Goal: Complete application form: Complete application form

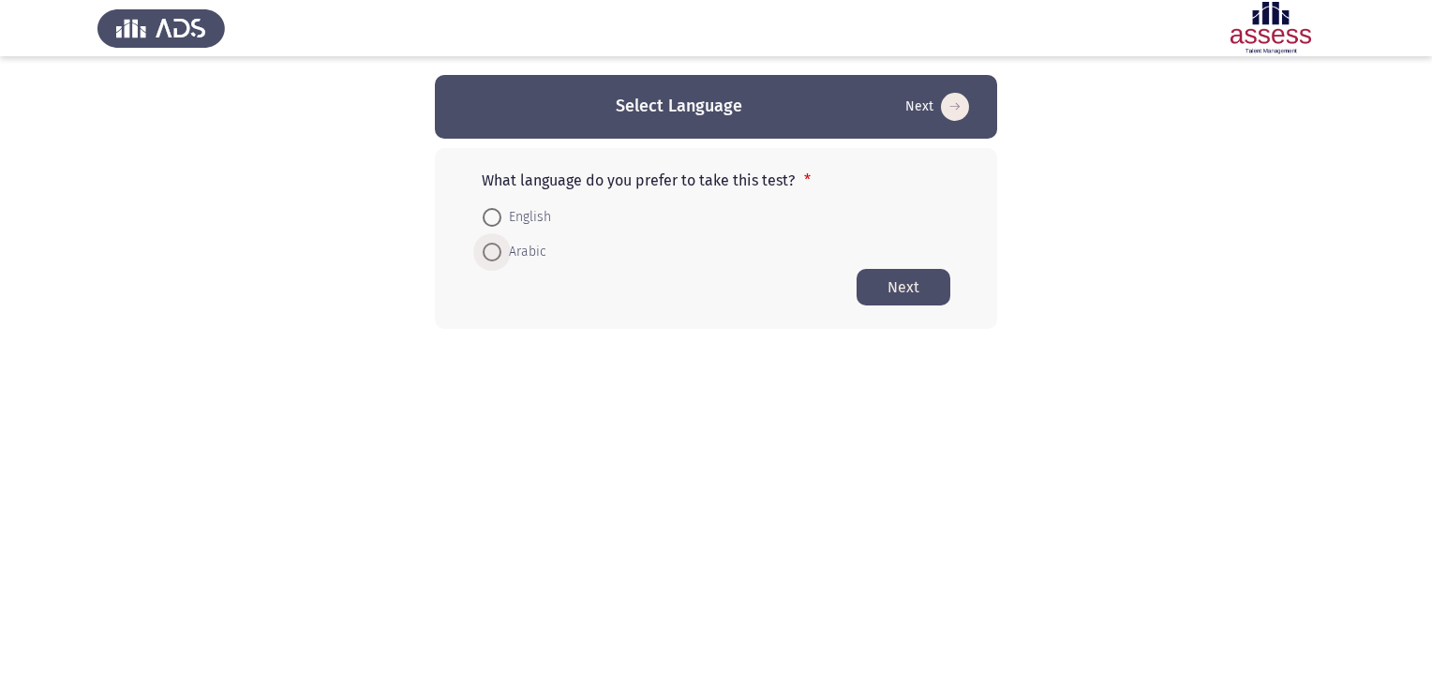
click at [525, 250] on span "Arabic" at bounding box center [523, 252] width 45 height 22
click at [501, 250] on input "Arabic" at bounding box center [492, 252] width 19 height 19
radio input "true"
click at [904, 291] on button "Next" at bounding box center [904, 286] width 94 height 37
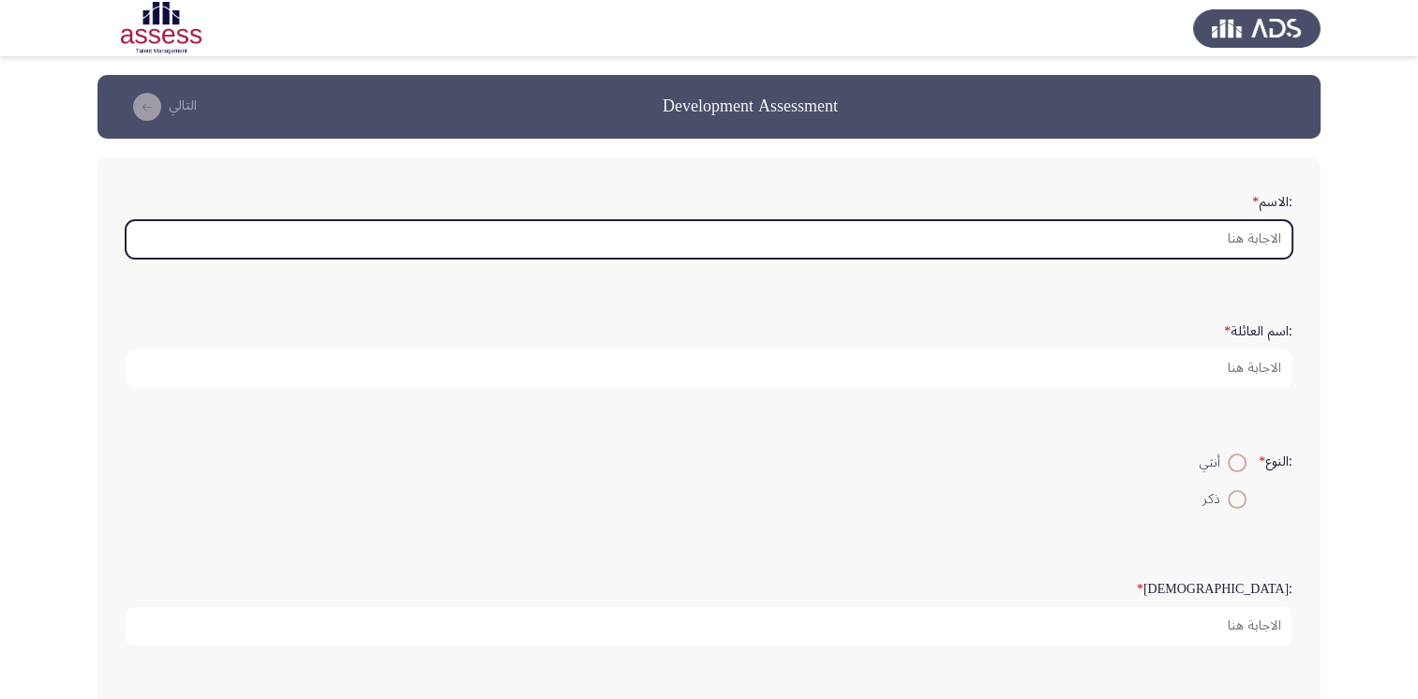
click at [1092, 233] on input ":الاسم *" at bounding box center [709, 239] width 1167 height 38
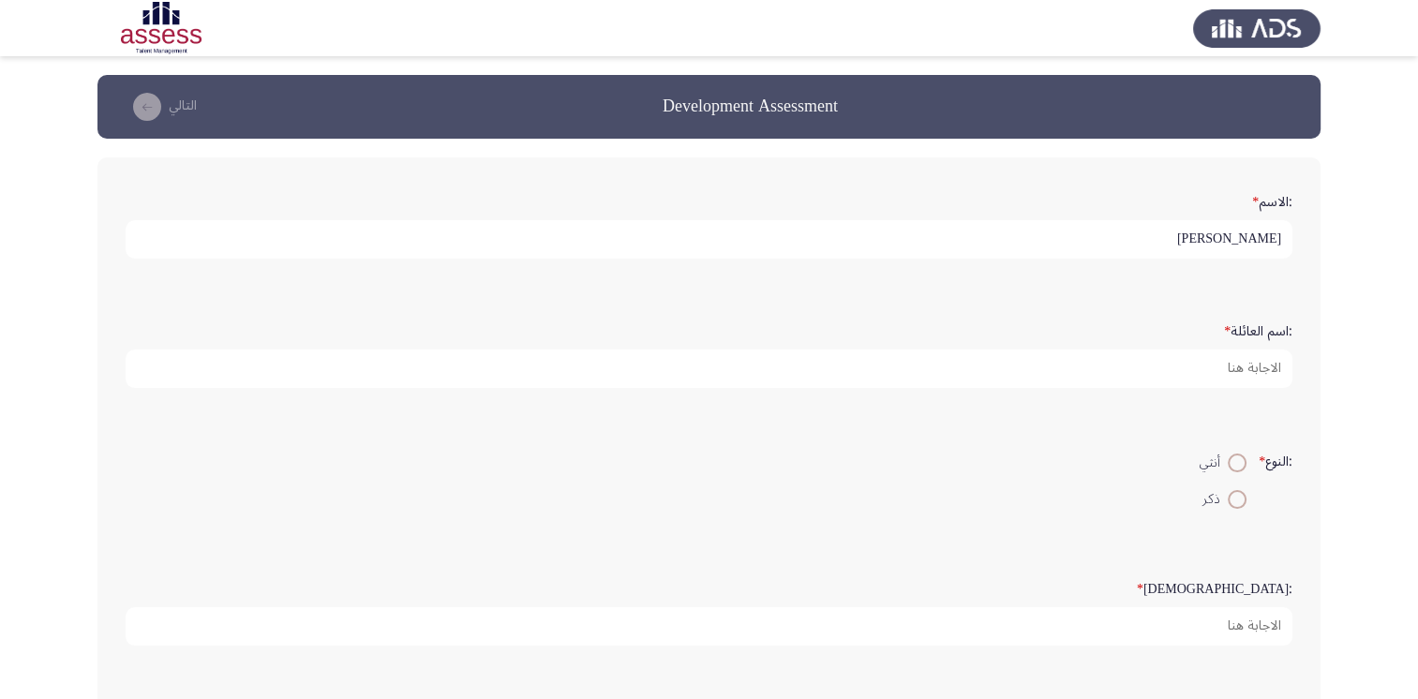
type input "[PERSON_NAME]"
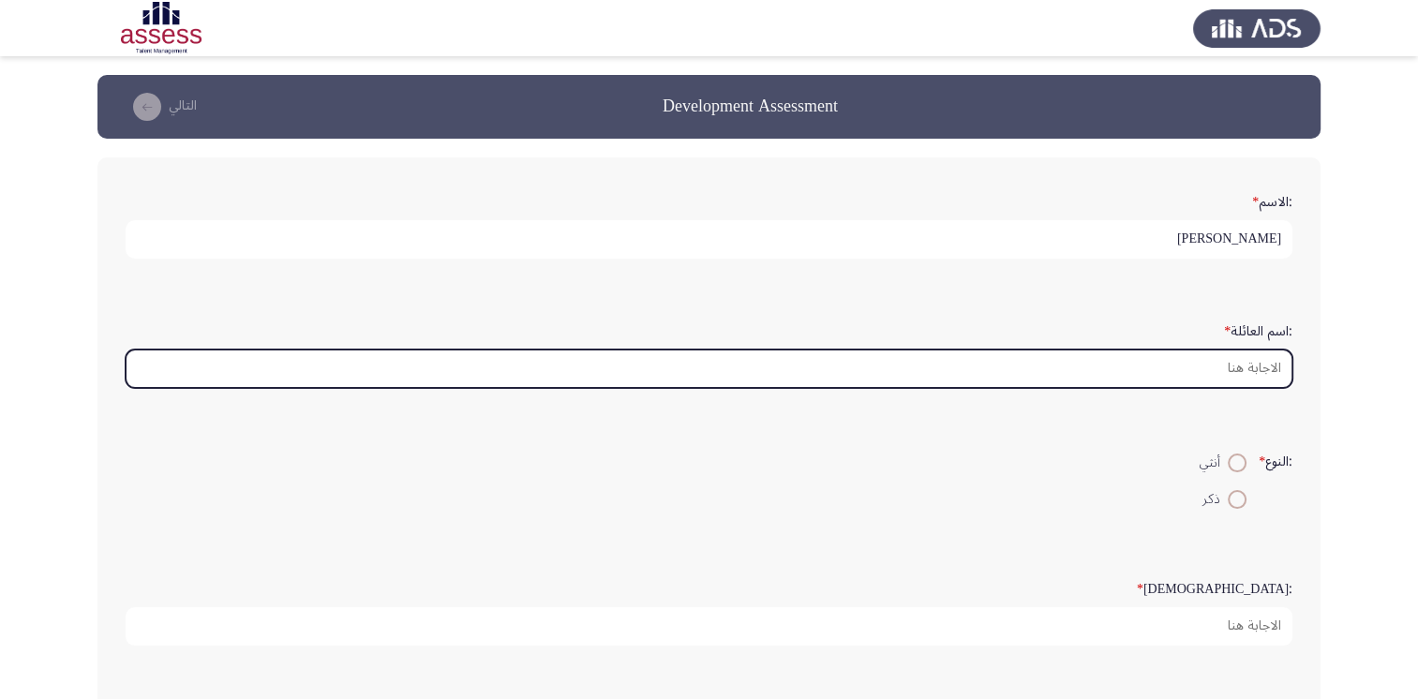
click at [1211, 362] on input ":اسم العائلة *" at bounding box center [709, 369] width 1167 height 38
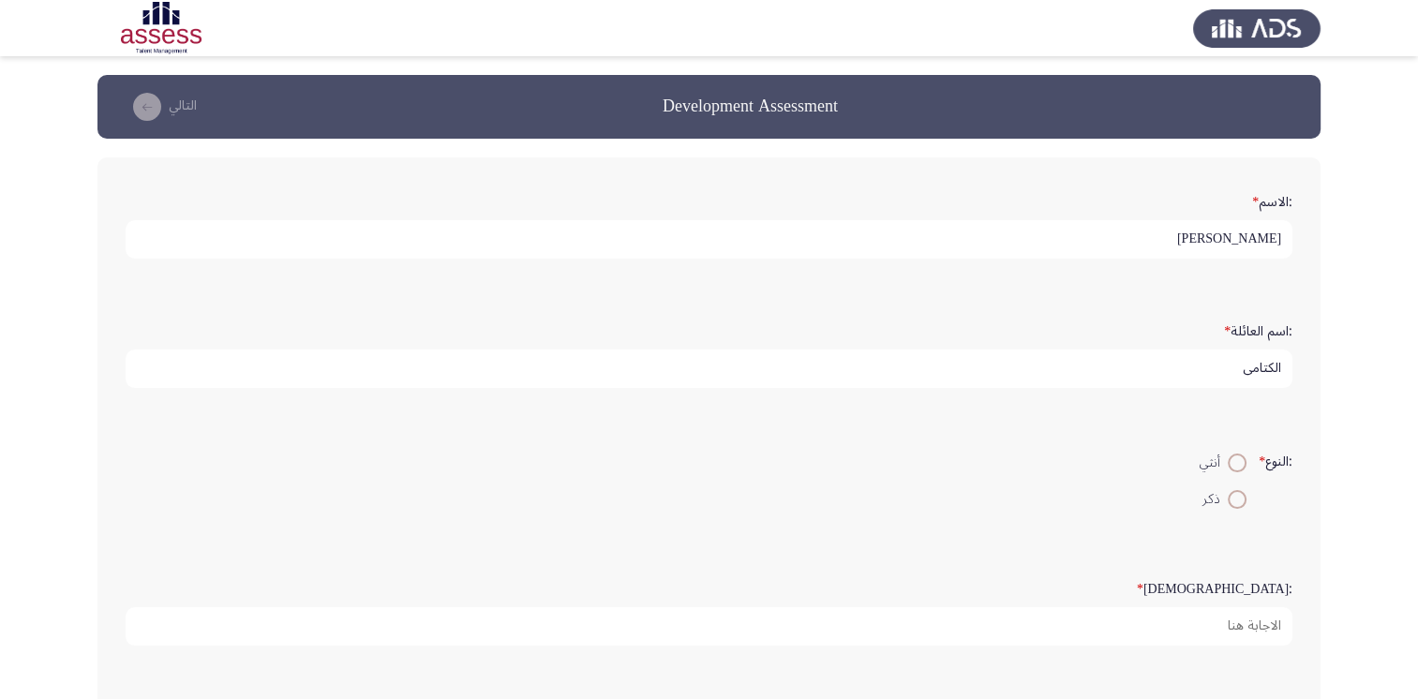
type input "الكتامى"
click at [1229, 497] on span at bounding box center [1237, 499] width 19 height 19
click at [1229, 497] on input "ذكر" at bounding box center [1237, 499] width 19 height 19
radio input "true"
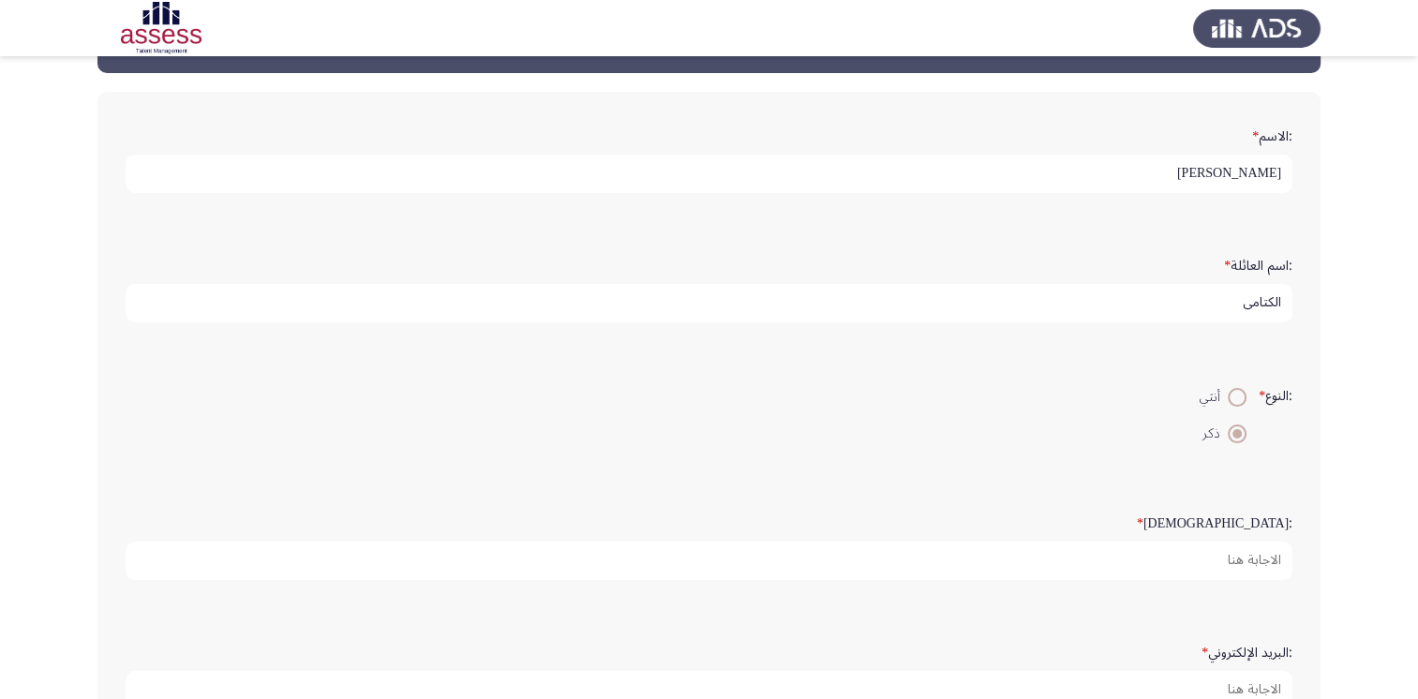
scroll to position [94, 0]
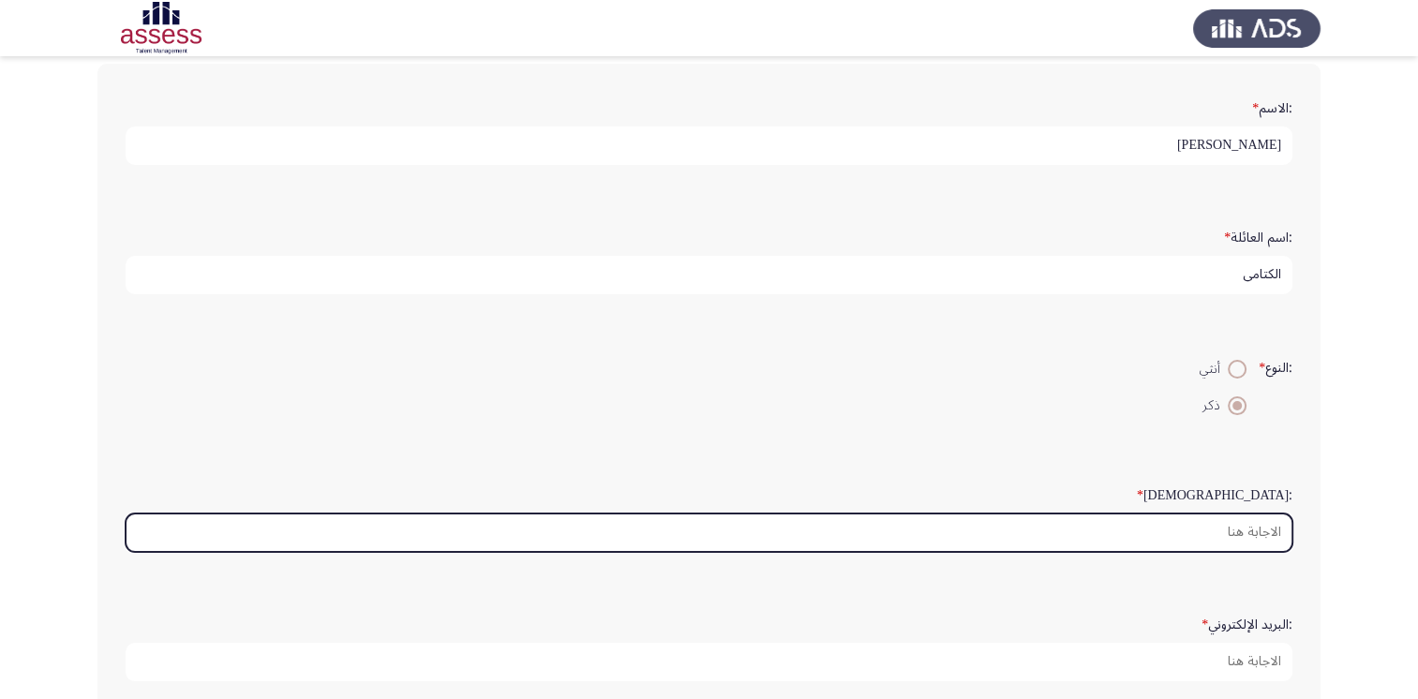
click at [1238, 531] on input ":السن *" at bounding box center [709, 533] width 1167 height 38
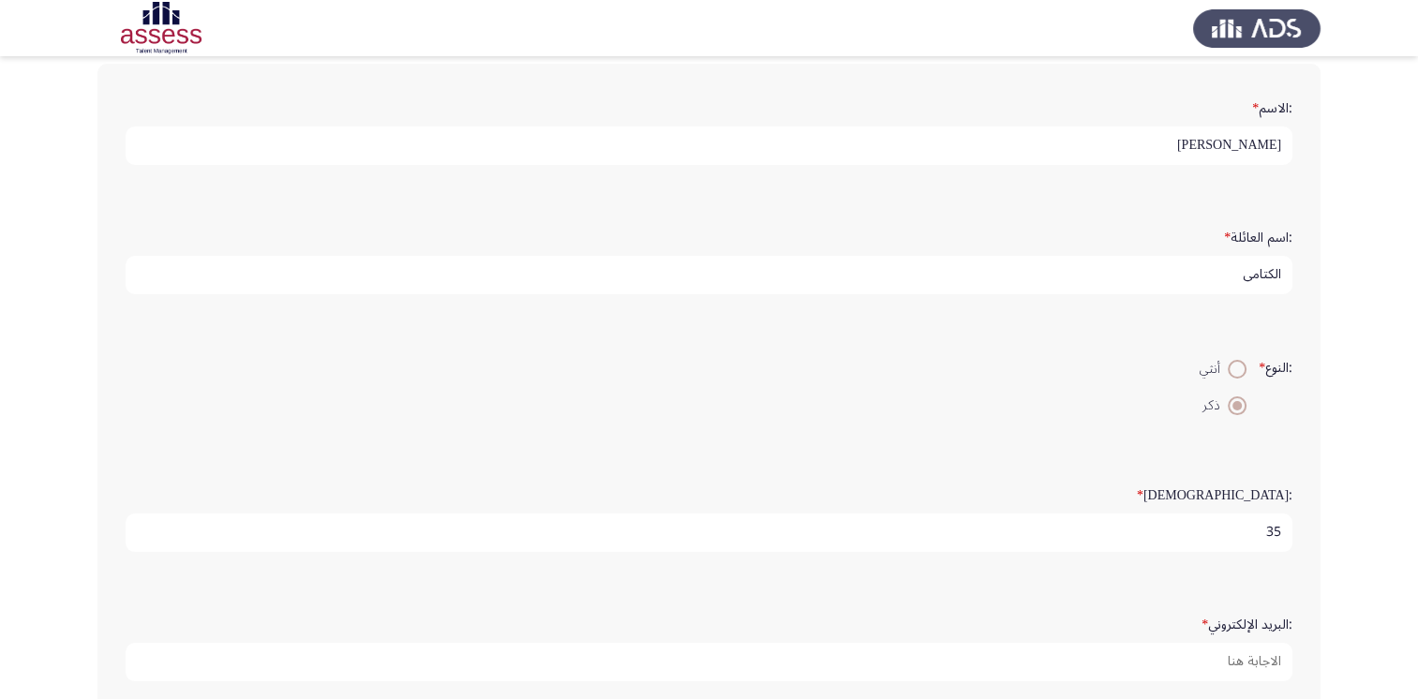
scroll to position [6, 0]
type input "35"
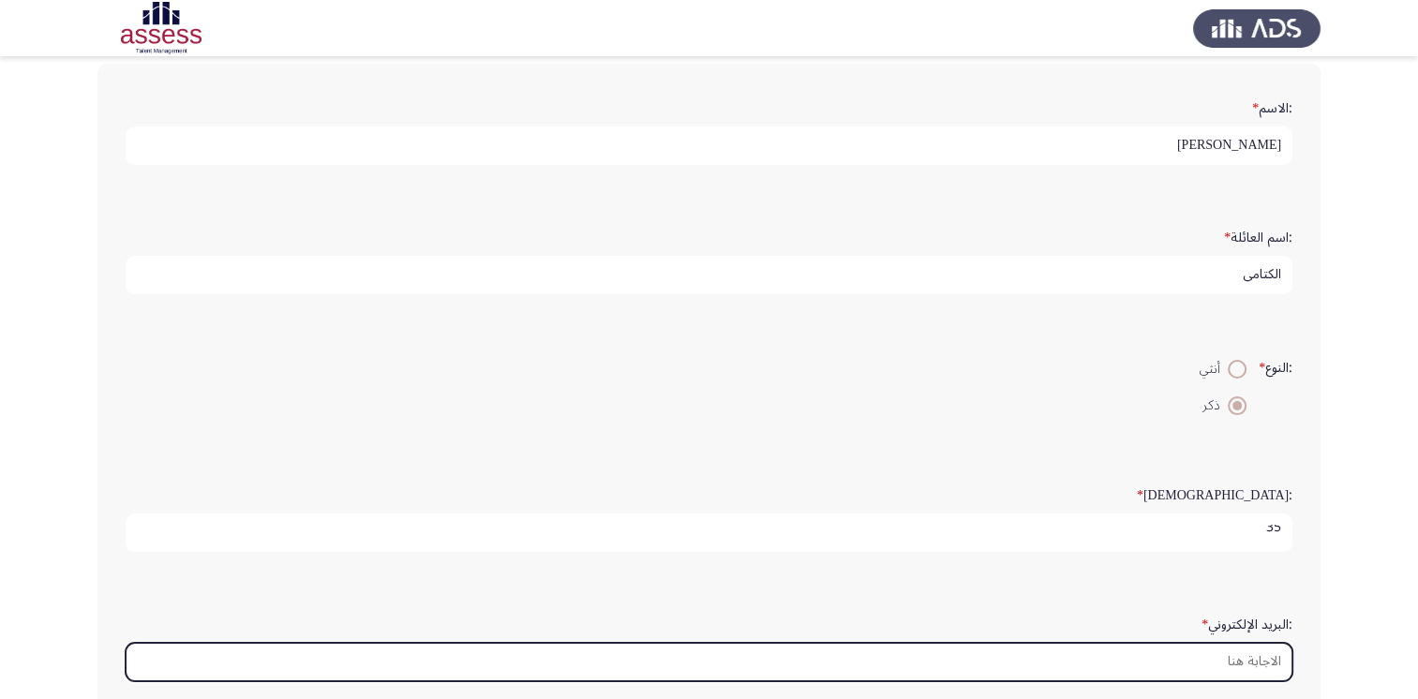
scroll to position [0, 0]
click at [1217, 651] on input ":البريد الإلكتروني *" at bounding box center [709, 662] width 1167 height 38
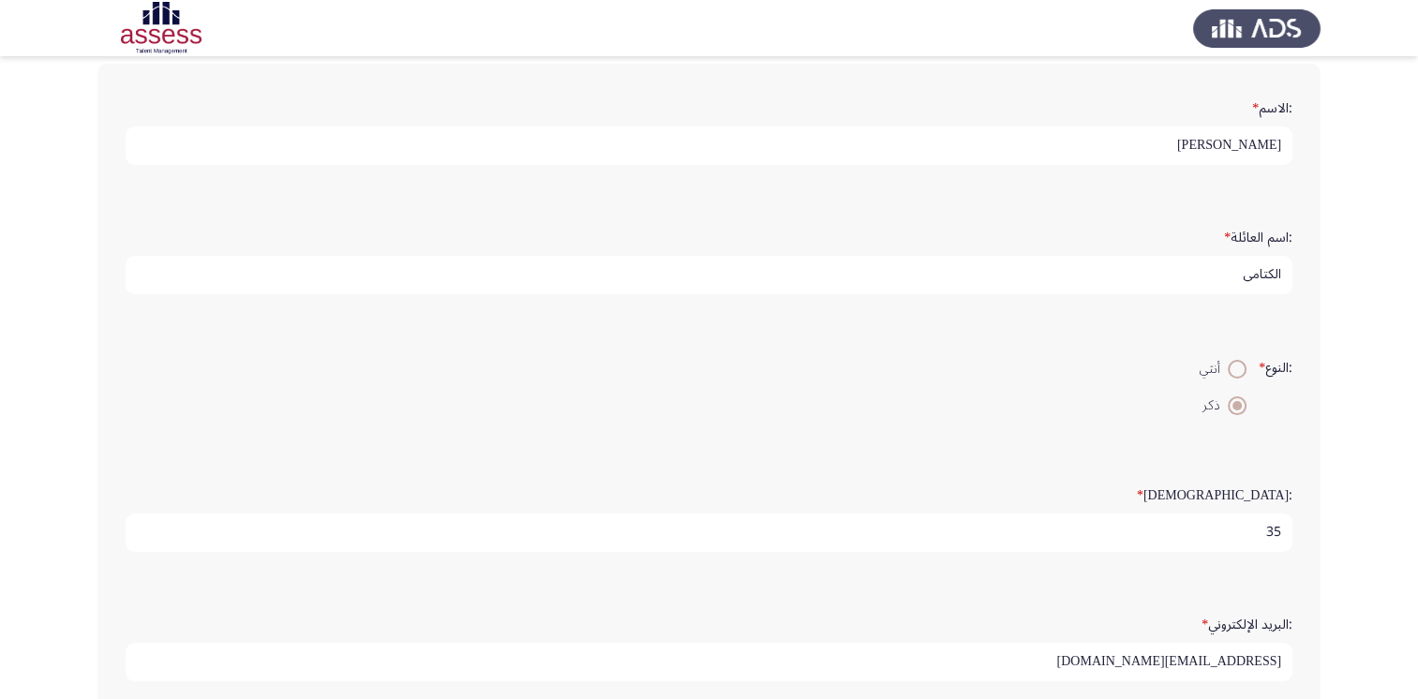
scroll to position [187, 0]
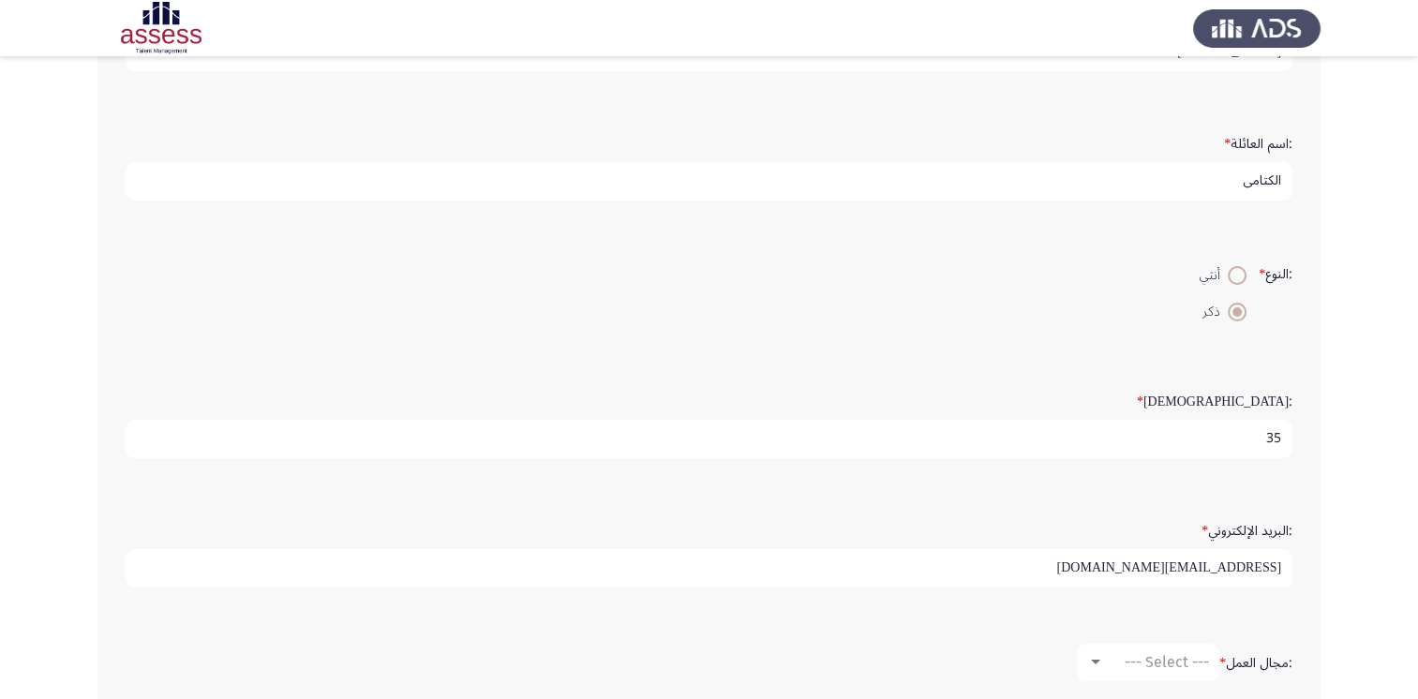
drag, startPoint x: 1023, startPoint y: 557, endPoint x: 1318, endPoint y: 540, distance: 294.8
click at [1318, 540] on div ":الاسم * [PERSON_NAME] :اسم العائلة * الكتامى :النوع * أنثي ذكر :[DEMOGRAPHIC_D…" at bounding box center [708, 469] width 1223 height 998
type input "[EMAIL_ADDRESS][DOMAIN_NAME]"
drag, startPoint x: 1053, startPoint y: 565, endPoint x: 1312, endPoint y: 564, distance: 258.7
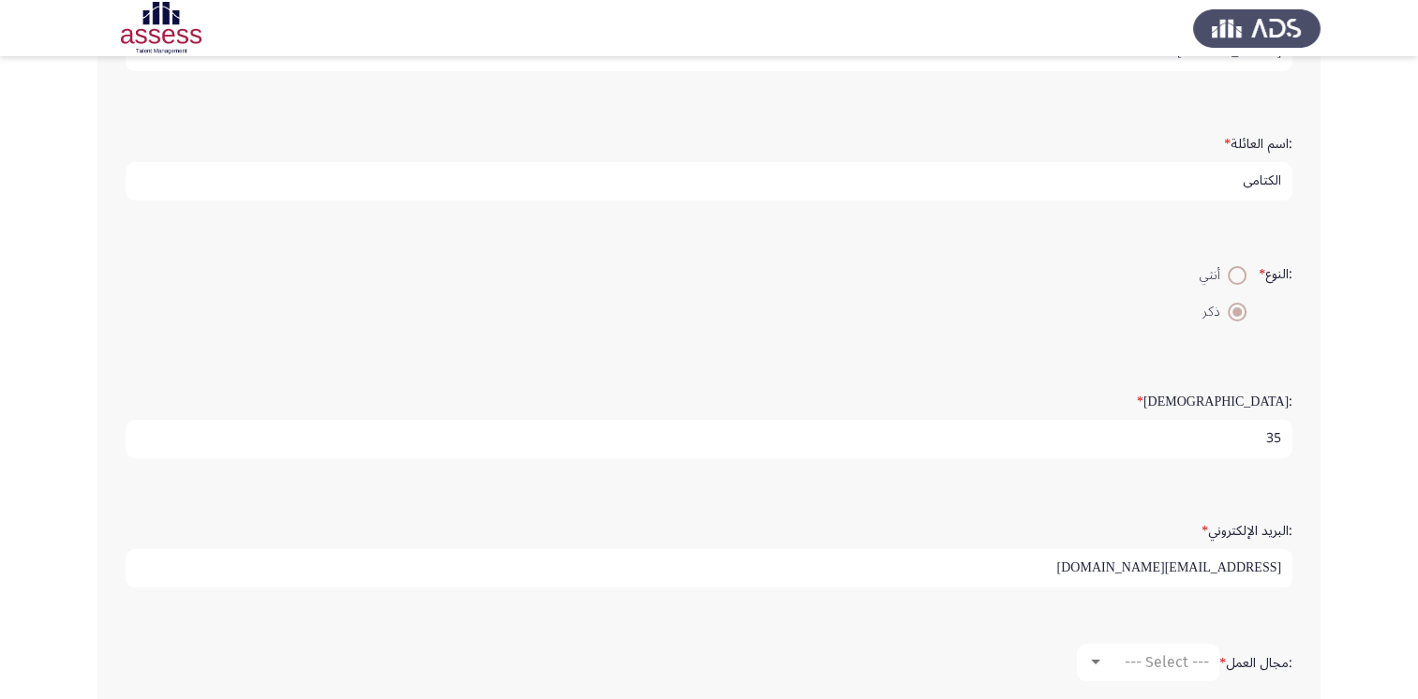
click at [1312, 564] on div ":الاسم * [PERSON_NAME] :اسم العائلة * الكتامى :النوع * أنثي ذكر :[DEMOGRAPHIC_D…" at bounding box center [708, 469] width 1223 height 998
type input "[PERSON_NAME][EMAIL_ADDRESS][PERSON_NAME][DOMAIN_NAME]"
click at [1188, 601] on div ":البريد الإلكتروني * [PERSON_NAME][EMAIL_ADDRESS][PERSON_NAME][DOMAIN_NAME]" at bounding box center [709, 550] width 1186 height 129
click at [1166, 660] on span "--- Select ---" at bounding box center [1167, 662] width 84 height 18
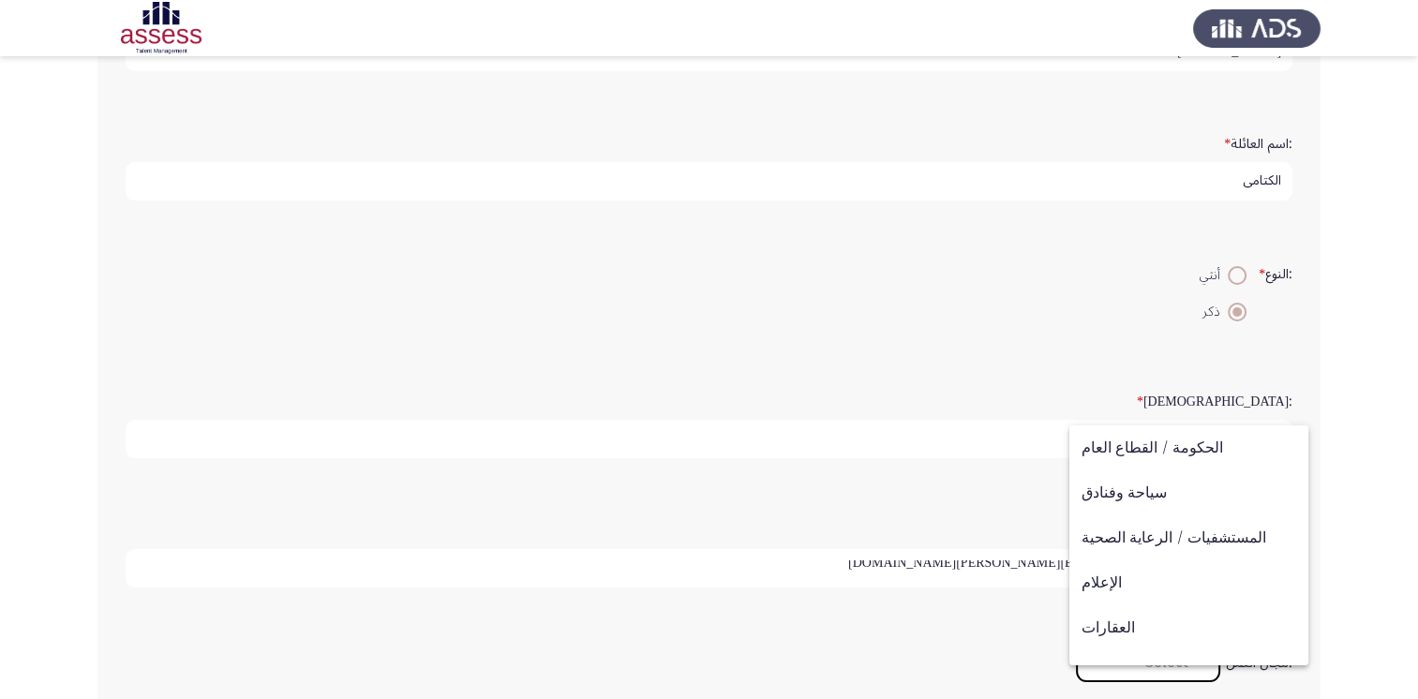
scroll to position [240, 0]
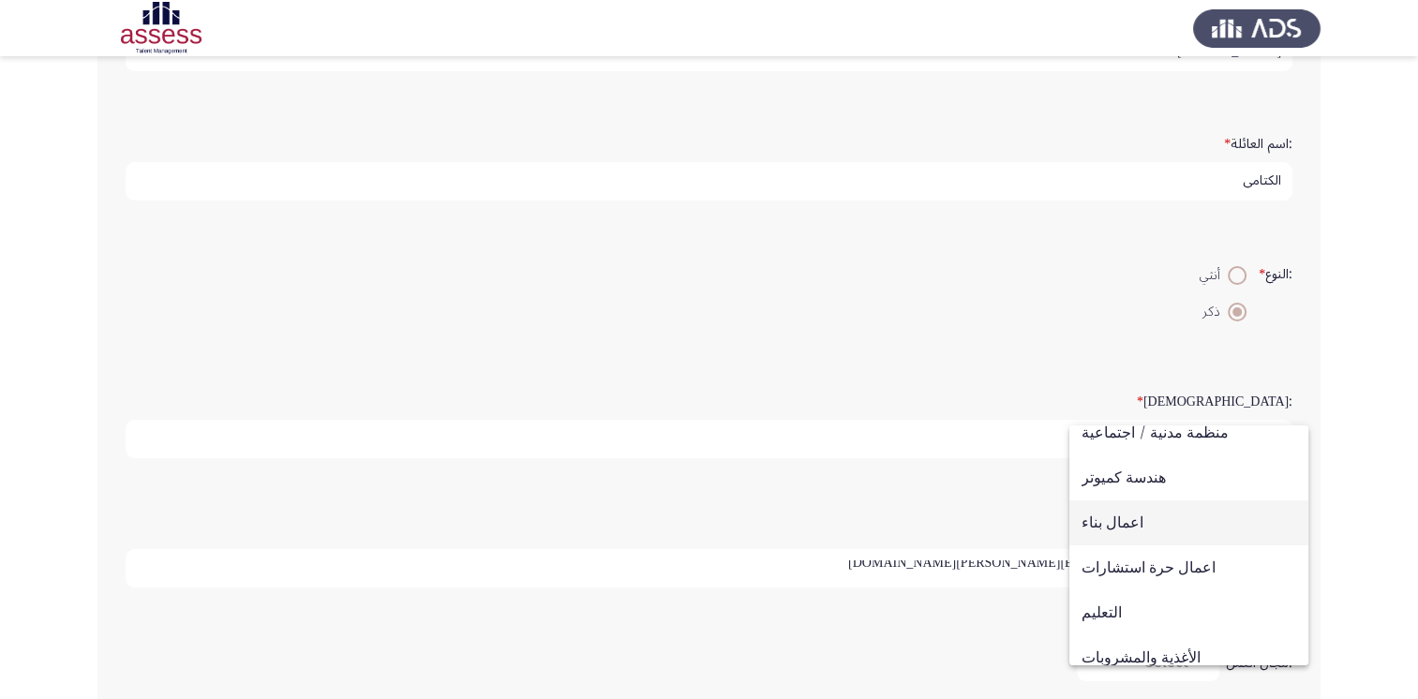
click at [1121, 523] on span "اعمال بناء" at bounding box center [1189, 522] width 215 height 45
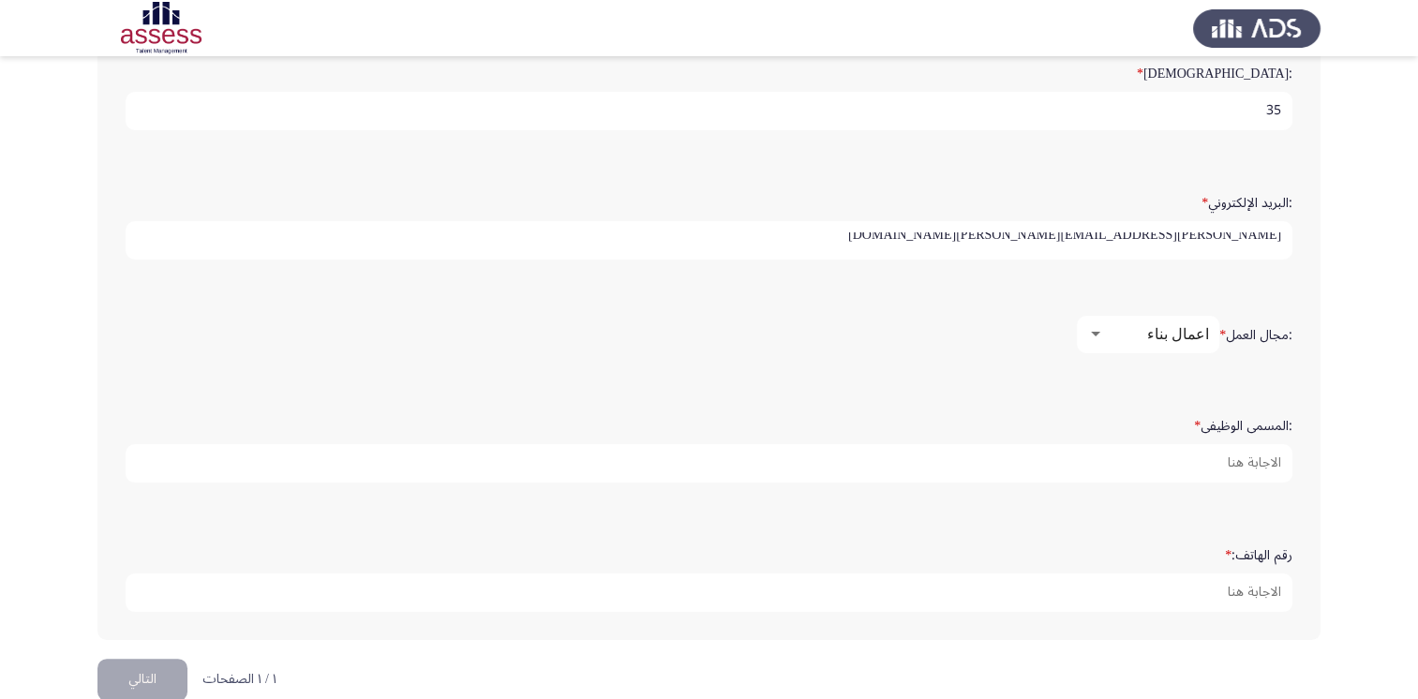
scroll to position [542, 0]
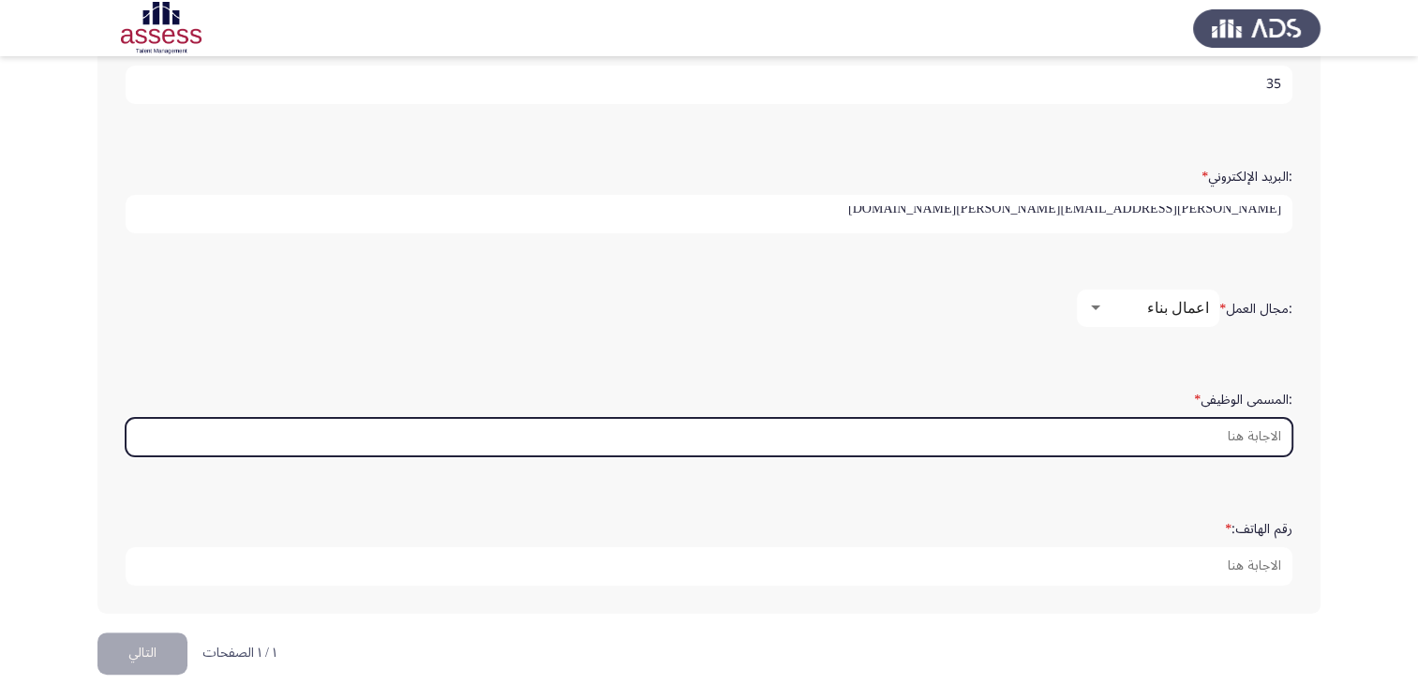
click at [1255, 437] on input ":المسمى الوظيفى *" at bounding box center [709, 437] width 1167 height 38
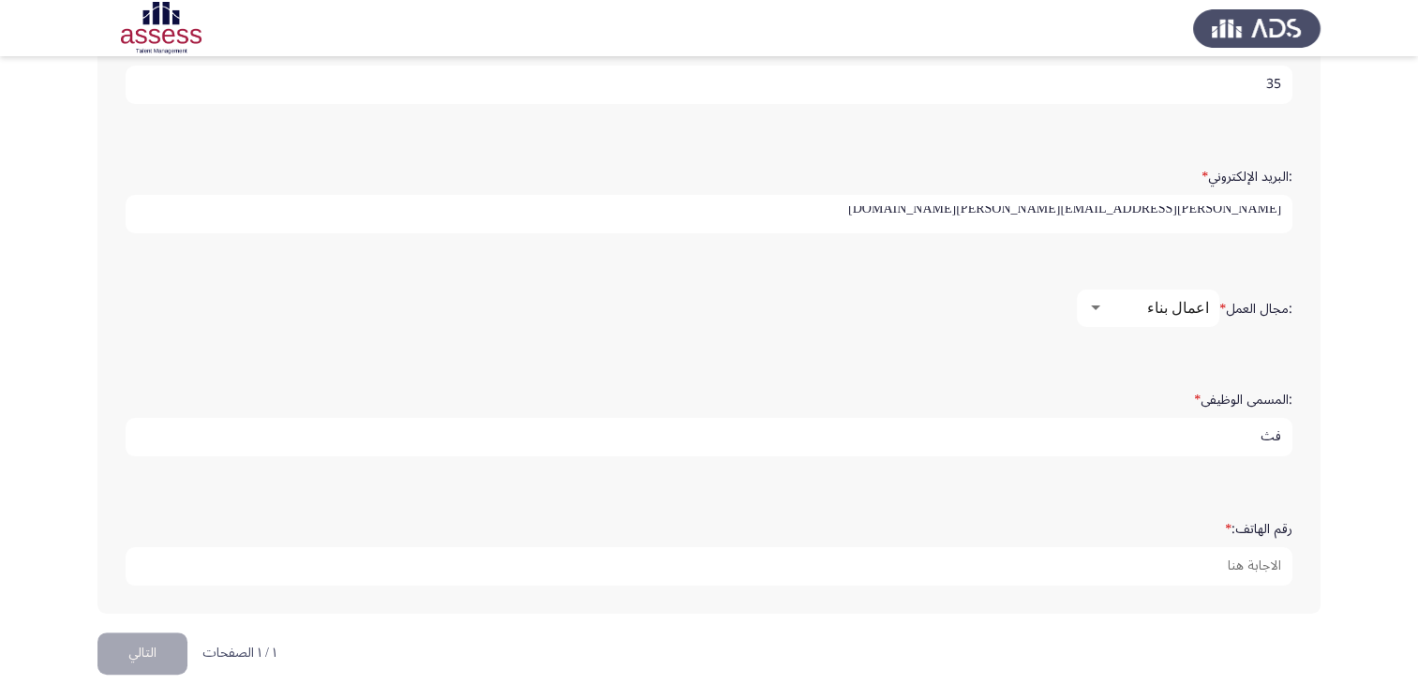
type input "ف"
click at [1098, 432] on input "team leader technical office engineer" at bounding box center [709, 437] width 1167 height 38
type input "Team leader technical office engineer"
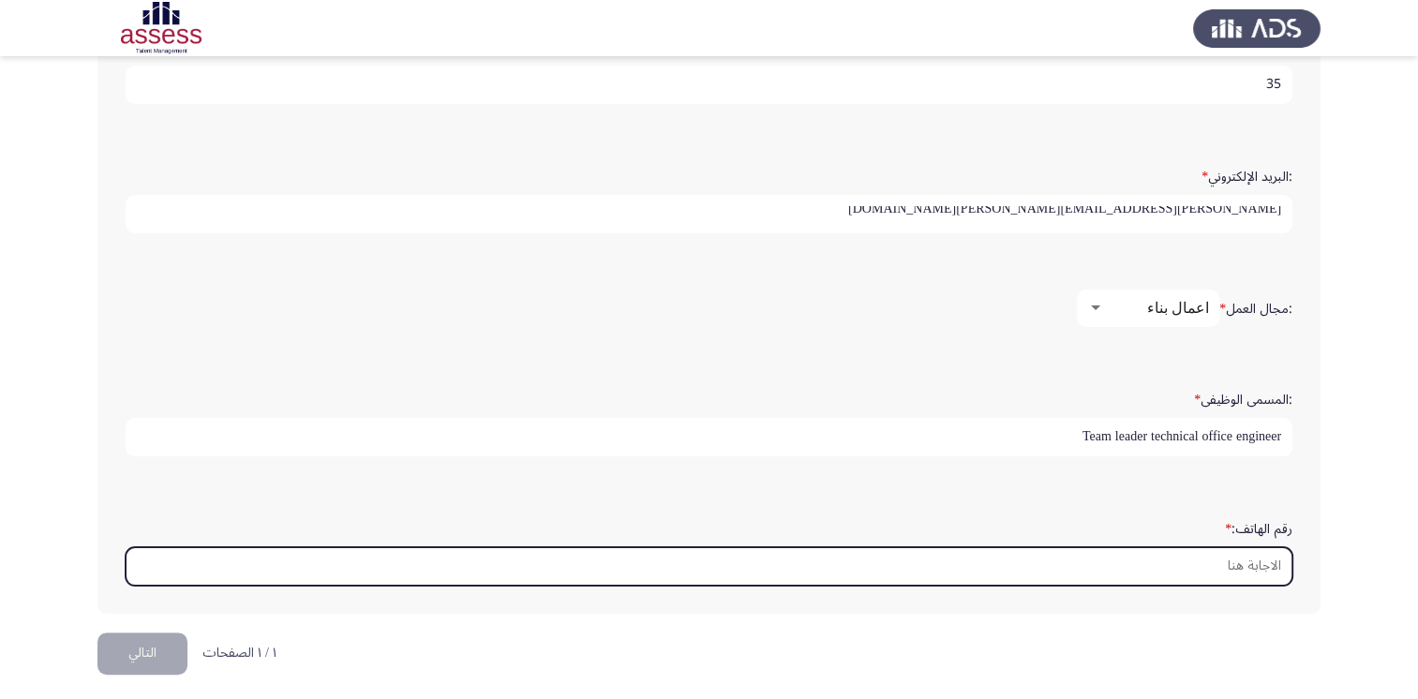
click at [1262, 558] on input "رقم الهاتف: *" at bounding box center [709, 566] width 1167 height 38
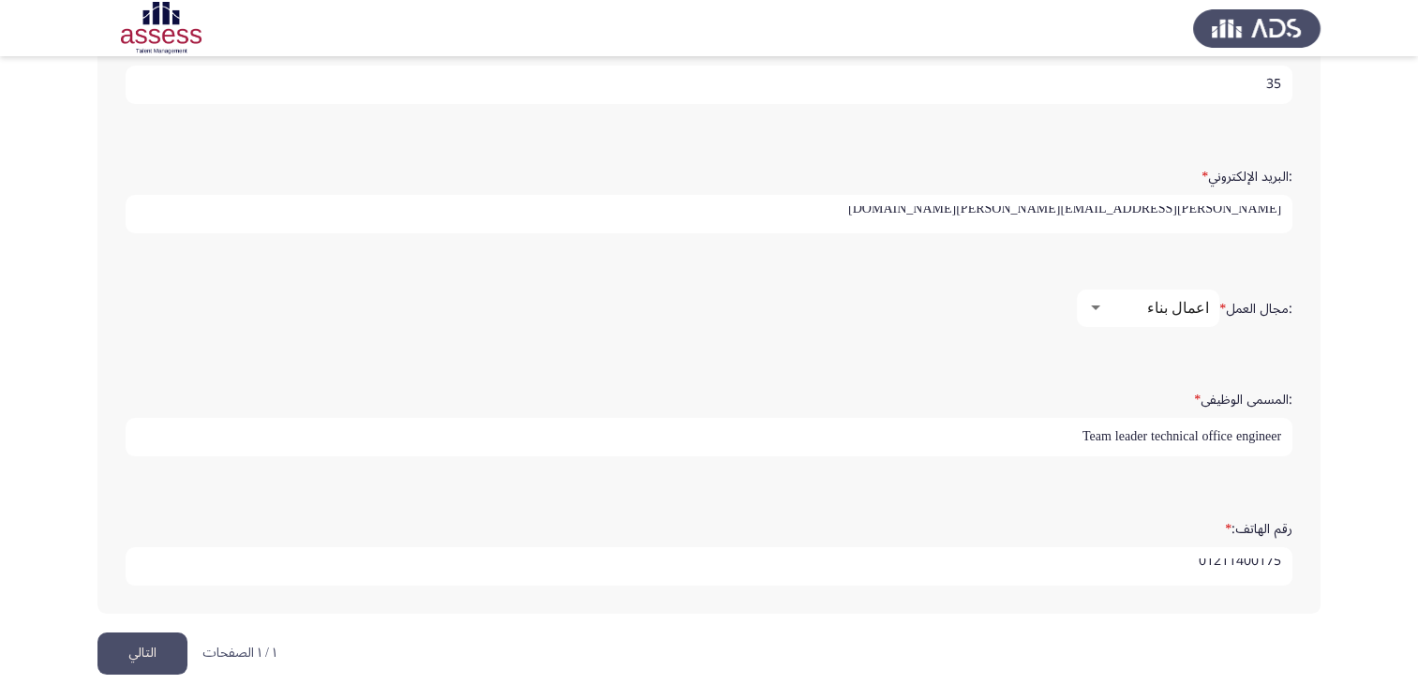
scroll to position [6, 0]
type input "01211400175"
click at [146, 633] on button "التالي" at bounding box center [142, 654] width 90 height 42
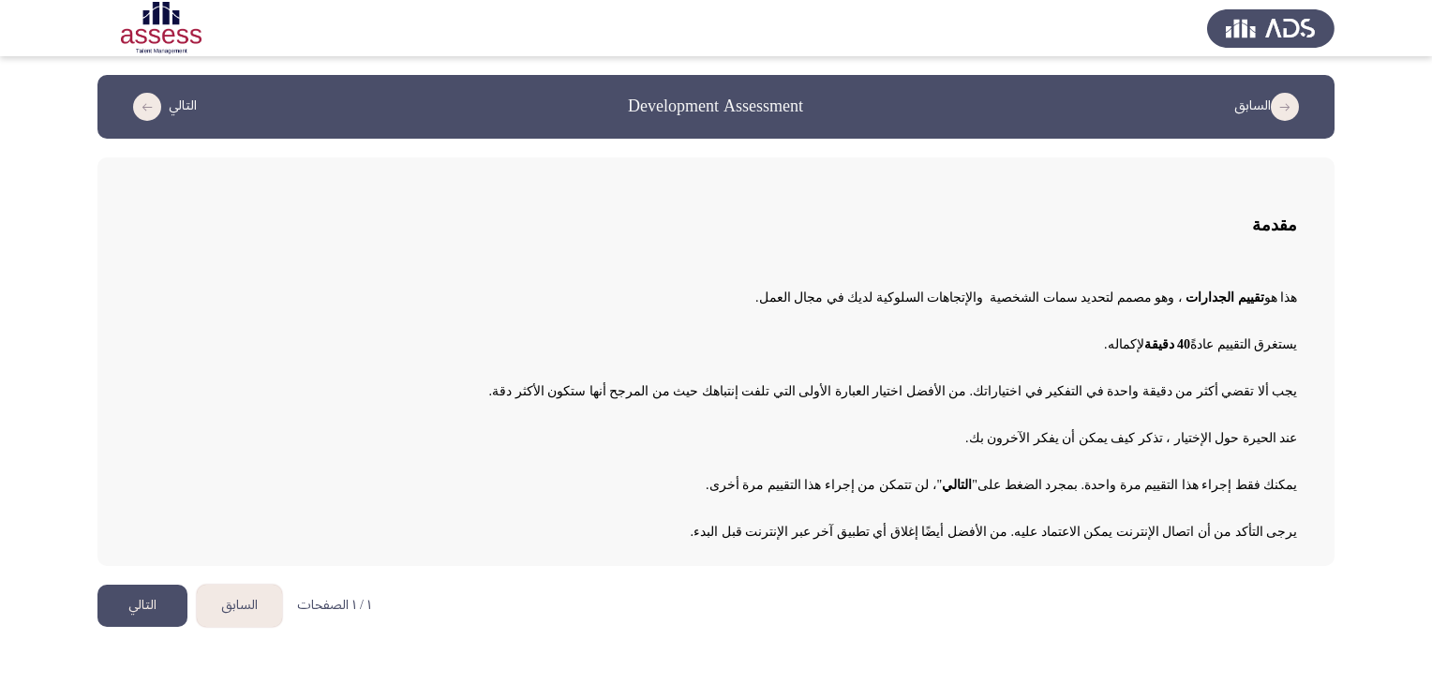
click at [161, 611] on button "التالي" at bounding box center [142, 606] width 90 height 42
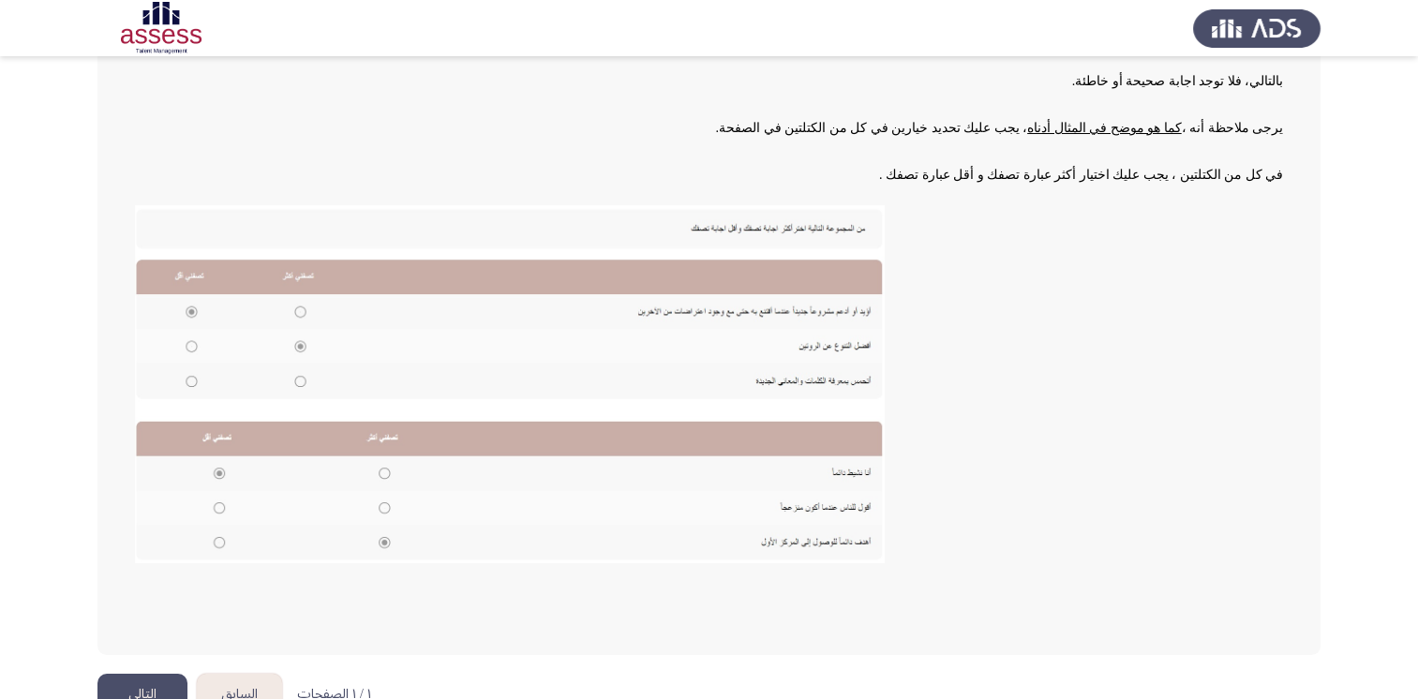
scroll to position [266, 0]
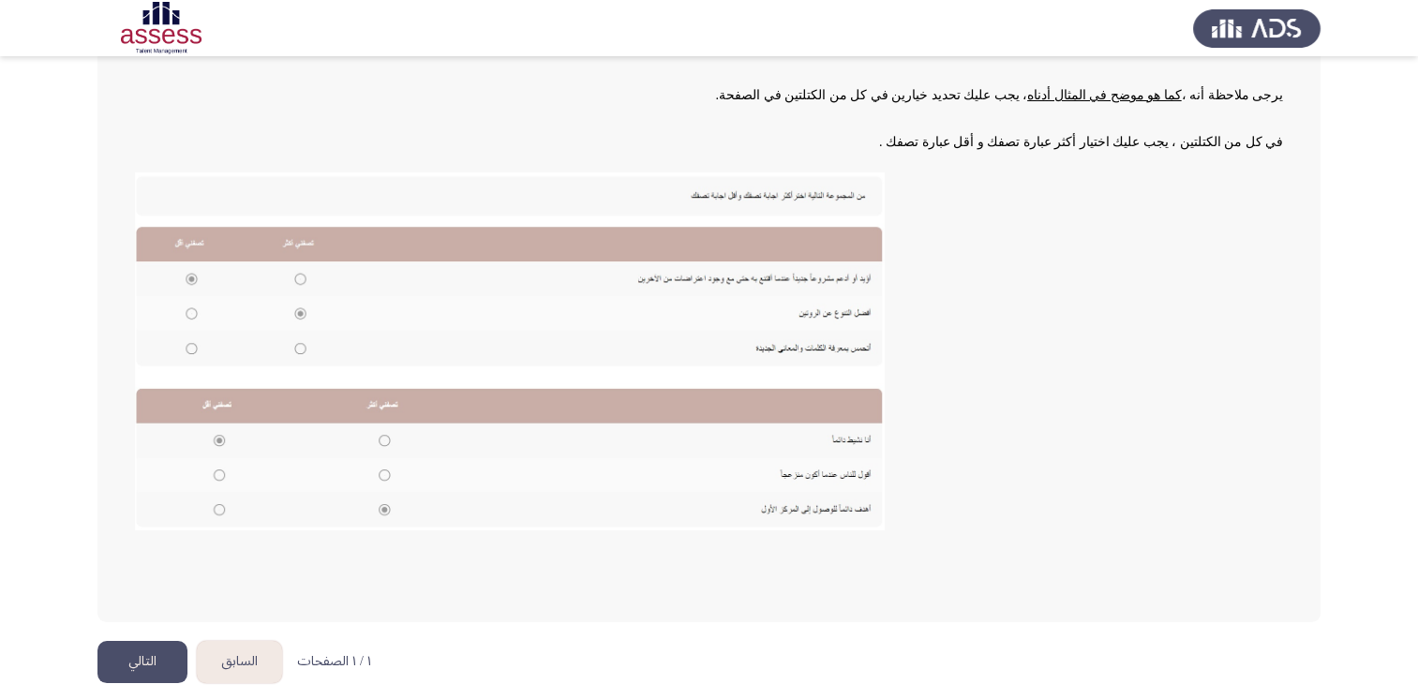
click at [147, 665] on button "التالي" at bounding box center [142, 662] width 90 height 42
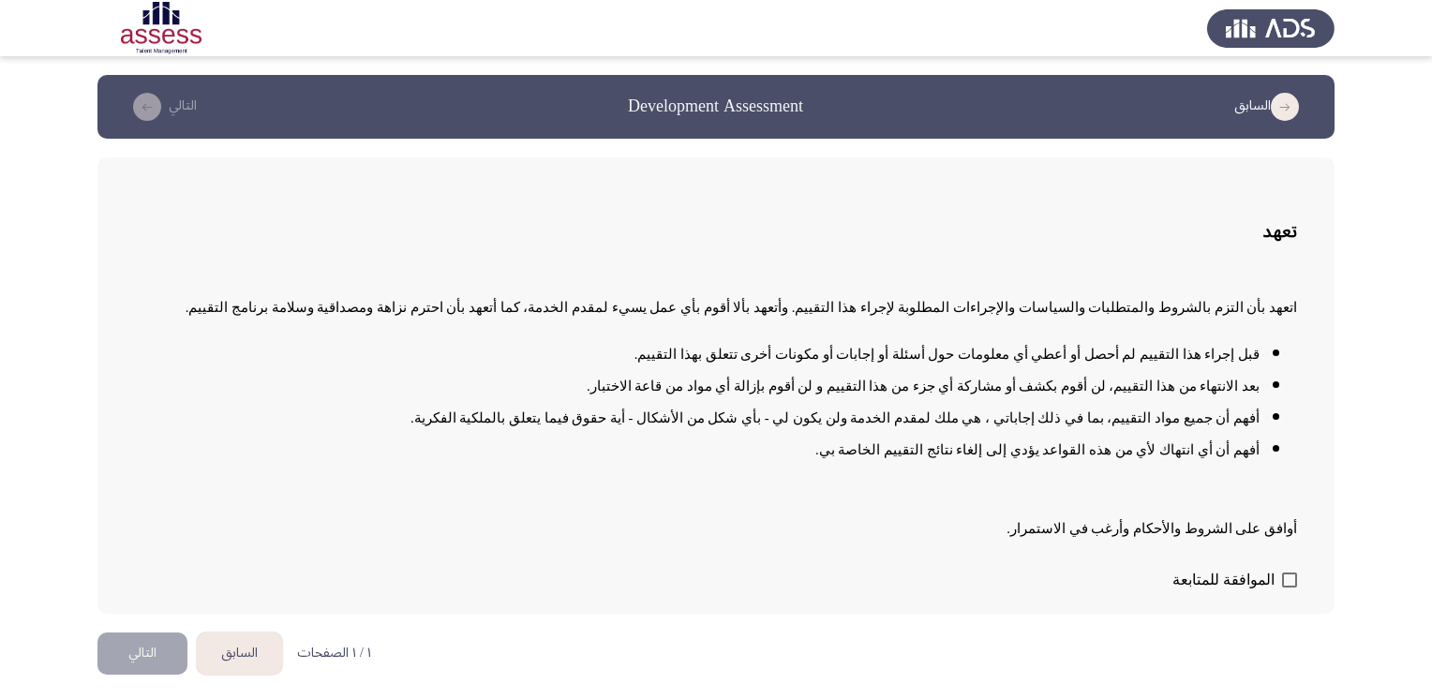
click at [1286, 579] on span at bounding box center [1289, 580] width 15 height 15
click at [1289, 588] on input "الموافقة للمتابعة" at bounding box center [1289, 588] width 1 height 1
checkbox input "true"
click at [143, 654] on button "التالي" at bounding box center [142, 654] width 90 height 42
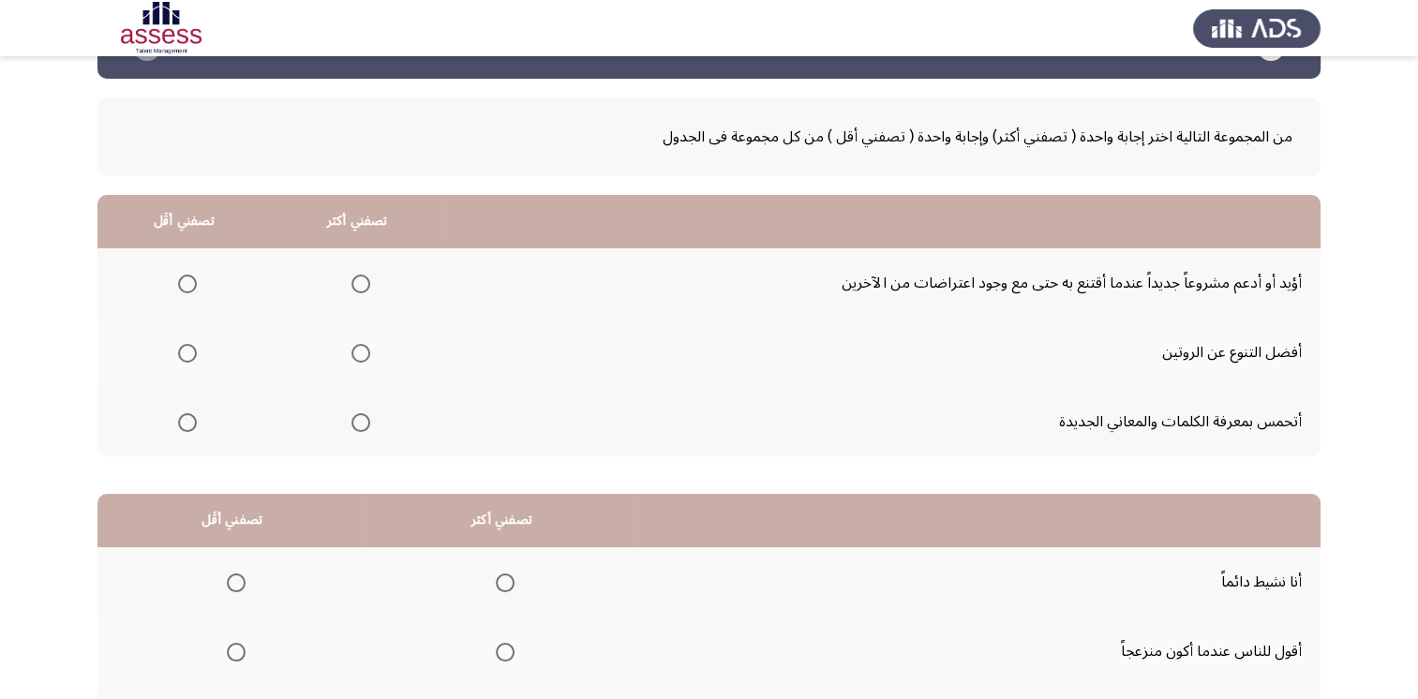
scroll to position [94, 0]
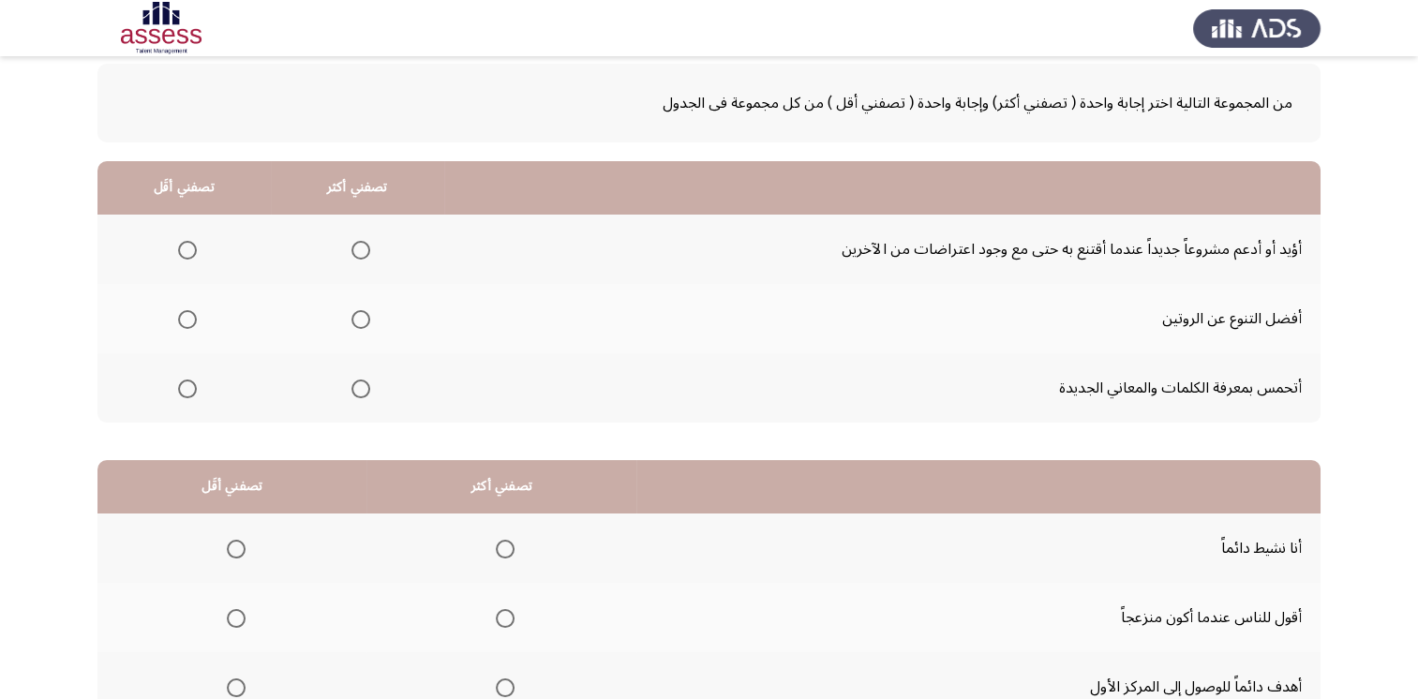
click at [361, 320] on span "Select an option" at bounding box center [361, 320] width 0 height 0
click at [359, 317] on input "Select an option" at bounding box center [360, 319] width 19 height 19
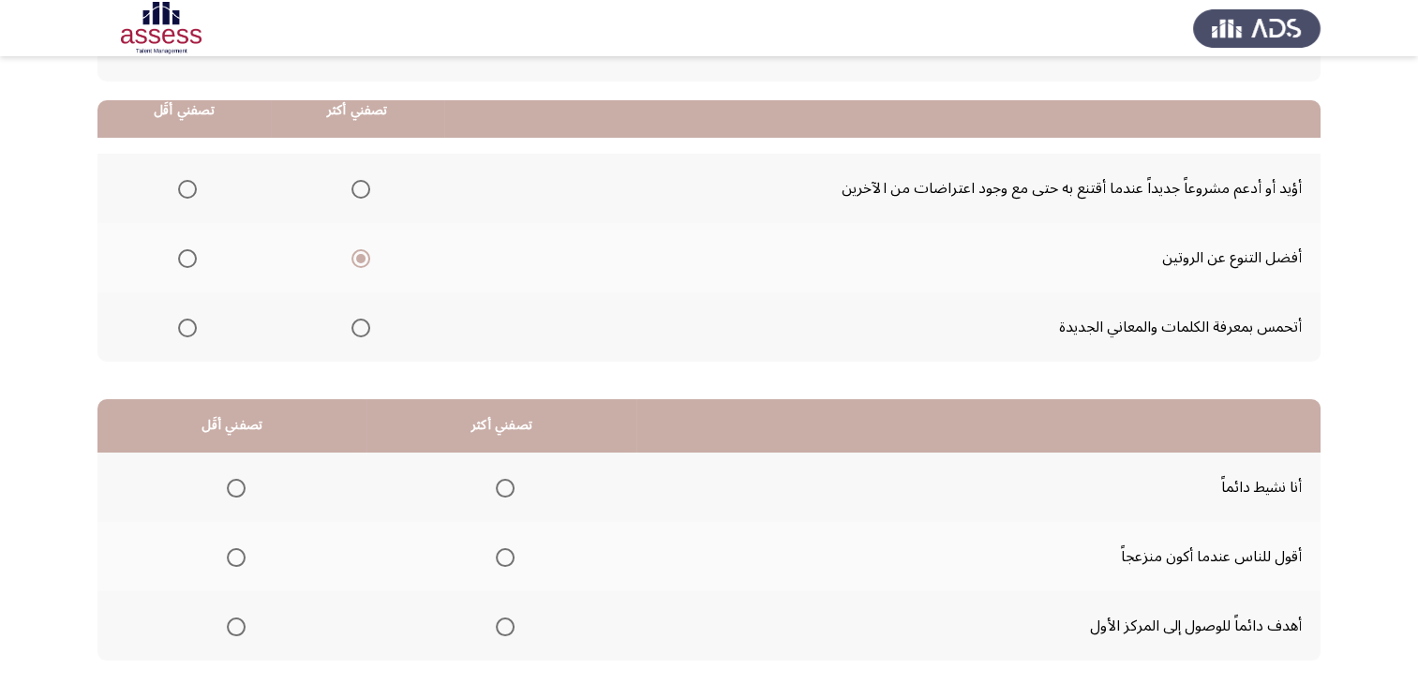
scroll to position [187, 0]
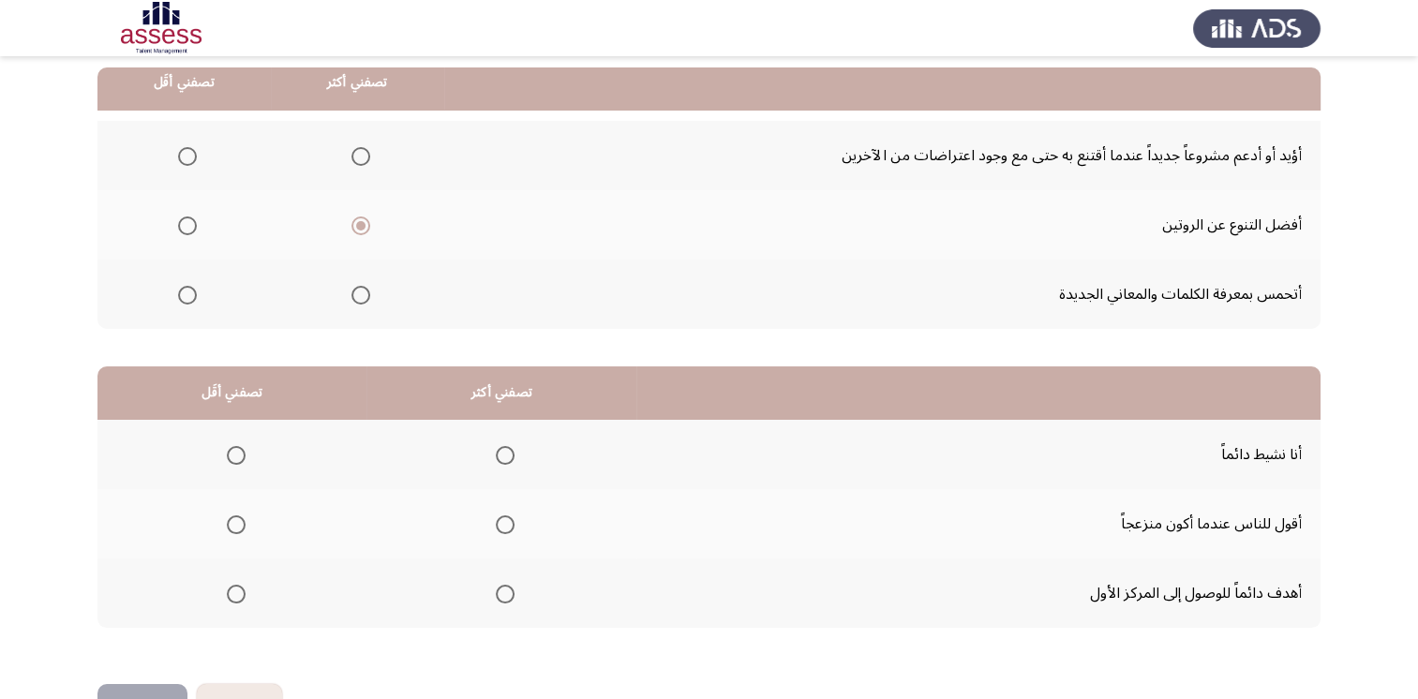
click at [231, 518] on span "Select an option" at bounding box center [236, 524] width 19 height 19
click at [231, 518] on input "Select an option" at bounding box center [236, 524] width 19 height 19
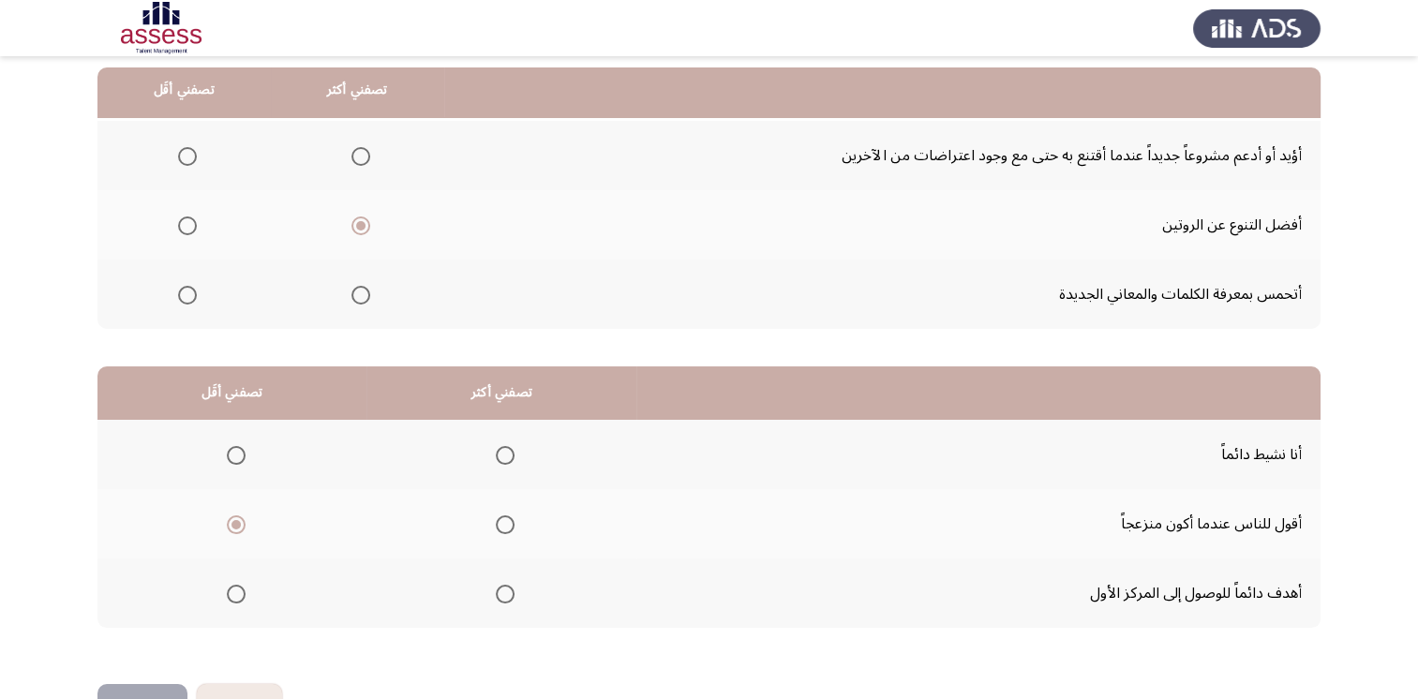
scroll to position [244, 0]
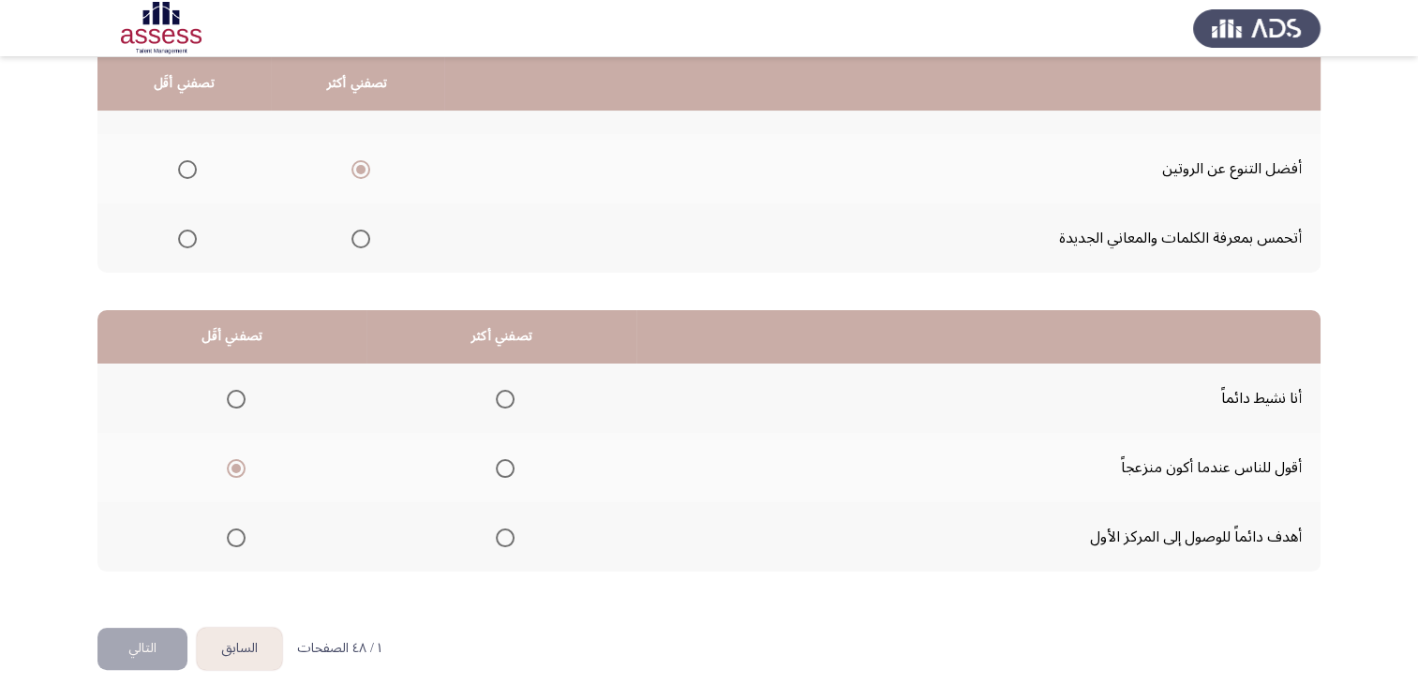
click at [160, 643] on button "التالي" at bounding box center [142, 649] width 90 height 42
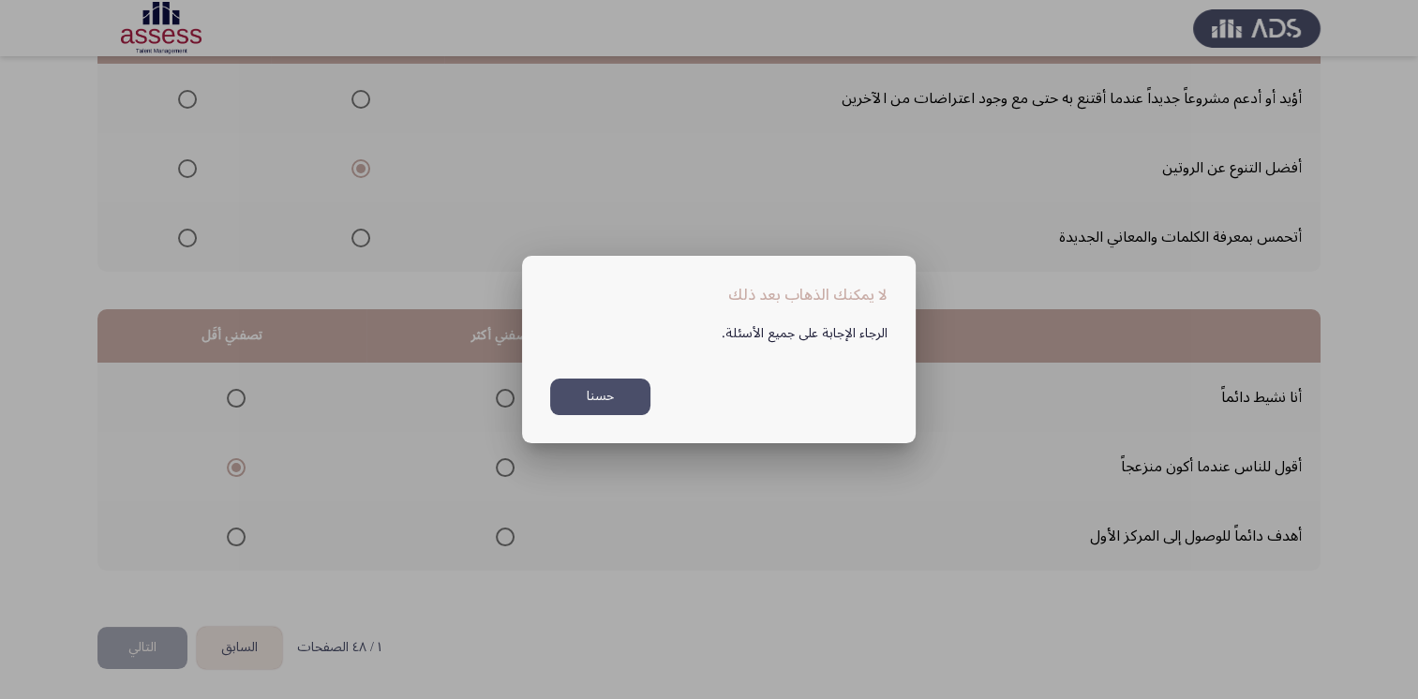
scroll to position [0, 0]
click at [620, 402] on button "حسنا" at bounding box center [600, 397] width 100 height 37
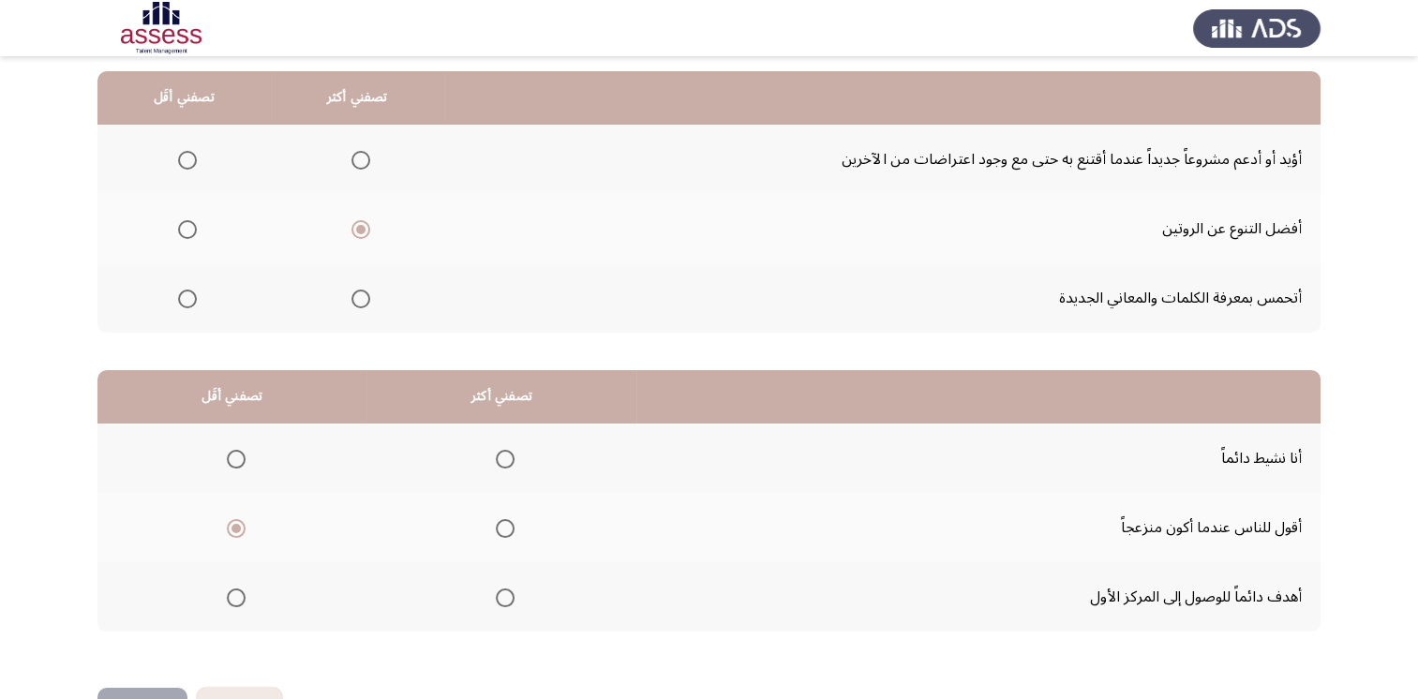
scroll to position [150, 0]
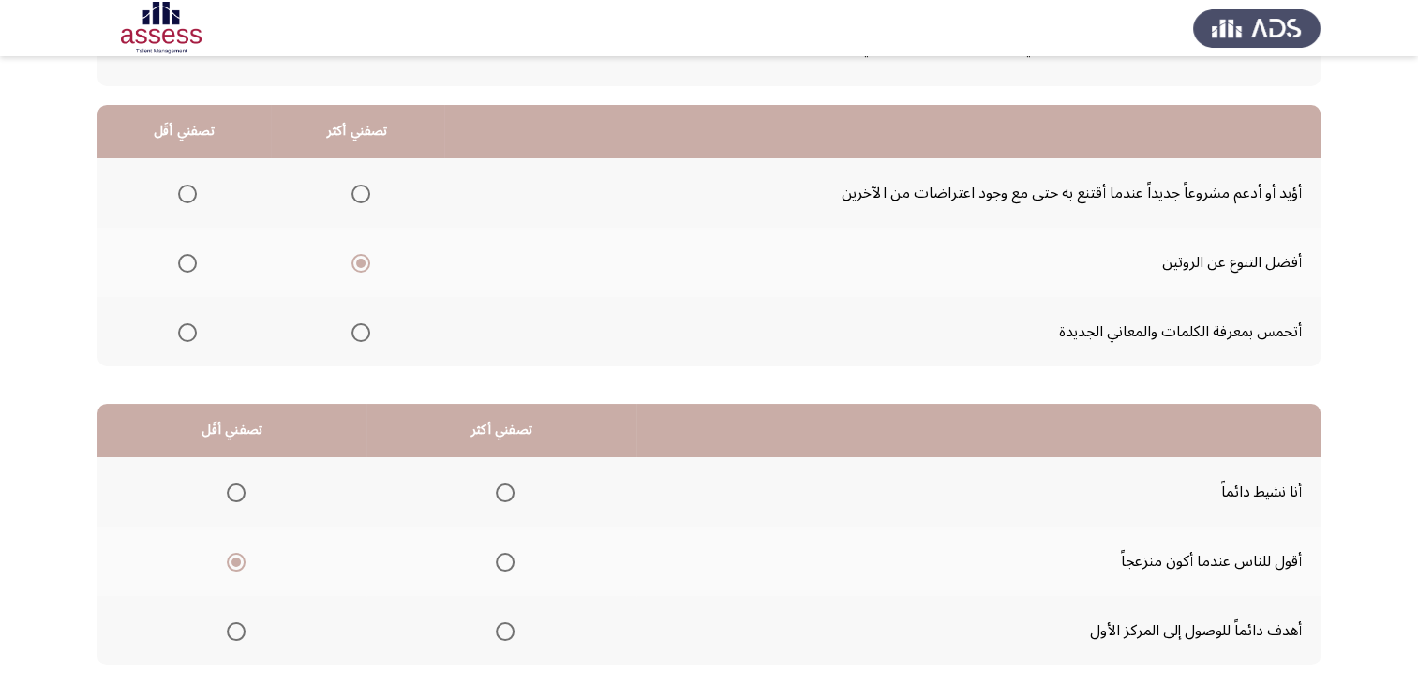
click at [188, 261] on span "Select an option" at bounding box center [187, 263] width 19 height 19
click at [188, 261] on input "Select an option" at bounding box center [187, 263] width 19 height 19
click at [351, 265] on span "Select an option" at bounding box center [360, 263] width 19 height 19
click at [351, 265] on input "Select an option" at bounding box center [360, 263] width 19 height 19
click at [190, 332] on span "Select an option" at bounding box center [187, 332] width 19 height 19
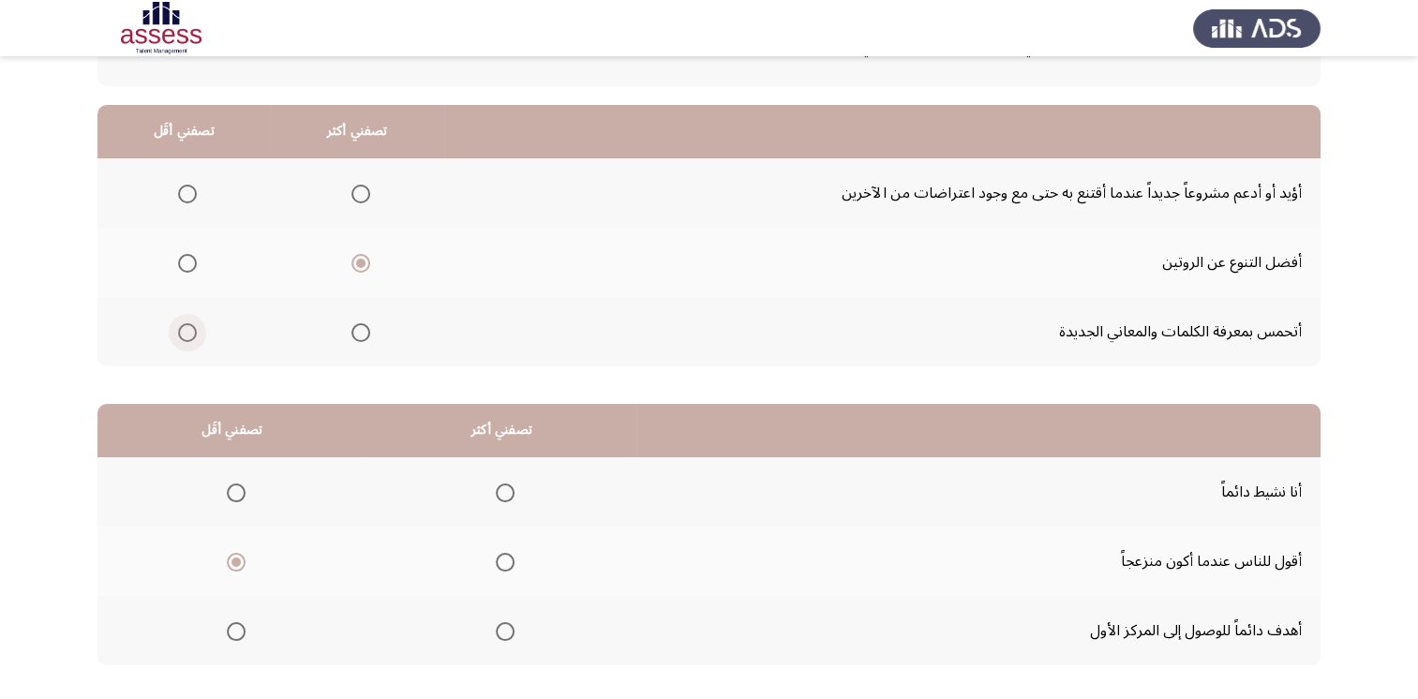
click at [190, 332] on input "Select an option" at bounding box center [187, 332] width 19 height 19
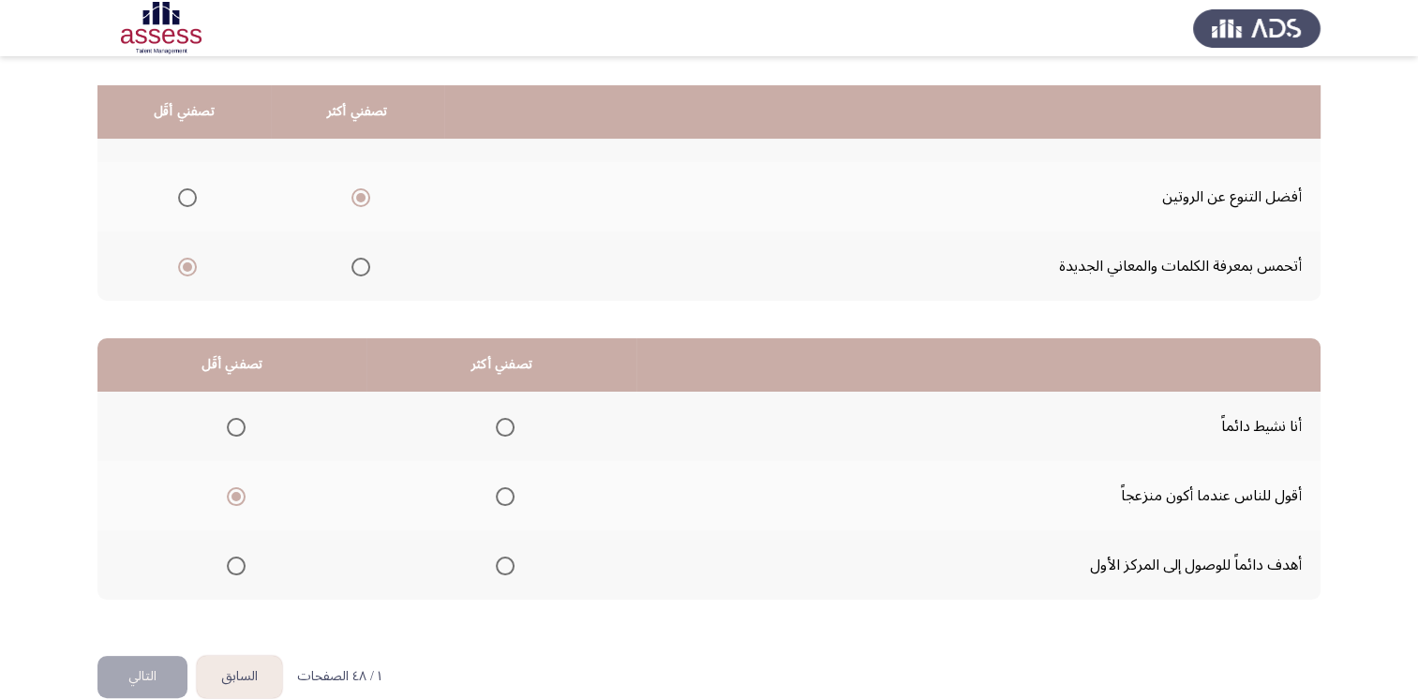
scroll to position [244, 0]
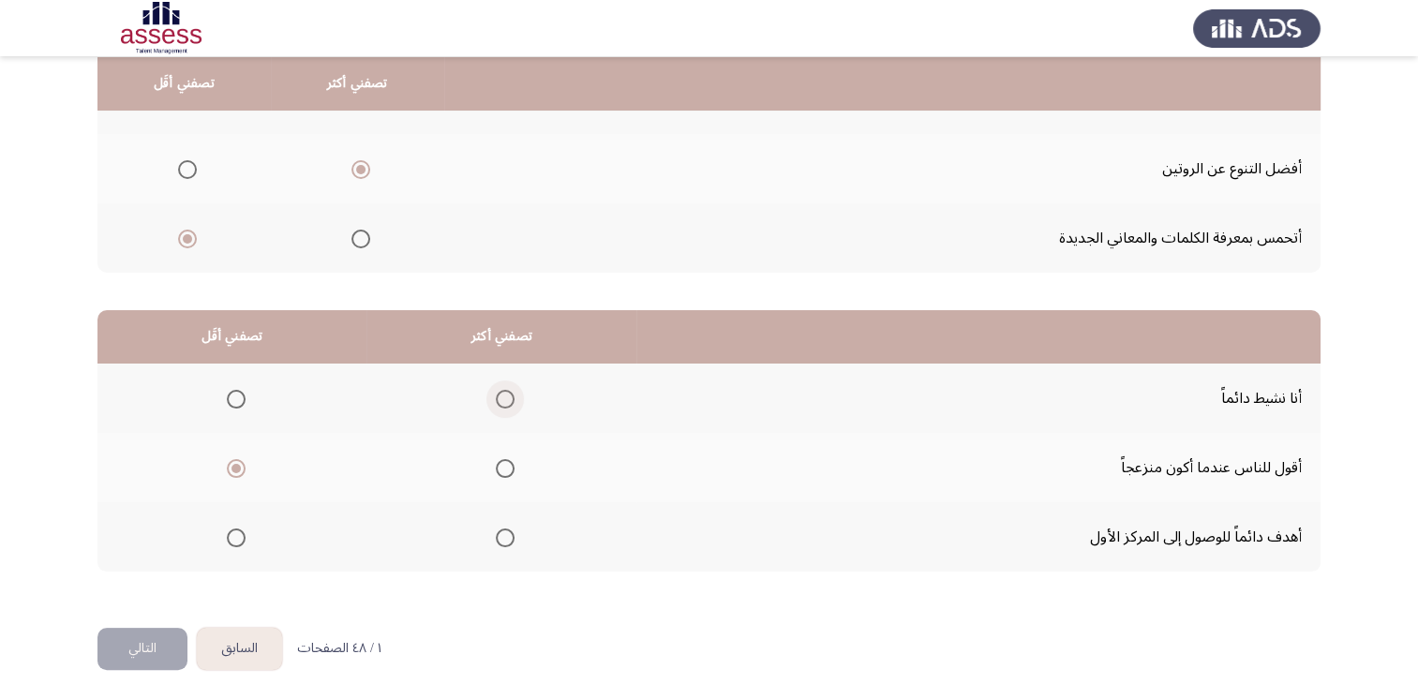
click at [502, 393] on span "Select an option" at bounding box center [505, 399] width 19 height 19
click at [502, 393] on input "Select an option" at bounding box center [505, 399] width 19 height 19
click at [146, 641] on button "التالي" at bounding box center [142, 649] width 90 height 42
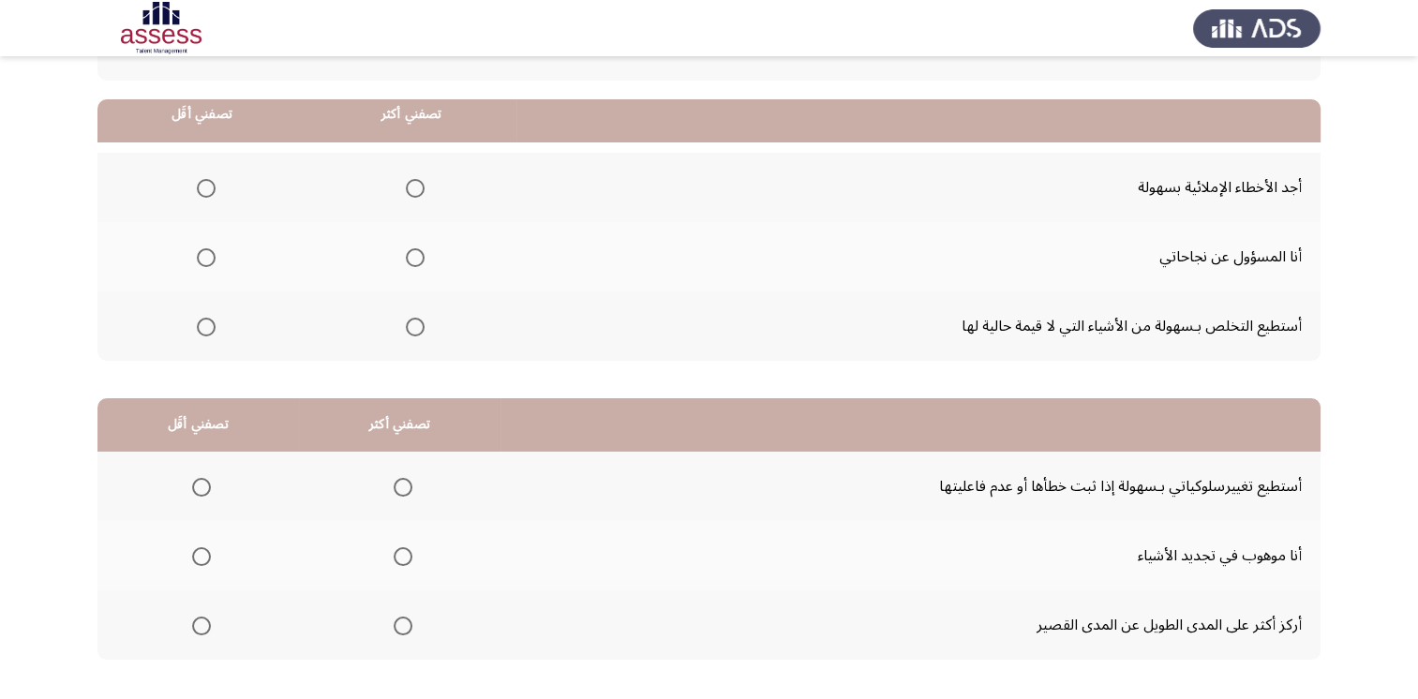
scroll to position [187, 0]
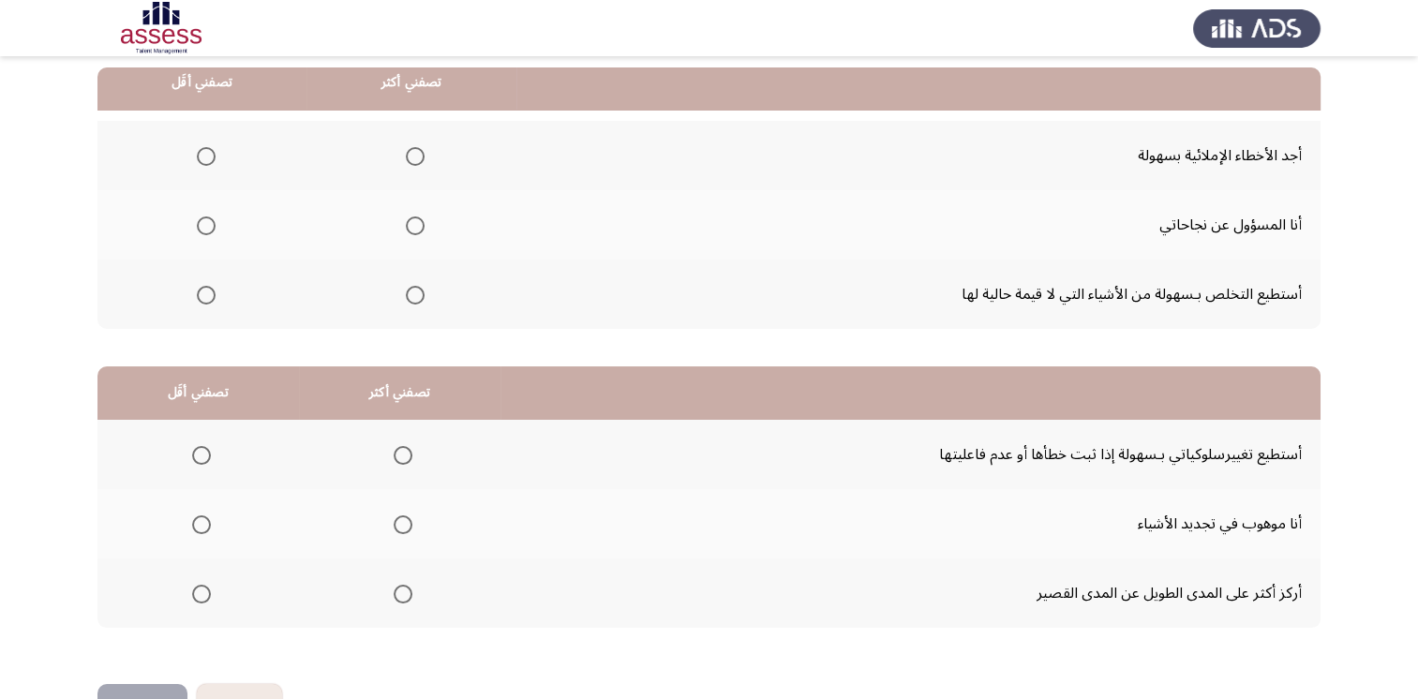
click at [396, 592] on span "Select an option" at bounding box center [403, 594] width 19 height 19
click at [396, 592] on input "Select an option" at bounding box center [403, 594] width 19 height 19
click at [203, 519] on span "Select an option" at bounding box center [201, 524] width 19 height 19
click at [203, 519] on input "Select an option" at bounding box center [201, 524] width 19 height 19
click at [204, 298] on span "Select an option" at bounding box center [206, 295] width 19 height 19
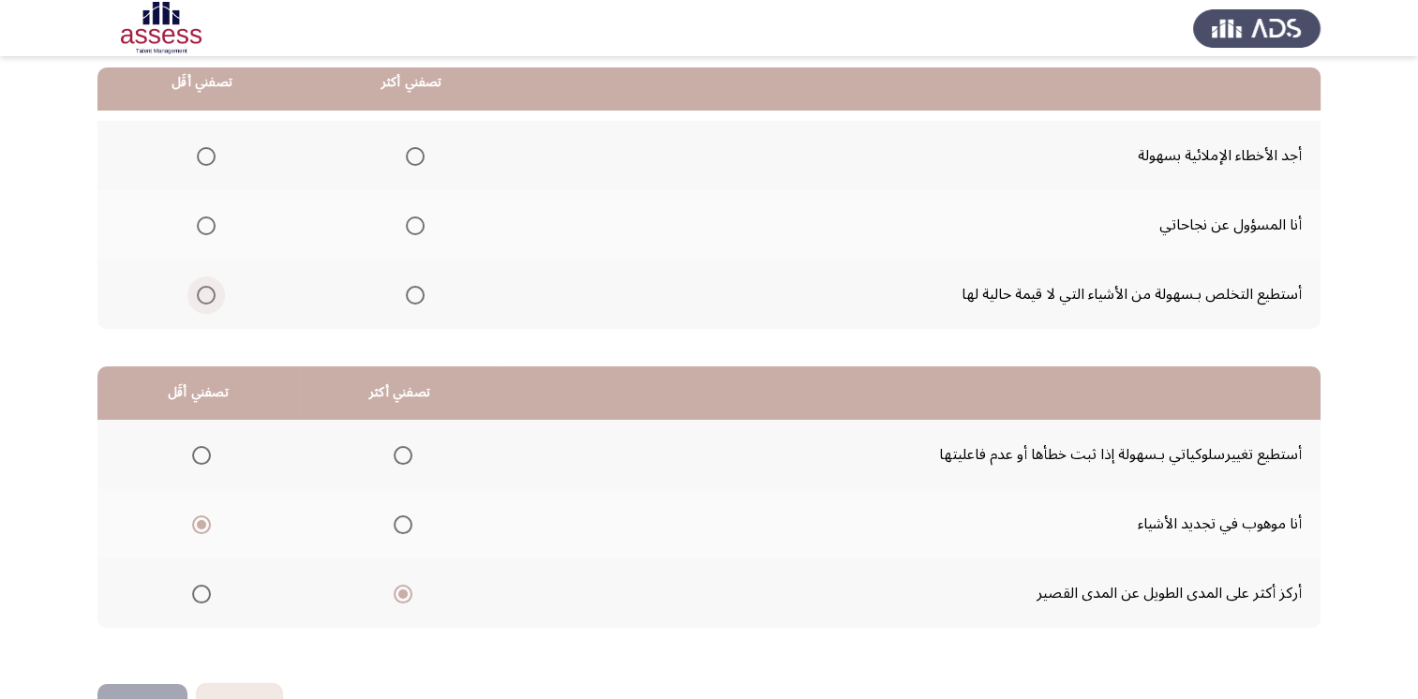
click at [204, 298] on input "Select an option" at bounding box center [206, 295] width 19 height 19
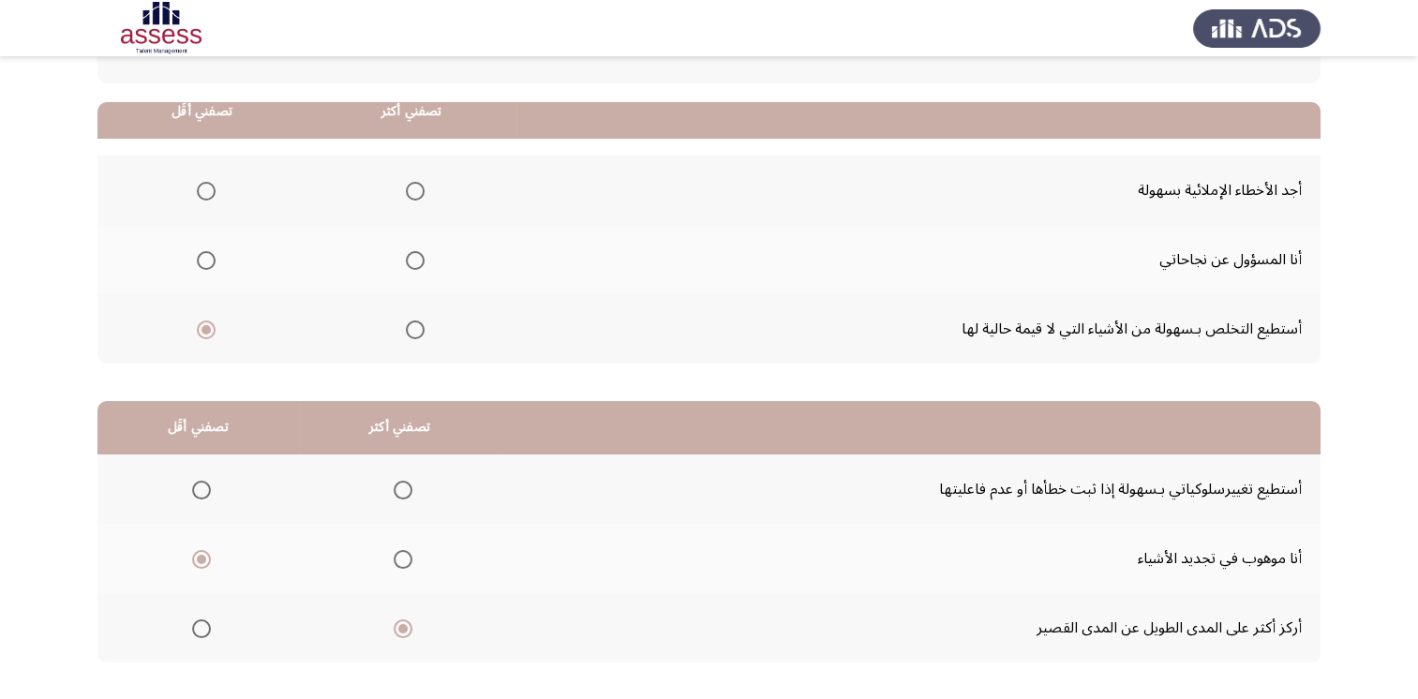
scroll to position [94, 0]
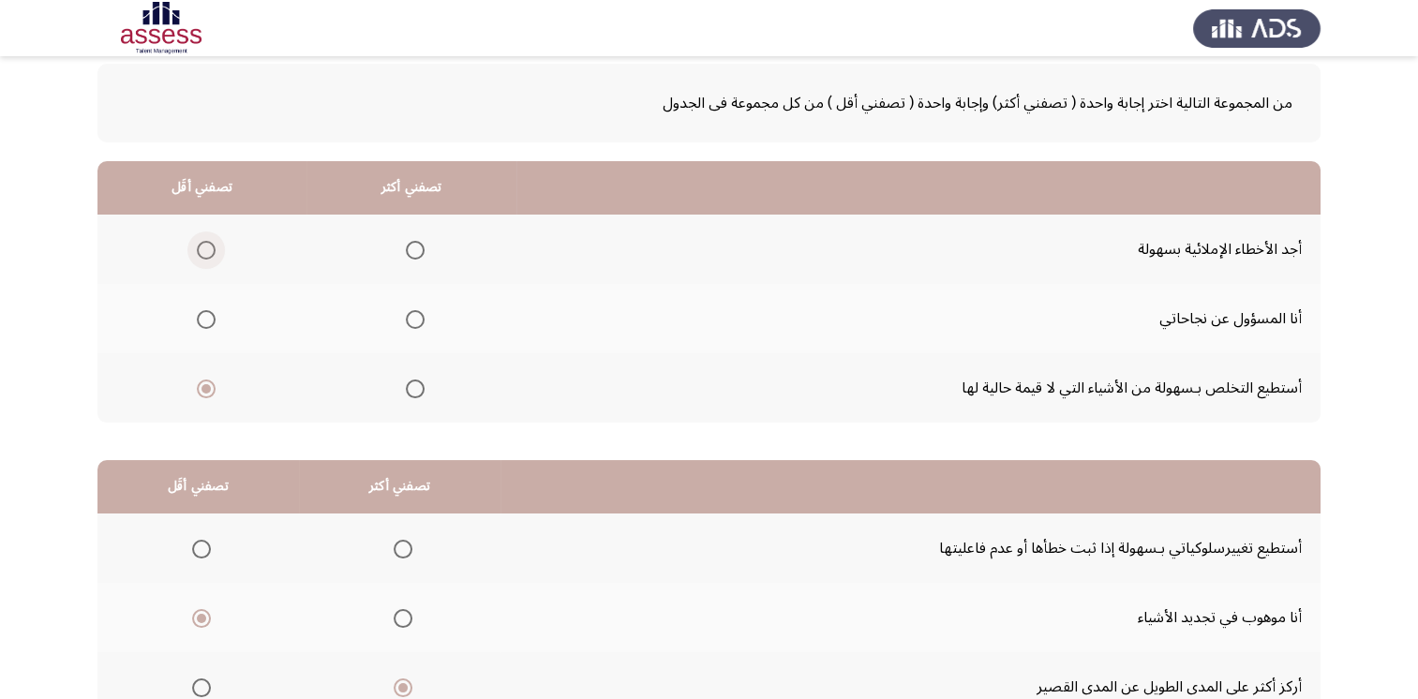
click at [204, 251] on span "Select an option" at bounding box center [206, 250] width 19 height 19
click at [204, 251] on input "Select an option" at bounding box center [206, 250] width 19 height 19
click at [206, 394] on span "Select an option" at bounding box center [206, 389] width 19 height 19
click at [206, 394] on input "Select an option" at bounding box center [206, 389] width 19 height 19
click at [414, 310] on span "Select an option" at bounding box center [415, 319] width 19 height 19
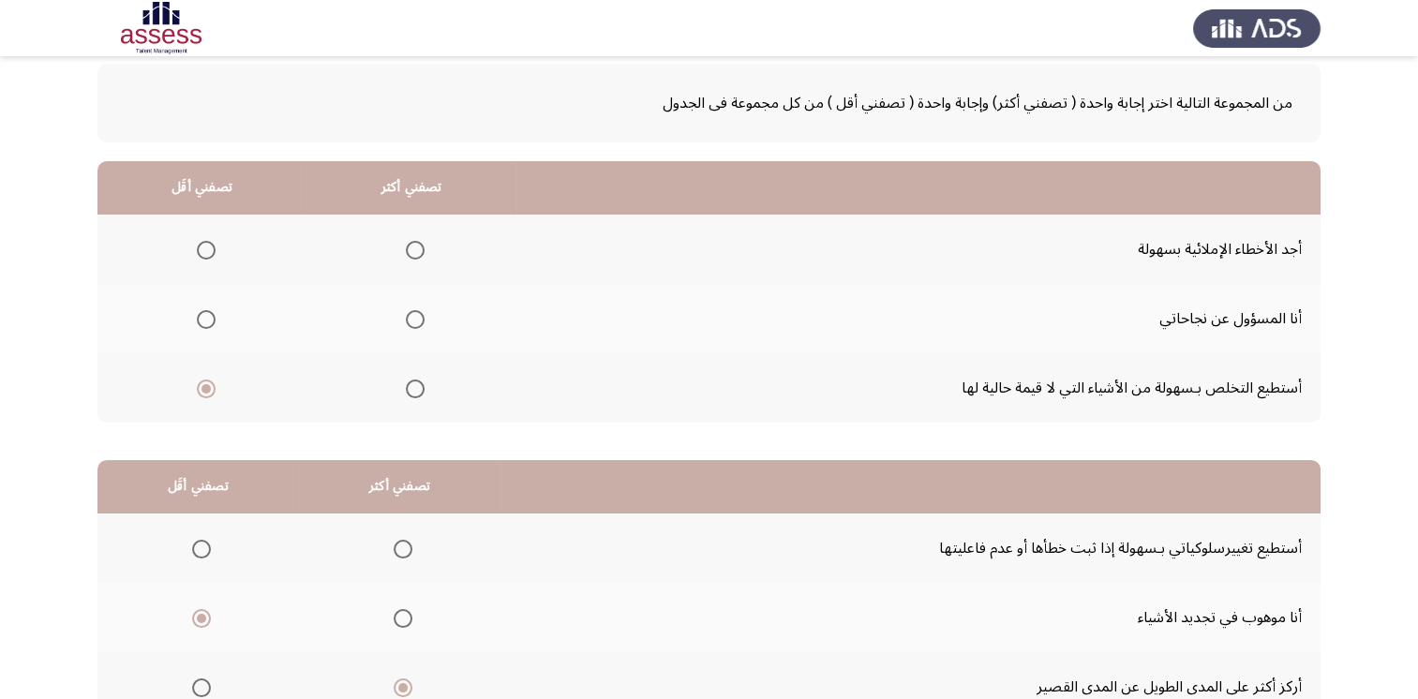
click at [414, 310] on input "Select an option" at bounding box center [415, 319] width 19 height 19
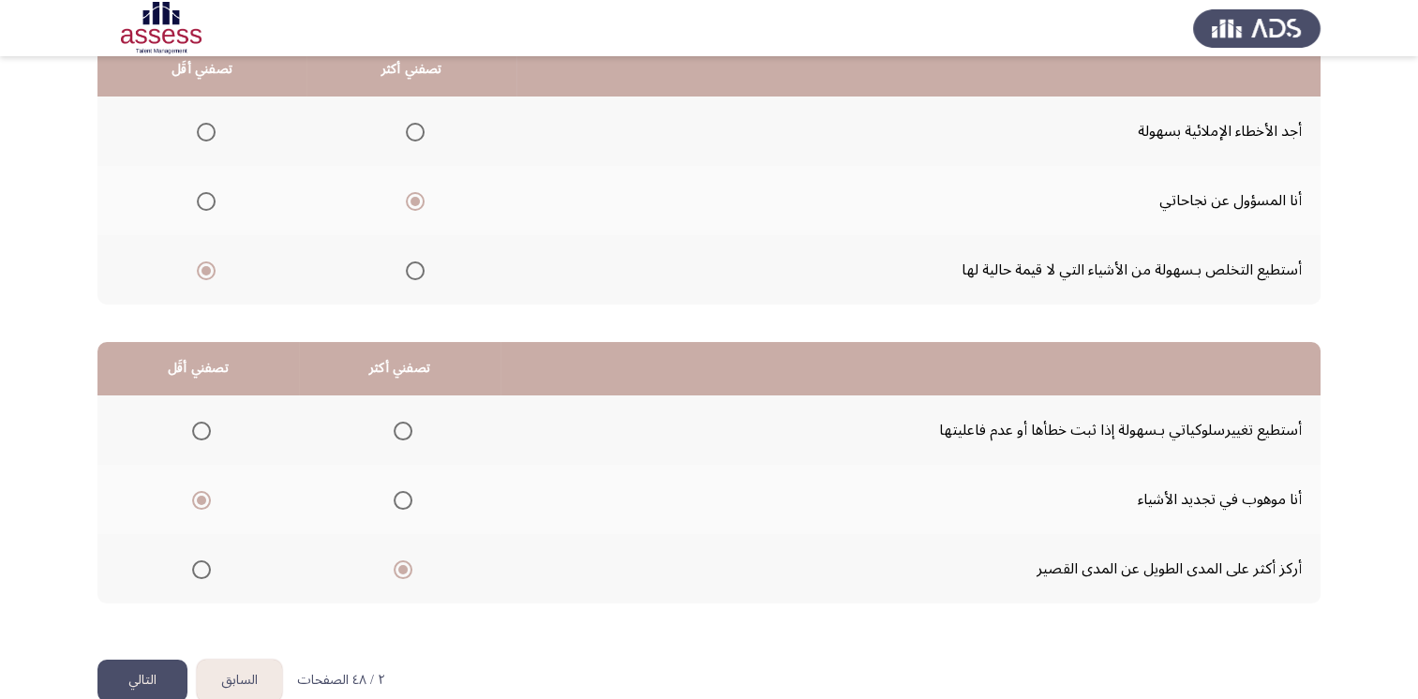
scroll to position [244, 0]
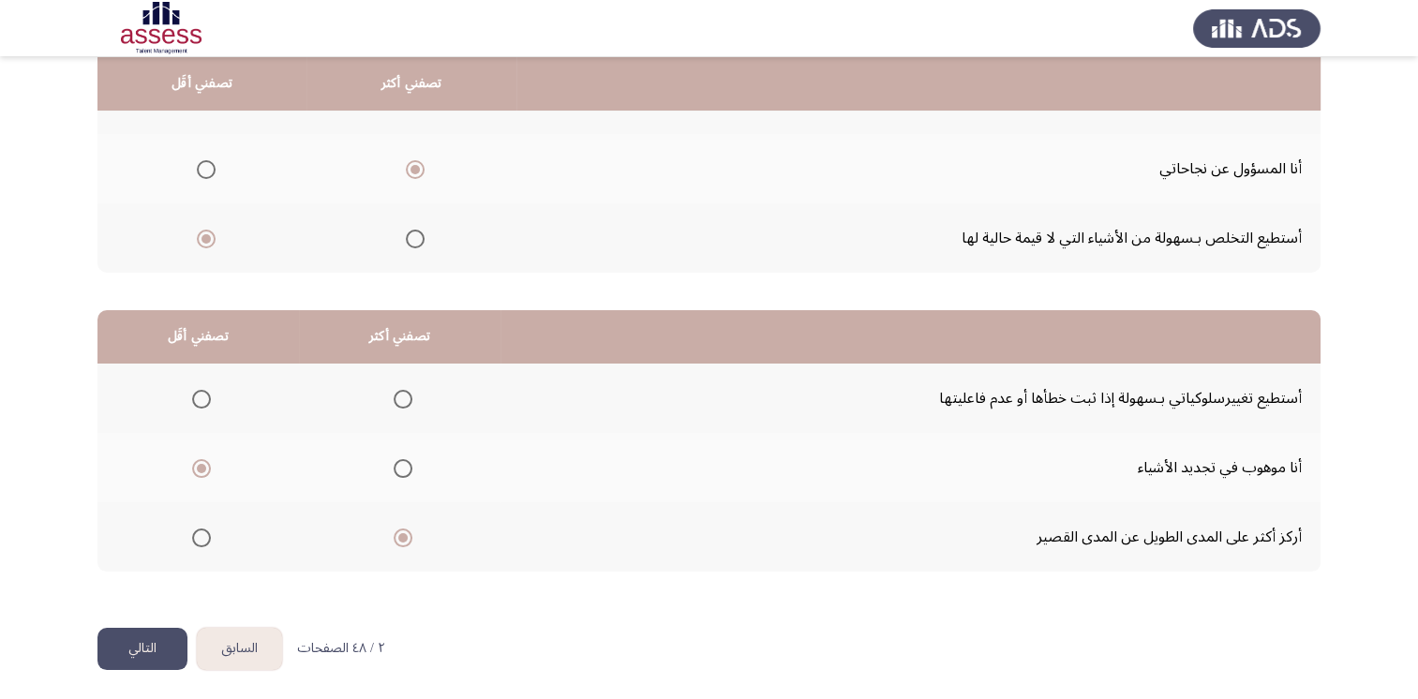
click at [152, 635] on button "التالي" at bounding box center [142, 649] width 90 height 42
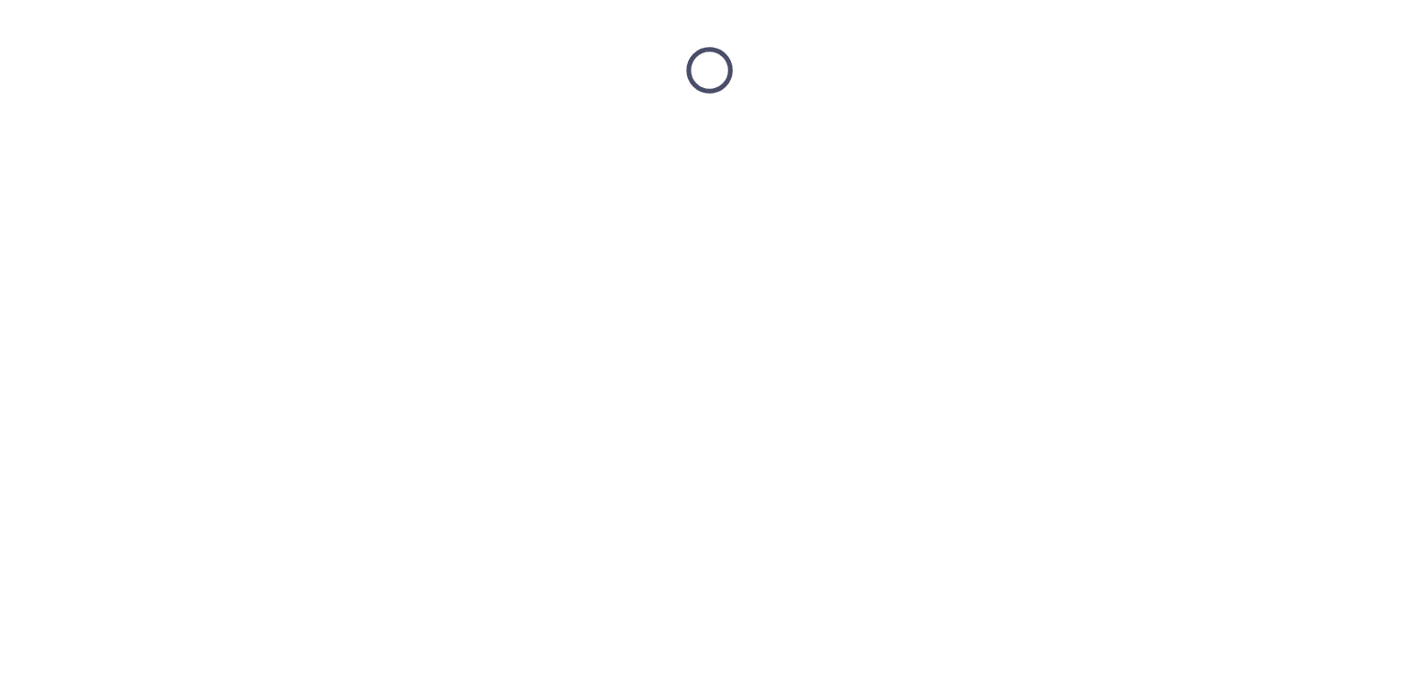
scroll to position [0, 0]
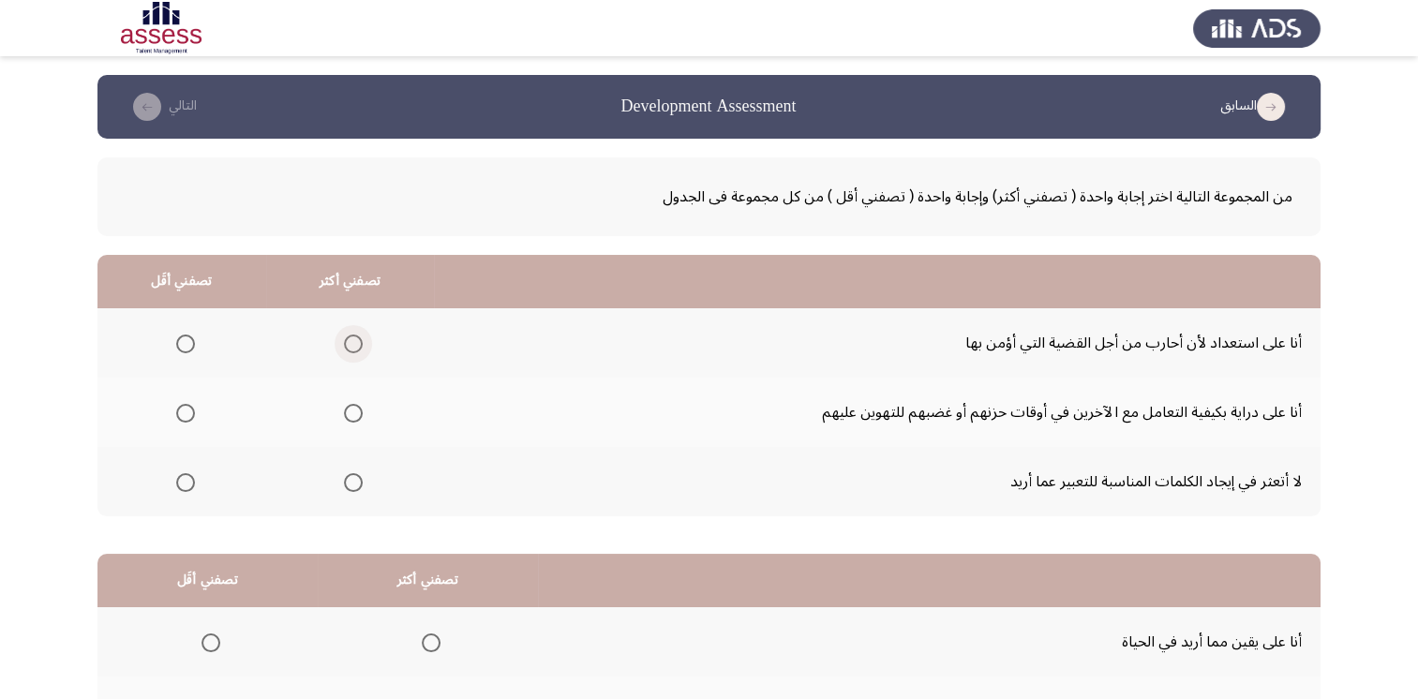
click at [354, 336] on span "Select an option" at bounding box center [353, 344] width 19 height 19
click at [354, 336] on input "Select an option" at bounding box center [353, 344] width 19 height 19
click at [186, 484] on span "Select an option" at bounding box center [185, 482] width 19 height 19
click at [186, 484] on input "Select an option" at bounding box center [185, 482] width 19 height 19
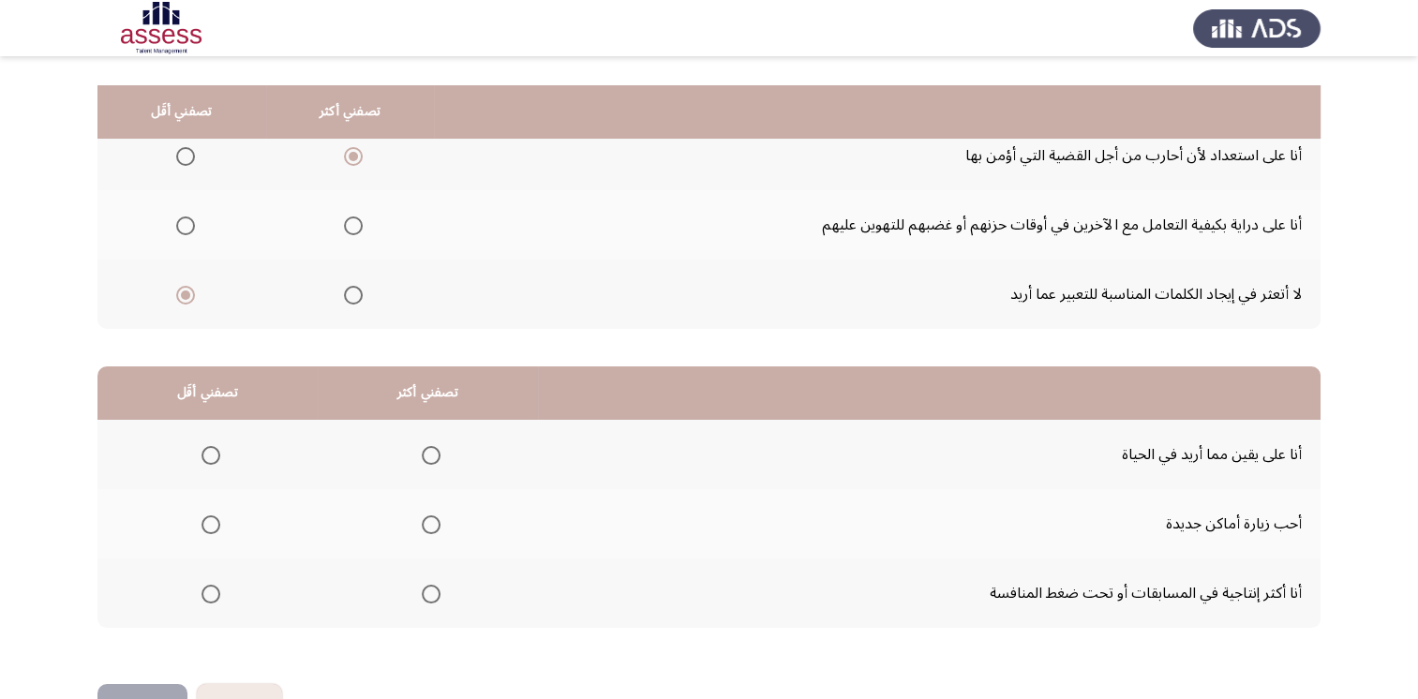
scroll to position [244, 0]
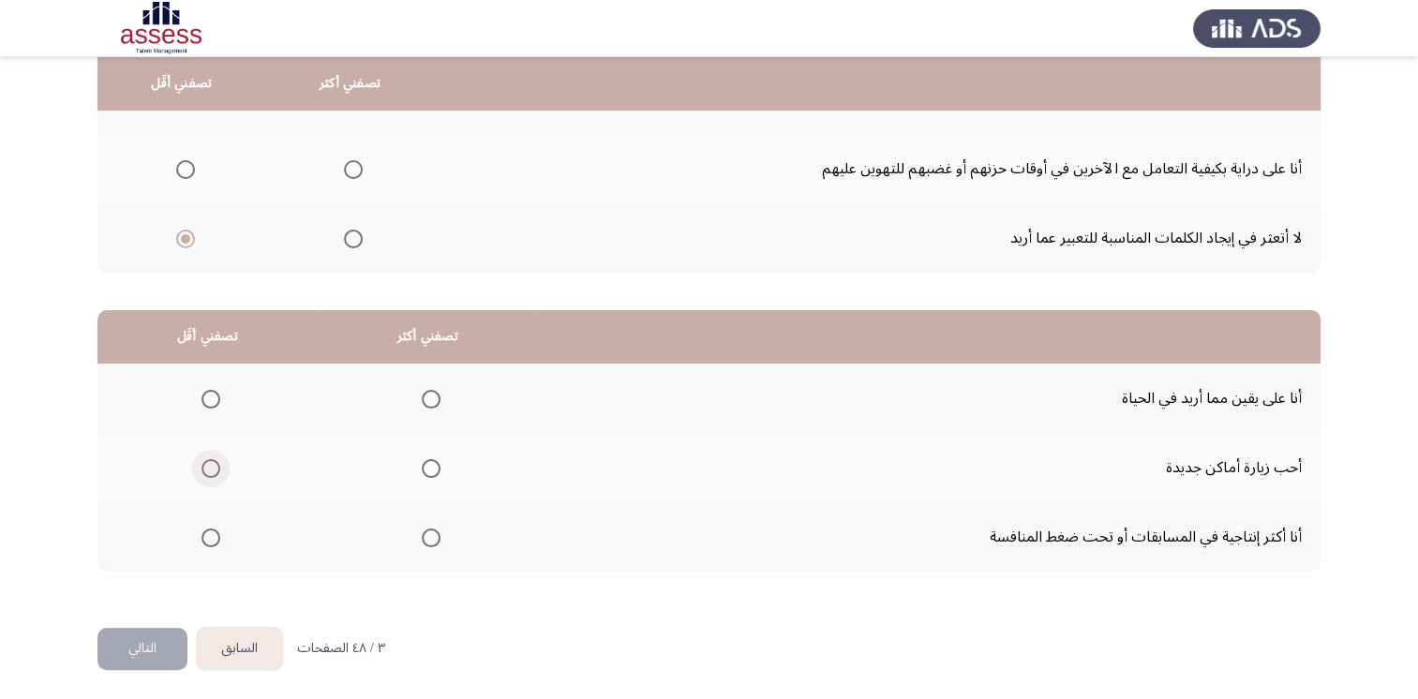
click at [216, 465] on span "Select an option" at bounding box center [211, 468] width 19 height 19
click at [216, 465] on input "Select an option" at bounding box center [211, 468] width 19 height 19
click at [435, 396] on span "Select an option" at bounding box center [431, 399] width 19 height 19
click at [435, 396] on input "Select an option" at bounding box center [431, 399] width 19 height 19
click at [154, 643] on button "التالي" at bounding box center [142, 649] width 90 height 42
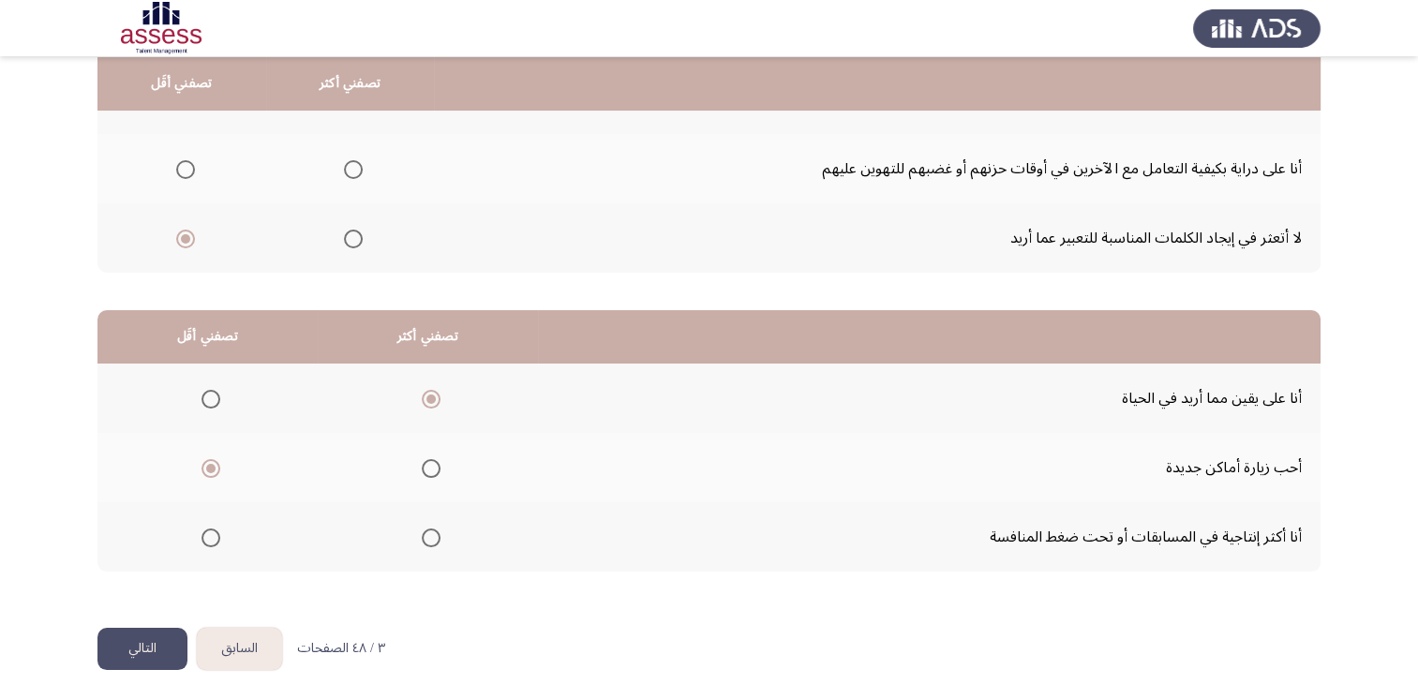
scroll to position [0, 0]
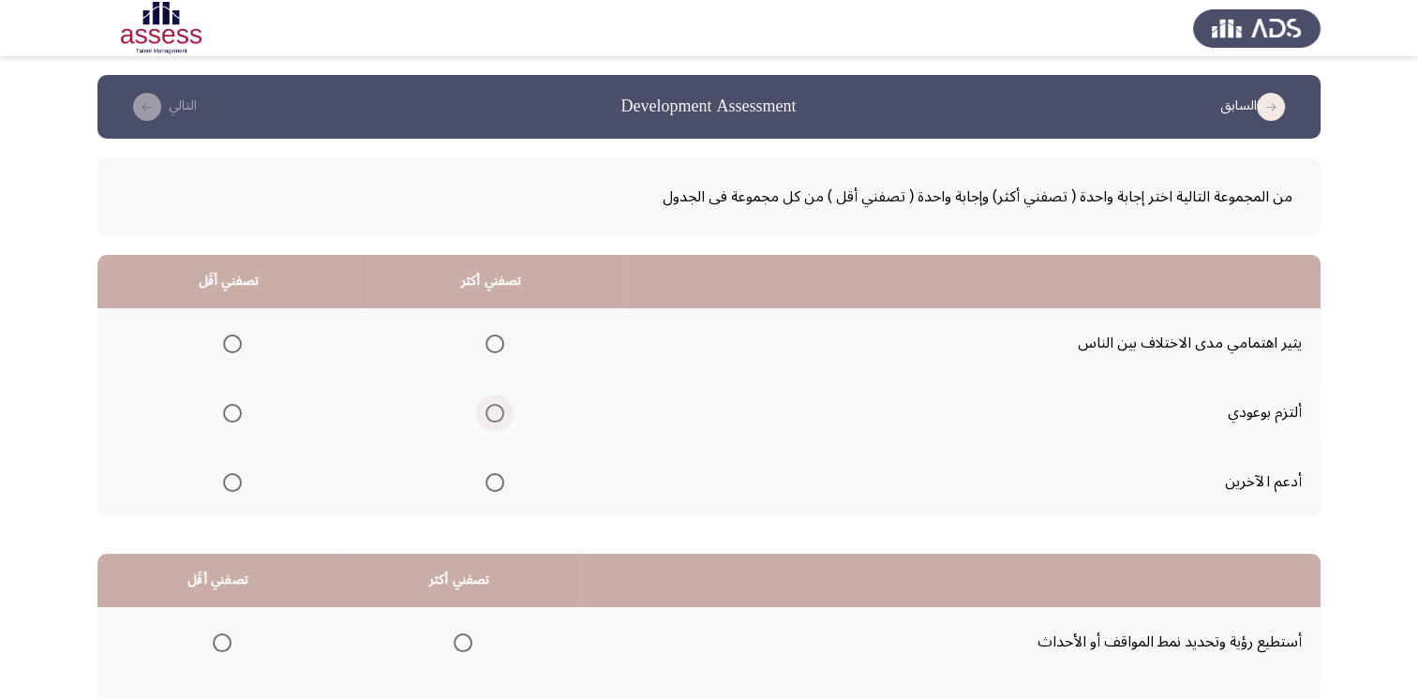
click at [491, 410] on span "Select an option" at bounding box center [494, 413] width 19 height 19
click at [491, 410] on input "Select an option" at bounding box center [494, 413] width 19 height 19
click at [229, 341] on span "Select an option" at bounding box center [232, 344] width 19 height 19
click at [229, 341] on input "Select an option" at bounding box center [232, 344] width 19 height 19
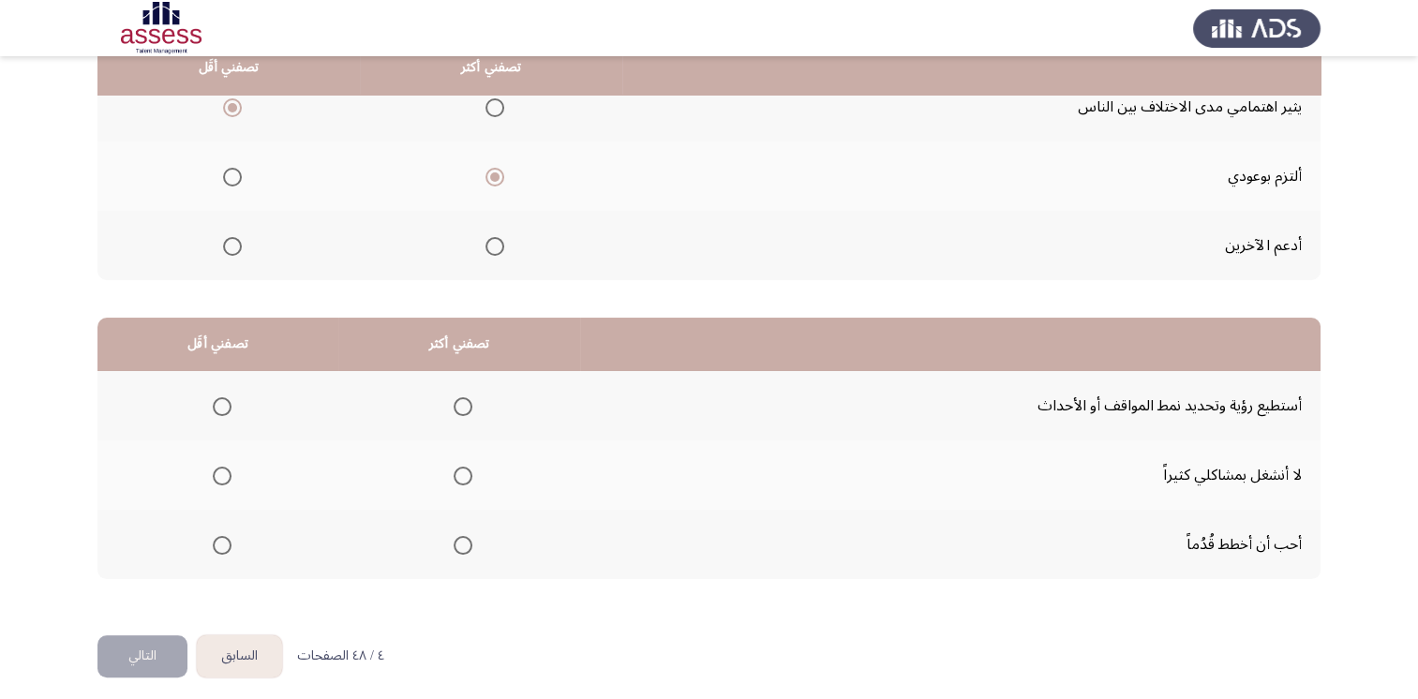
scroll to position [244, 0]
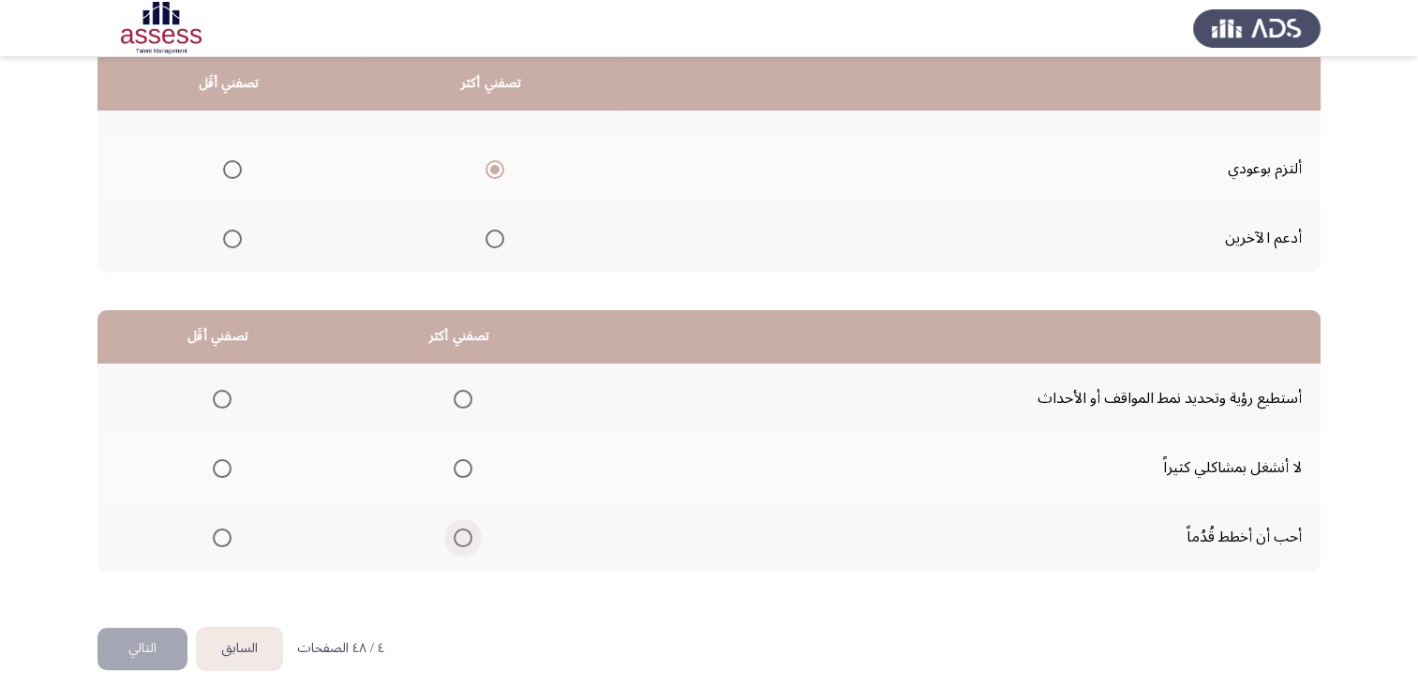
click at [463, 537] on span "Select an option" at bounding box center [463, 538] width 19 height 19
click at [463, 537] on input "Select an option" at bounding box center [463, 538] width 19 height 19
click at [221, 471] on span "Select an option" at bounding box center [222, 468] width 19 height 19
click at [221, 471] on input "Select an option" at bounding box center [222, 468] width 19 height 19
click at [465, 396] on span "Select an option" at bounding box center [463, 399] width 19 height 19
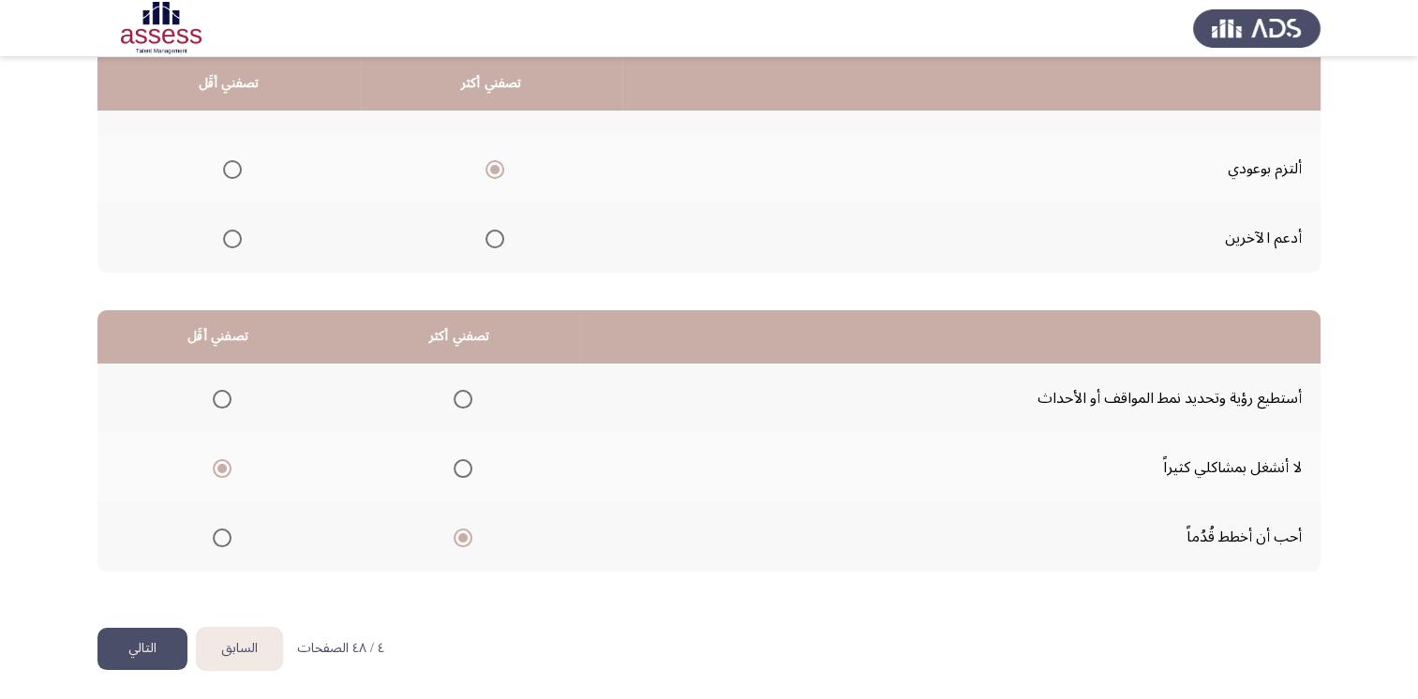
click at [465, 396] on input "Select an option" at bounding box center [463, 399] width 19 height 19
click at [152, 640] on button "التالي" at bounding box center [142, 649] width 90 height 42
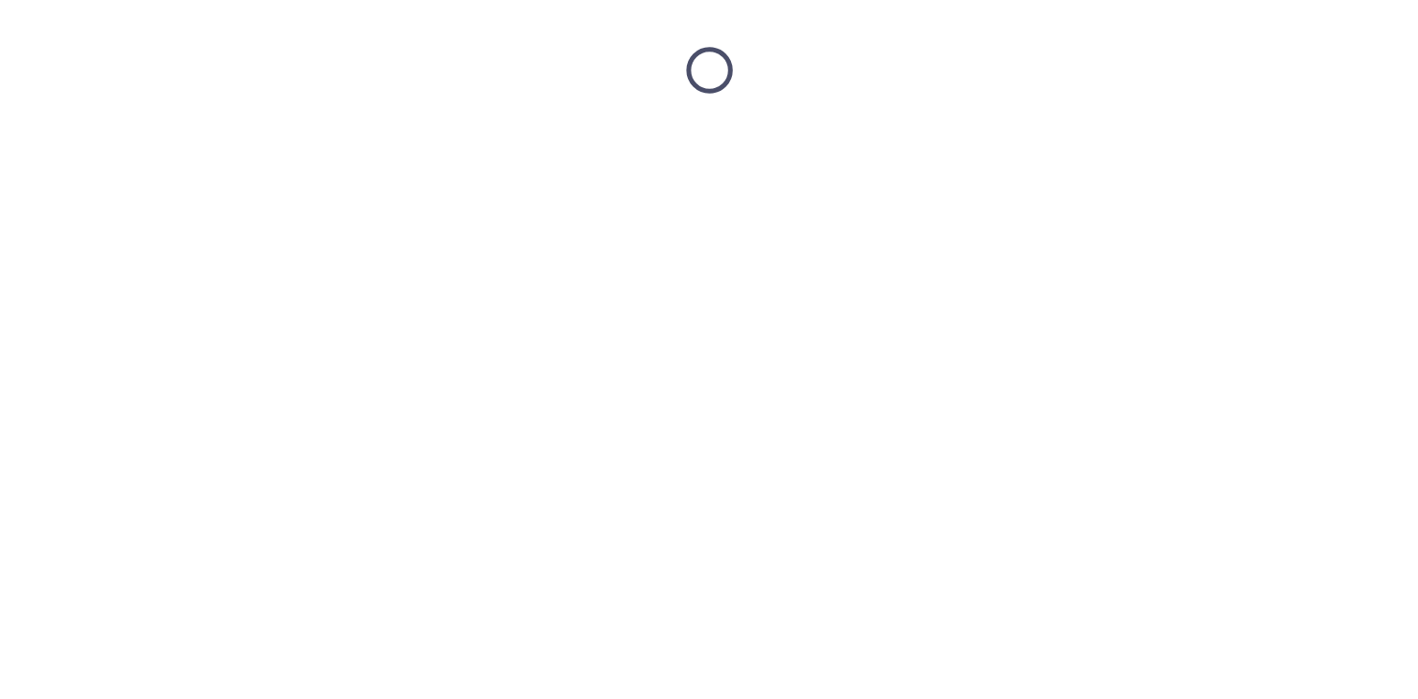
scroll to position [0, 0]
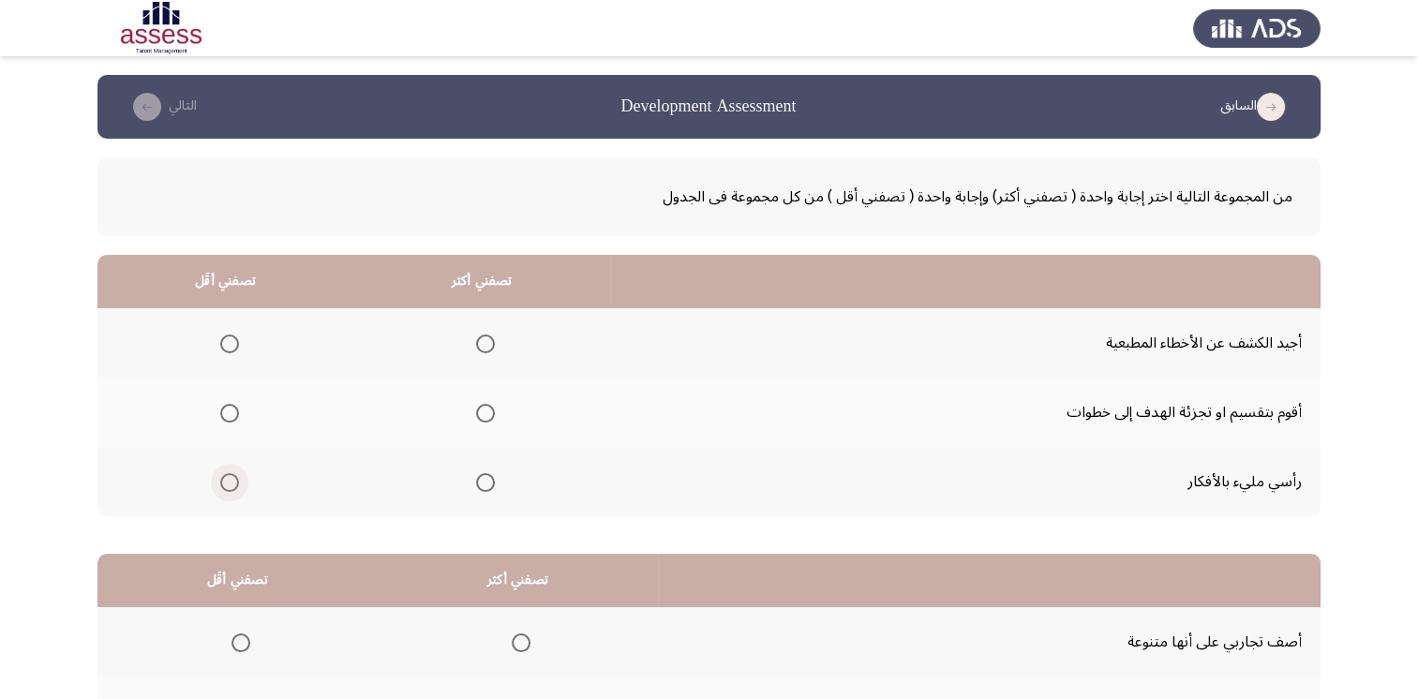
click at [223, 484] on span "Select an option" at bounding box center [229, 482] width 19 height 19
click at [223, 484] on input "Select an option" at bounding box center [229, 482] width 19 height 19
click at [488, 412] on span "Select an option" at bounding box center [485, 413] width 19 height 19
click at [488, 412] on input "Select an option" at bounding box center [485, 413] width 19 height 19
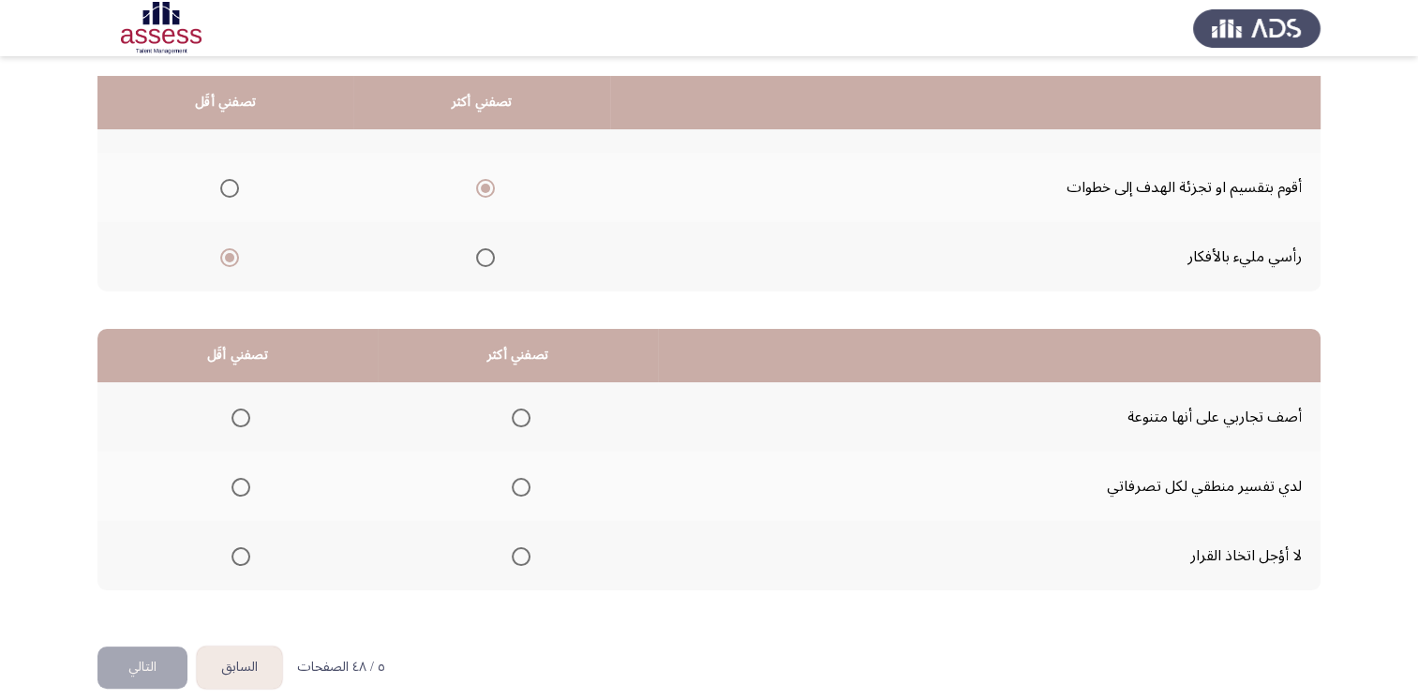
scroll to position [244, 0]
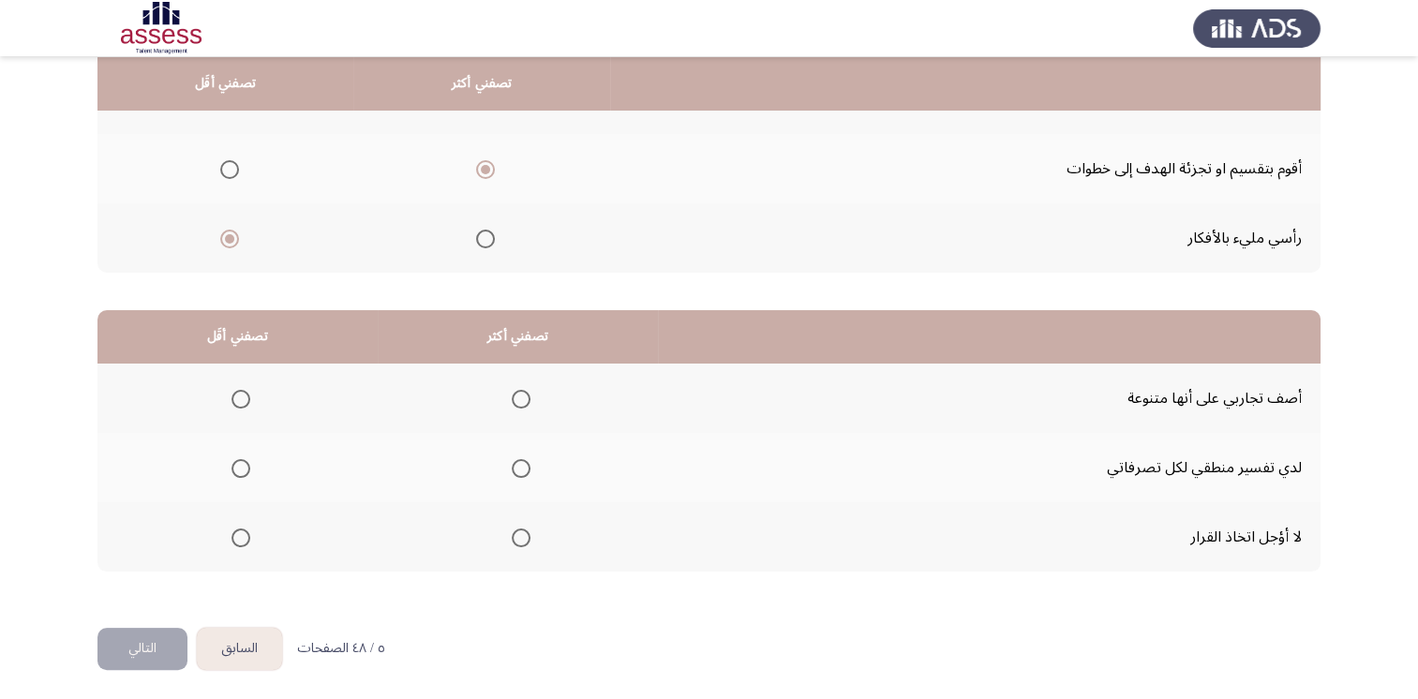
click at [524, 401] on span "Select an option" at bounding box center [521, 399] width 19 height 19
click at [524, 401] on input "Select an option" at bounding box center [521, 399] width 19 height 19
click at [240, 535] on span "Select an option" at bounding box center [241, 538] width 19 height 19
click at [240, 535] on input "Select an option" at bounding box center [241, 538] width 19 height 19
click at [161, 640] on button "التالي" at bounding box center [142, 649] width 90 height 42
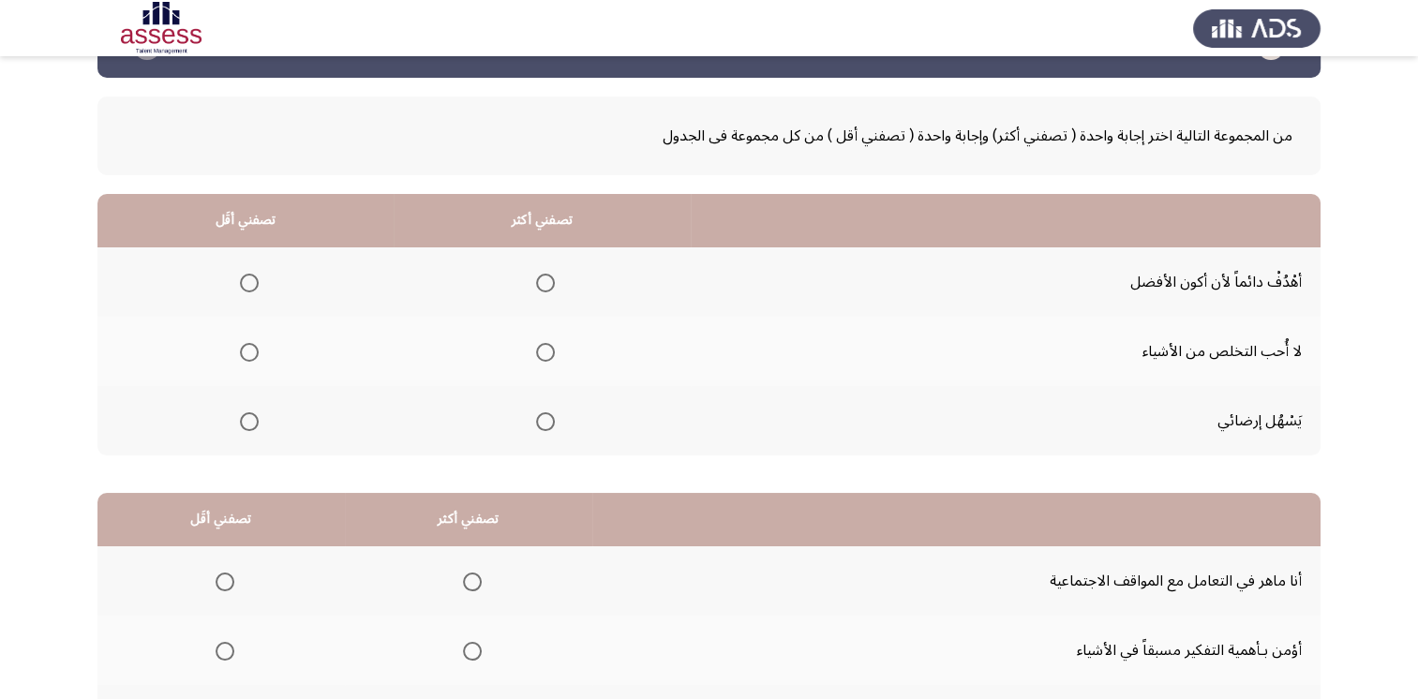
scroll to position [94, 0]
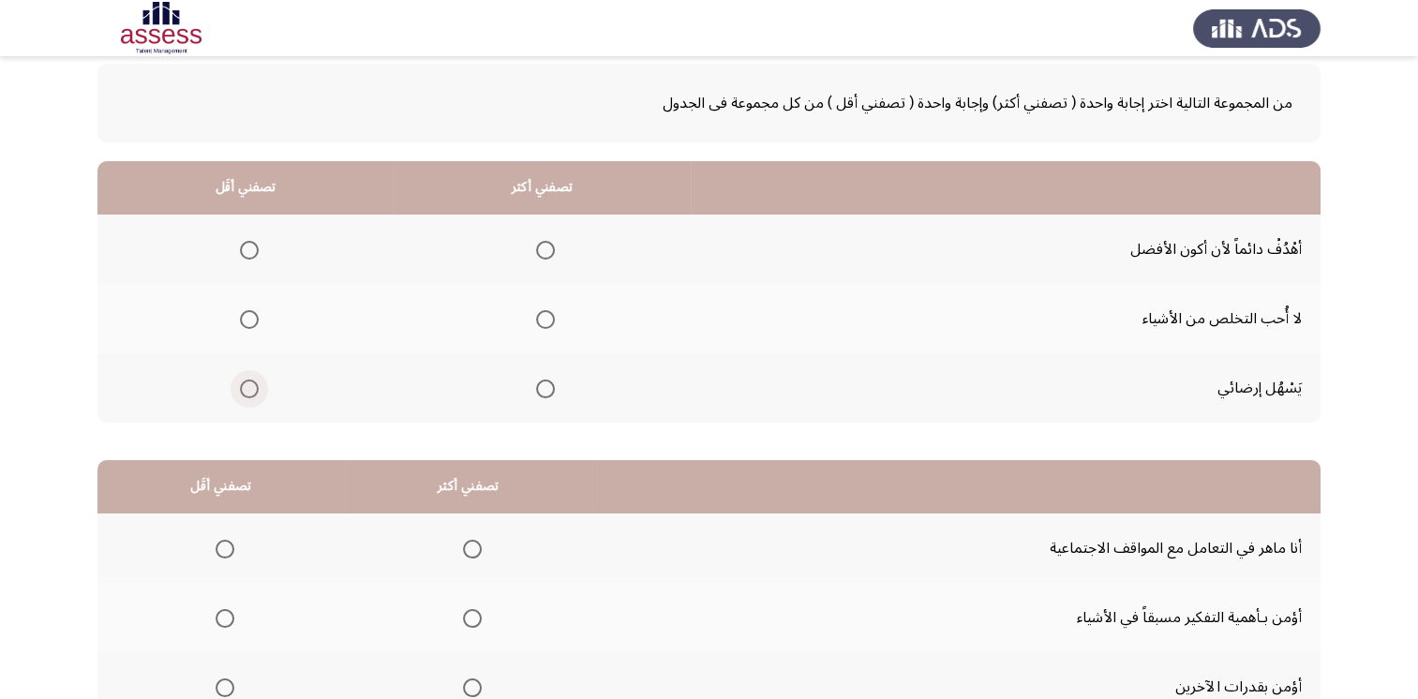
click at [252, 395] on span "Select an option" at bounding box center [249, 389] width 19 height 19
click at [252, 395] on input "Select an option" at bounding box center [249, 389] width 19 height 19
click at [541, 250] on span "Select an option" at bounding box center [545, 250] width 19 height 19
click at [541, 250] on input "Select an option" at bounding box center [545, 250] width 19 height 19
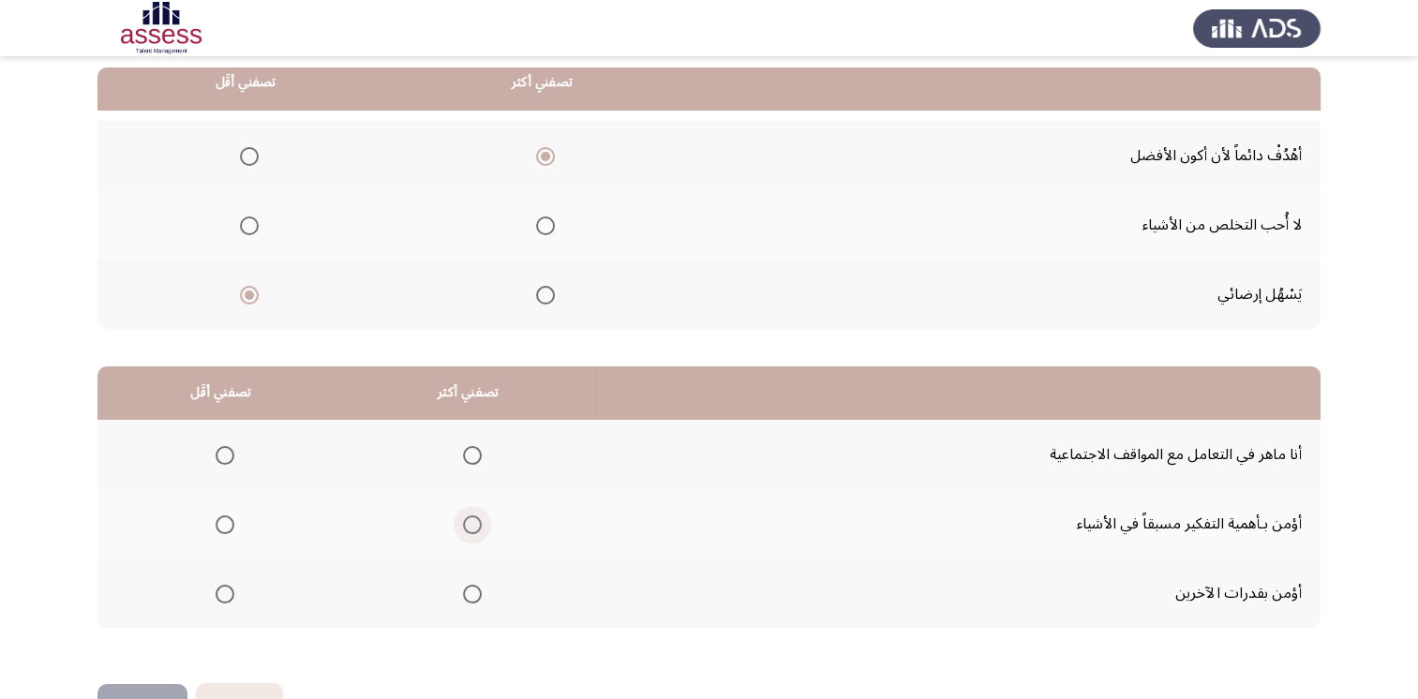
click at [472, 525] on span "Select an option" at bounding box center [472, 525] width 0 height 0
click at [469, 522] on input "Select an option" at bounding box center [472, 524] width 19 height 19
click at [218, 449] on span "Select an option" at bounding box center [225, 455] width 19 height 19
click at [218, 449] on input "Select an option" at bounding box center [225, 455] width 19 height 19
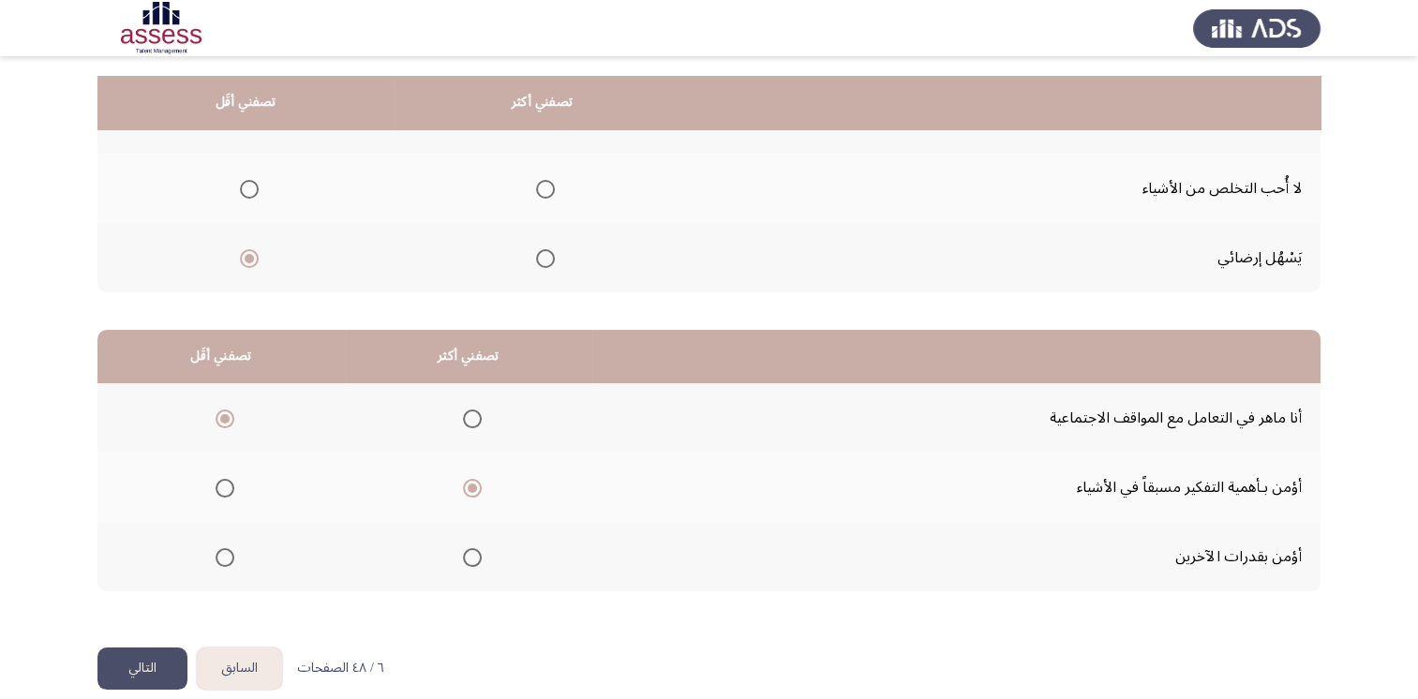
scroll to position [244, 0]
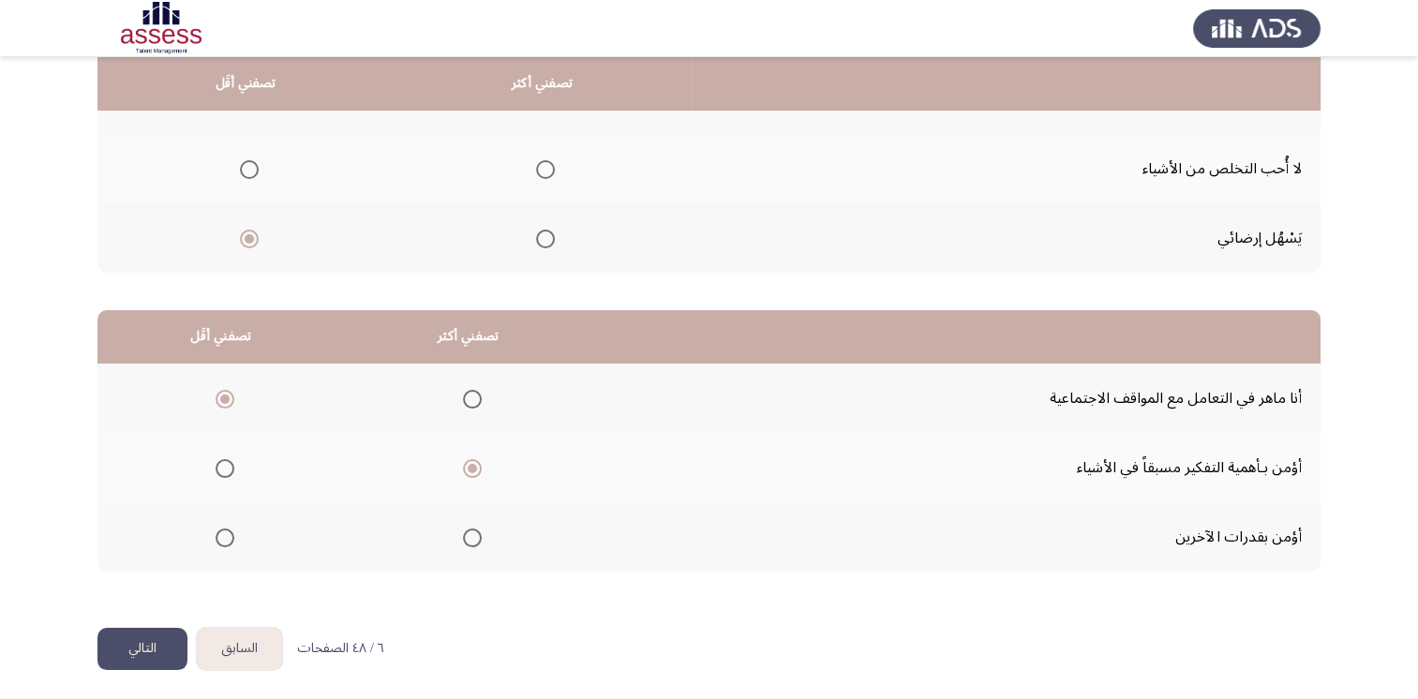
click at [146, 649] on button "التالي" at bounding box center [142, 649] width 90 height 42
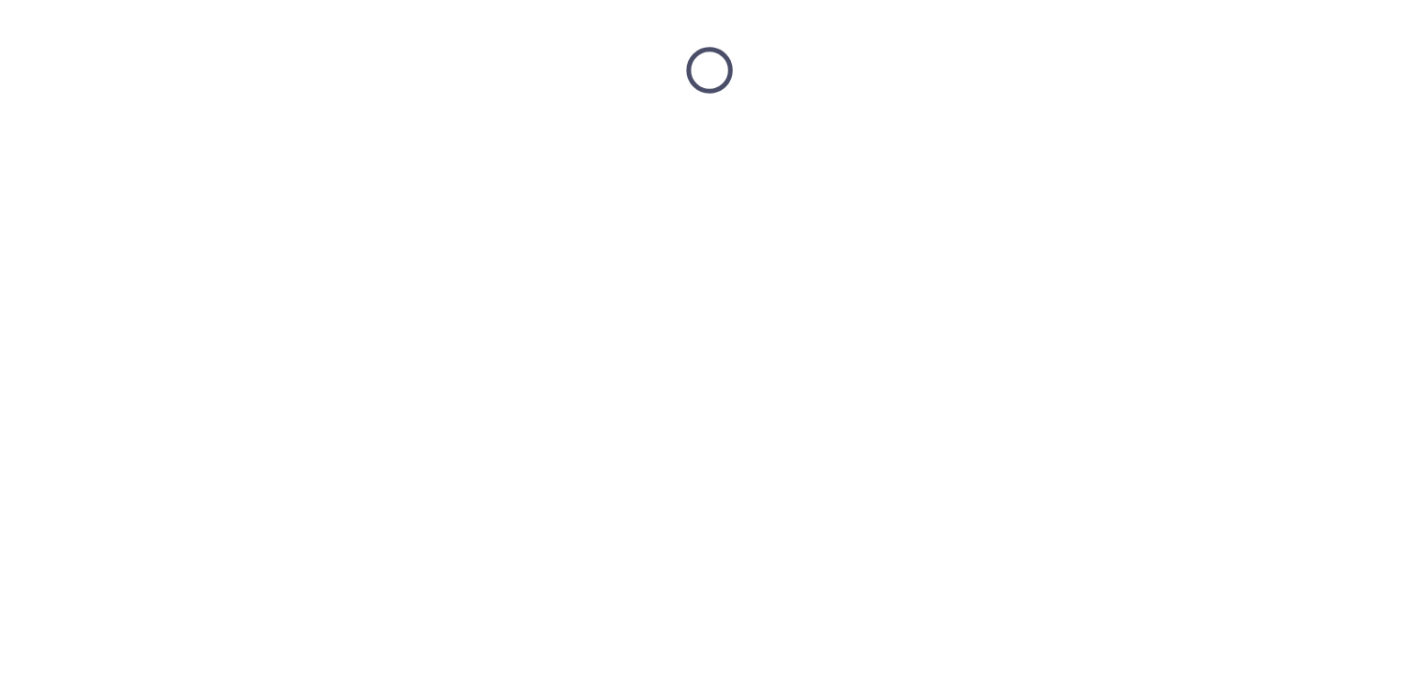
scroll to position [0, 0]
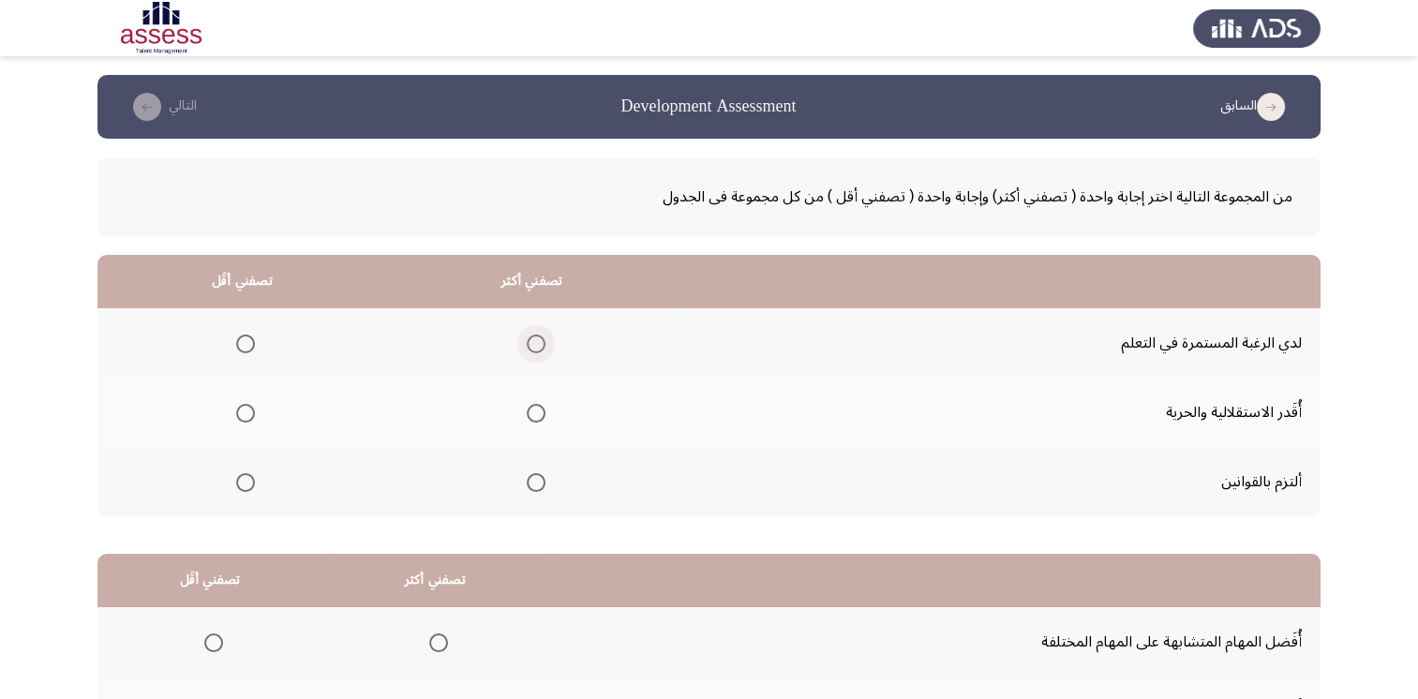
click at [539, 343] on span "Select an option" at bounding box center [536, 344] width 19 height 19
click at [539, 343] on input "Select an option" at bounding box center [536, 344] width 19 height 19
click at [247, 413] on span "Select an option" at bounding box center [245, 413] width 19 height 19
click at [247, 413] on input "Select an option" at bounding box center [245, 413] width 19 height 19
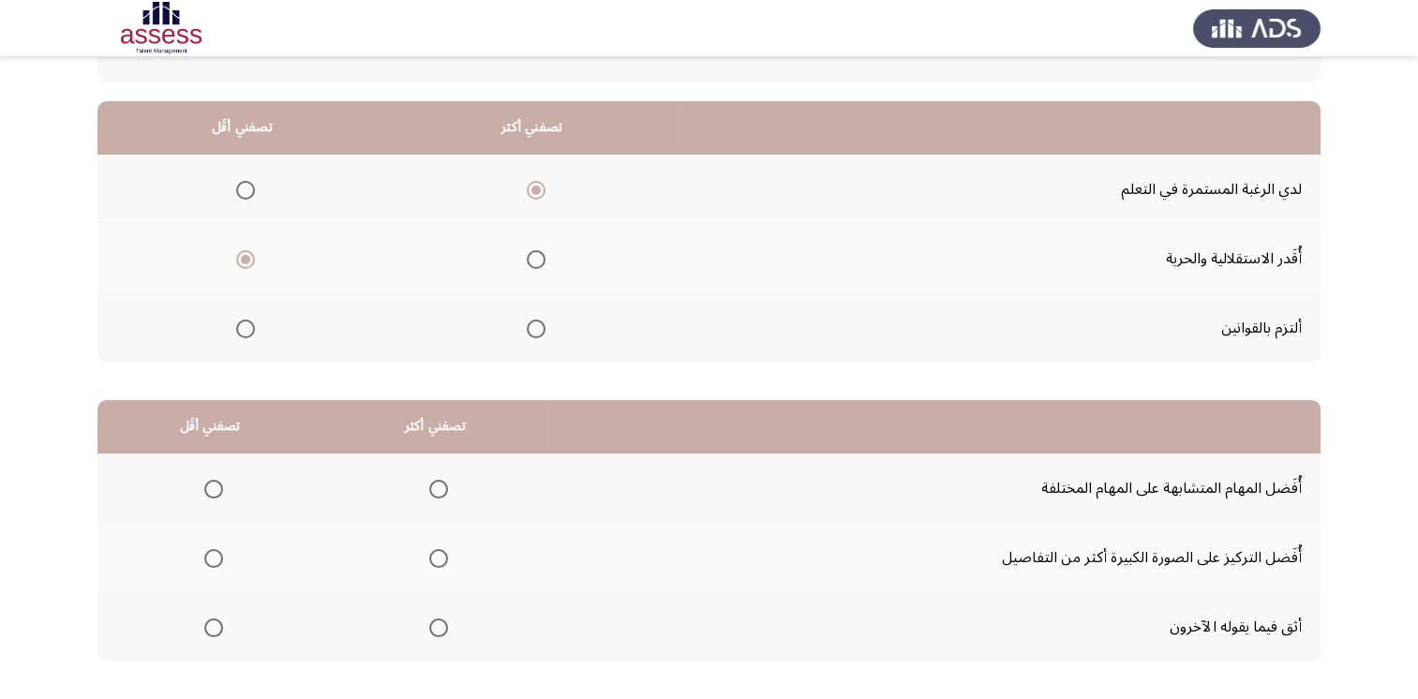
scroll to position [187, 0]
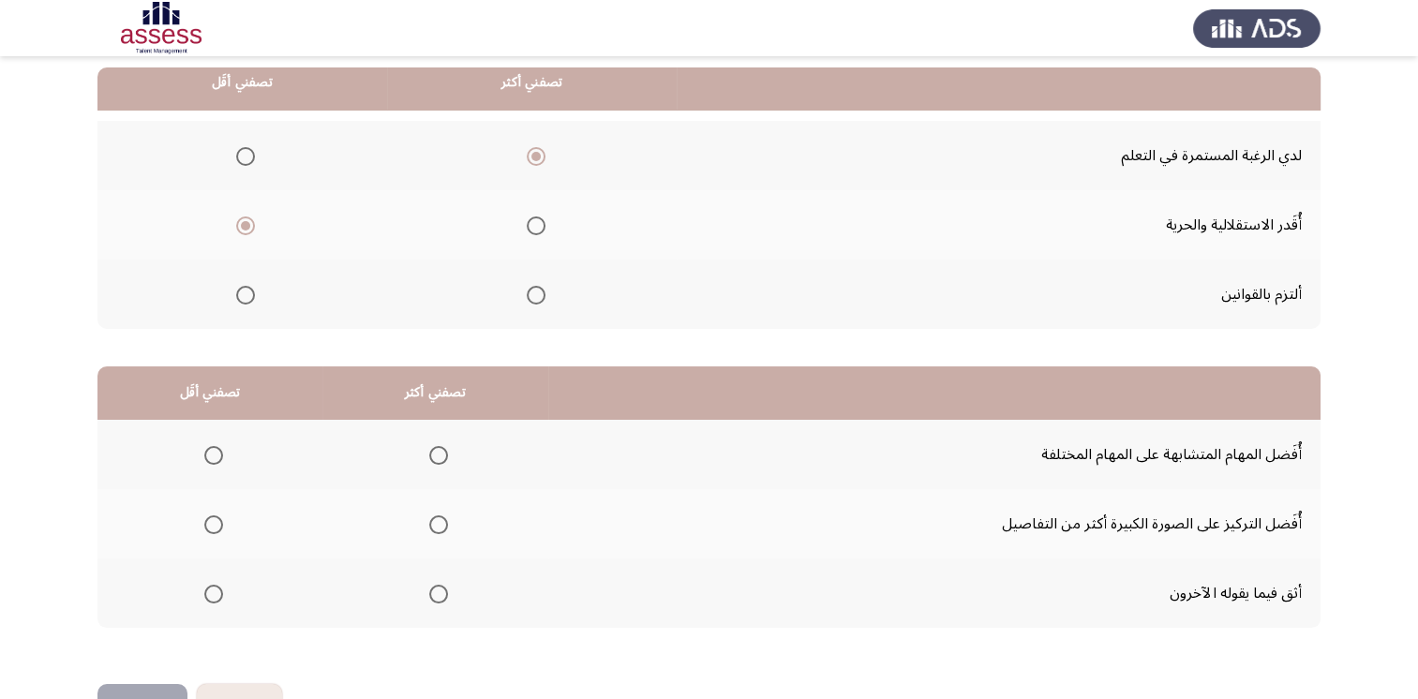
click at [535, 302] on span "Select an option" at bounding box center [536, 295] width 19 height 19
click at [535, 302] on input "Select an option" at bounding box center [536, 295] width 19 height 19
click at [533, 158] on span "Select an option" at bounding box center [536, 156] width 19 height 19
click at [533, 158] on input "Select an option" at bounding box center [536, 156] width 19 height 19
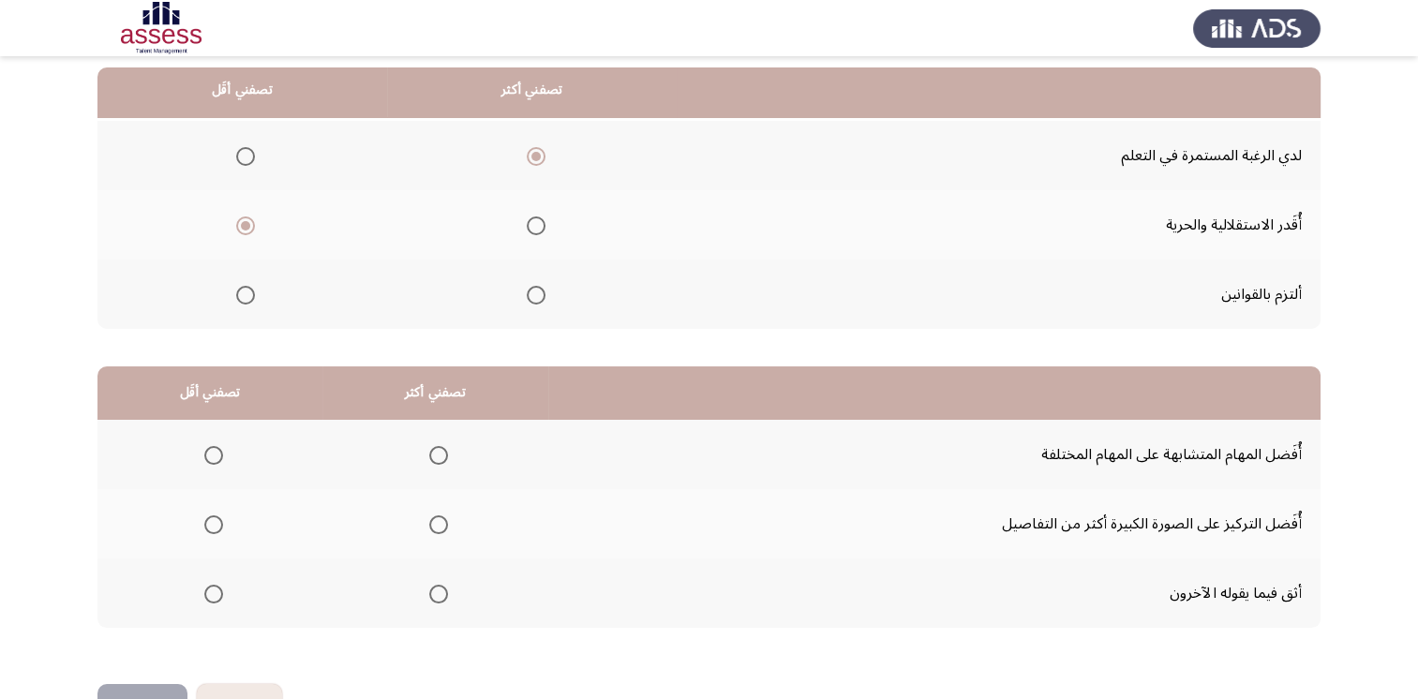
scroll to position [244, 0]
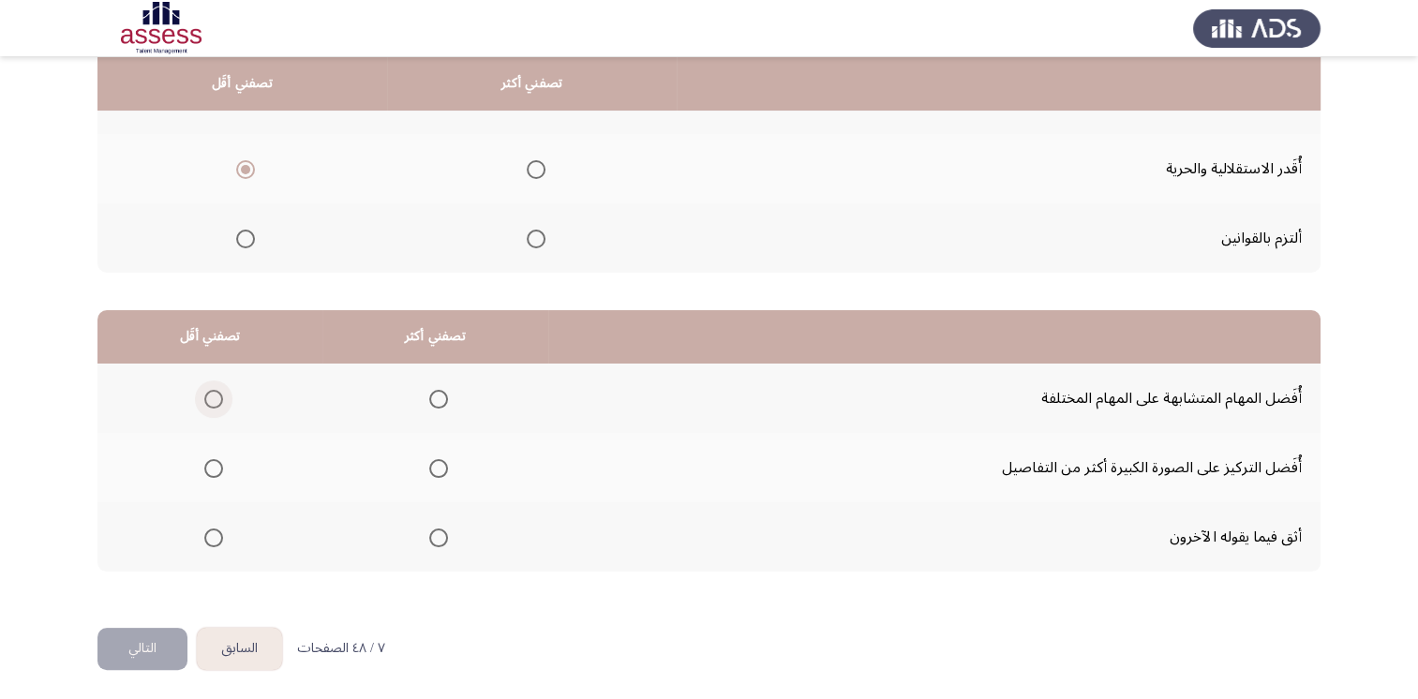
click at [214, 398] on span "Select an option" at bounding box center [213, 399] width 19 height 19
click at [214, 398] on input "Select an option" at bounding box center [213, 399] width 19 height 19
click at [437, 466] on span "Select an option" at bounding box center [438, 468] width 19 height 19
click at [437, 466] on input "Select an option" at bounding box center [438, 468] width 19 height 19
click at [146, 649] on button "التالي" at bounding box center [142, 649] width 90 height 42
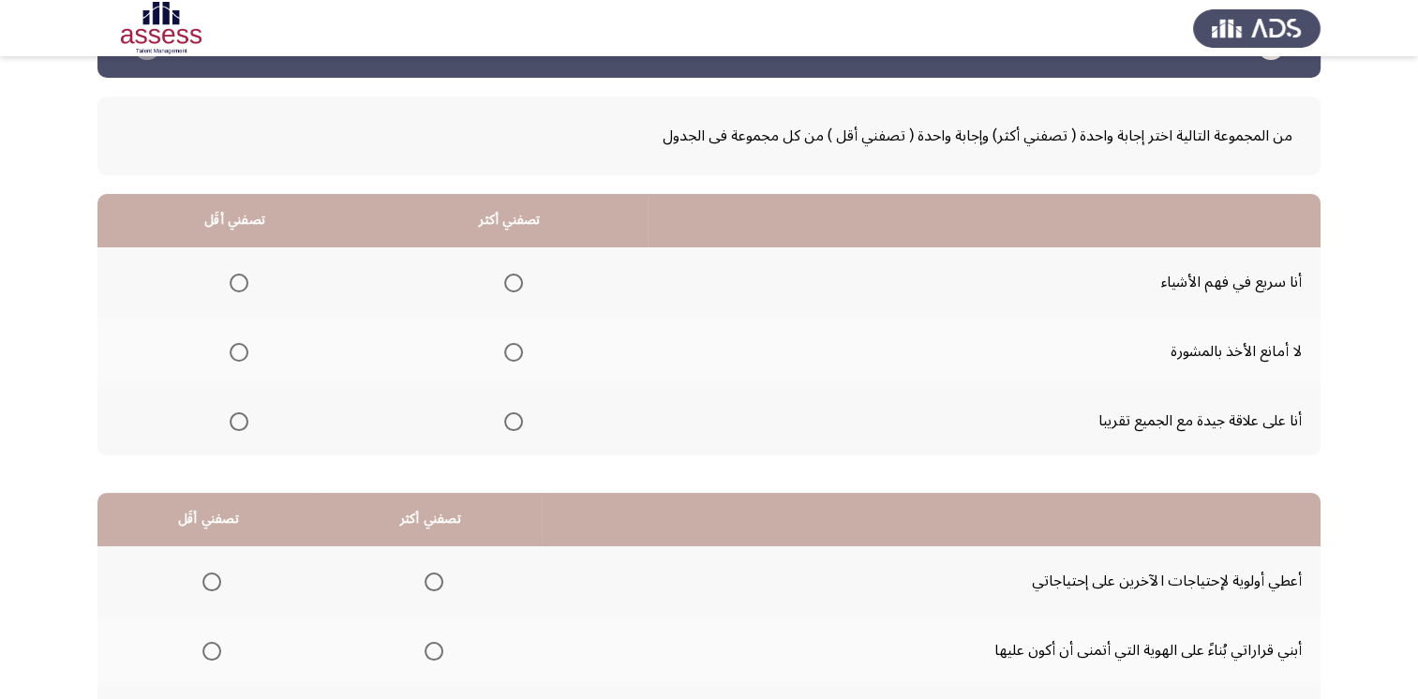
scroll to position [94, 0]
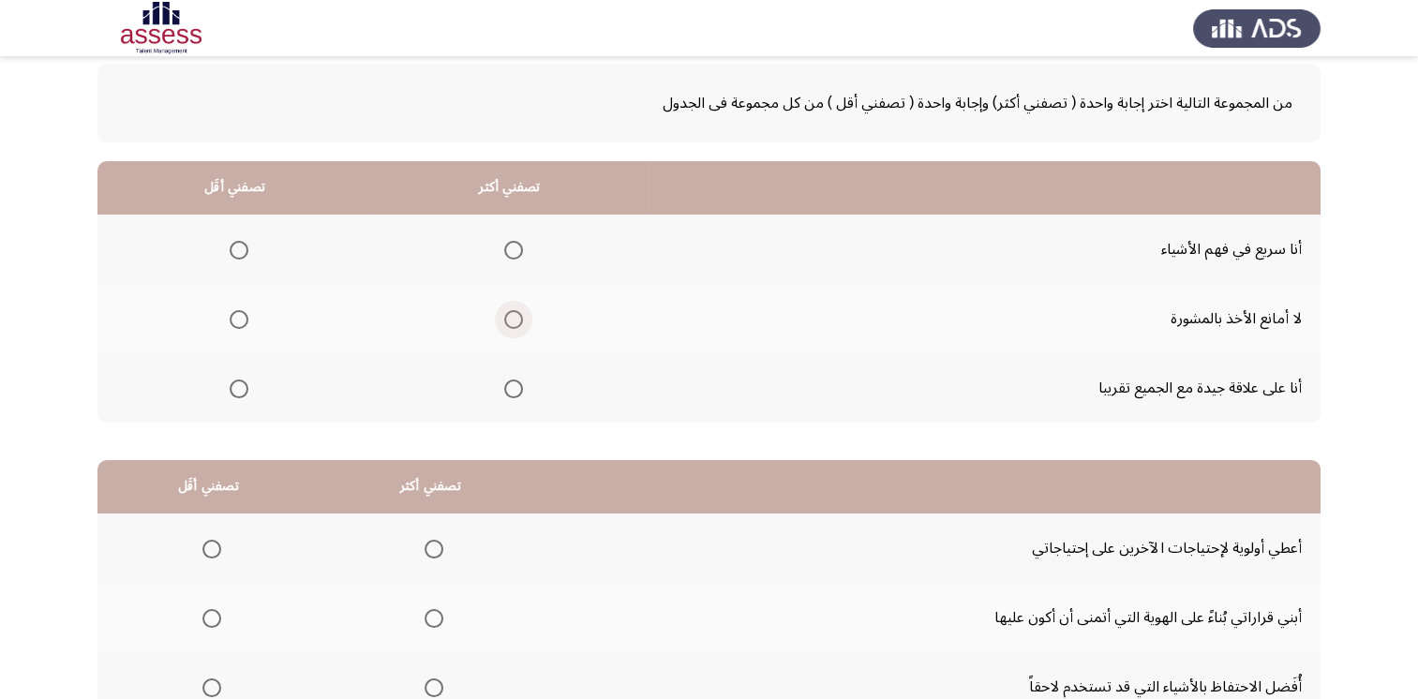
click at [515, 321] on span "Select an option" at bounding box center [513, 319] width 19 height 19
click at [515, 321] on input "Select an option" at bounding box center [513, 319] width 19 height 19
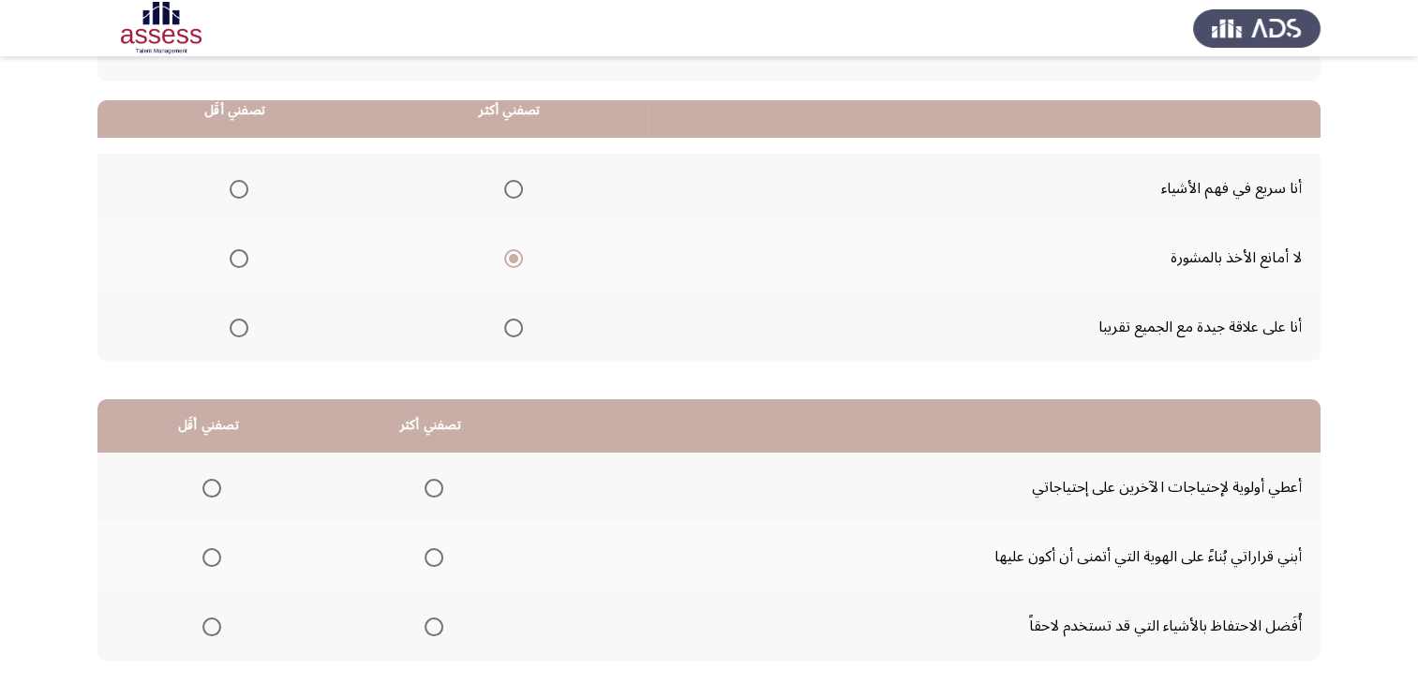
scroll to position [187, 0]
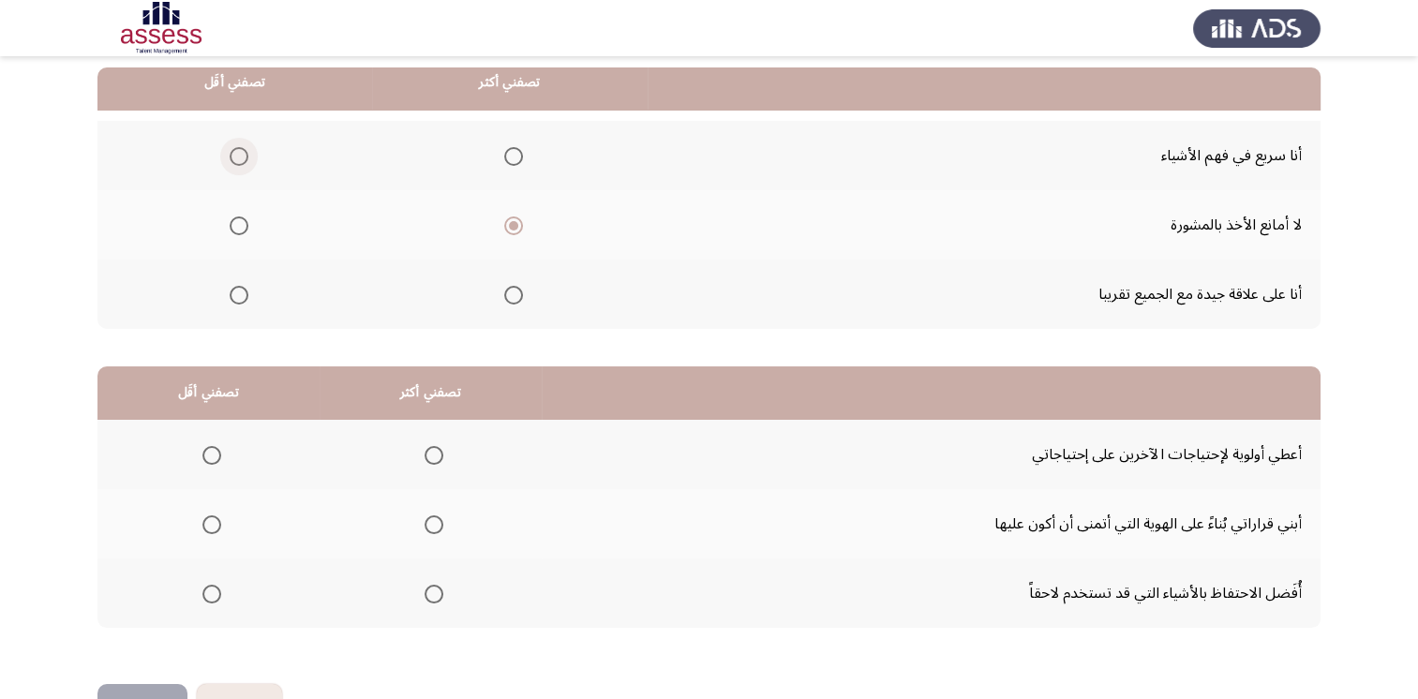
click at [240, 156] on span "Select an option" at bounding box center [239, 156] width 19 height 19
click at [240, 156] on input "Select an option" at bounding box center [239, 156] width 19 height 19
click at [240, 296] on span "Select an option" at bounding box center [239, 295] width 19 height 19
click at [240, 296] on input "Select an option" at bounding box center [239, 295] width 19 height 19
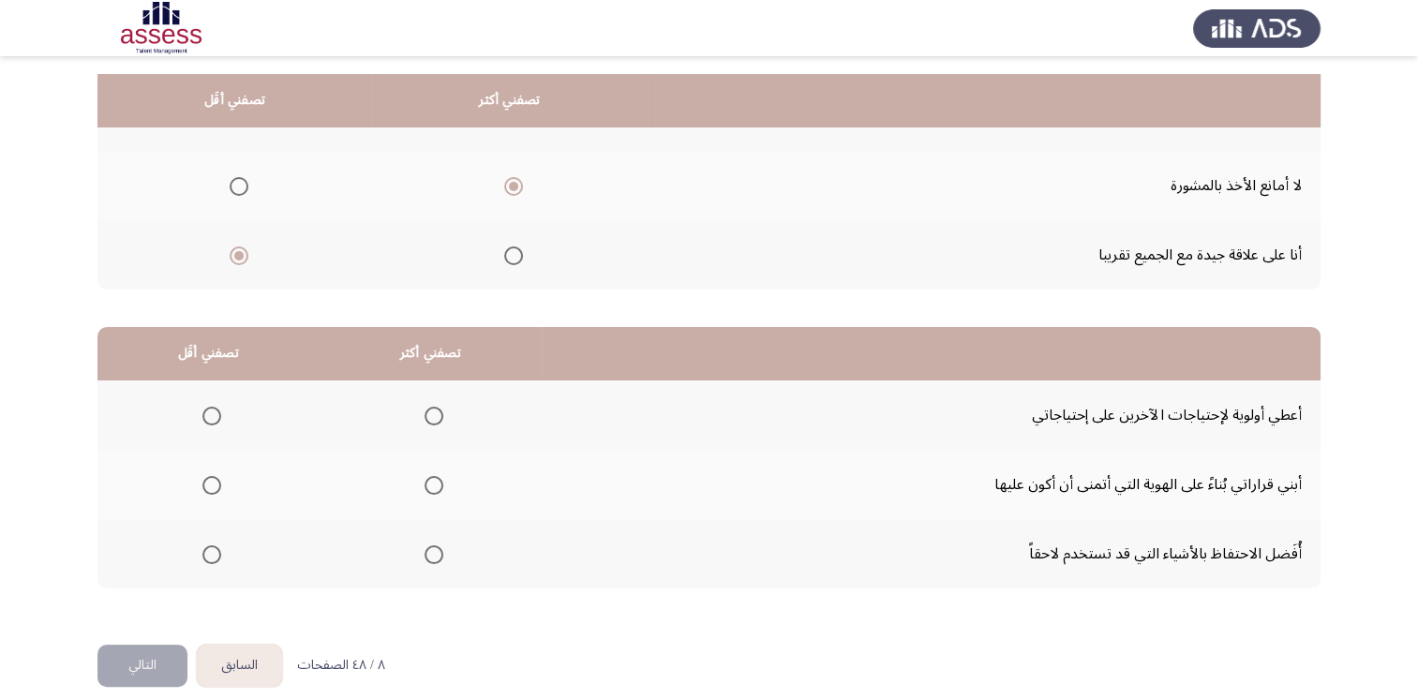
scroll to position [244, 0]
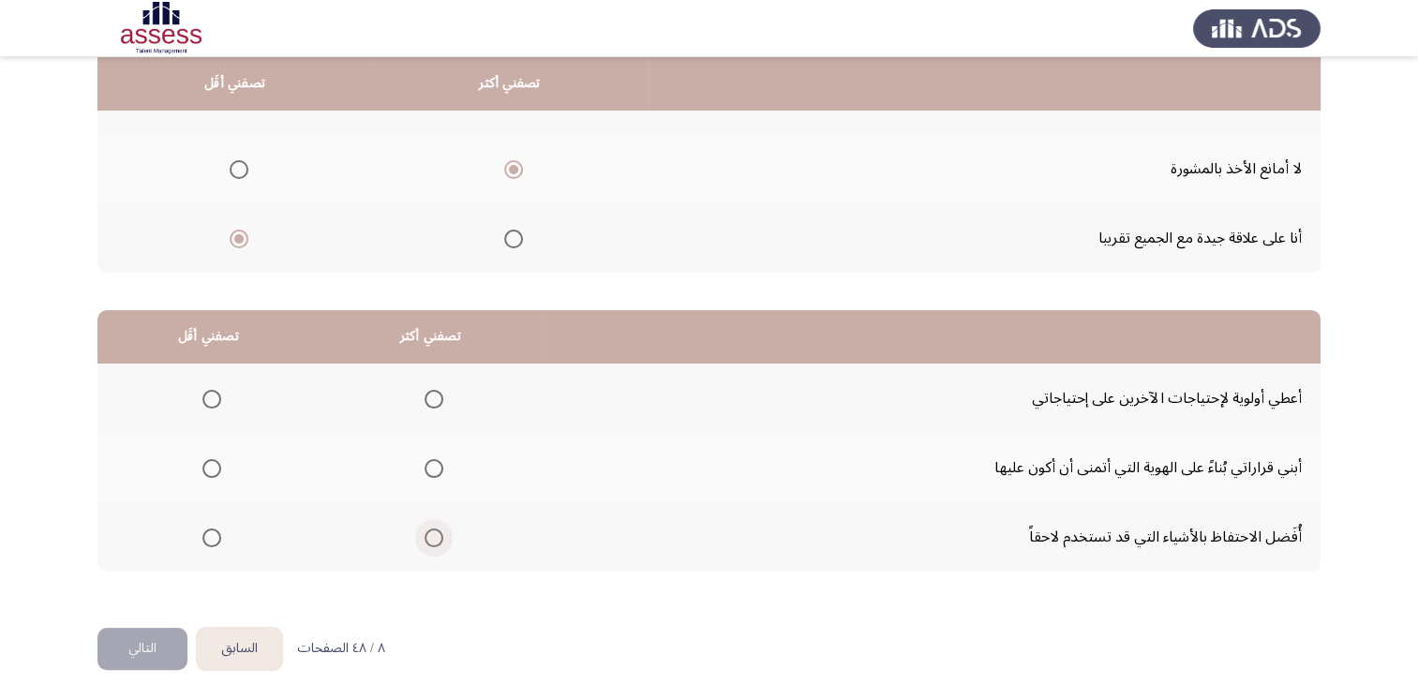
click at [431, 534] on span "Select an option" at bounding box center [434, 538] width 19 height 19
click at [431, 534] on input "Select an option" at bounding box center [434, 538] width 19 height 19
click at [211, 469] on span "Select an option" at bounding box center [211, 468] width 19 height 19
click at [211, 469] on input "Select an option" at bounding box center [211, 468] width 19 height 19
click at [154, 646] on button "التالي" at bounding box center [142, 649] width 90 height 42
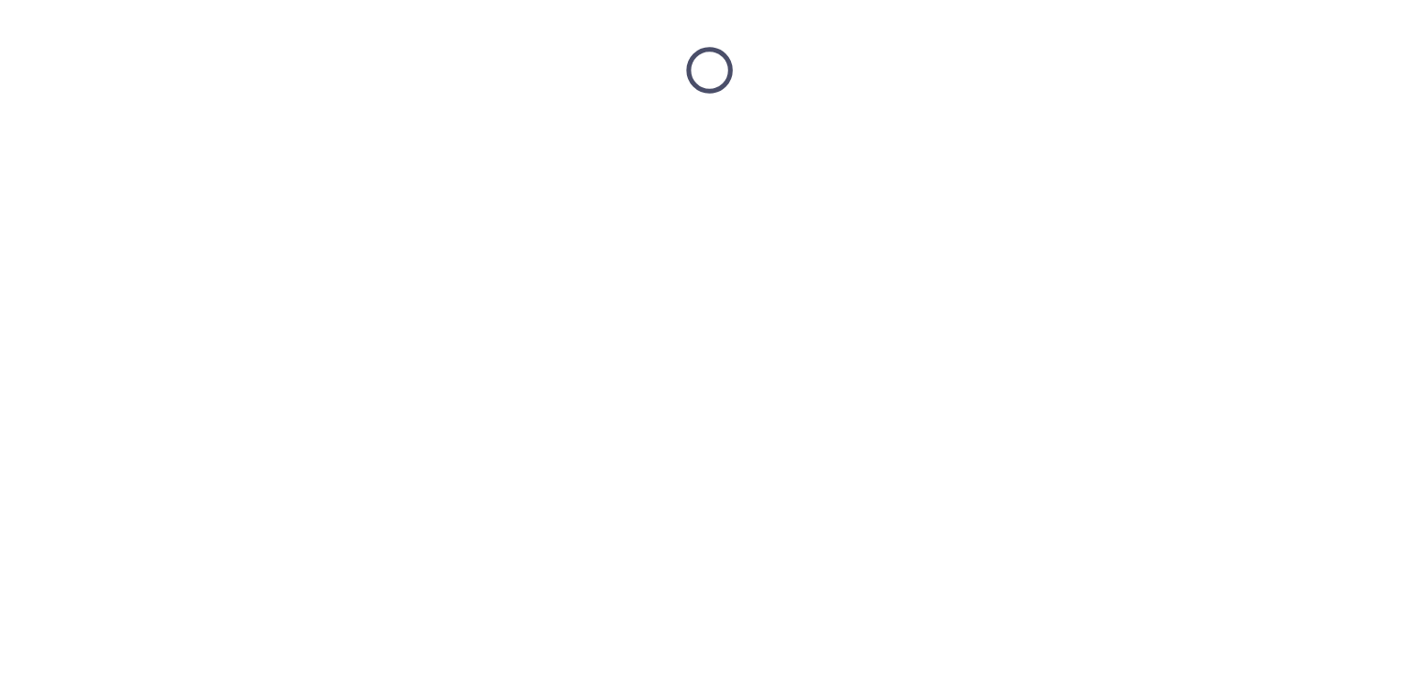
scroll to position [0, 0]
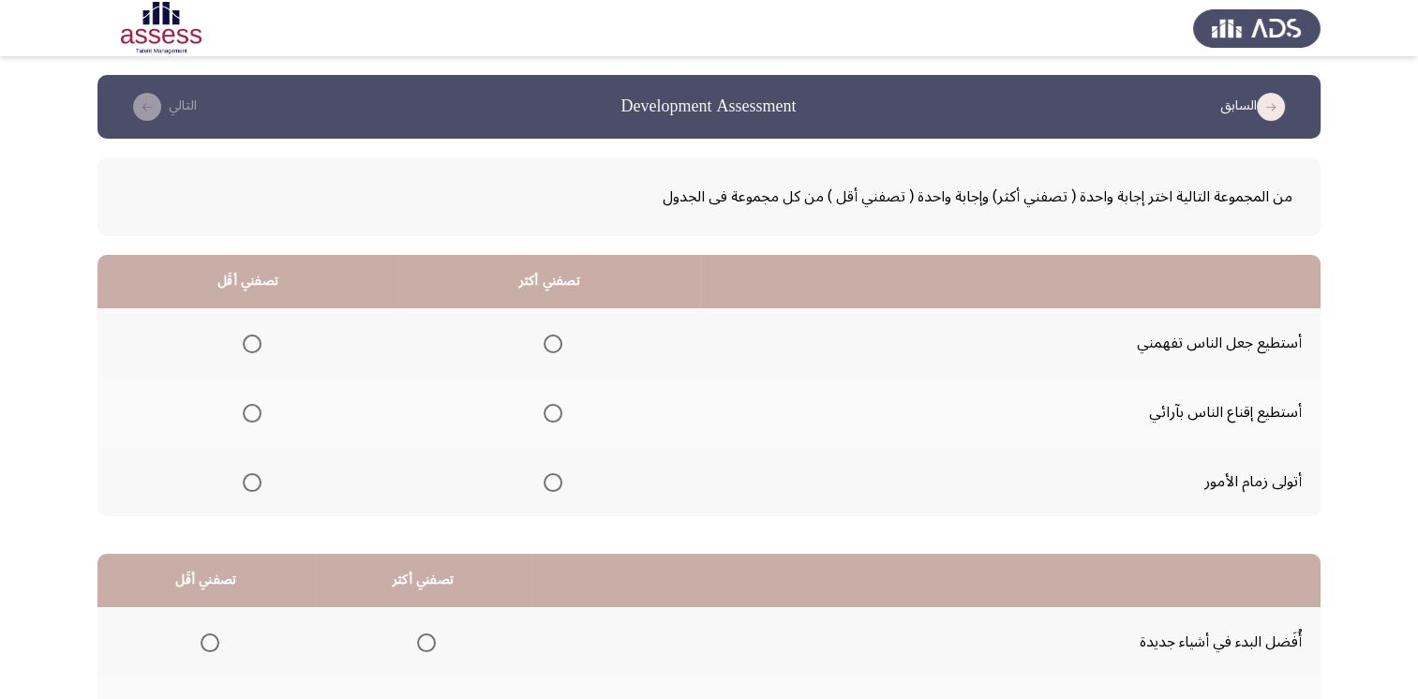
click at [544, 479] on span "Select an option" at bounding box center [553, 482] width 19 height 19
click at [544, 479] on input "Select an option" at bounding box center [553, 482] width 19 height 19
click at [255, 407] on span "Select an option" at bounding box center [252, 413] width 19 height 19
click at [255, 407] on input "Select an option" at bounding box center [252, 413] width 19 height 19
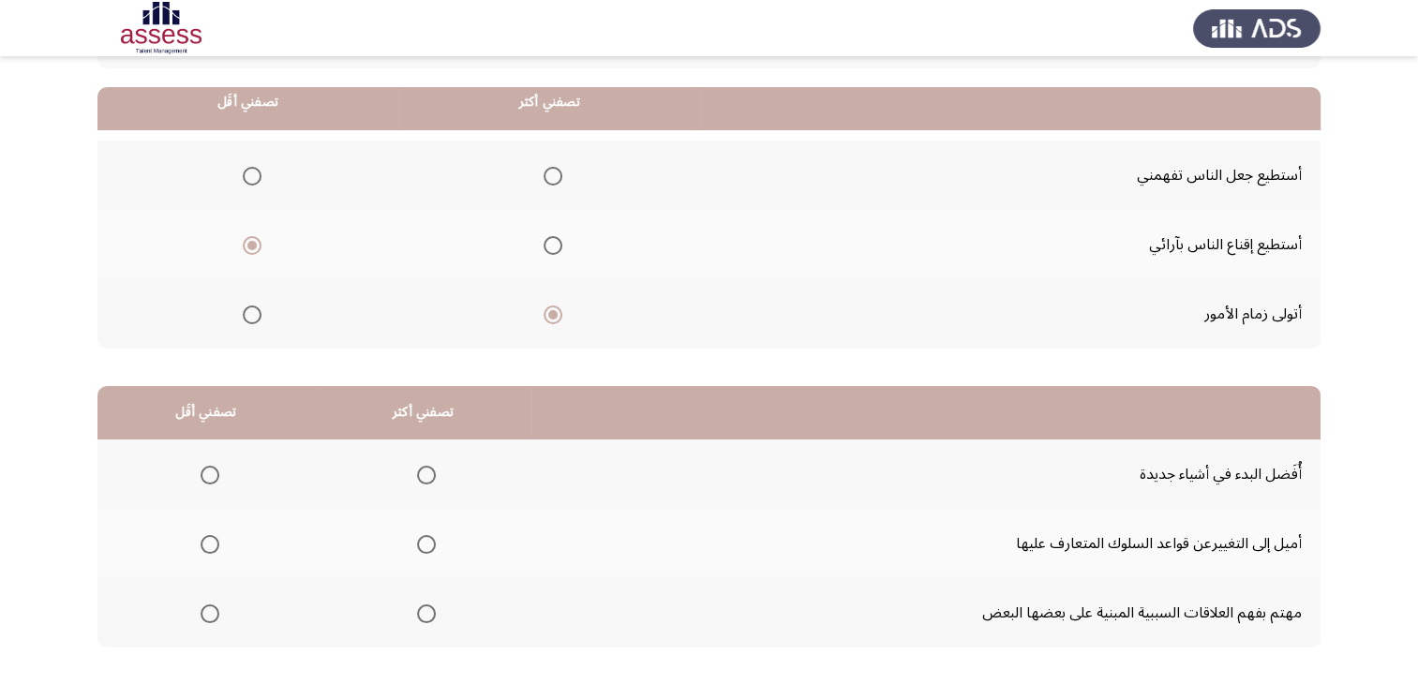
scroll to position [187, 0]
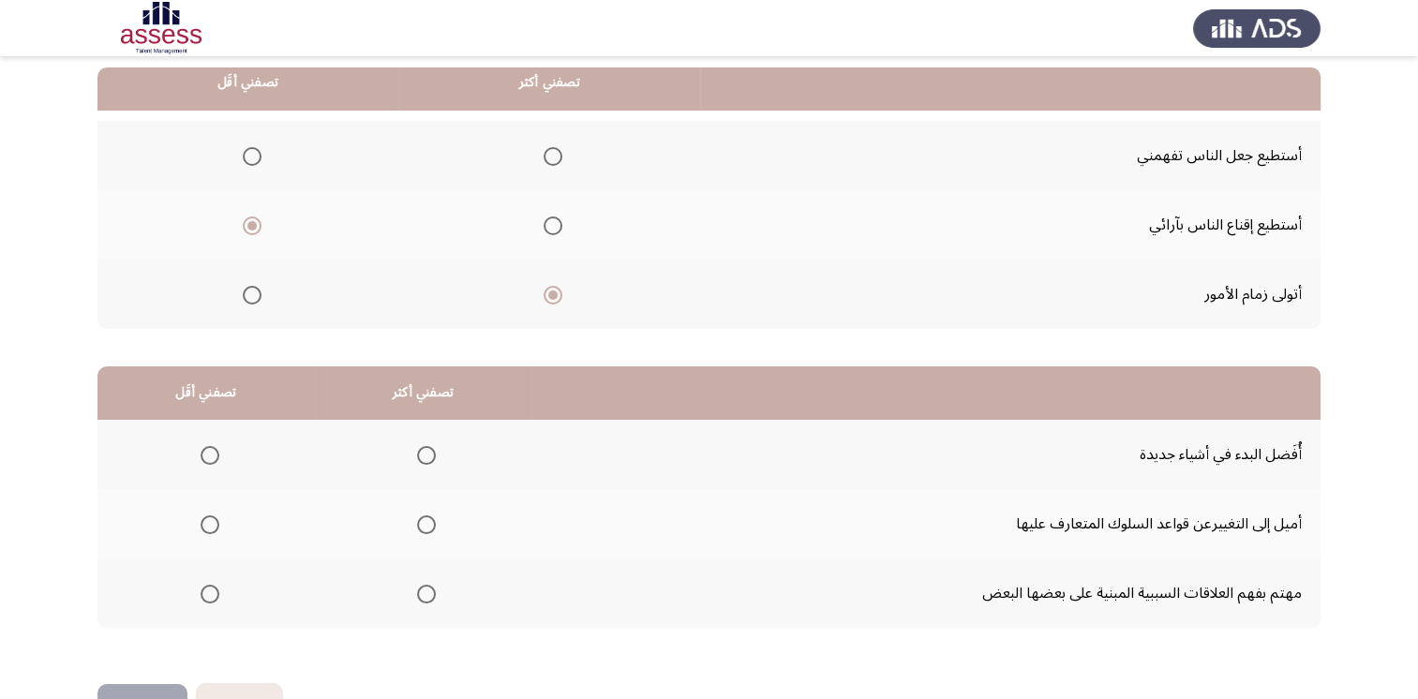
click at [210, 591] on span "Select an option" at bounding box center [210, 594] width 19 height 19
click at [210, 591] on input "Select an option" at bounding box center [210, 594] width 19 height 19
click at [420, 456] on span "Select an option" at bounding box center [426, 455] width 19 height 19
click at [420, 456] on input "Select an option" at bounding box center [426, 455] width 19 height 19
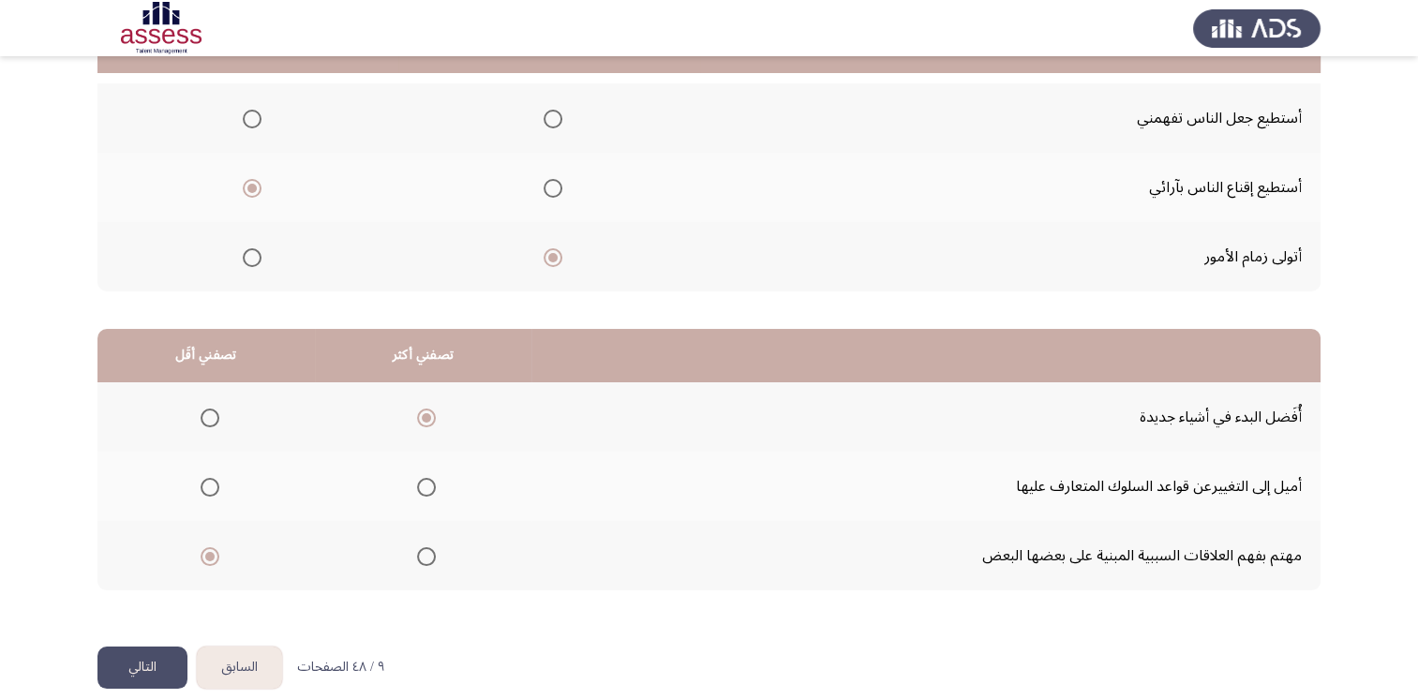
scroll to position [244, 0]
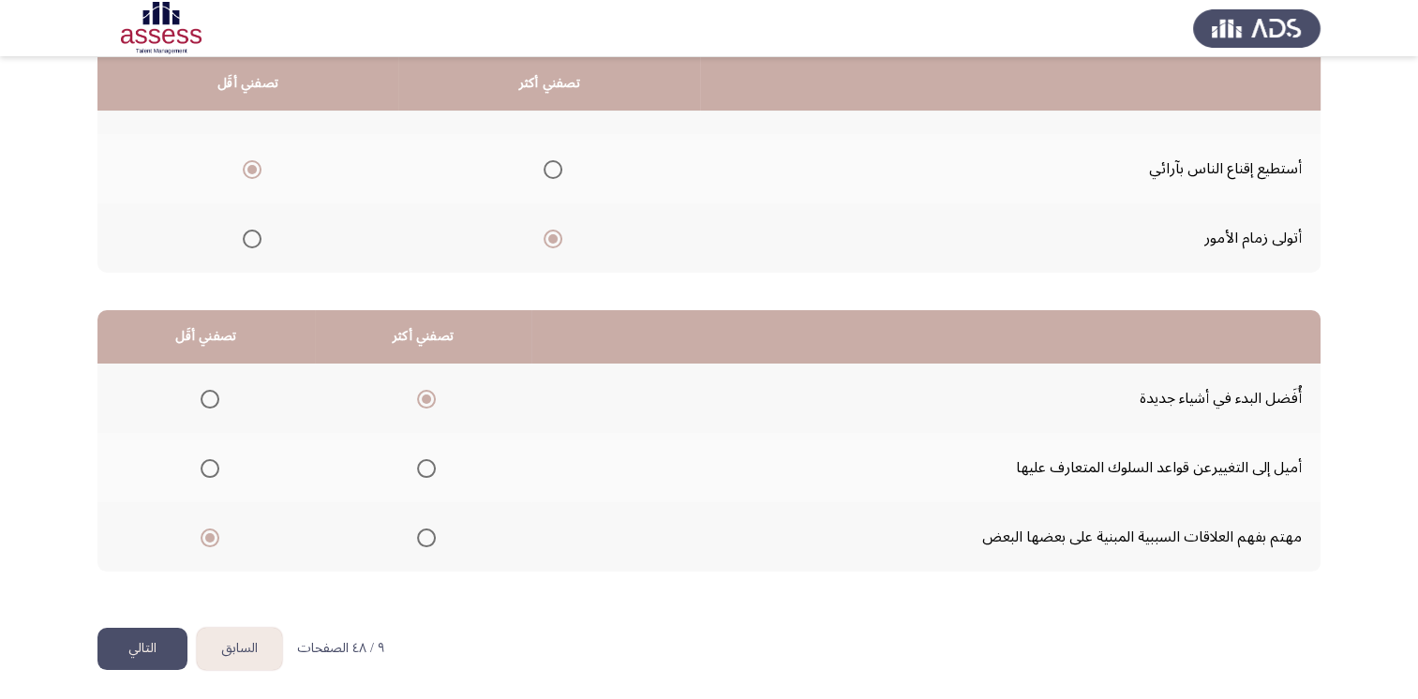
click at [147, 630] on button "التالي" at bounding box center [142, 649] width 90 height 42
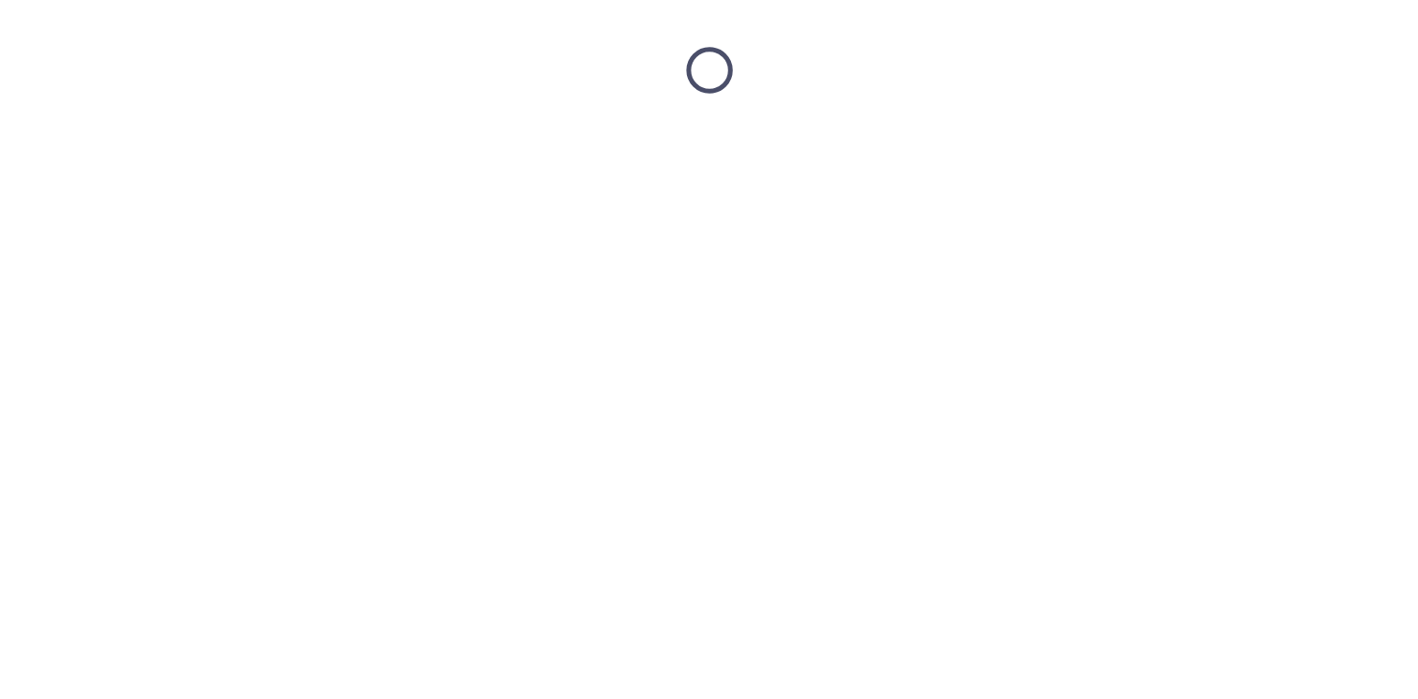
scroll to position [0, 0]
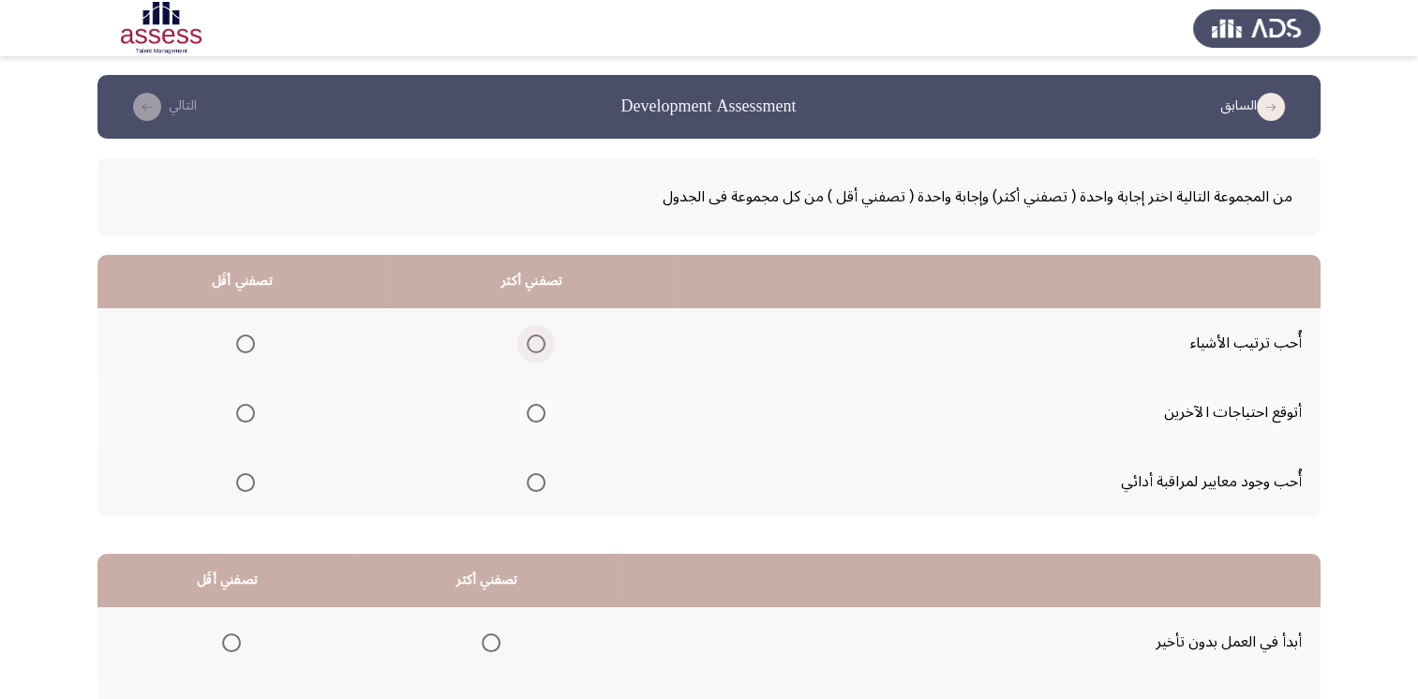
click at [529, 348] on span "Select an option" at bounding box center [536, 344] width 19 height 19
click at [529, 348] on input "Select an option" at bounding box center [536, 344] width 19 height 19
click at [248, 477] on span "Select an option" at bounding box center [245, 482] width 19 height 19
click at [248, 477] on input "Select an option" at bounding box center [245, 482] width 19 height 19
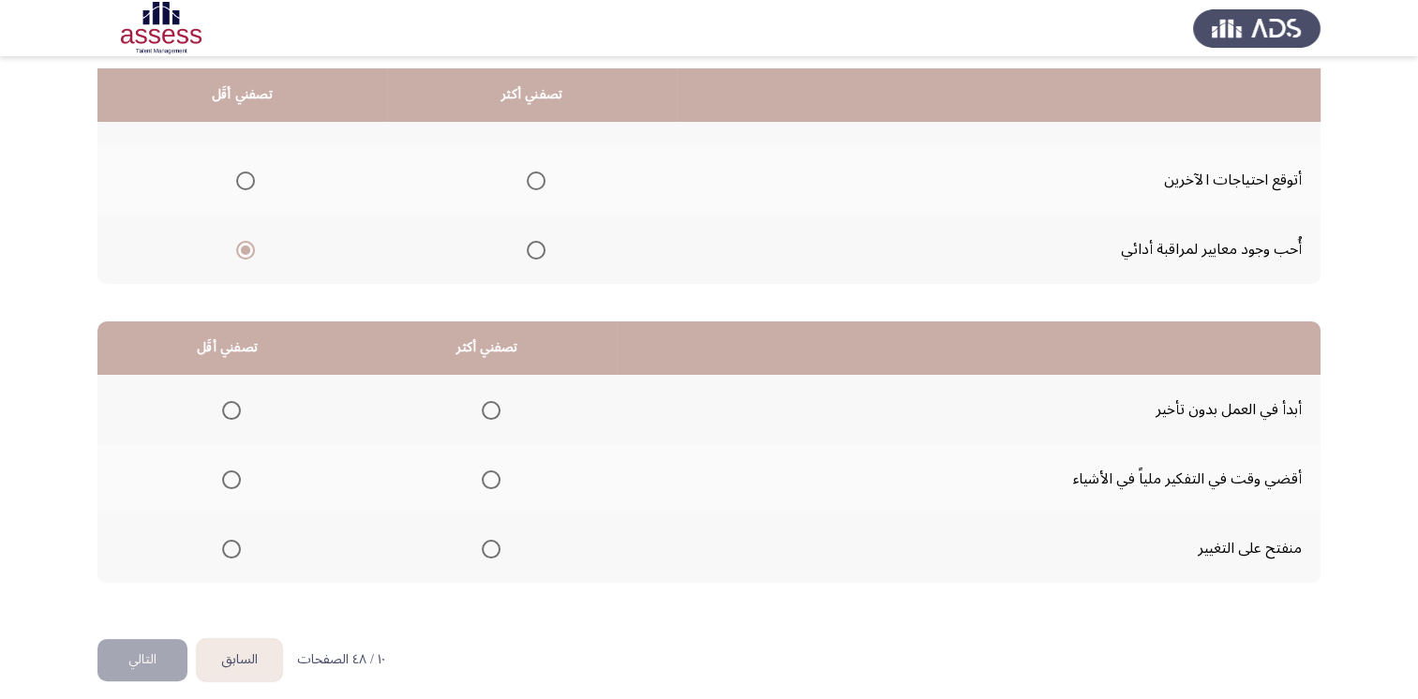
scroll to position [244, 0]
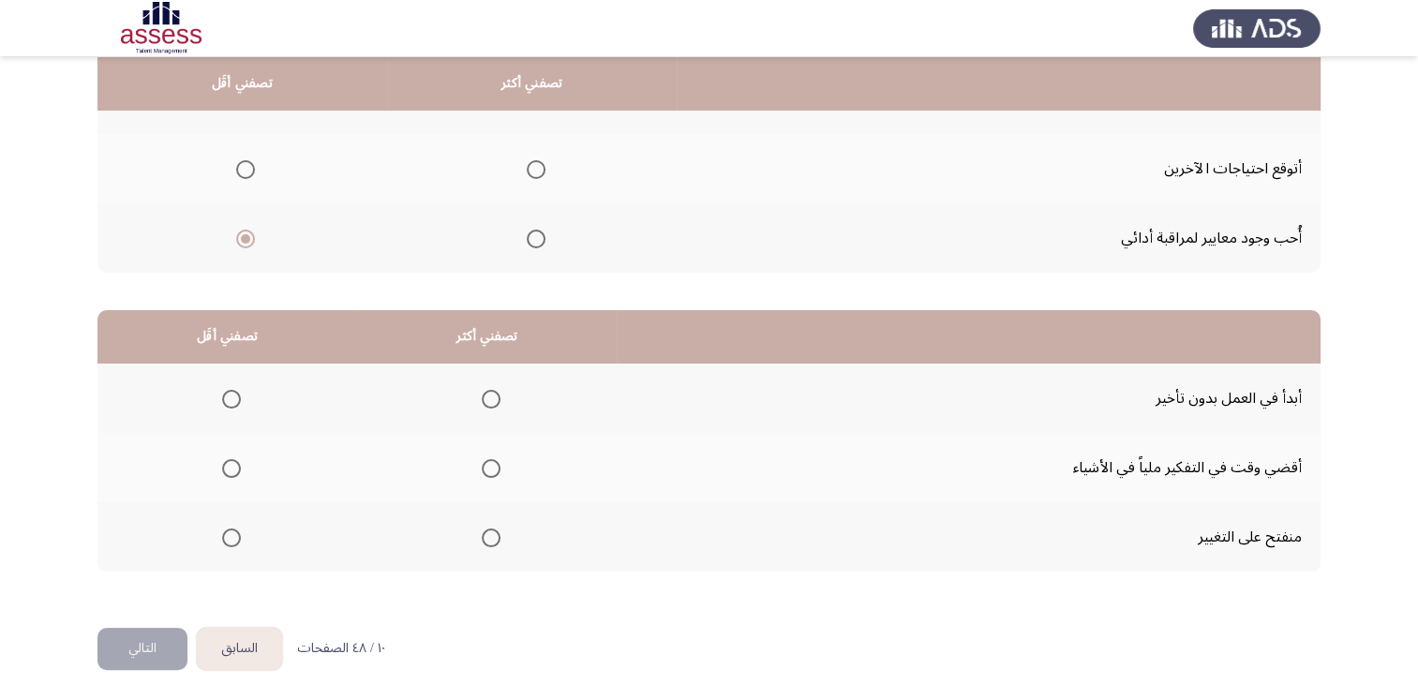
click at [229, 459] on span "Select an option" at bounding box center [231, 468] width 19 height 19
click at [229, 459] on input "Select an option" at bounding box center [231, 468] width 19 height 19
click at [485, 392] on span "Select an option" at bounding box center [491, 399] width 19 height 19
click at [485, 392] on input "Select an option" at bounding box center [491, 399] width 19 height 19
click at [120, 636] on button "التالي" at bounding box center [142, 649] width 90 height 42
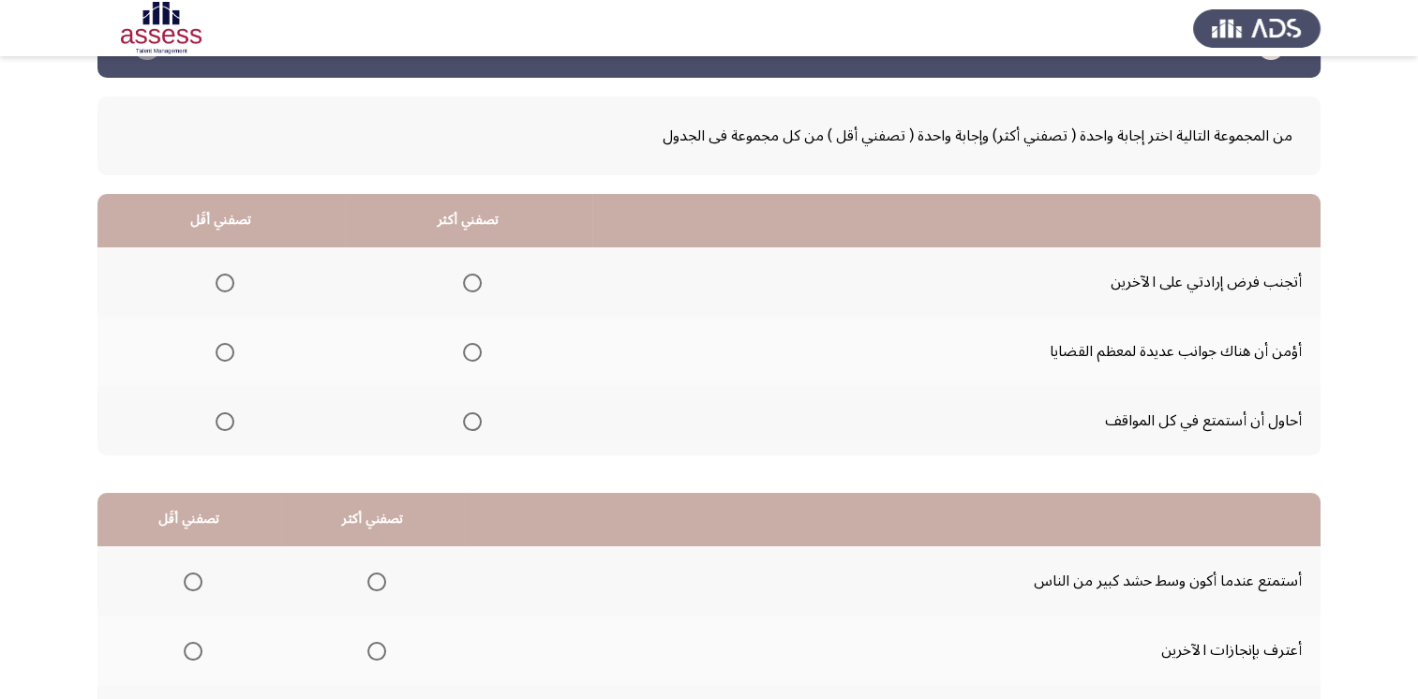
scroll to position [94, 0]
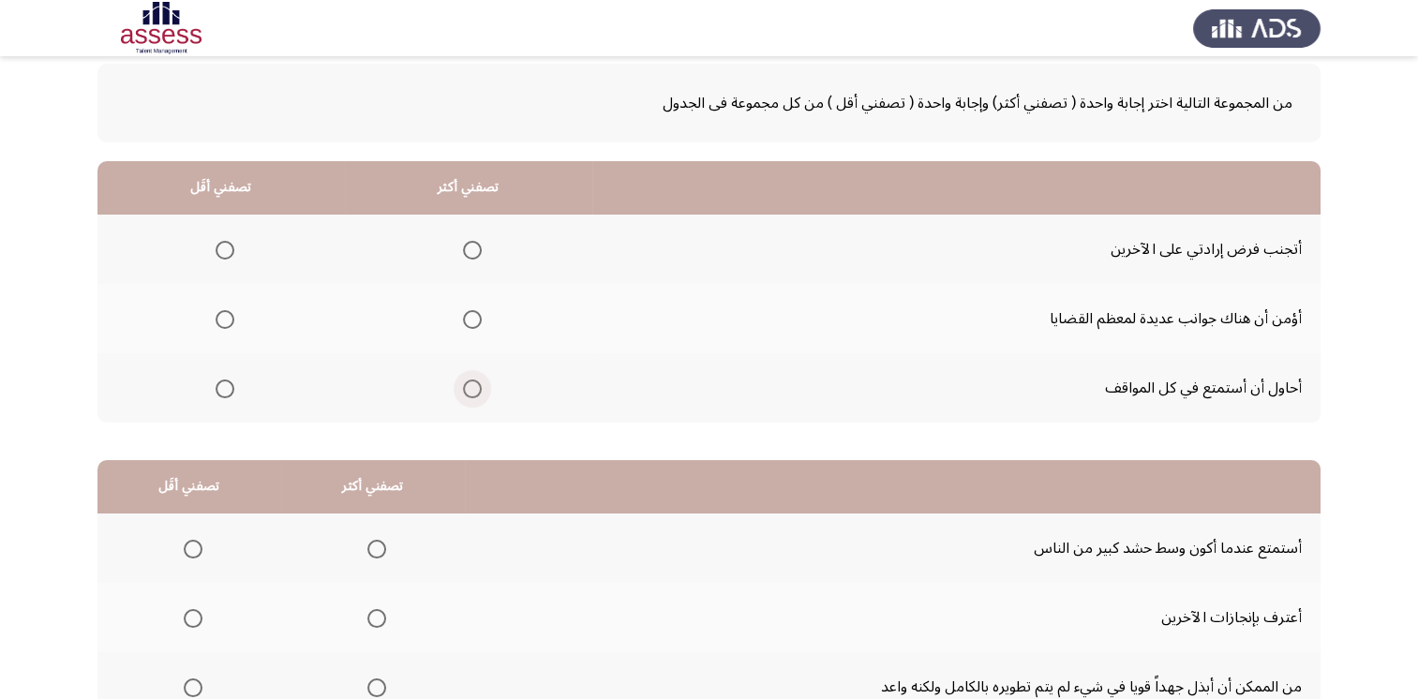
click at [471, 384] on span "Select an option" at bounding box center [472, 389] width 19 height 19
click at [471, 384] on input "Select an option" at bounding box center [472, 389] width 19 height 19
click at [225, 313] on span "Select an option" at bounding box center [225, 319] width 19 height 19
click at [225, 313] on input "Select an option" at bounding box center [225, 319] width 19 height 19
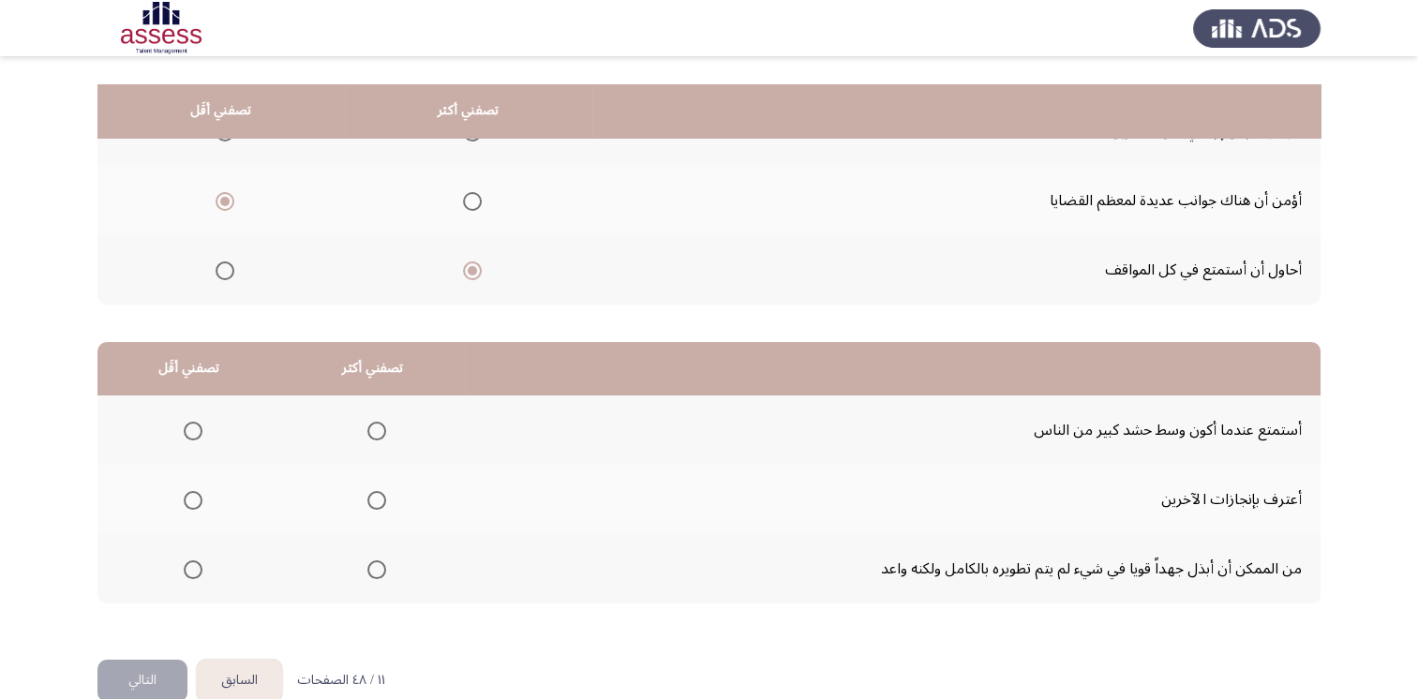
scroll to position [244, 0]
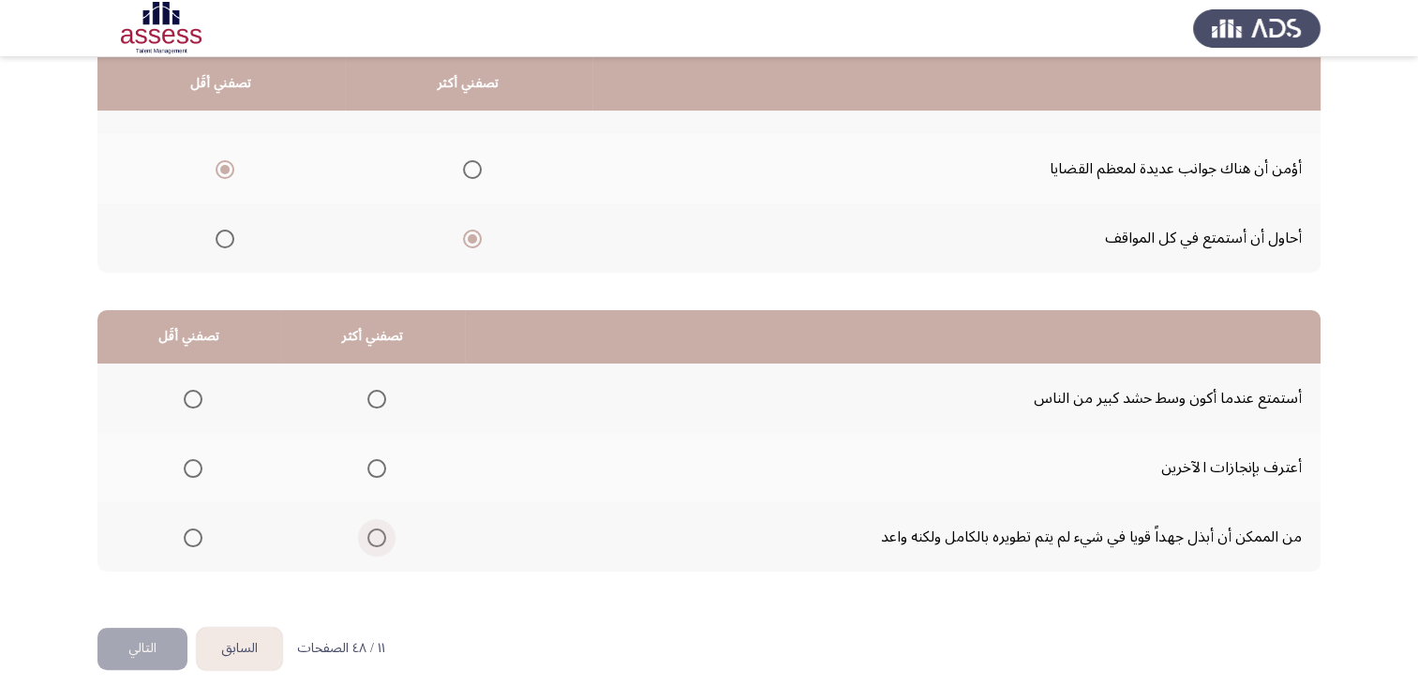
click at [377, 538] on span "Select an option" at bounding box center [377, 538] width 0 height 0
click at [373, 534] on input "Select an option" at bounding box center [376, 538] width 19 height 19
click at [188, 530] on span "Select an option" at bounding box center [193, 538] width 19 height 19
click at [188, 530] on input "Select an option" at bounding box center [193, 538] width 19 height 19
click at [381, 537] on span "Select an option" at bounding box center [376, 538] width 19 height 19
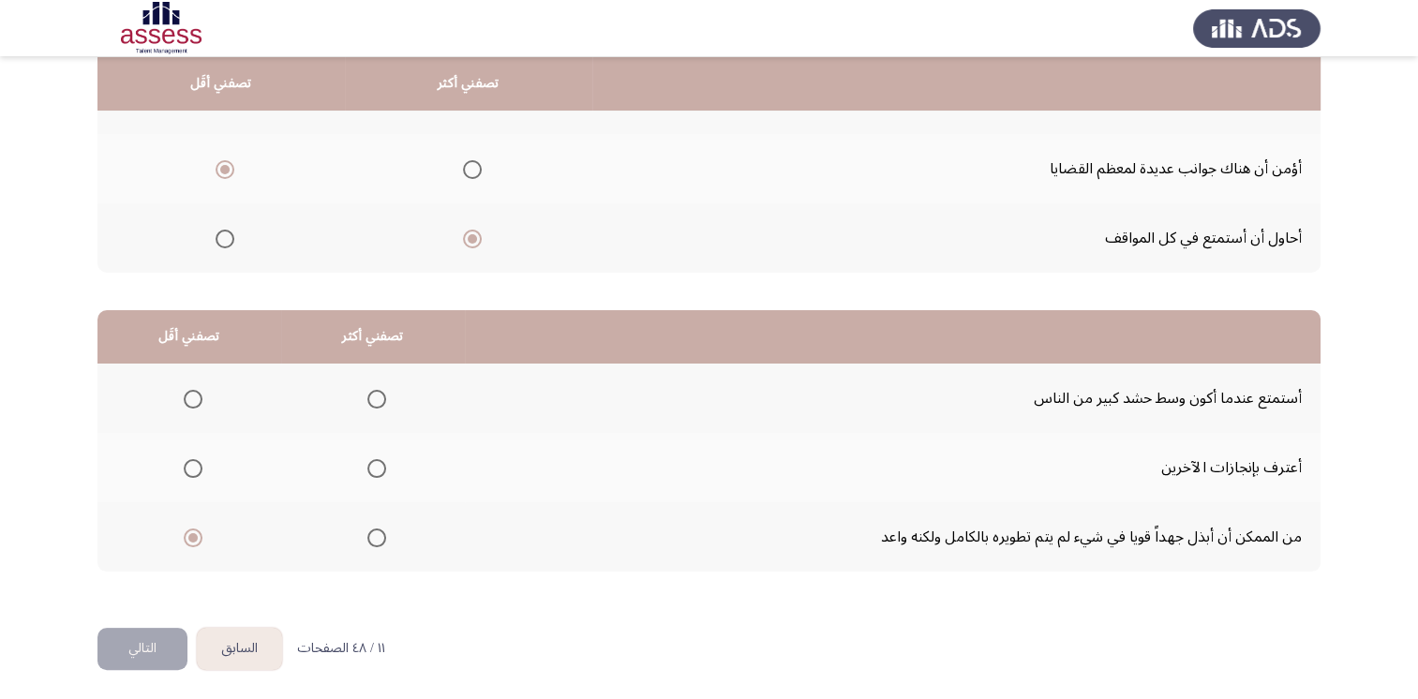
click at [381, 537] on input "Select an option" at bounding box center [376, 538] width 19 height 19
click at [198, 392] on span "Select an option" at bounding box center [193, 399] width 19 height 19
click at [198, 392] on input "Select an option" at bounding box center [193, 399] width 19 height 19
click at [133, 656] on button "التالي" at bounding box center [142, 649] width 90 height 42
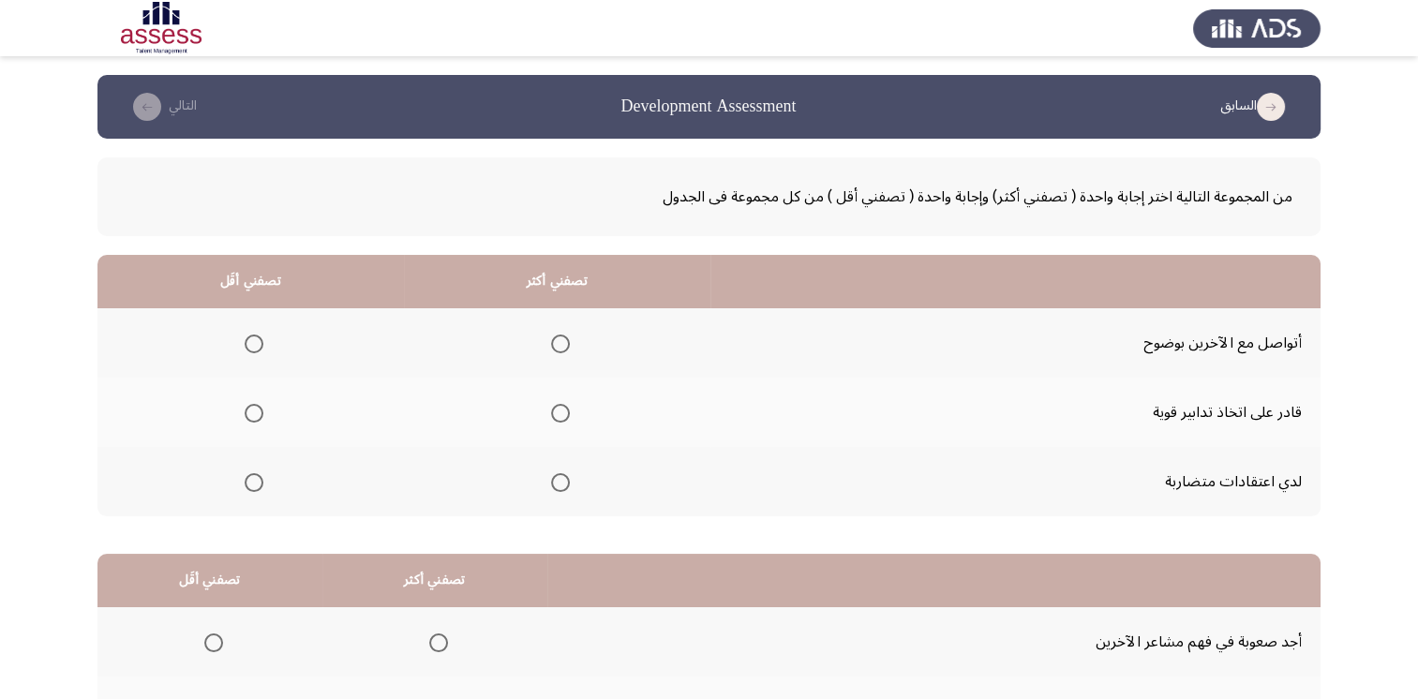
click at [257, 478] on span "Select an option" at bounding box center [254, 482] width 19 height 19
click at [257, 478] on input "Select an option" at bounding box center [254, 482] width 19 height 19
click at [559, 411] on span "Select an option" at bounding box center [560, 413] width 19 height 19
click at [559, 411] on input "Select an option" at bounding box center [560, 413] width 19 height 19
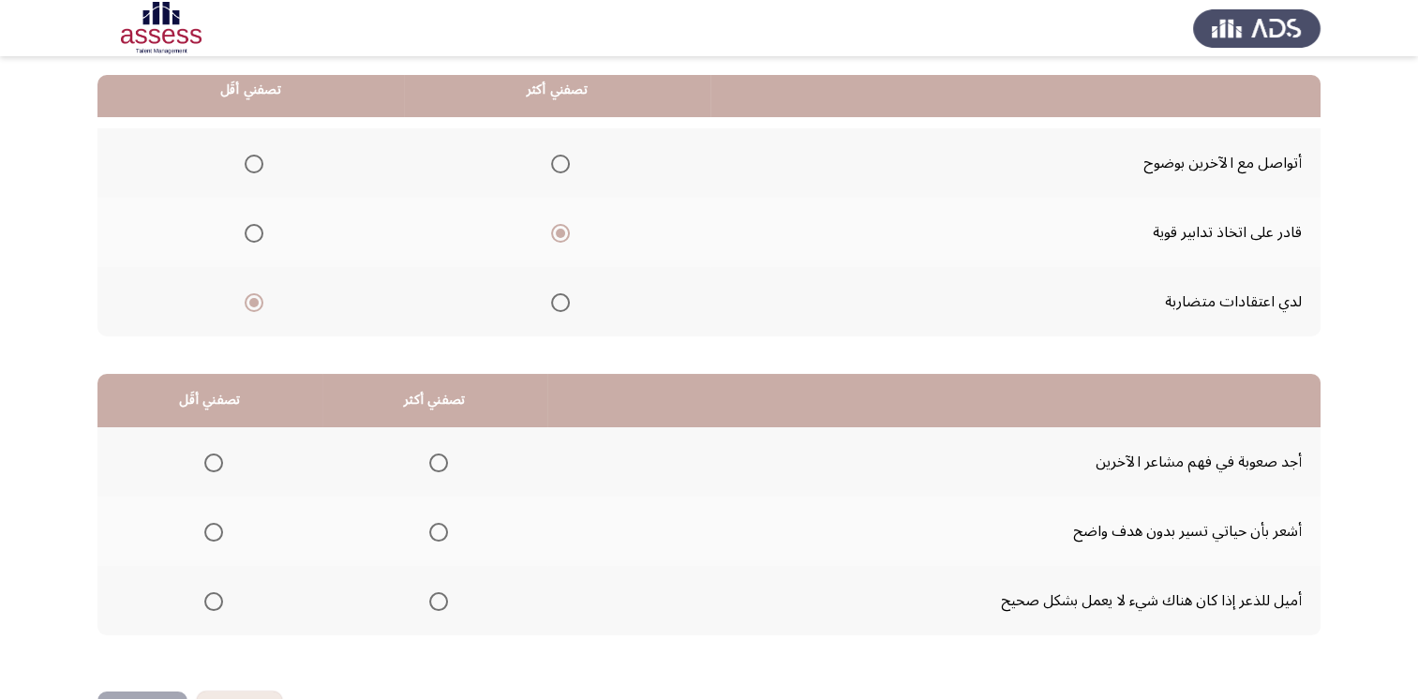
scroll to position [187, 0]
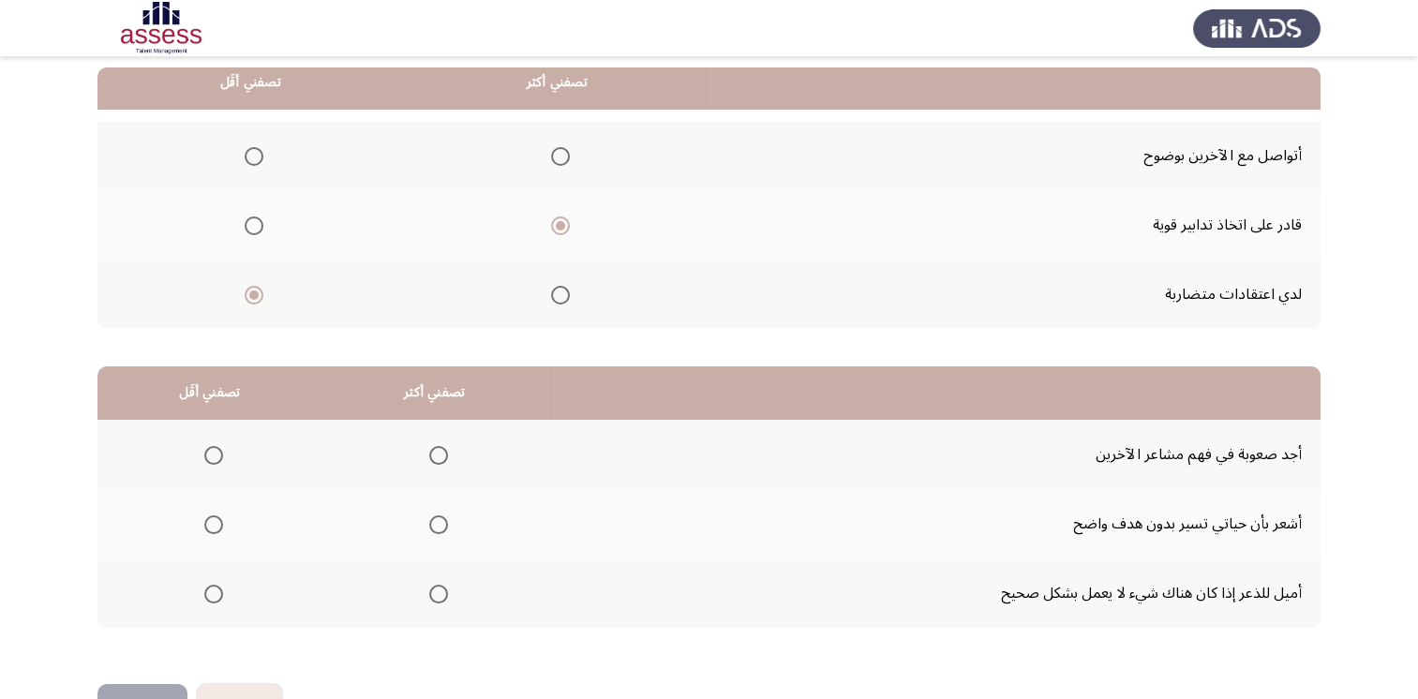
click at [219, 516] on span "Select an option" at bounding box center [213, 524] width 19 height 19
click at [219, 516] on input "Select an option" at bounding box center [213, 524] width 19 height 19
click at [219, 588] on span "Select an option" at bounding box center [213, 594] width 19 height 19
click at [219, 588] on input "Select an option" at bounding box center [213, 594] width 19 height 19
click at [432, 455] on span "Select an option" at bounding box center [438, 455] width 19 height 19
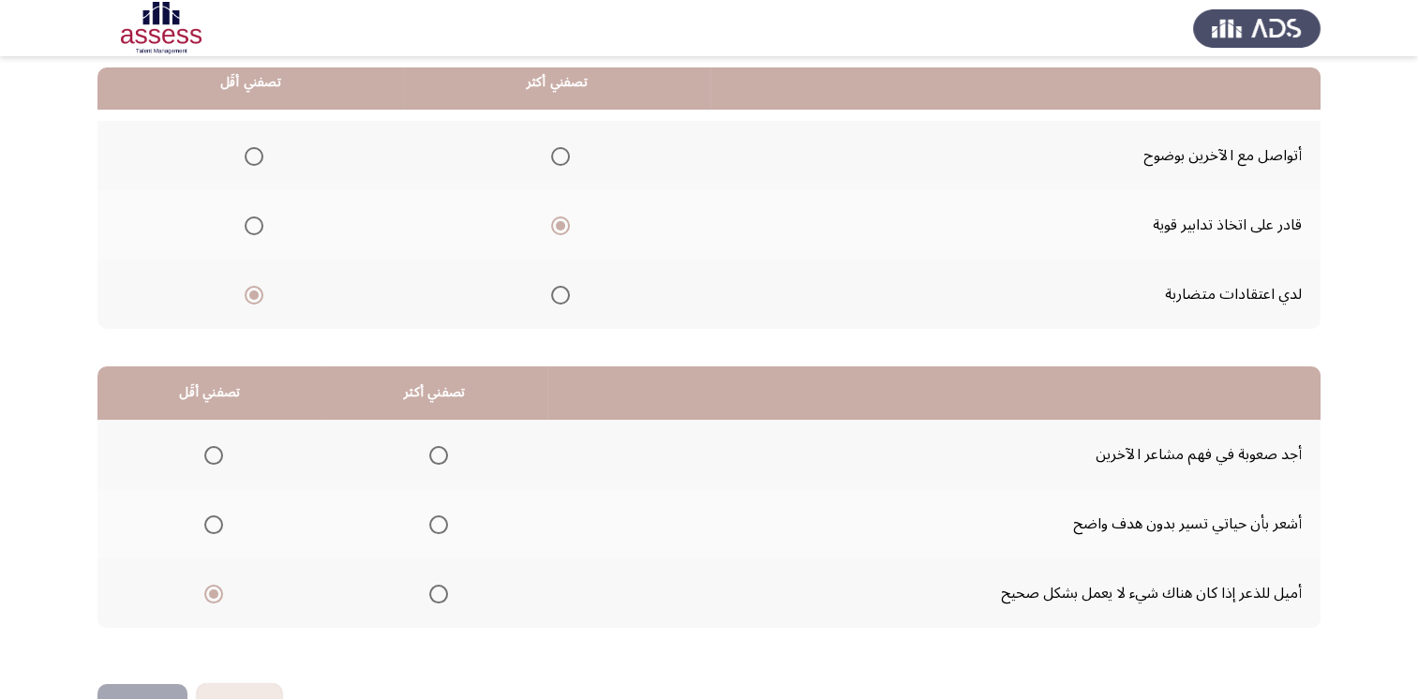
click at [432, 455] on input "Select an option" at bounding box center [438, 455] width 19 height 19
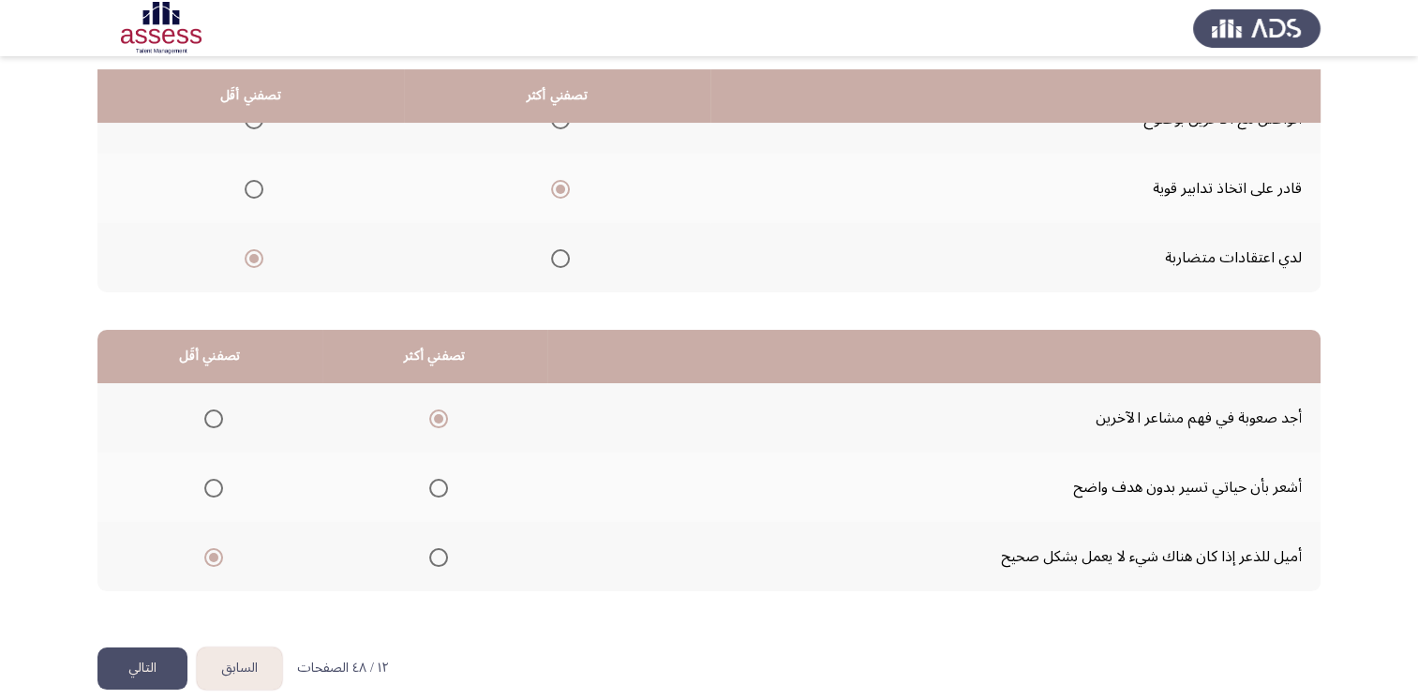
scroll to position [244, 0]
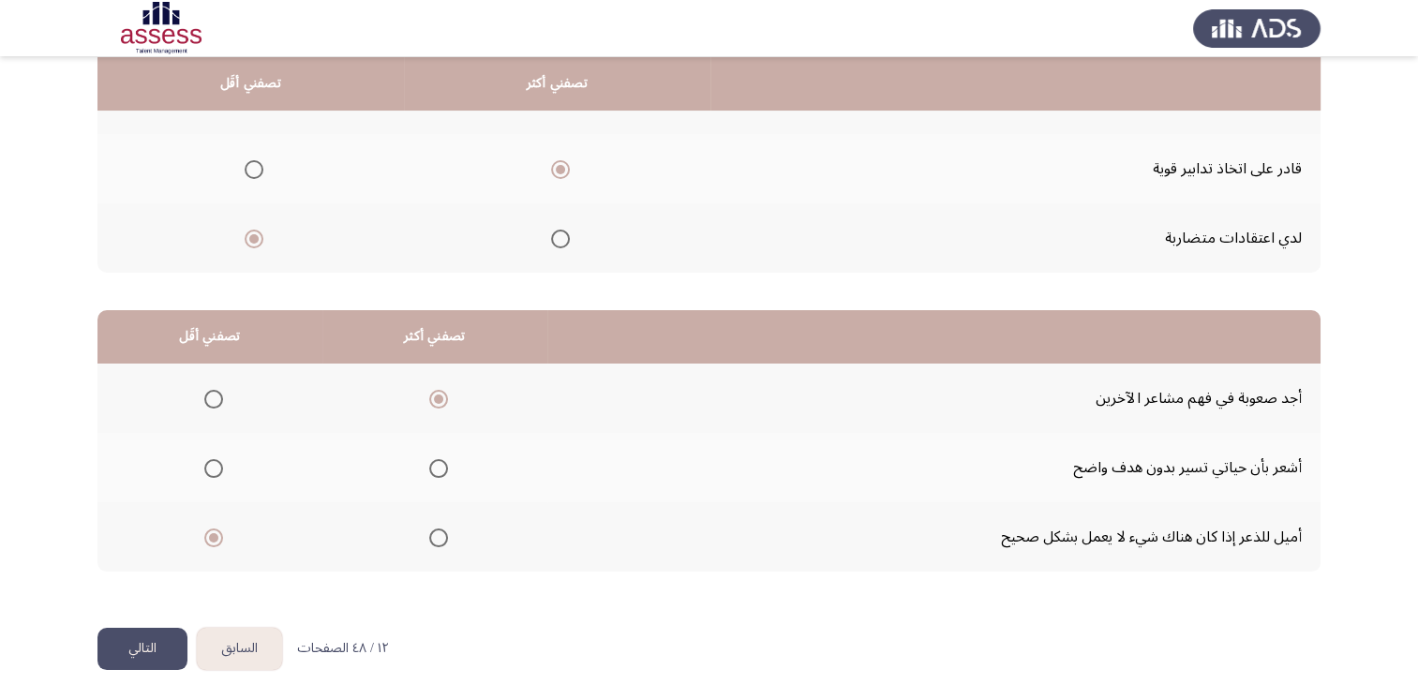
click at [154, 632] on button "التالي" at bounding box center [142, 649] width 90 height 42
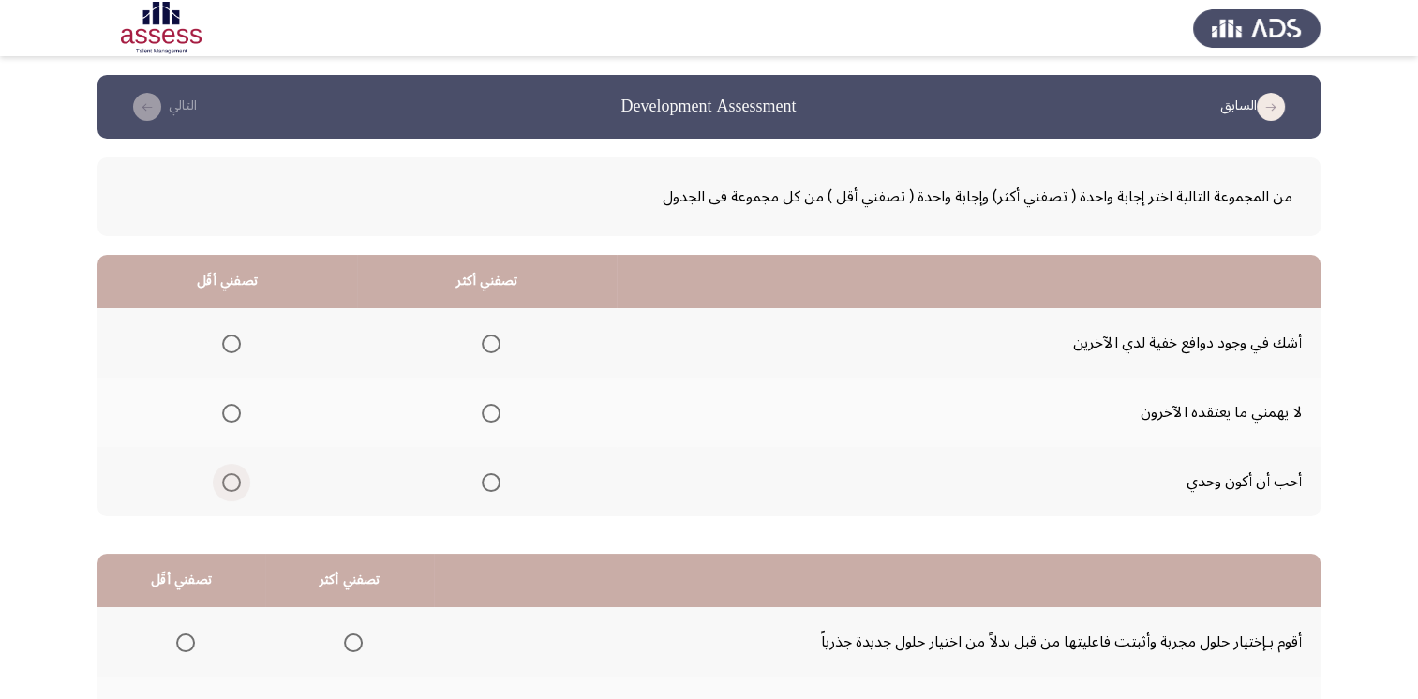
click at [226, 489] on span "Select an option" at bounding box center [231, 482] width 19 height 19
click at [226, 489] on input "Select an option" at bounding box center [231, 482] width 19 height 19
click at [484, 411] on span "Select an option" at bounding box center [491, 413] width 19 height 19
click at [484, 411] on input "Select an option" at bounding box center [491, 413] width 19 height 19
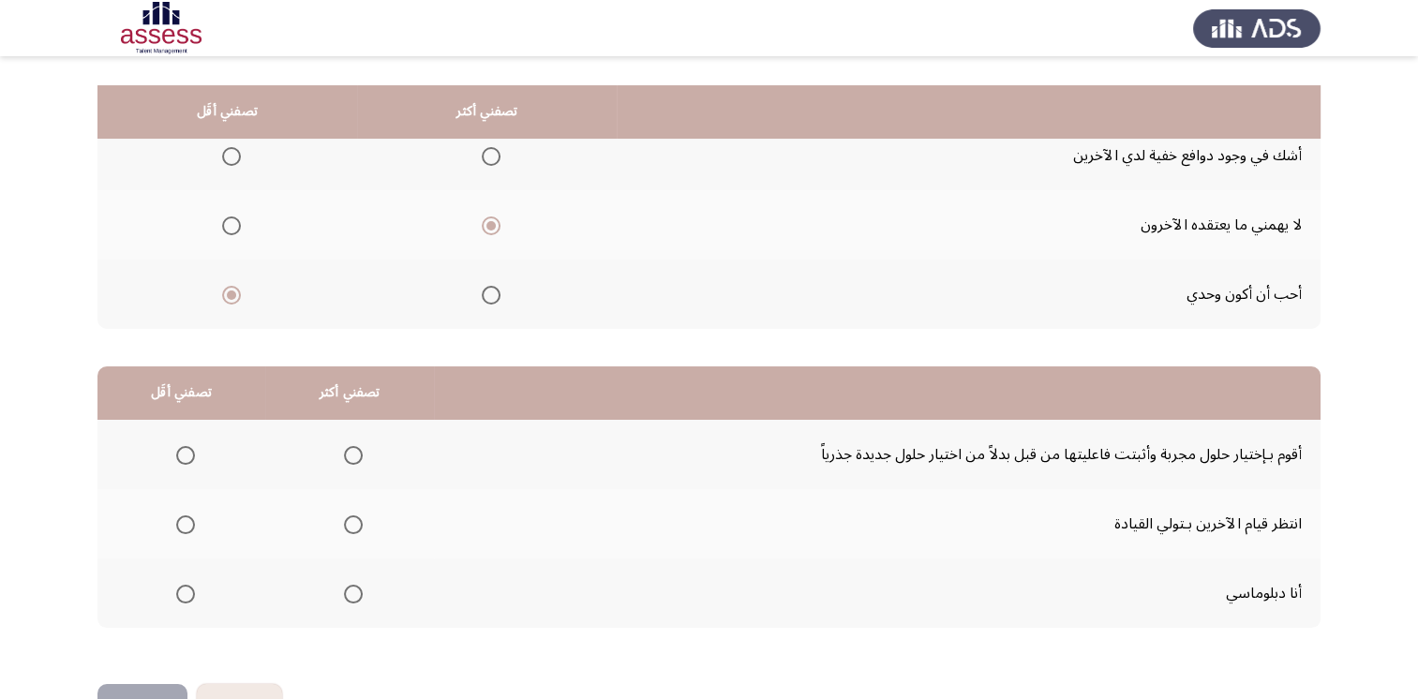
scroll to position [244, 0]
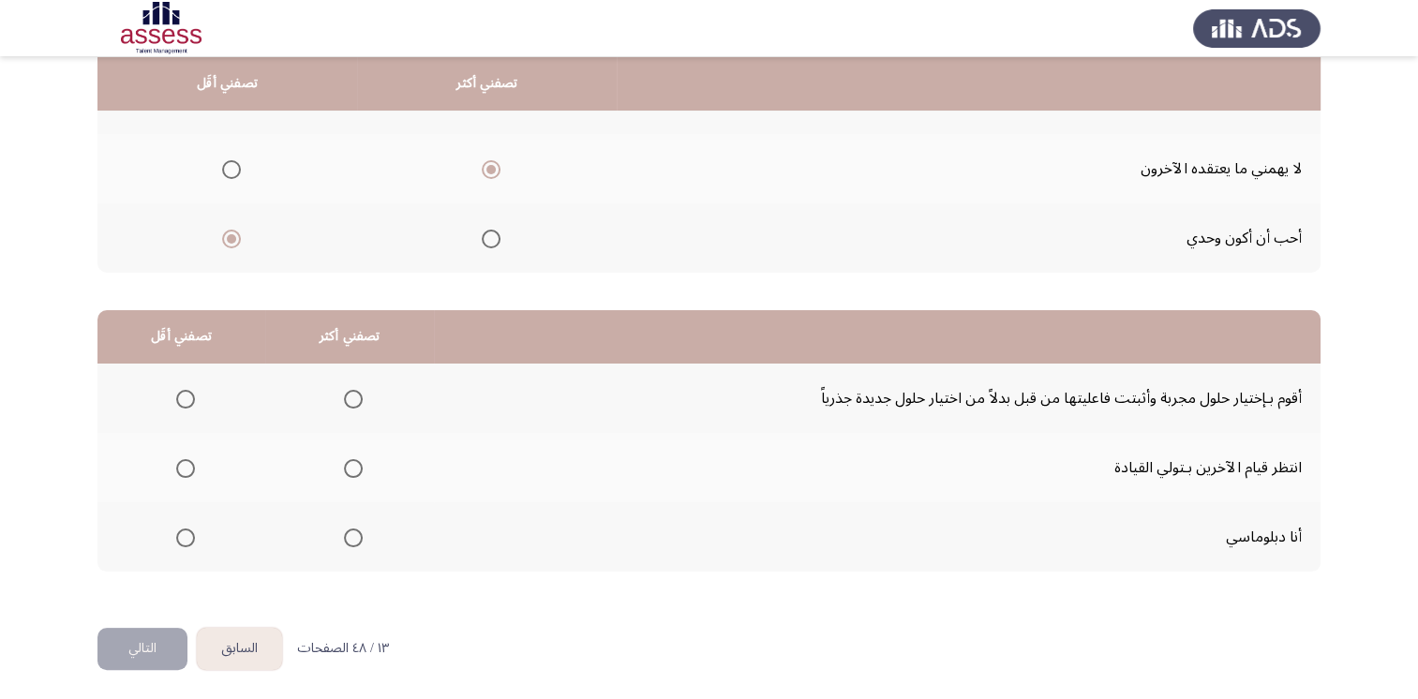
click at [344, 395] on span "Select an option" at bounding box center [353, 399] width 19 height 19
click at [344, 395] on input "Select an option" at bounding box center [353, 399] width 19 height 19
click at [191, 466] on span "Select an option" at bounding box center [185, 468] width 19 height 19
click at [191, 466] on input "Select an option" at bounding box center [185, 468] width 19 height 19
click at [142, 635] on button "التالي" at bounding box center [142, 649] width 90 height 42
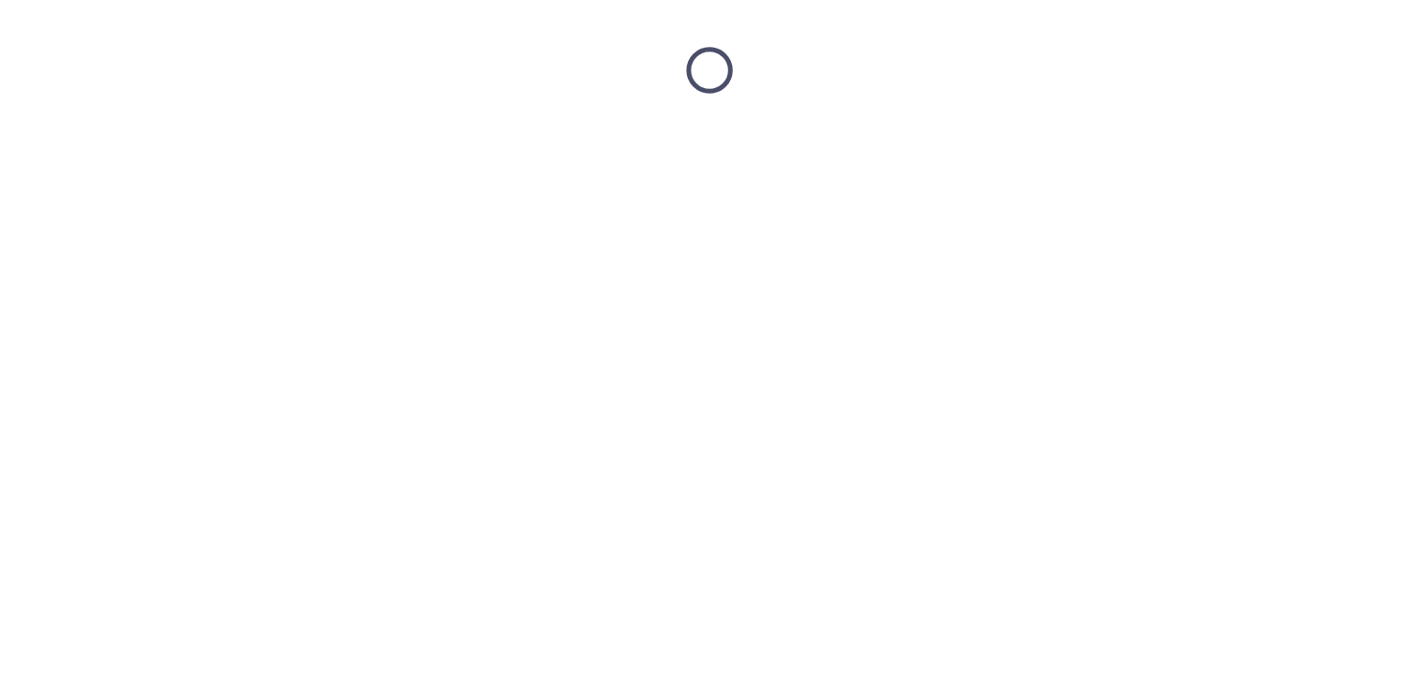
scroll to position [0, 0]
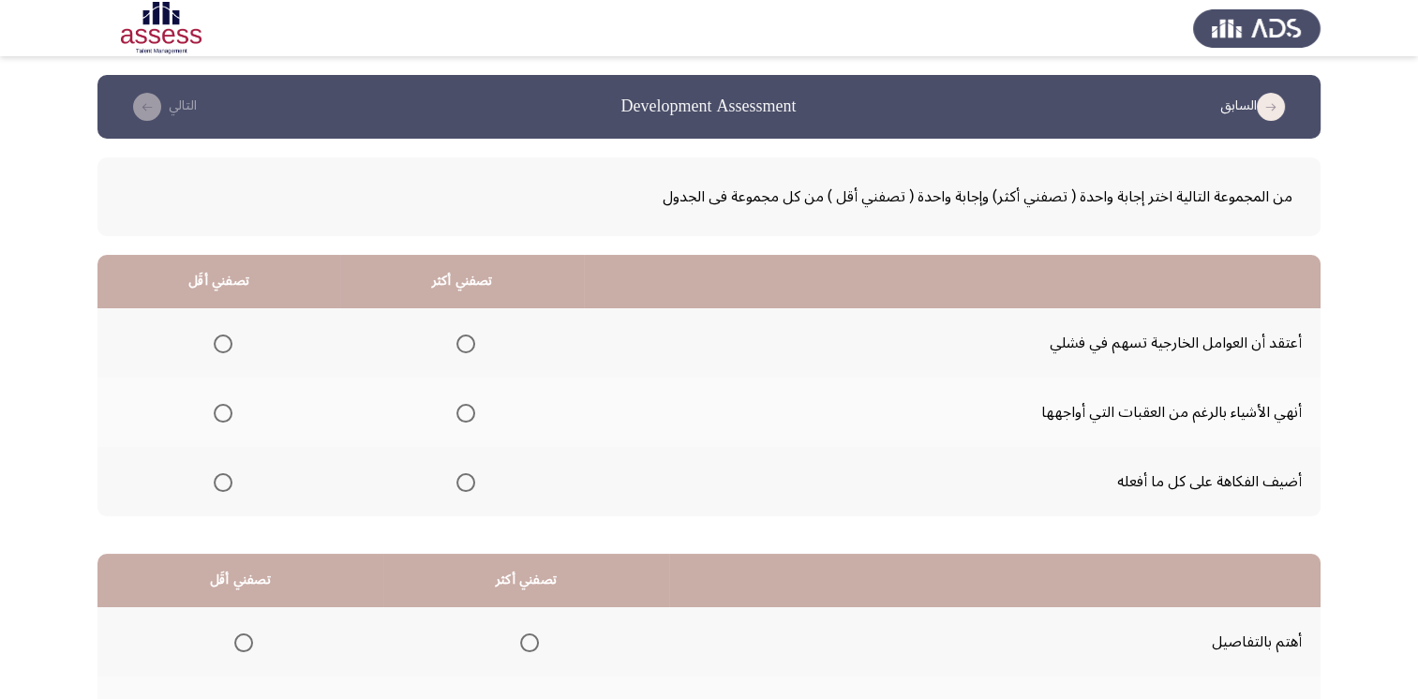
click at [466, 483] on span "Select an option" at bounding box center [466, 483] width 0 height 0
click at [465, 481] on input "Select an option" at bounding box center [465, 482] width 19 height 19
click at [226, 340] on span "Select an option" at bounding box center [223, 344] width 19 height 19
click at [226, 340] on input "Select an option" at bounding box center [223, 344] width 19 height 19
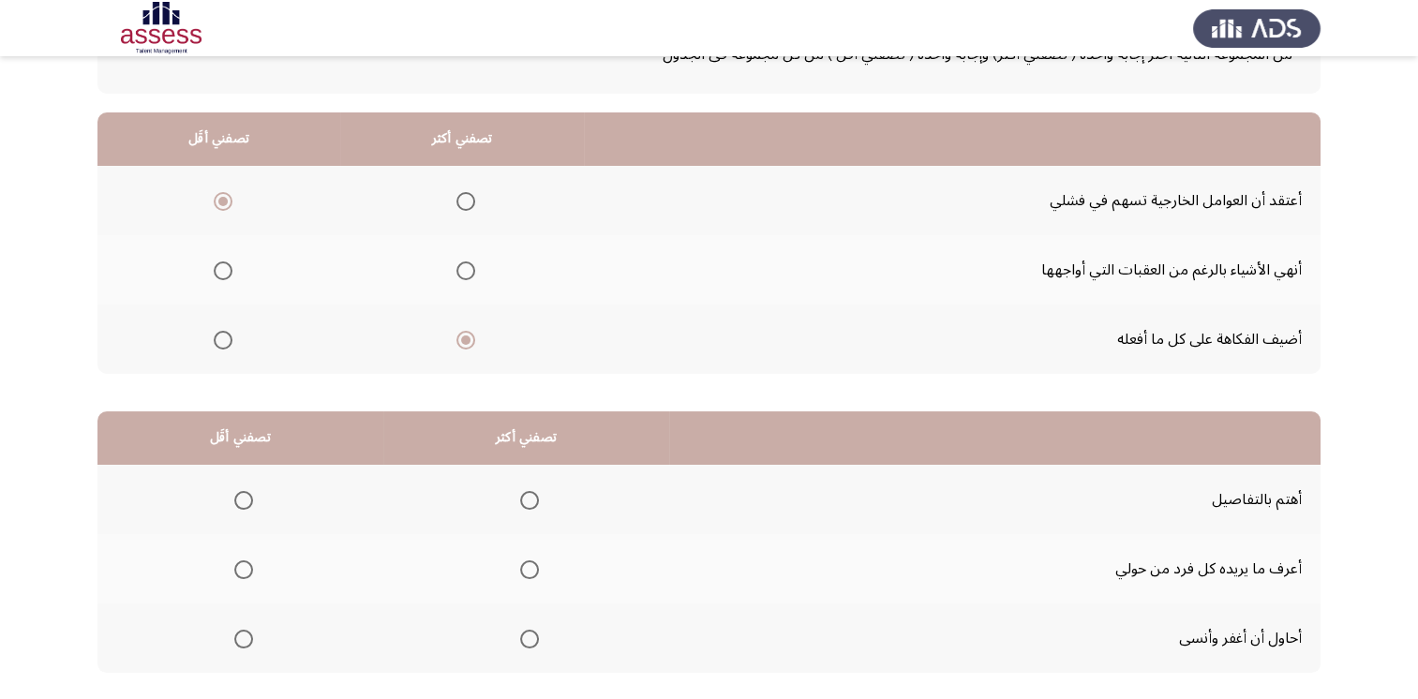
scroll to position [187, 0]
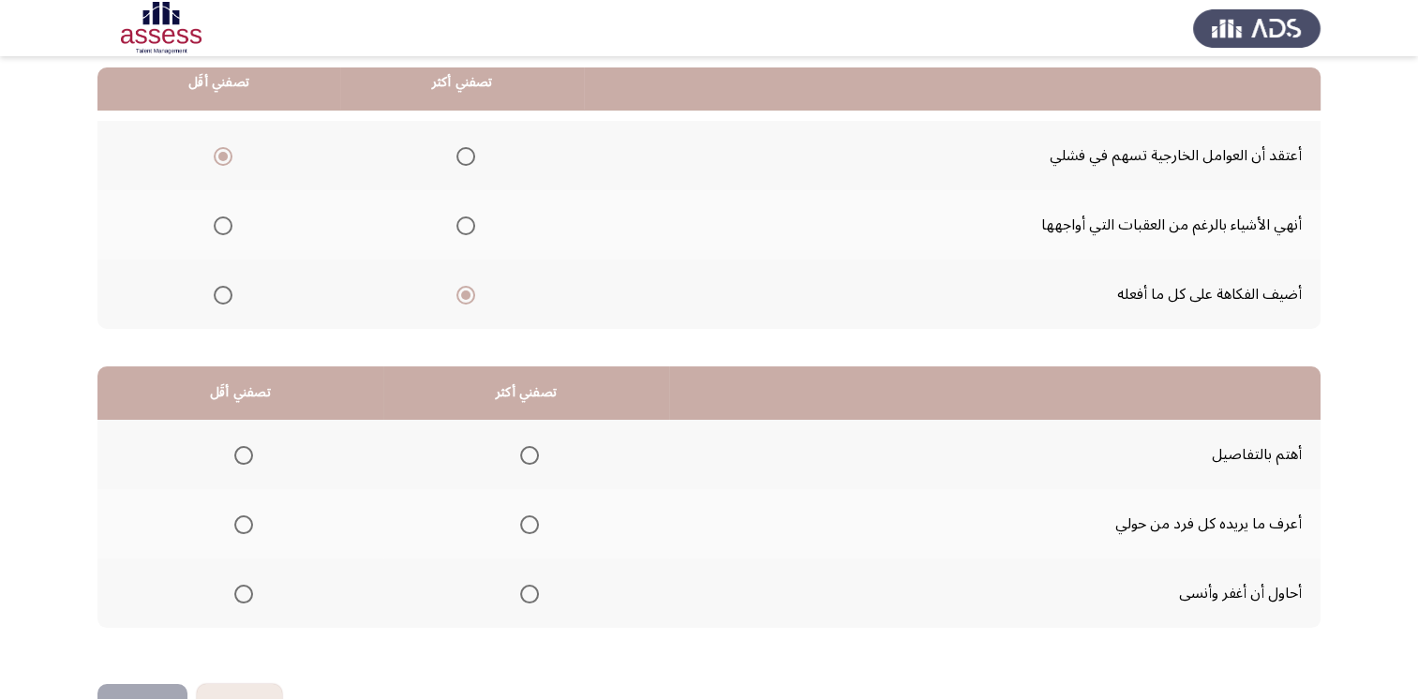
click at [241, 592] on span "Select an option" at bounding box center [243, 594] width 19 height 19
click at [241, 592] on input "Select an option" at bounding box center [243, 594] width 19 height 19
click at [524, 450] on span "Select an option" at bounding box center [529, 455] width 19 height 19
click at [524, 450] on input "Select an option" at bounding box center [529, 455] width 19 height 19
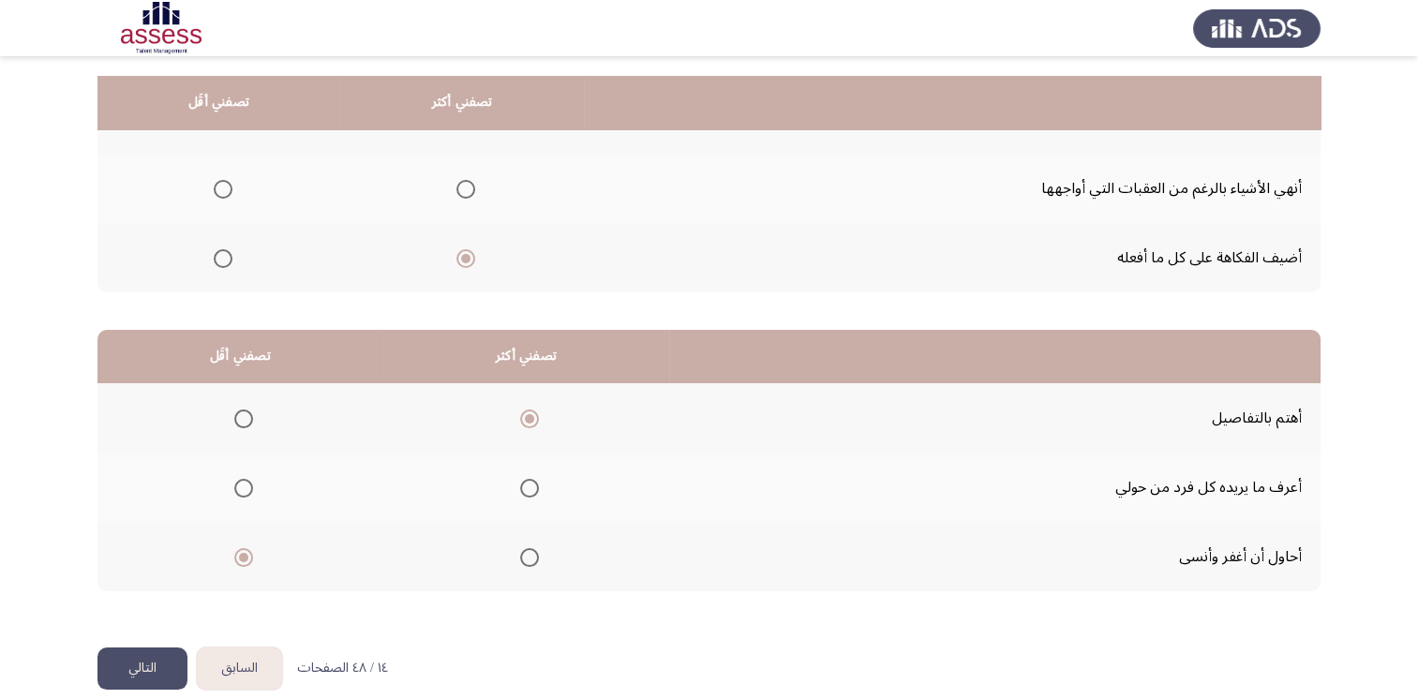
scroll to position [244, 0]
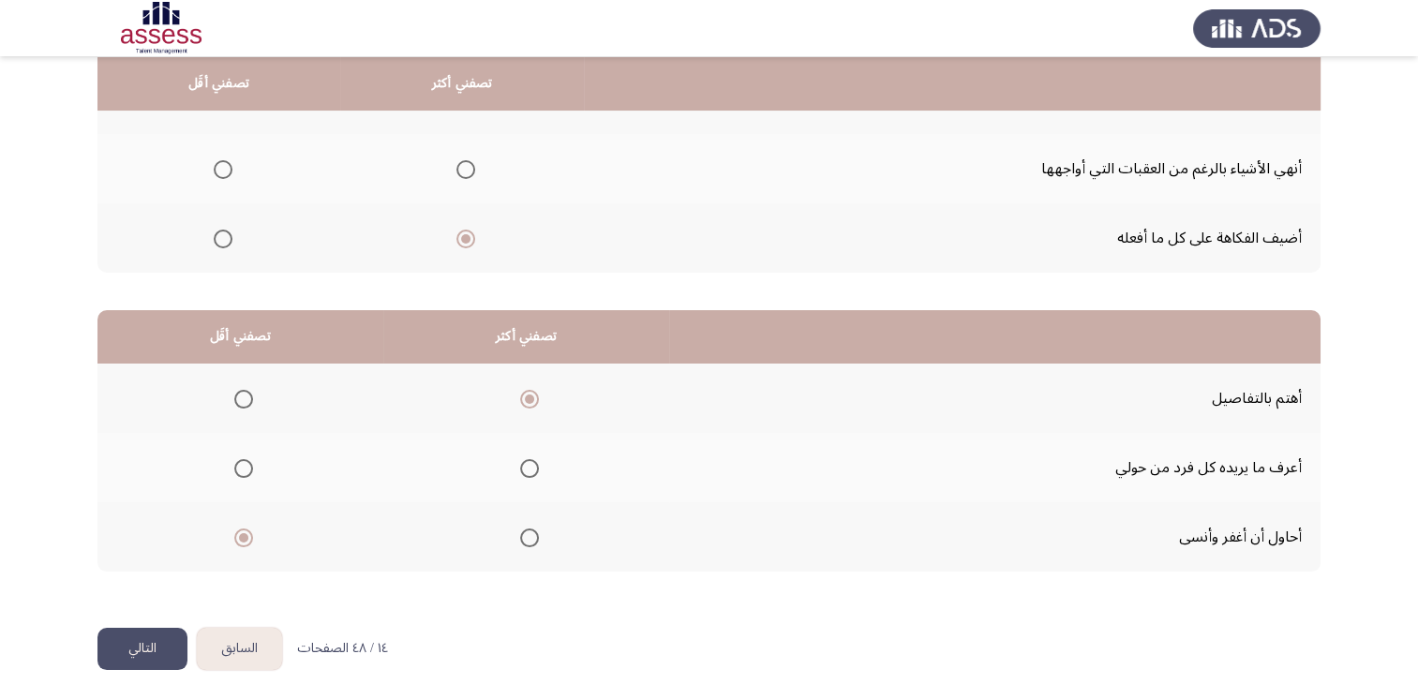
click at [138, 643] on button "التالي" at bounding box center [142, 649] width 90 height 42
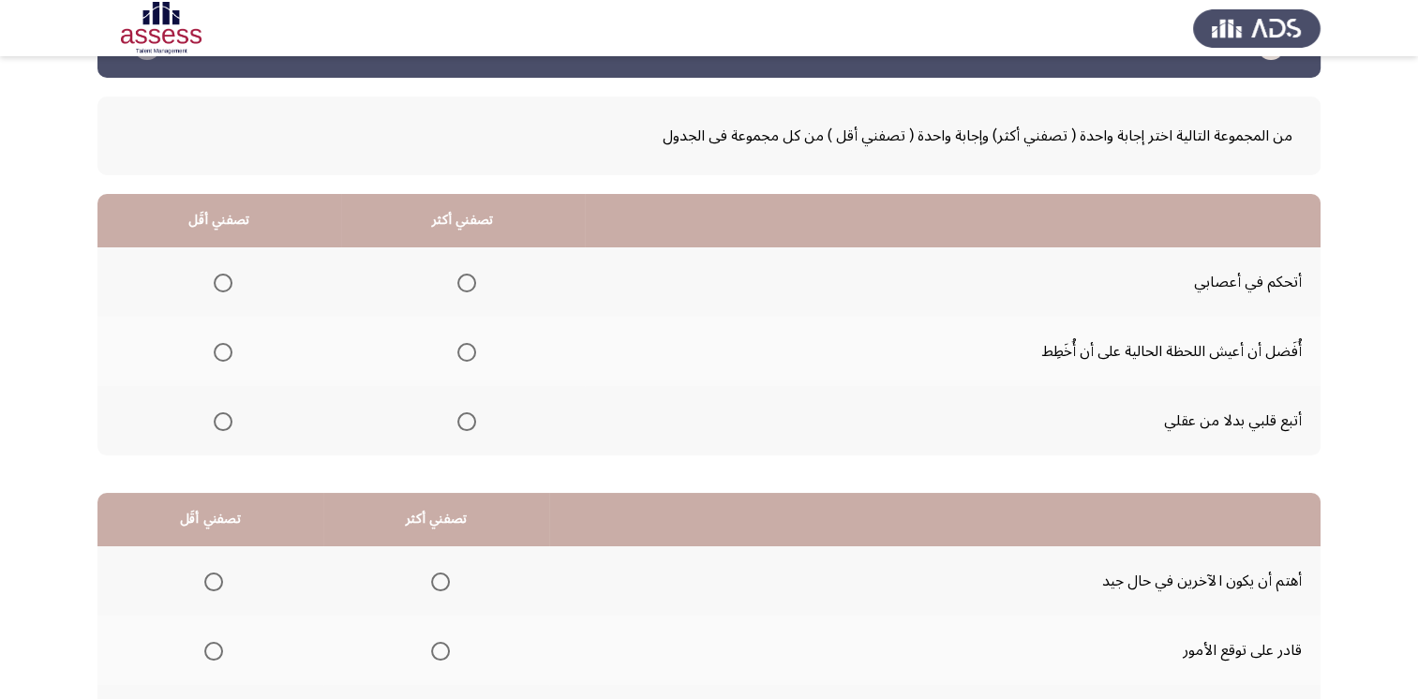
scroll to position [94, 0]
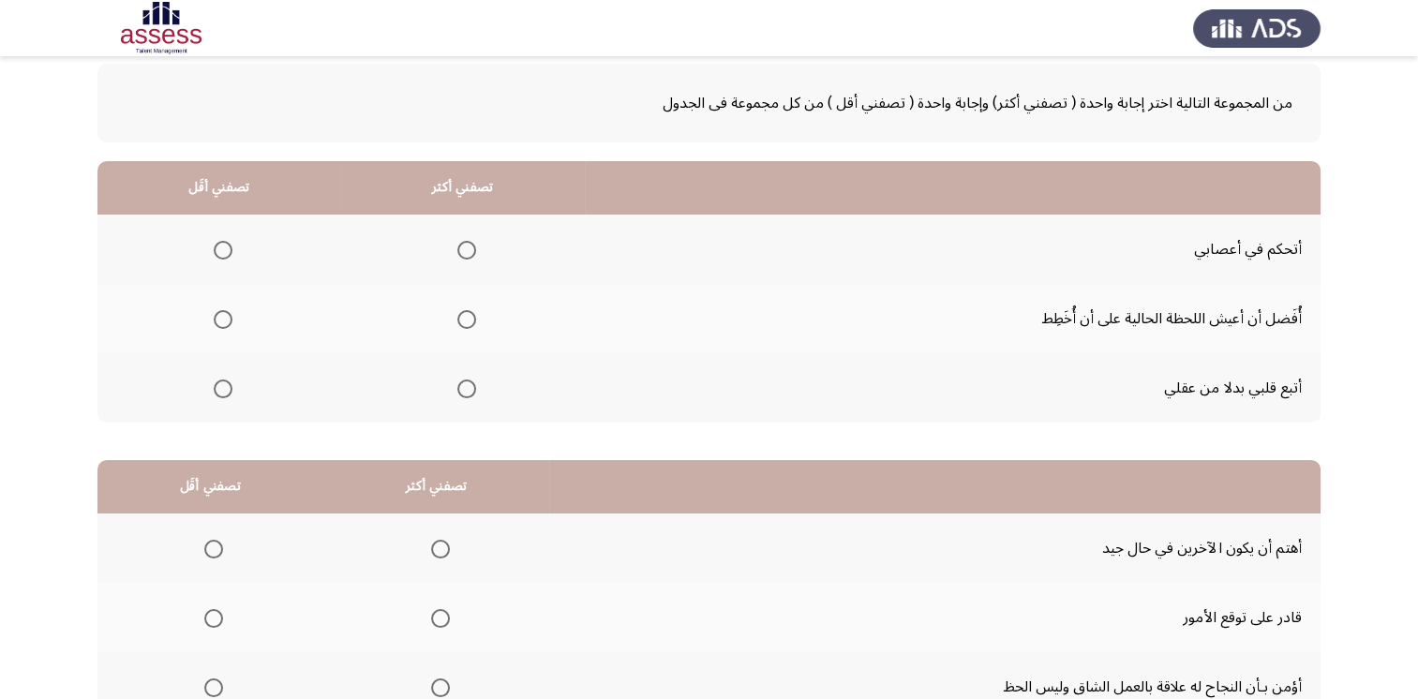
click at [224, 391] on span "Select an option" at bounding box center [223, 389] width 19 height 19
click at [224, 391] on input "Select an option" at bounding box center [223, 389] width 19 height 19
click at [461, 248] on span "Select an option" at bounding box center [466, 250] width 19 height 19
click at [461, 248] on input "Select an option" at bounding box center [466, 250] width 19 height 19
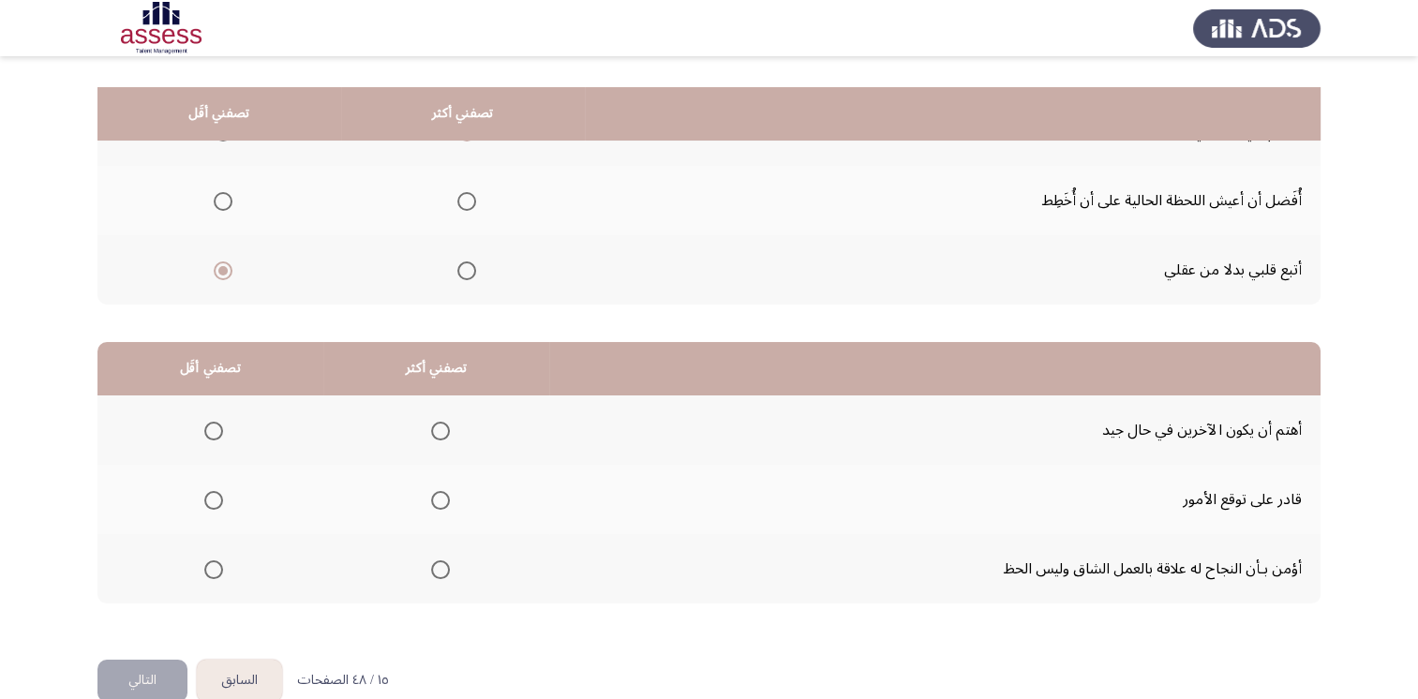
scroll to position [244, 0]
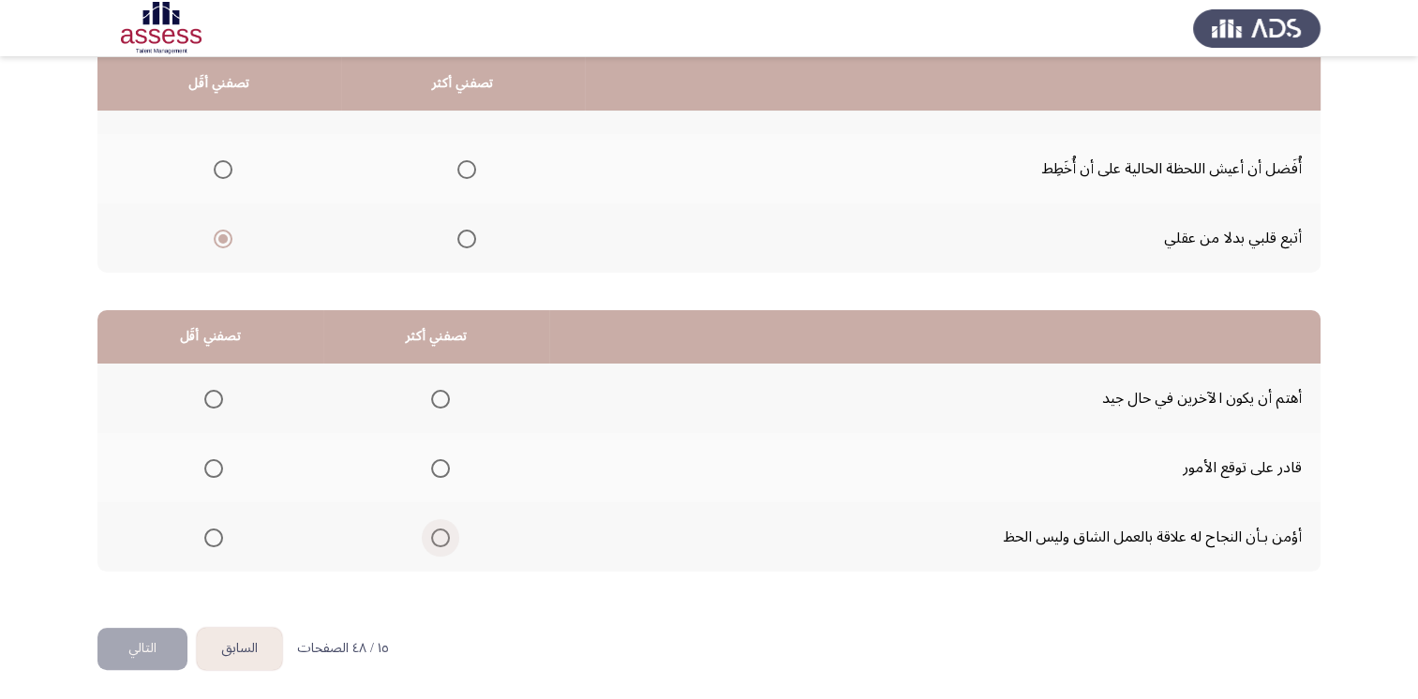
click at [435, 529] on span "Select an option" at bounding box center [440, 538] width 19 height 19
click at [435, 529] on input "Select an option" at bounding box center [440, 538] width 19 height 19
click at [214, 535] on span "Select an option" at bounding box center [213, 538] width 19 height 19
click at [214, 535] on input "Select an option" at bounding box center [213, 538] width 19 height 19
click at [435, 459] on span "Select an option" at bounding box center [440, 468] width 19 height 19
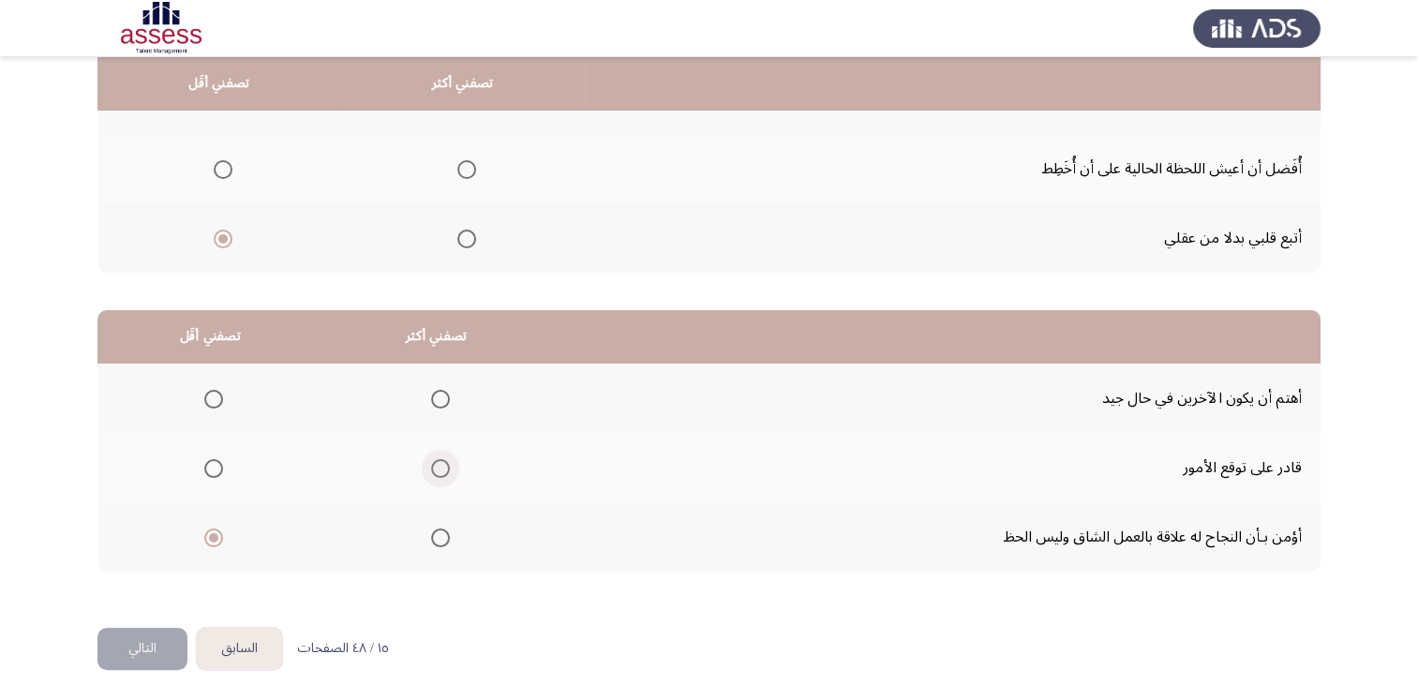
click at [435, 459] on input "Select an option" at bounding box center [440, 468] width 19 height 19
click at [142, 633] on button "التالي" at bounding box center [142, 649] width 90 height 42
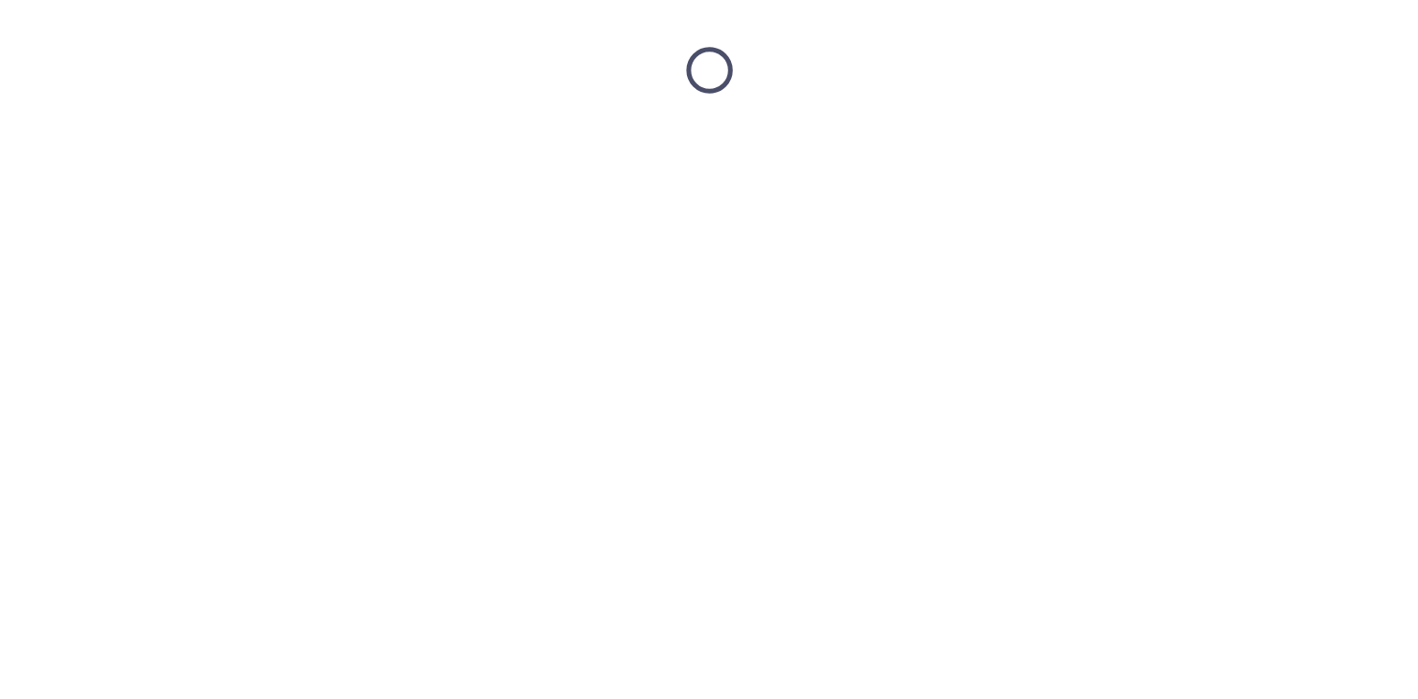
scroll to position [0, 0]
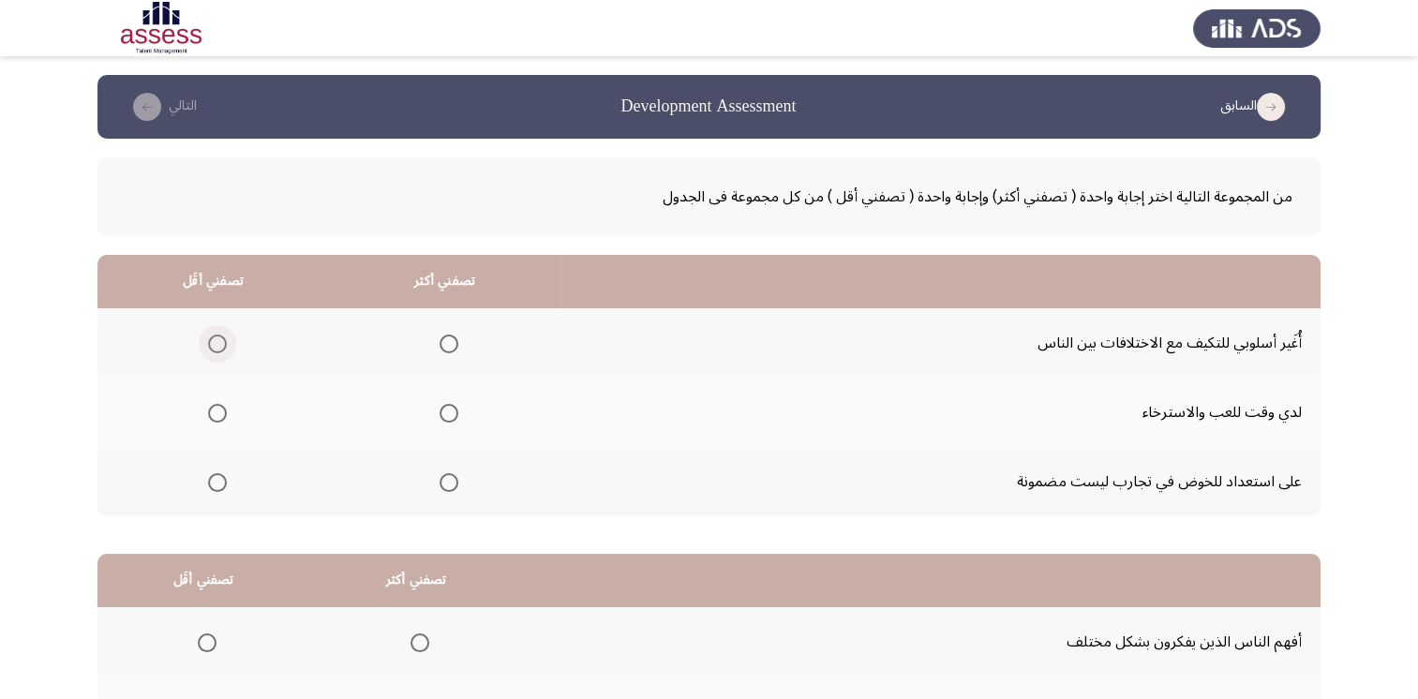
click at [212, 340] on span "Select an option" at bounding box center [217, 344] width 19 height 19
click at [212, 340] on input "Select an option" at bounding box center [217, 344] width 19 height 19
click at [452, 478] on span "Select an option" at bounding box center [449, 482] width 19 height 19
click at [452, 478] on input "Select an option" at bounding box center [449, 482] width 19 height 19
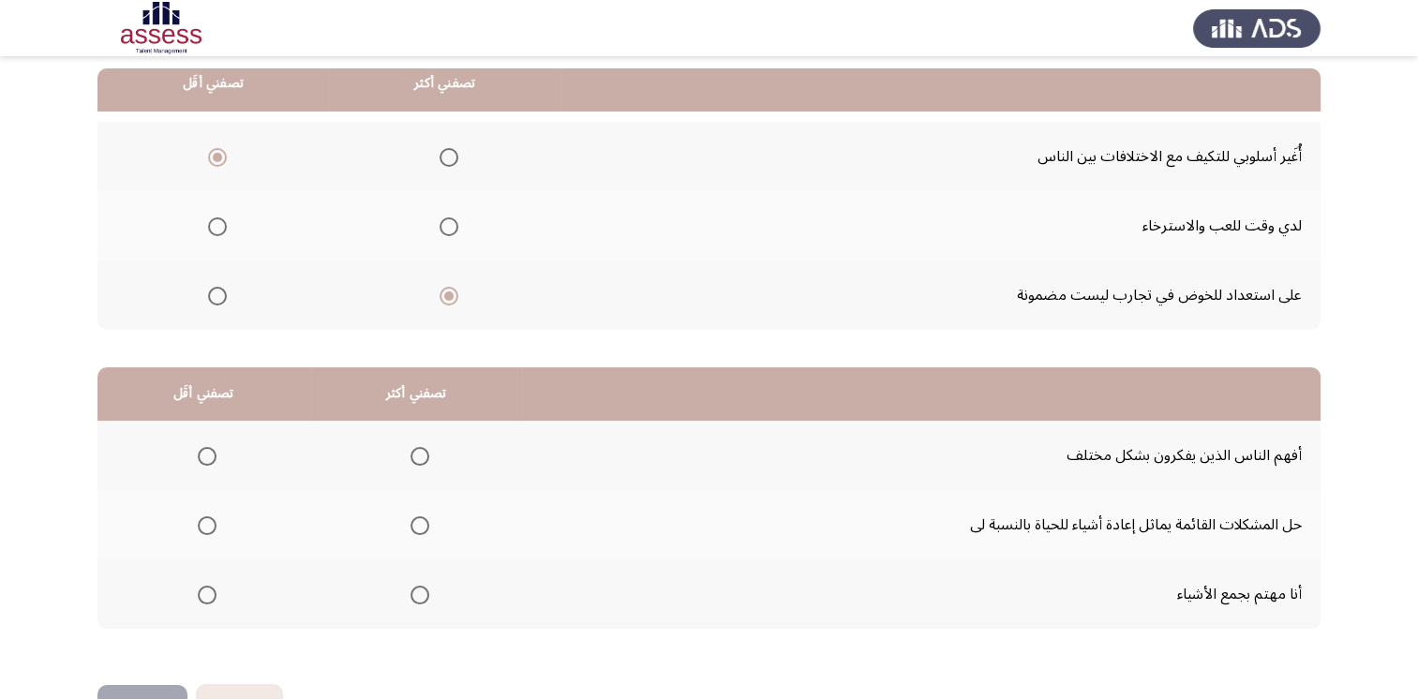
scroll to position [187, 0]
click at [208, 591] on span "Select an option" at bounding box center [207, 594] width 19 height 19
click at [208, 591] on input "Select an option" at bounding box center [207, 594] width 19 height 19
click at [415, 448] on span "Select an option" at bounding box center [420, 455] width 19 height 19
click at [415, 448] on input "Select an option" at bounding box center [420, 455] width 19 height 19
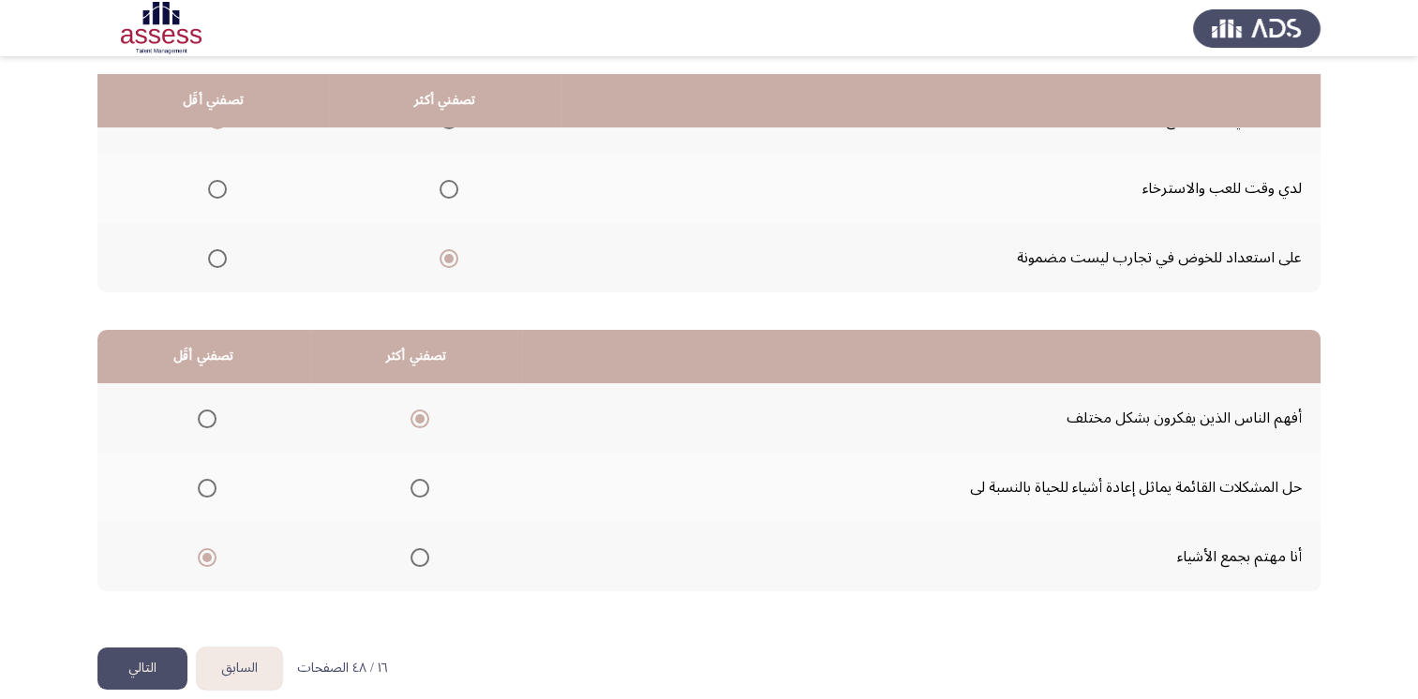
scroll to position [244, 0]
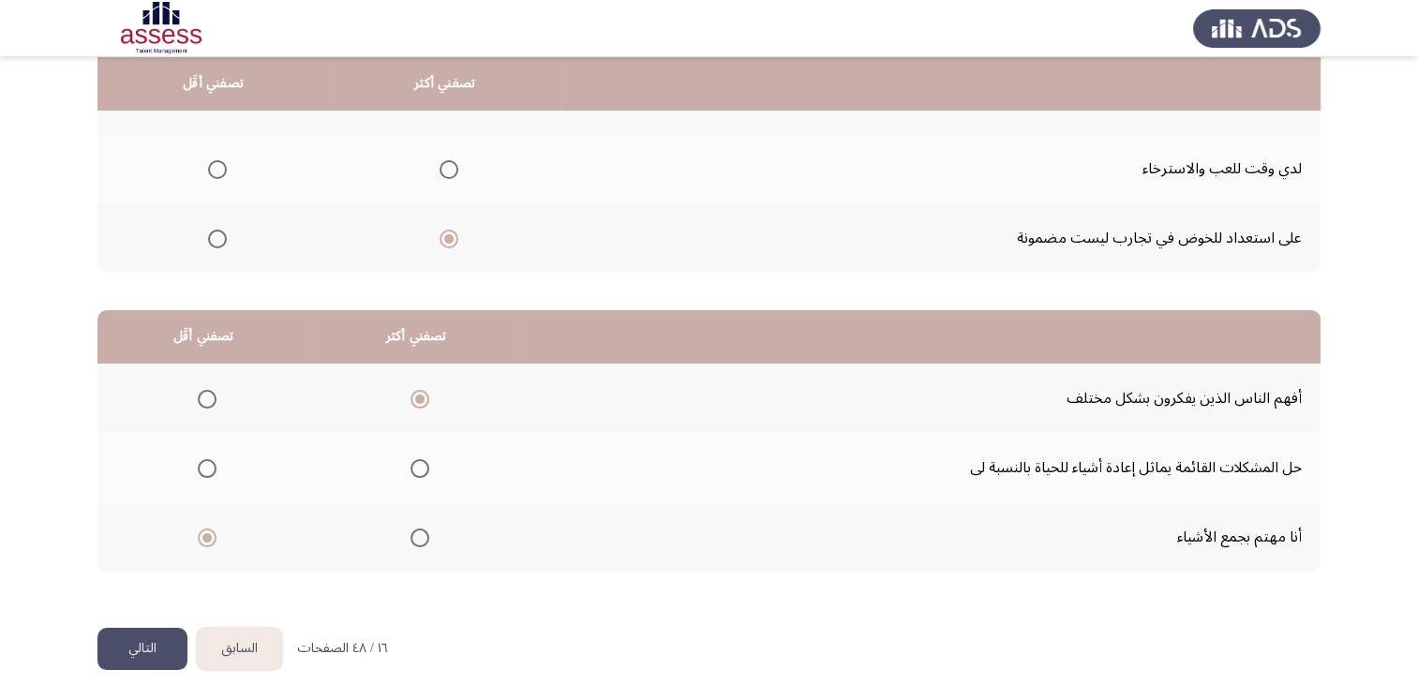
click at [139, 641] on button "التالي" at bounding box center [142, 649] width 90 height 42
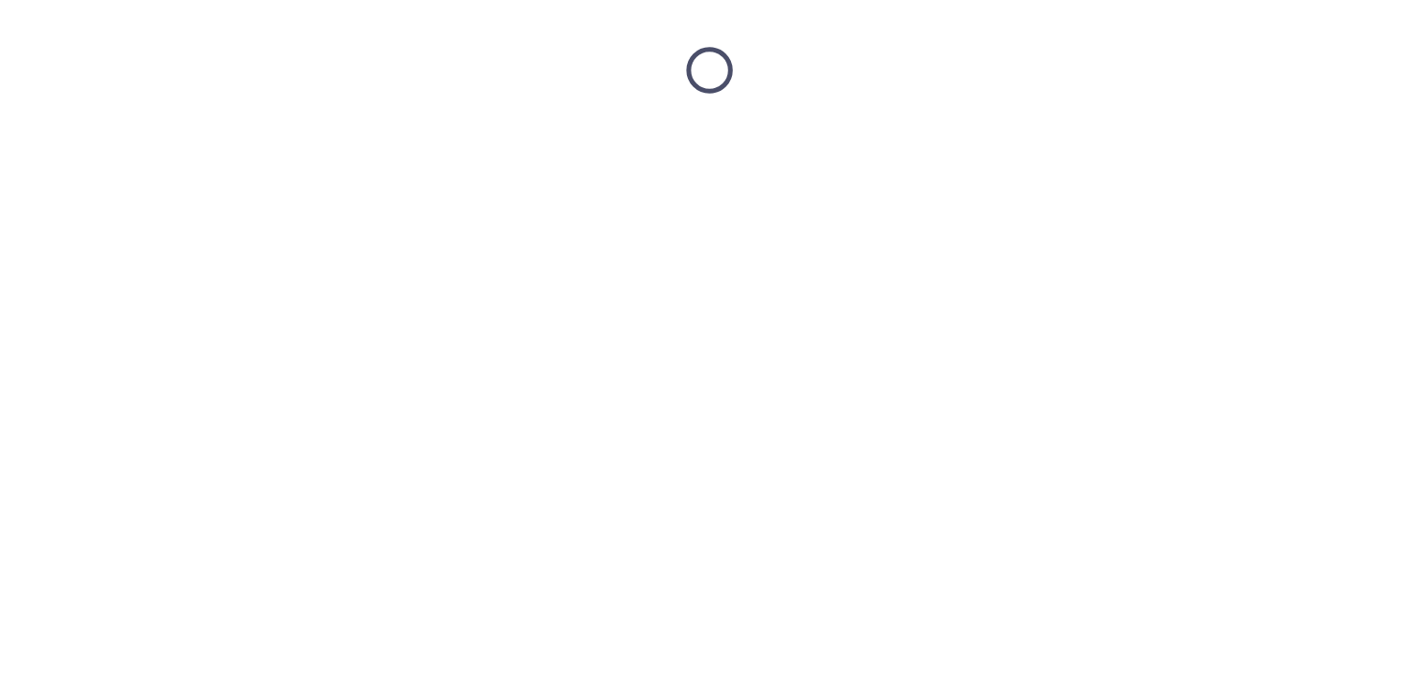
scroll to position [0, 0]
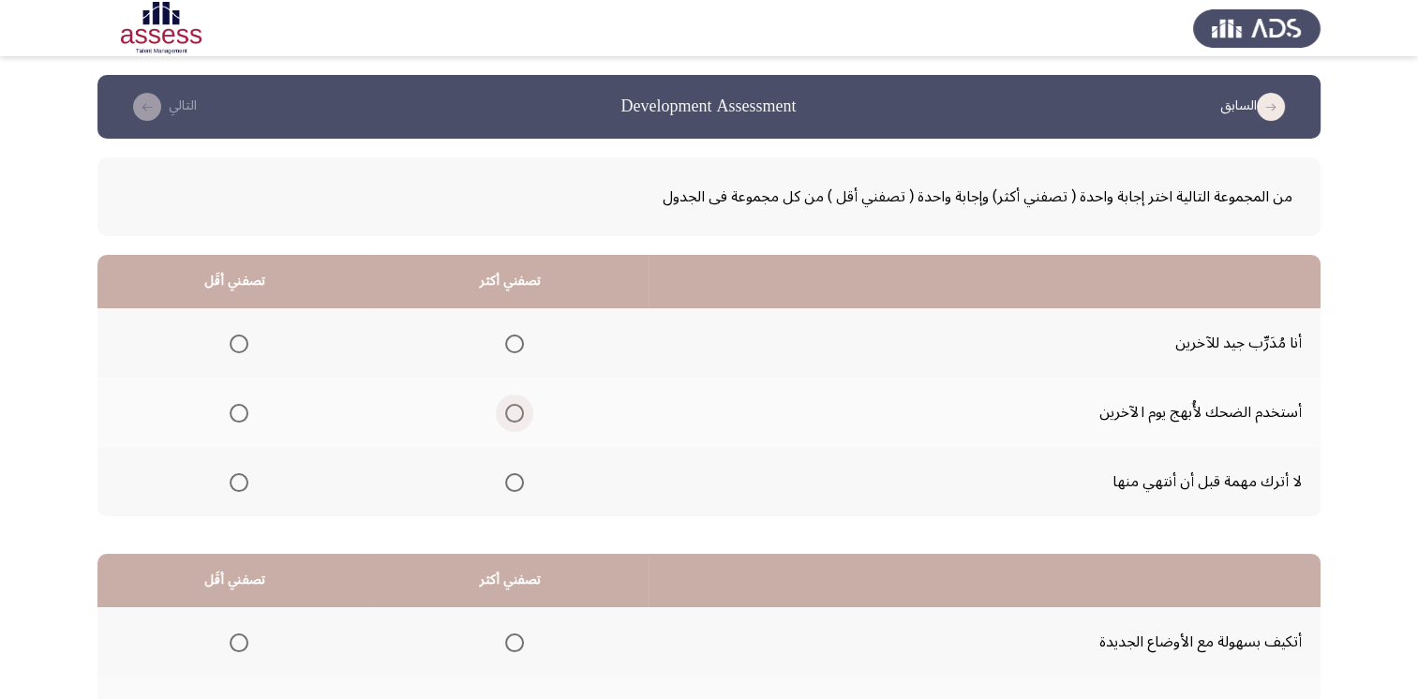
click at [518, 412] on span "Select an option" at bounding box center [514, 413] width 19 height 19
click at [518, 412] on input "Select an option" at bounding box center [514, 413] width 19 height 19
click at [241, 408] on span "Select an option" at bounding box center [239, 413] width 19 height 19
click at [241, 408] on input "Select an option" at bounding box center [239, 413] width 19 height 19
click at [515, 487] on span "Select an option" at bounding box center [514, 482] width 19 height 19
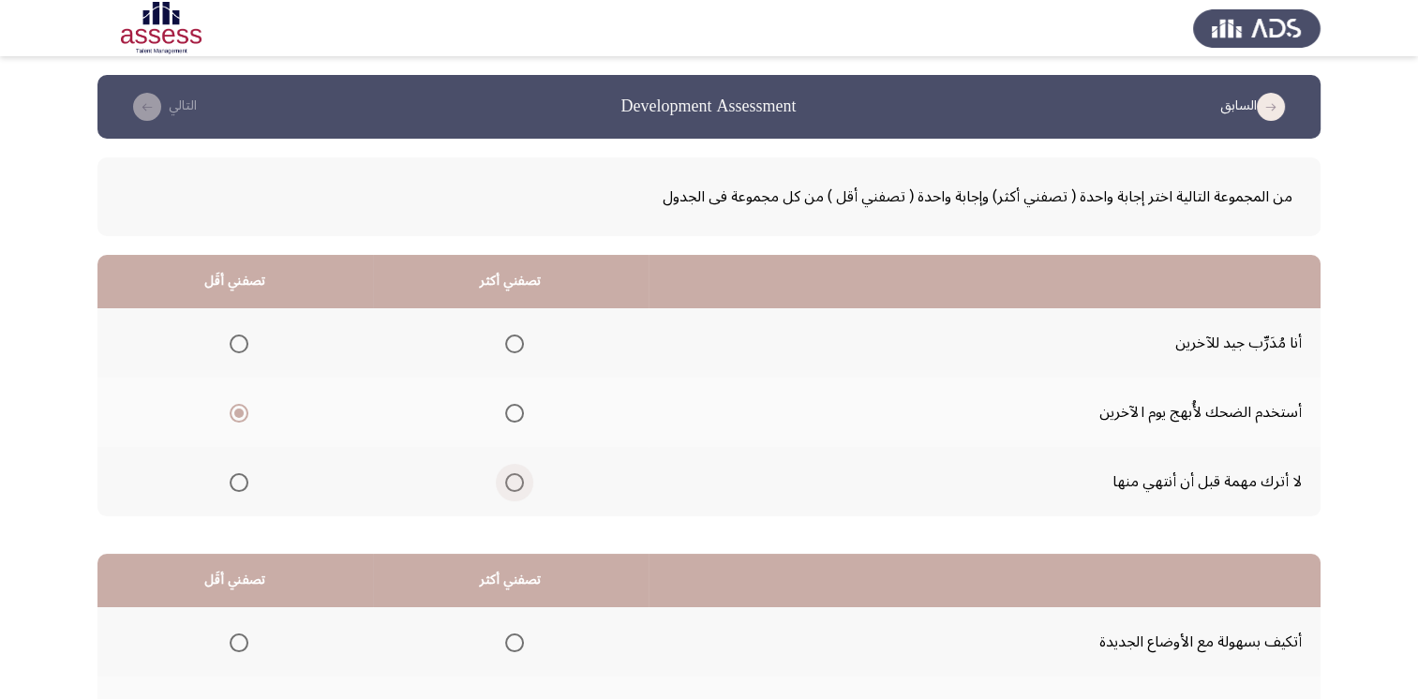
click at [515, 487] on input "Select an option" at bounding box center [514, 482] width 19 height 19
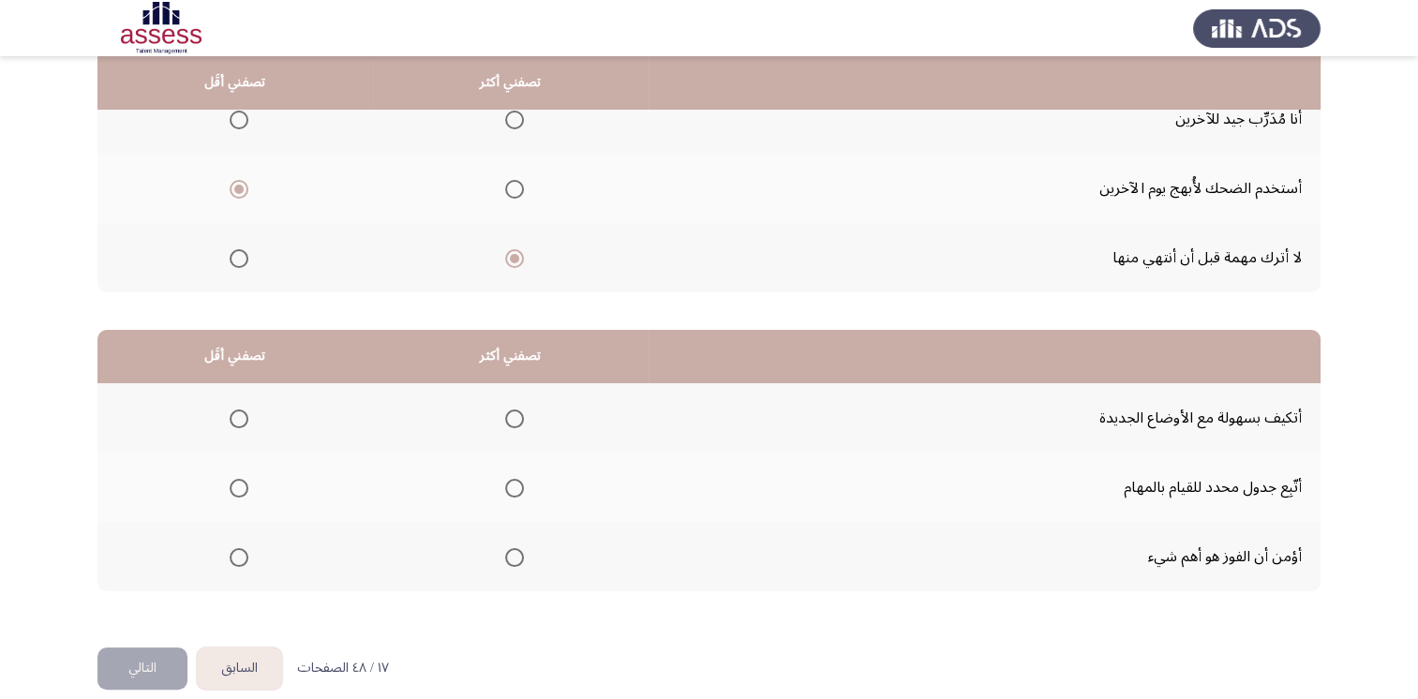
scroll to position [244, 0]
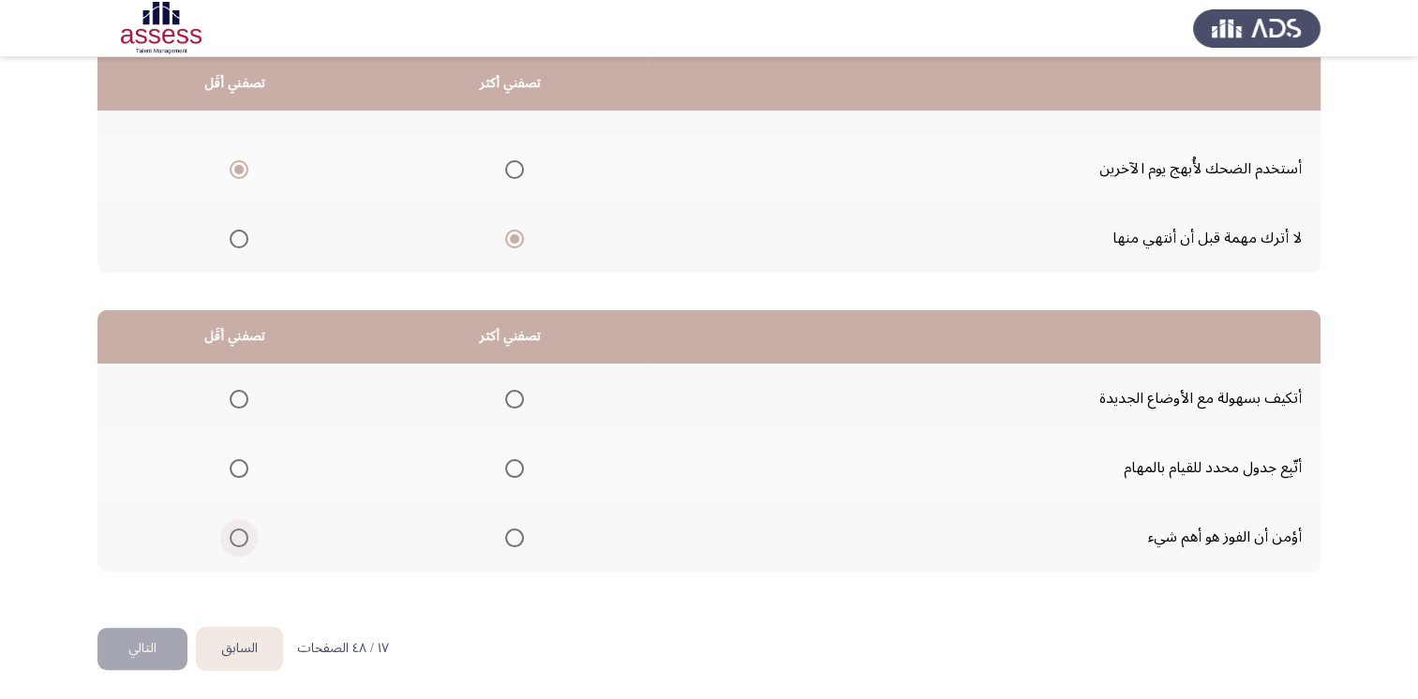
click at [235, 538] on span "Select an option" at bounding box center [239, 538] width 19 height 19
click at [235, 538] on input "Select an option" at bounding box center [239, 538] width 19 height 19
click at [502, 400] on label "Select an option" at bounding box center [511, 399] width 26 height 19
click at [505, 400] on input "Select an option" at bounding box center [514, 399] width 19 height 19
click at [176, 650] on button "التالي" at bounding box center [142, 649] width 90 height 42
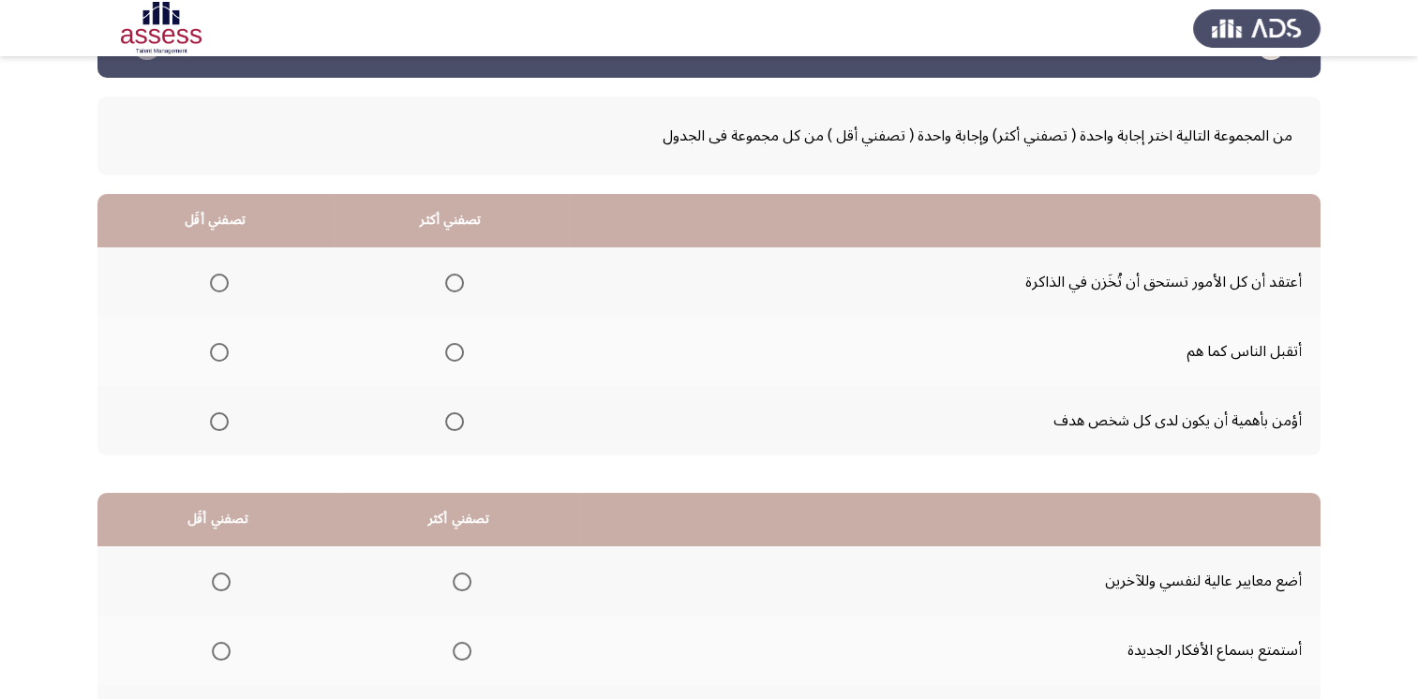
scroll to position [94, 0]
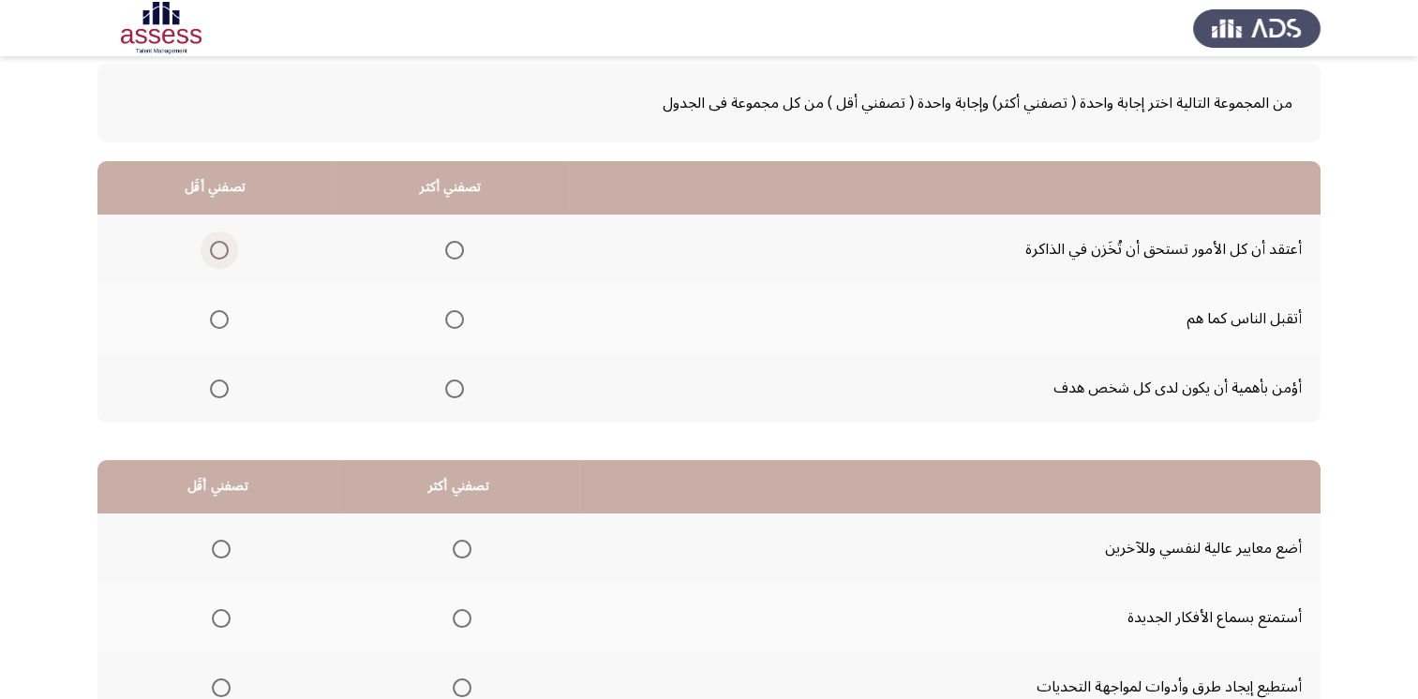
click at [225, 248] on span "Select an option" at bounding box center [219, 250] width 19 height 19
click at [225, 248] on input "Select an option" at bounding box center [219, 250] width 19 height 19
click at [463, 386] on span "Select an option" at bounding box center [454, 389] width 19 height 19
click at [463, 386] on input "Select an option" at bounding box center [454, 389] width 19 height 19
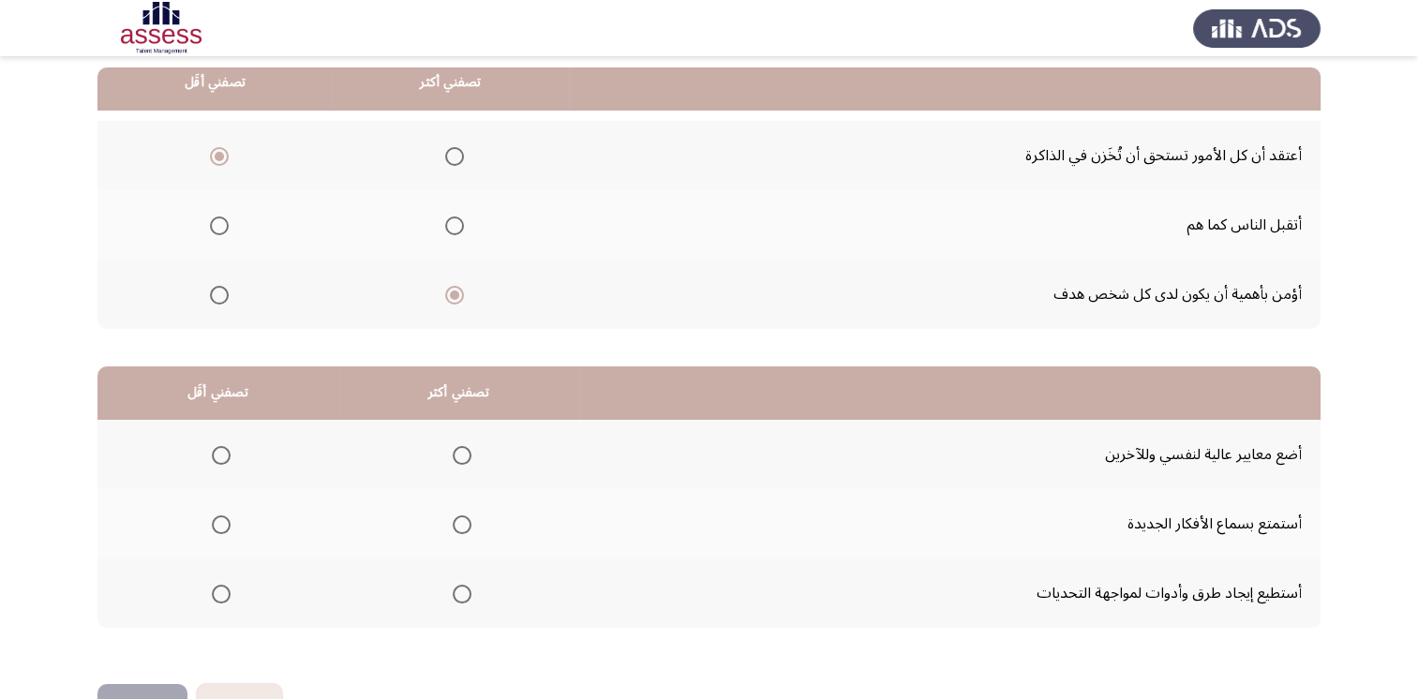
click at [460, 456] on span "Select an option" at bounding box center [462, 455] width 19 height 19
click at [460, 456] on input "Select an option" at bounding box center [462, 455] width 19 height 19
click at [214, 590] on span "Select an option" at bounding box center [221, 594] width 19 height 19
click at [214, 590] on input "Select an option" at bounding box center [221, 594] width 19 height 19
click at [229, 527] on span "Select an option" at bounding box center [221, 524] width 19 height 19
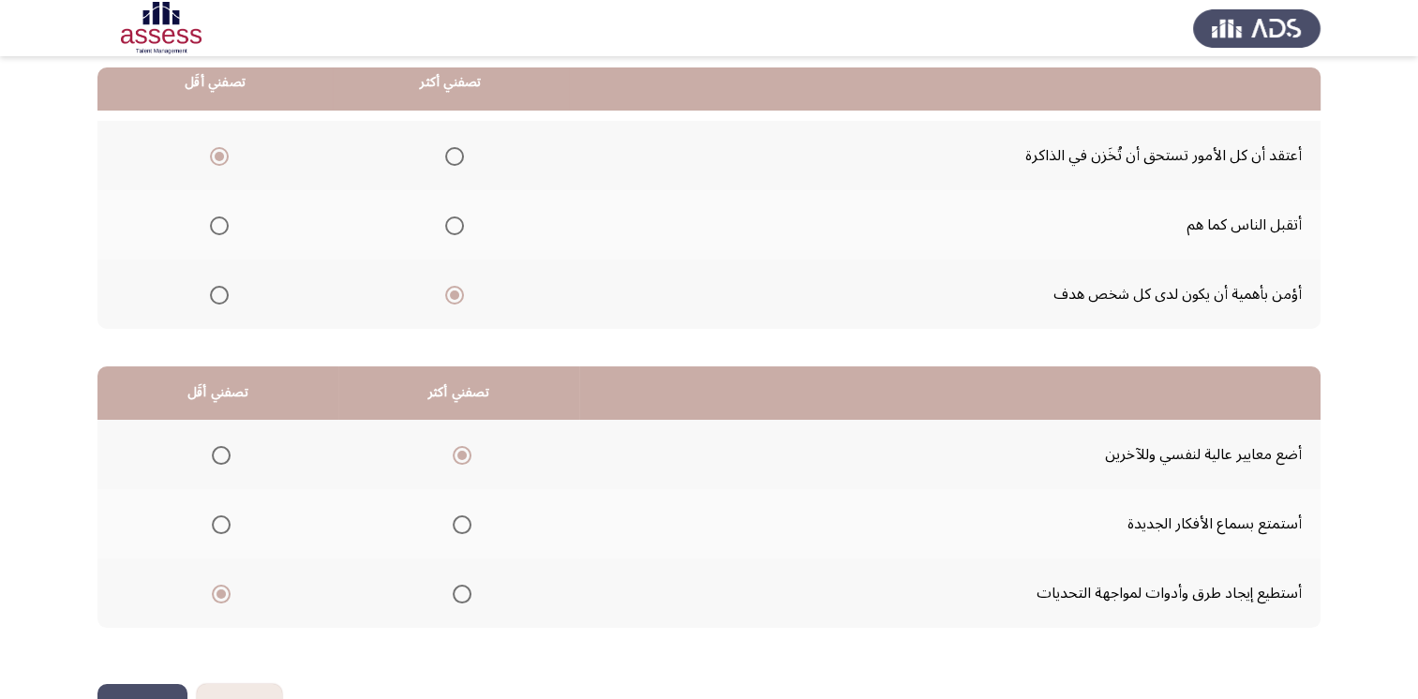
click at [229, 527] on input "Select an option" at bounding box center [221, 524] width 19 height 19
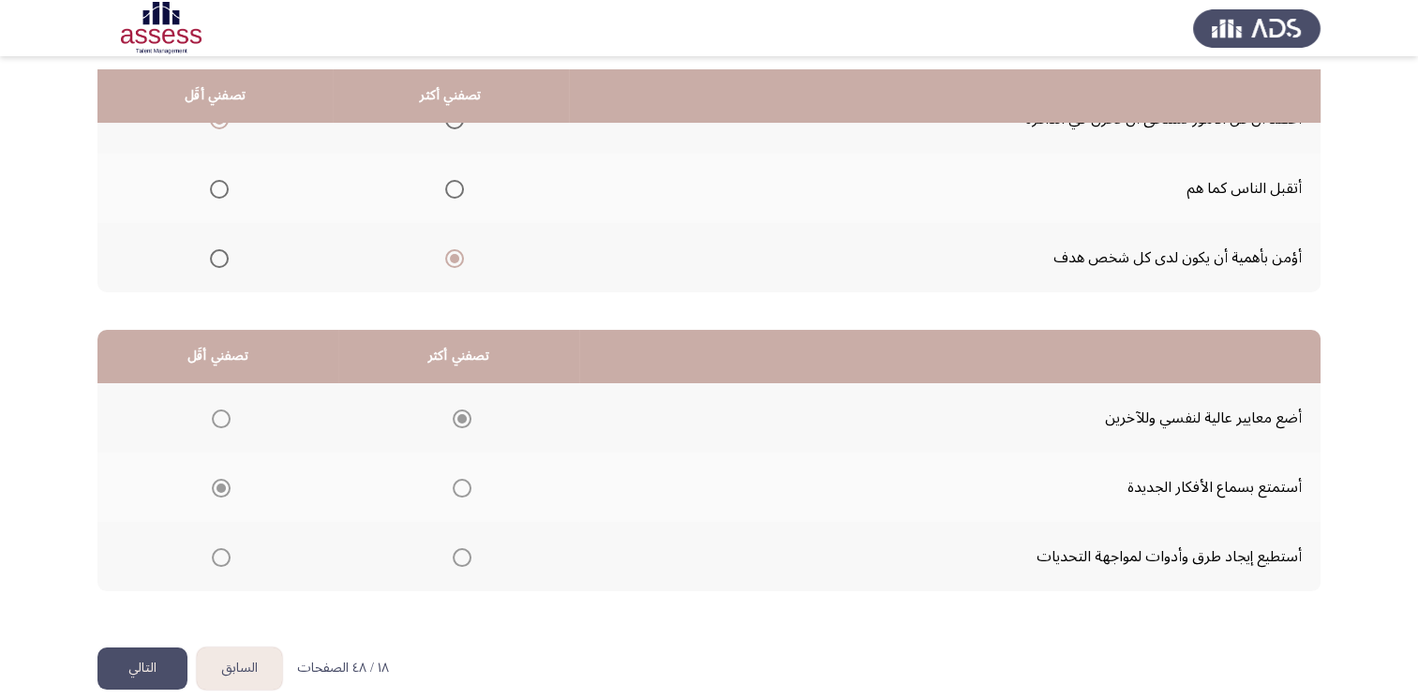
scroll to position [244, 0]
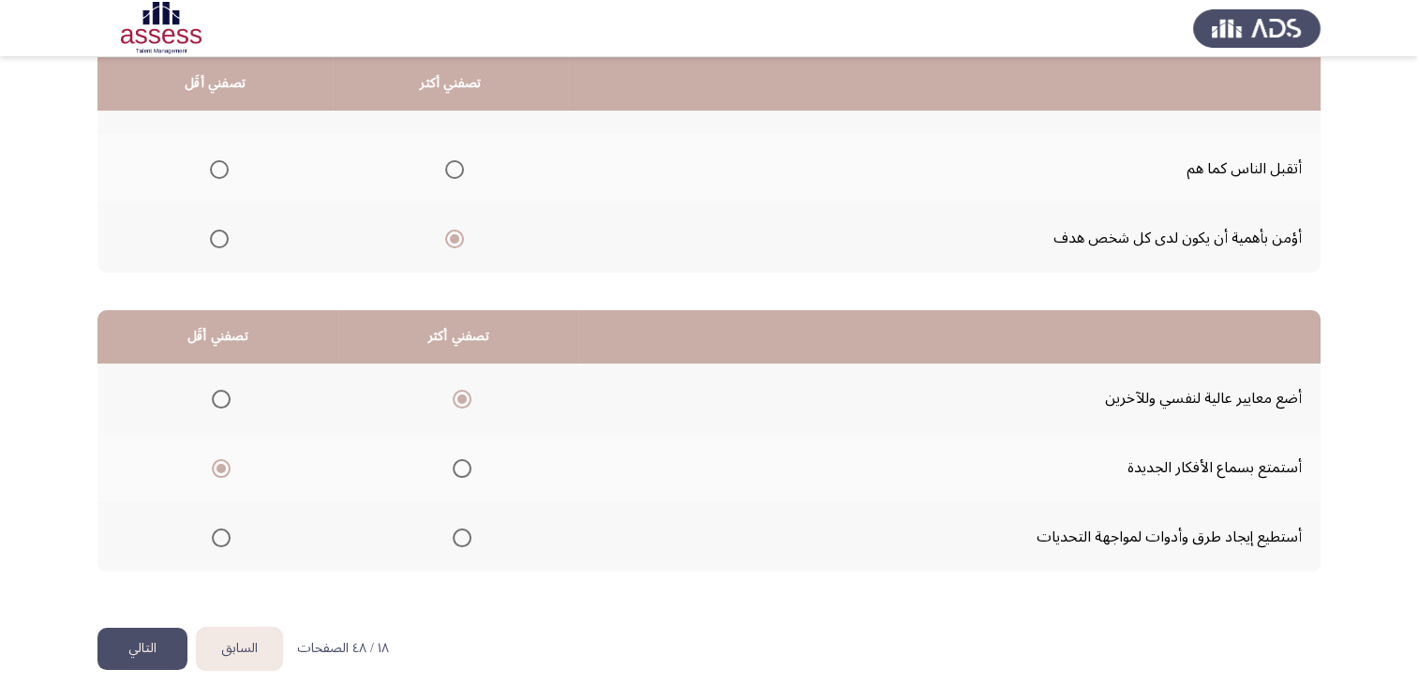
click at [153, 645] on button "التالي" at bounding box center [142, 649] width 90 height 42
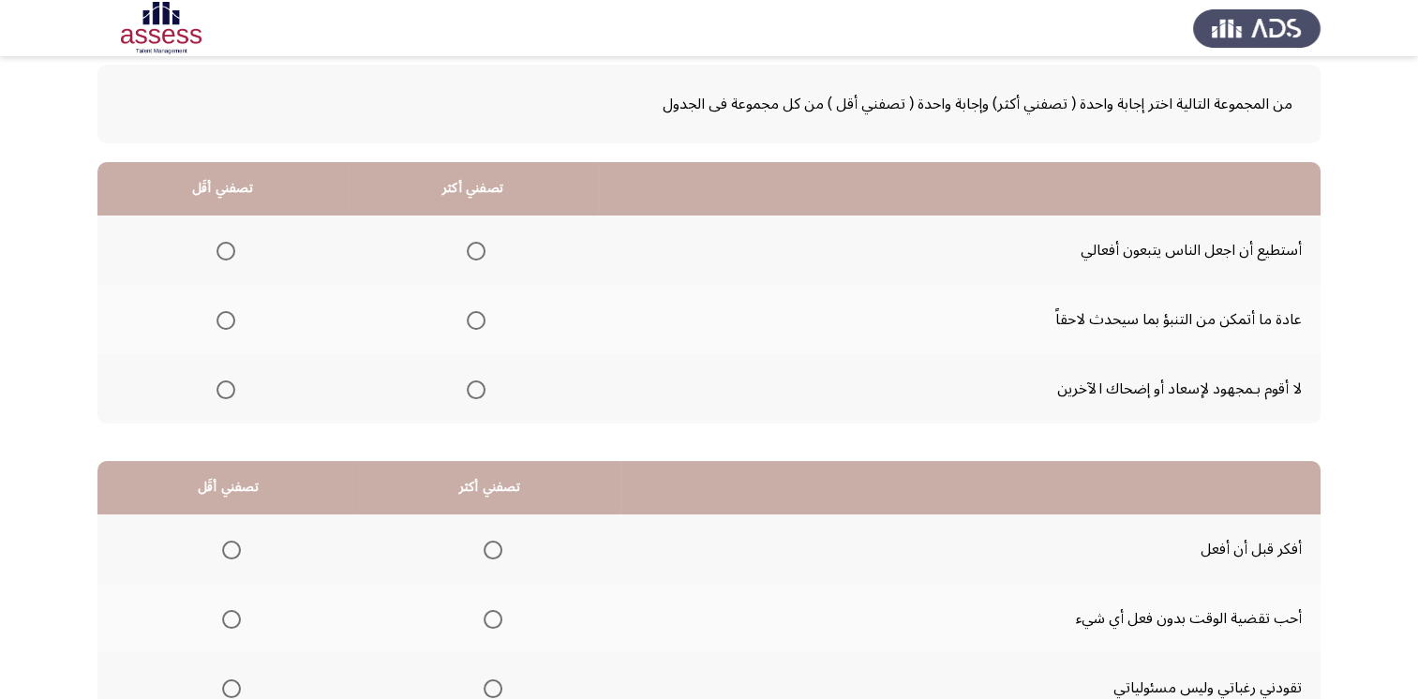
scroll to position [94, 0]
click at [224, 388] on span "Select an option" at bounding box center [226, 389] width 19 height 19
click at [224, 388] on input "Select an option" at bounding box center [226, 389] width 19 height 19
click at [480, 321] on span "Select an option" at bounding box center [476, 319] width 19 height 19
click at [480, 321] on input "Select an option" at bounding box center [476, 319] width 19 height 19
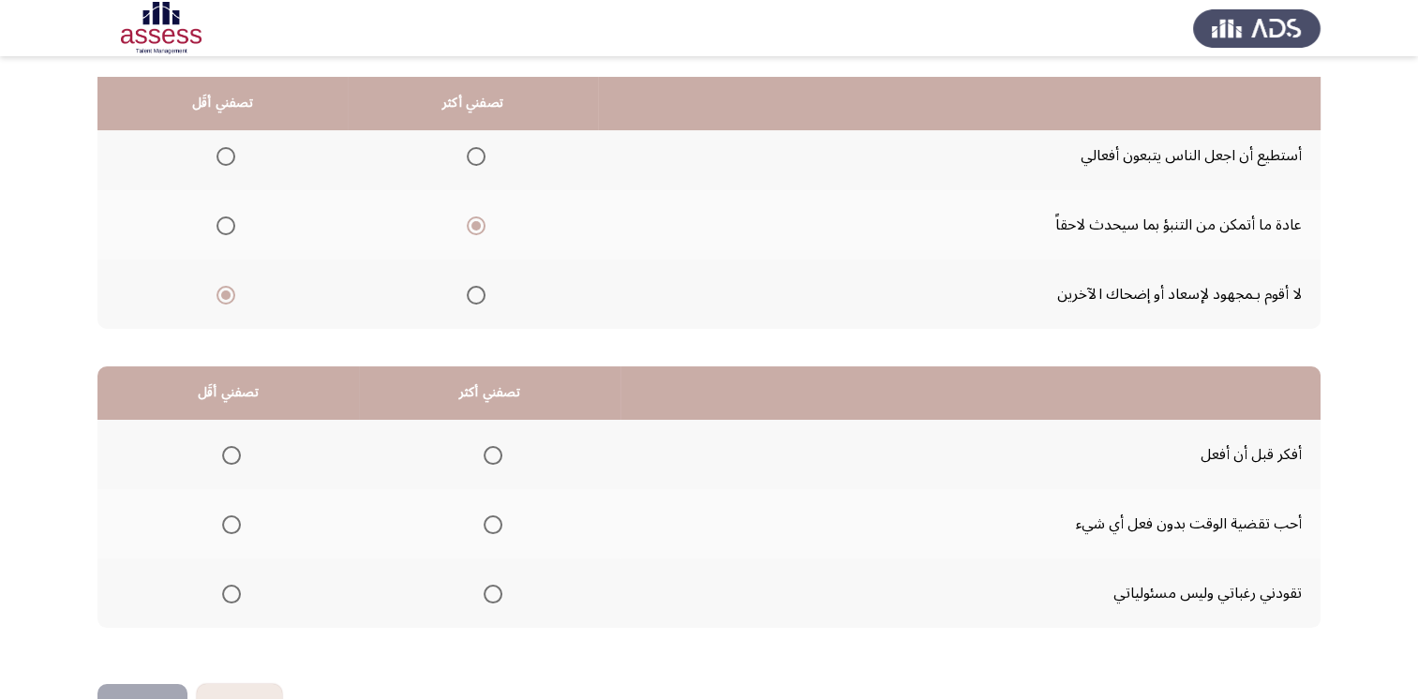
scroll to position [244, 0]
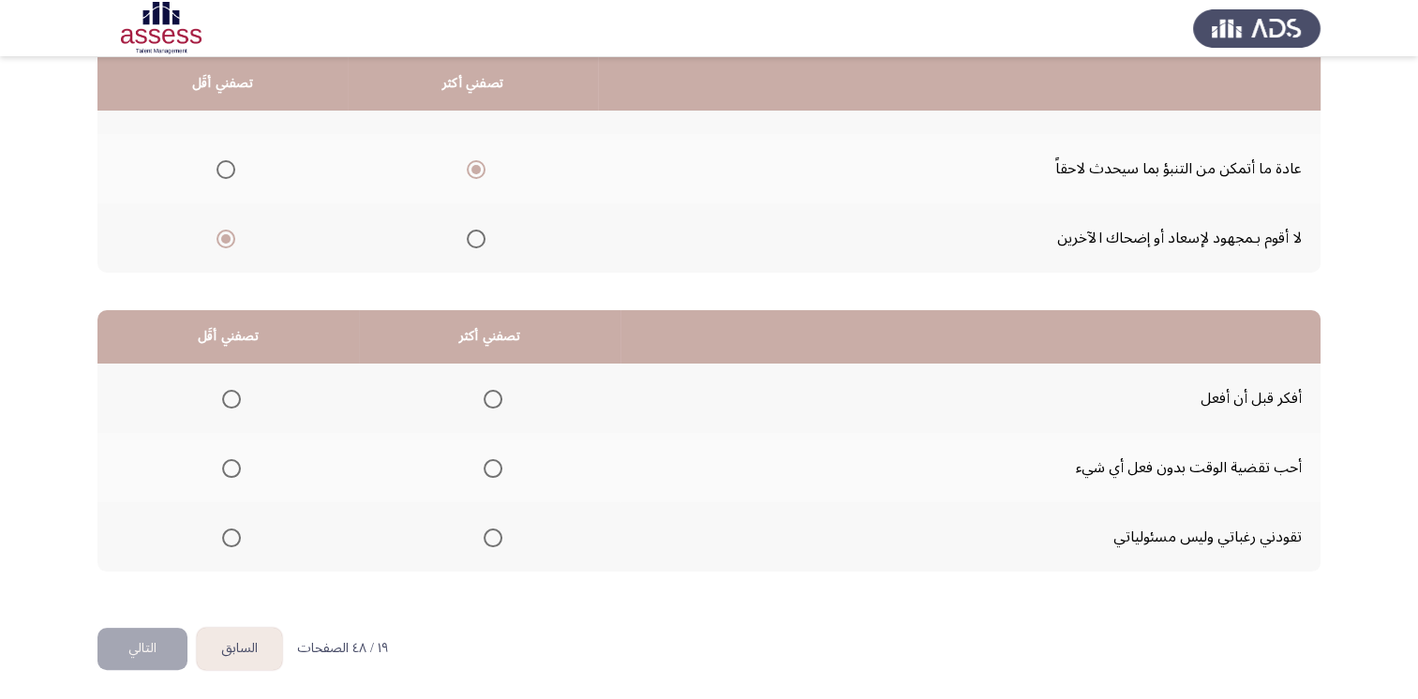
click at [232, 459] on span "Select an option" at bounding box center [231, 468] width 19 height 19
click at [232, 459] on input "Select an option" at bounding box center [231, 468] width 19 height 19
click at [494, 394] on span "Select an option" at bounding box center [493, 399] width 19 height 19
click at [494, 394] on input "Select an option" at bounding box center [493, 399] width 19 height 19
click at [164, 644] on button "التالي" at bounding box center [142, 649] width 90 height 42
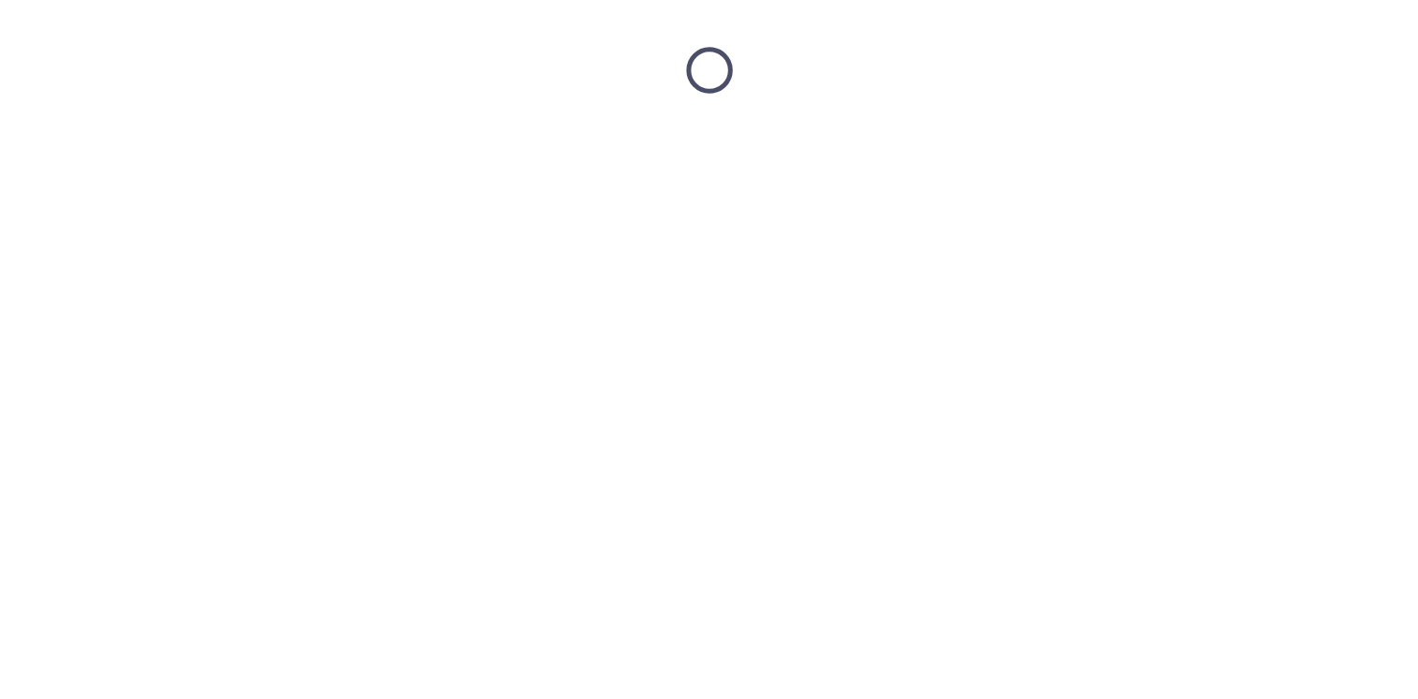
scroll to position [0, 0]
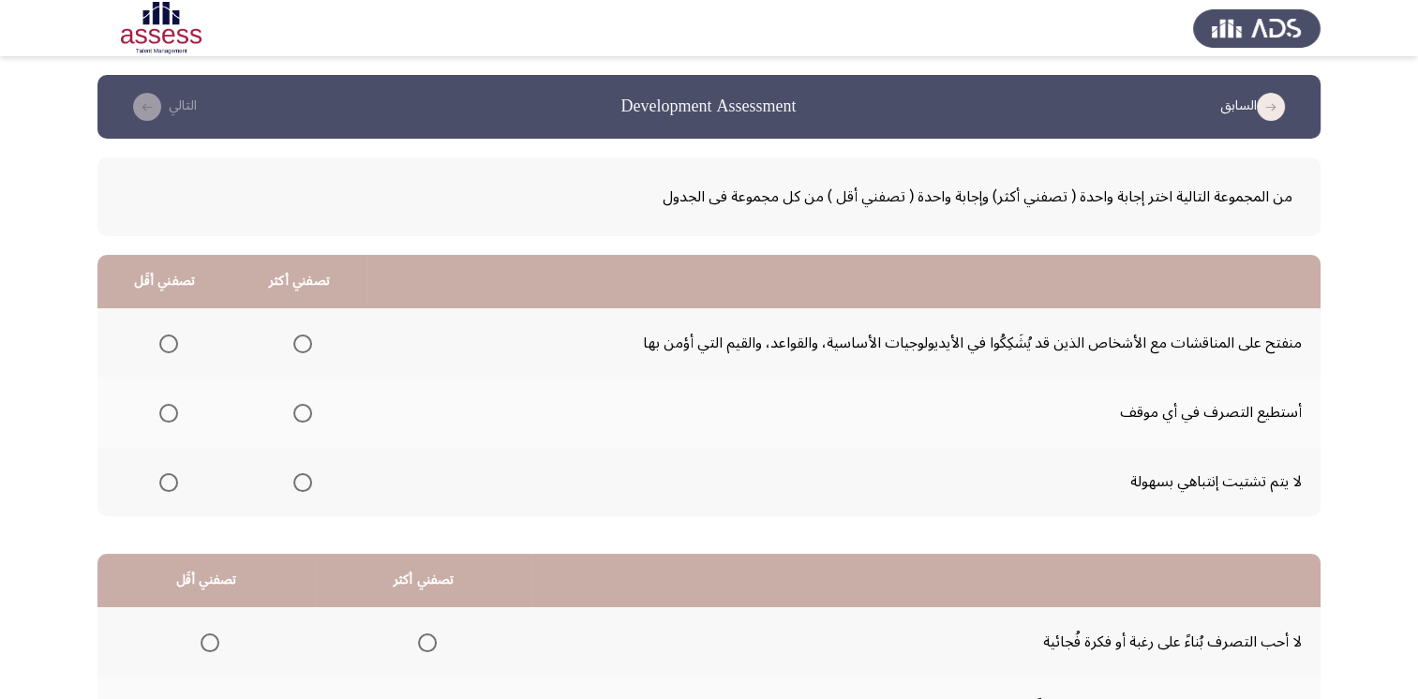
click at [166, 349] on span "Select an option" at bounding box center [168, 344] width 19 height 19
click at [166, 349] on input "Select an option" at bounding box center [168, 344] width 19 height 19
click at [307, 411] on span "Select an option" at bounding box center [302, 413] width 19 height 19
click at [307, 411] on input "Select an option" at bounding box center [302, 413] width 19 height 19
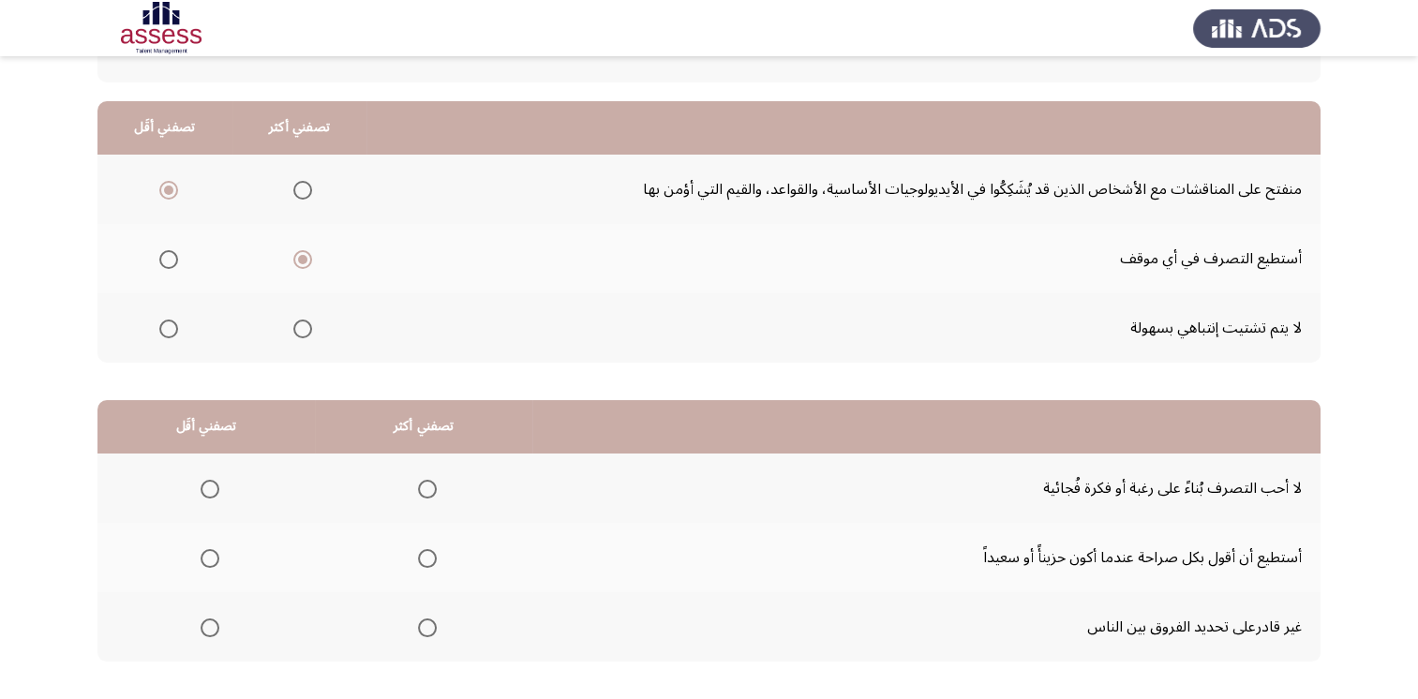
scroll to position [187, 0]
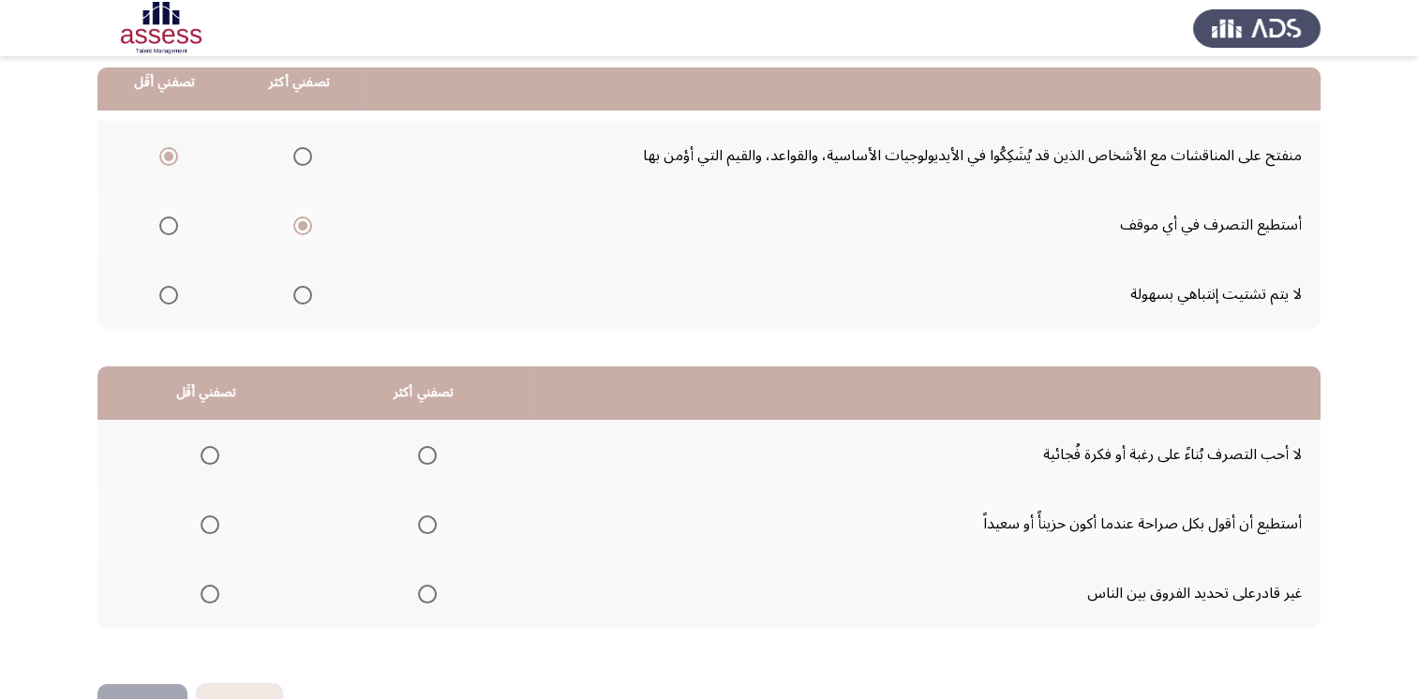
click at [218, 456] on th at bounding box center [205, 454] width 217 height 69
click at [211, 456] on span "Select an option" at bounding box center [210, 455] width 19 height 19
click at [211, 456] on input "Select an option" at bounding box center [210, 455] width 19 height 19
click at [418, 525] on span "Select an option" at bounding box center [427, 524] width 19 height 19
click at [418, 525] on input "Select an option" at bounding box center [427, 524] width 19 height 19
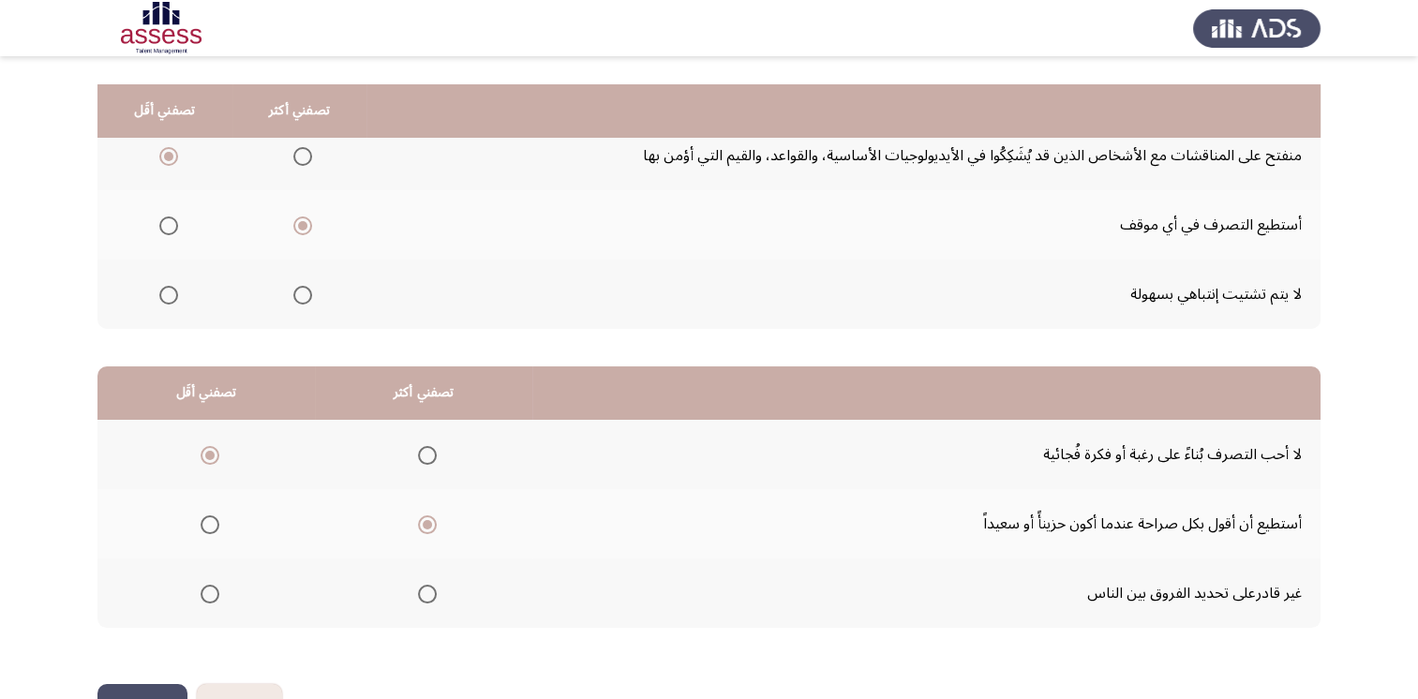
scroll to position [244, 0]
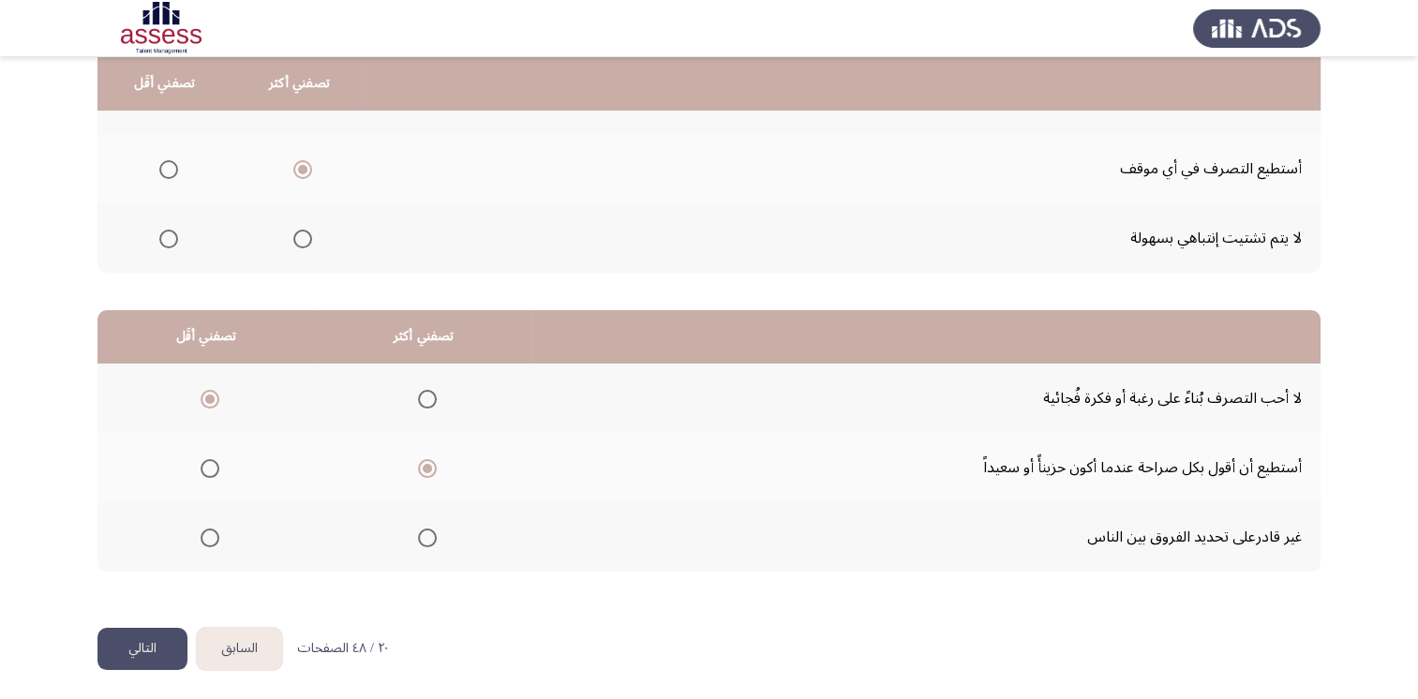
click at [167, 639] on button "التالي" at bounding box center [142, 649] width 90 height 42
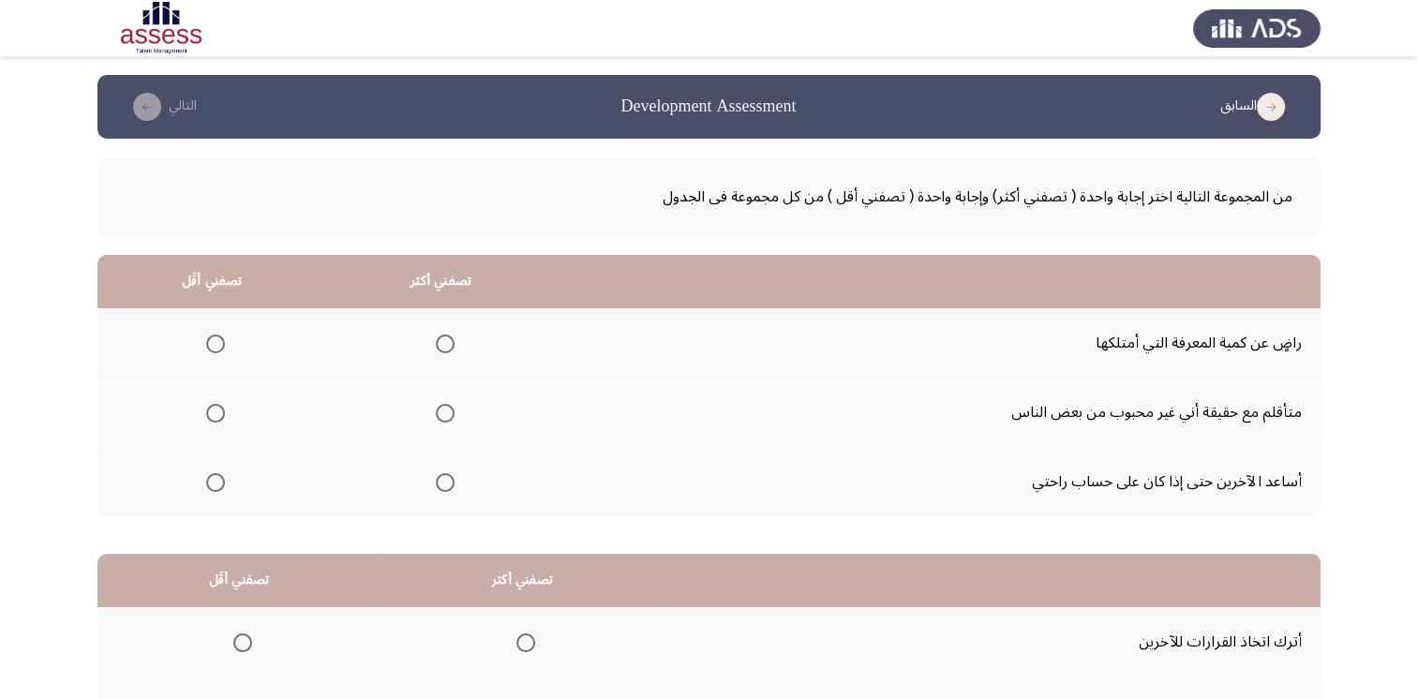
click at [448, 480] on span "Select an option" at bounding box center [445, 482] width 19 height 19
click at [448, 480] on input "Select an option" at bounding box center [445, 482] width 19 height 19
click at [210, 335] on span "Select an option" at bounding box center [215, 344] width 19 height 19
click at [210, 335] on input "Select an option" at bounding box center [215, 344] width 19 height 19
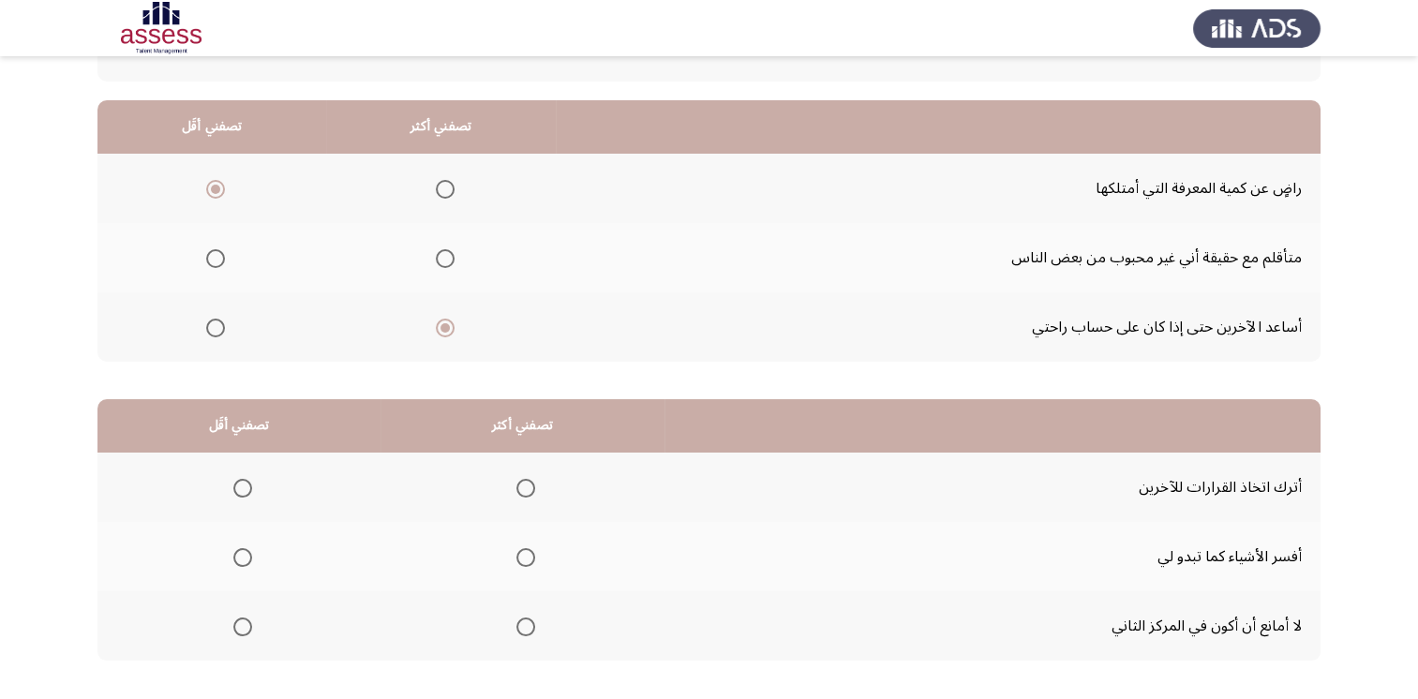
scroll to position [187, 0]
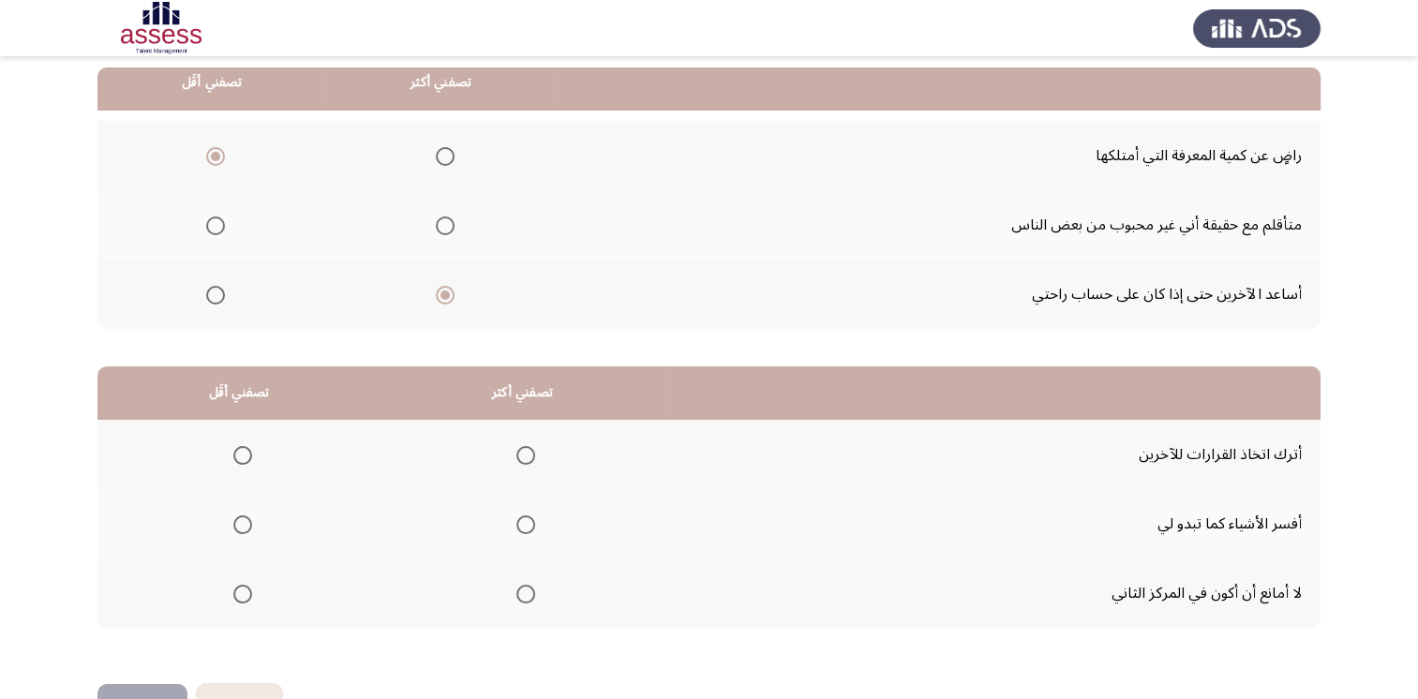
click at [246, 448] on span "Select an option" at bounding box center [242, 455] width 19 height 19
click at [246, 448] on input "Select an option" at bounding box center [242, 455] width 19 height 19
click at [528, 446] on span "Select an option" at bounding box center [525, 455] width 19 height 19
click at [528, 446] on input "Select an option" at bounding box center [525, 455] width 19 height 19
click at [246, 589] on span "Select an option" at bounding box center [242, 594] width 19 height 19
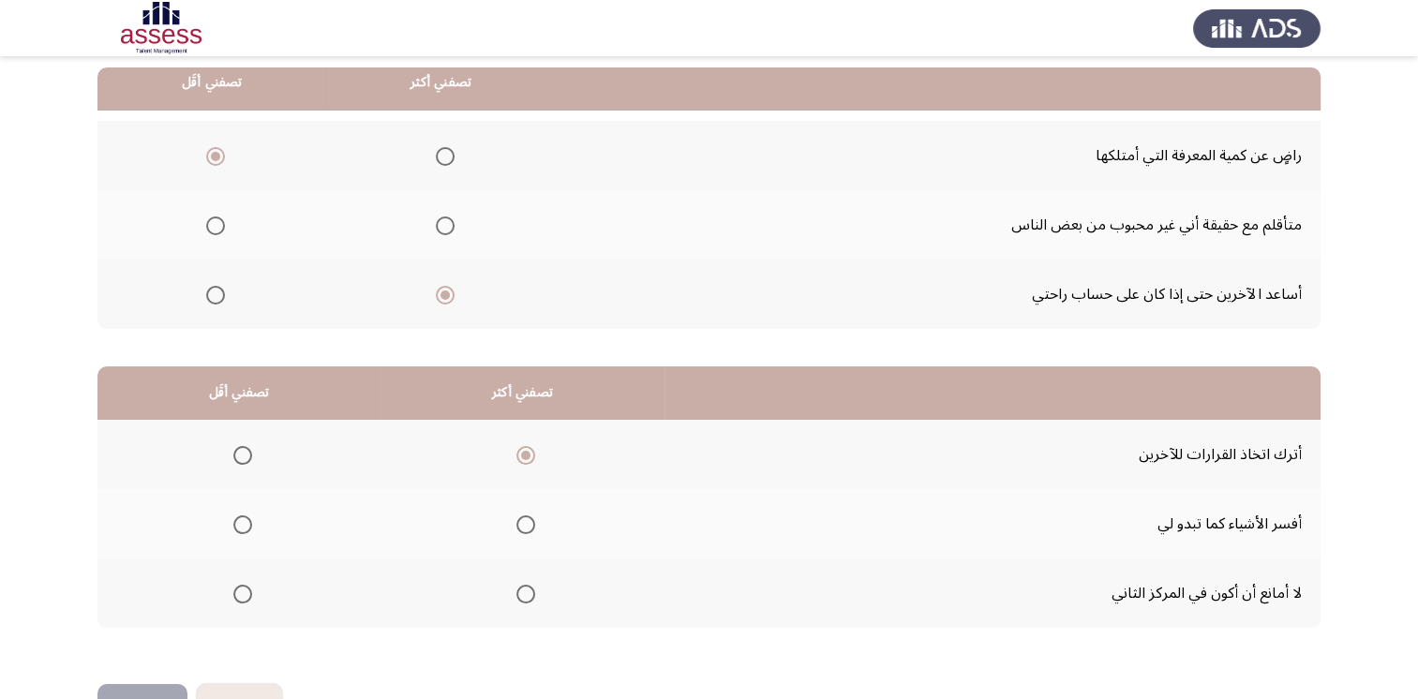
click at [246, 589] on input "Select an option" at bounding box center [242, 594] width 19 height 19
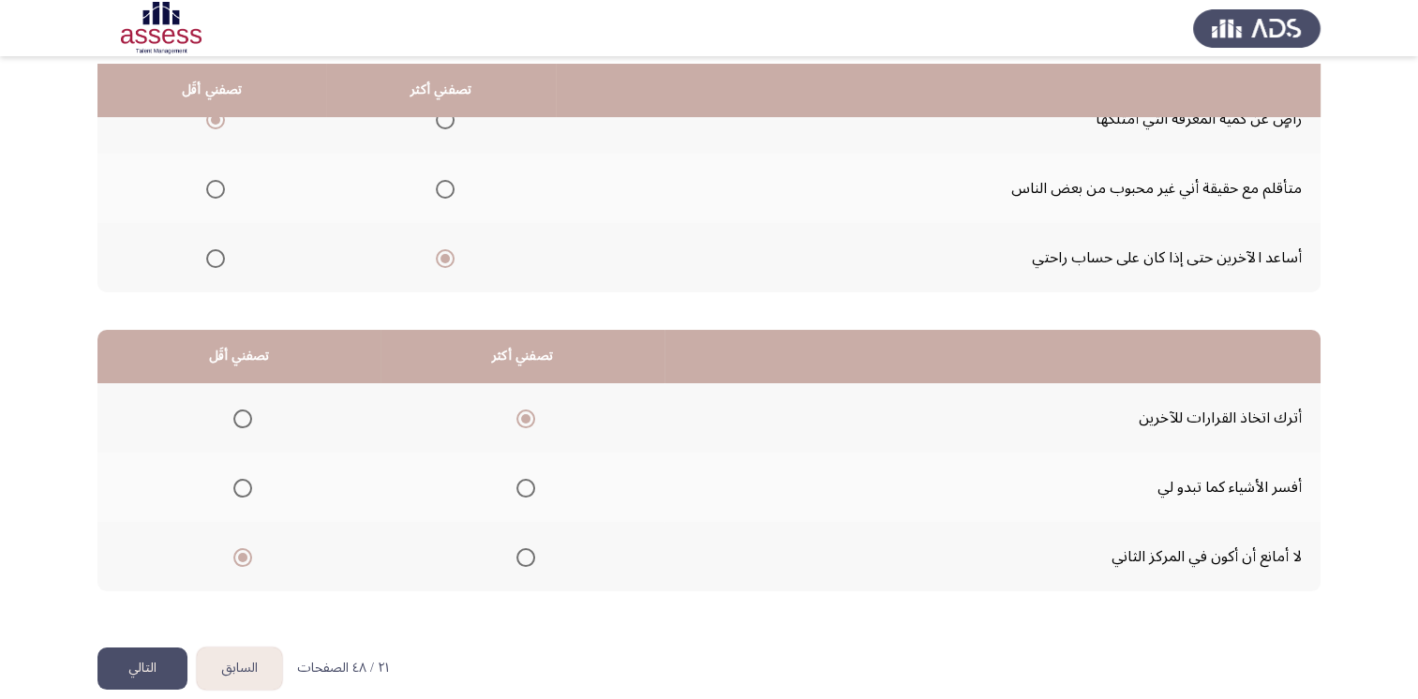
scroll to position [244, 0]
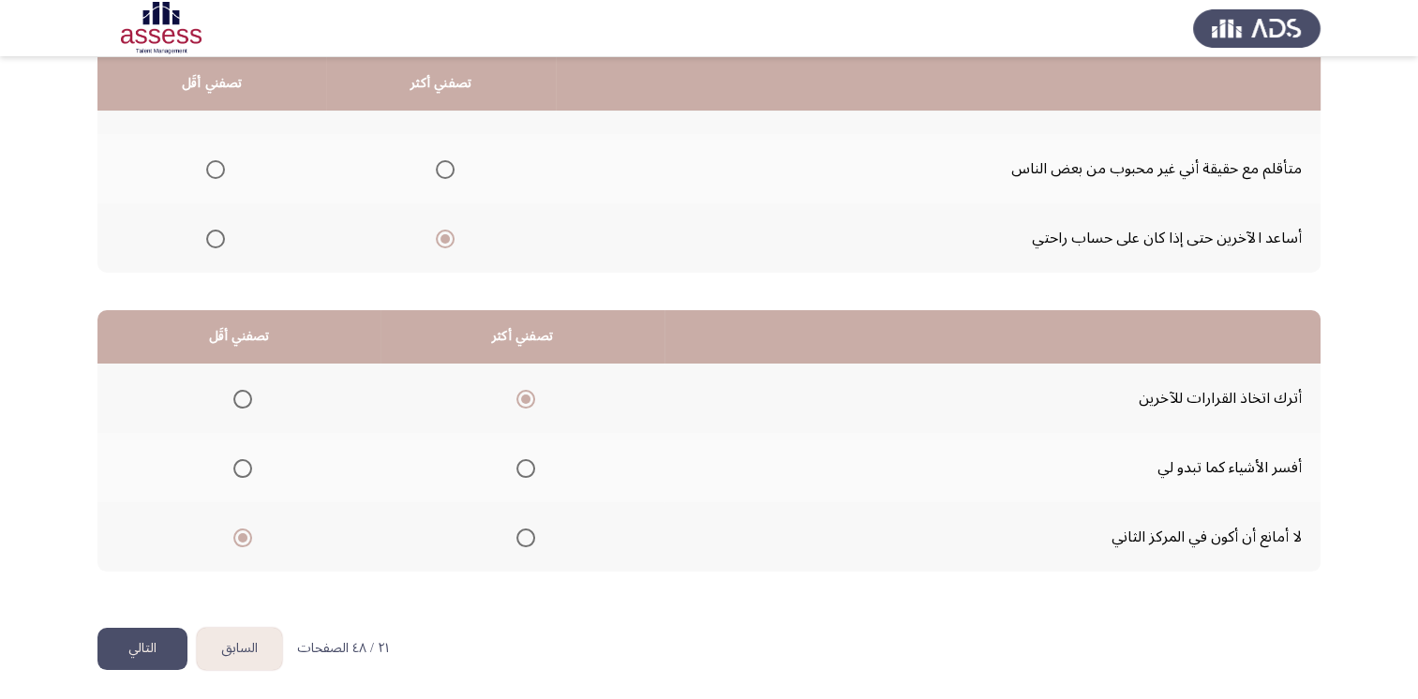
click at [146, 636] on button "التالي" at bounding box center [142, 649] width 90 height 42
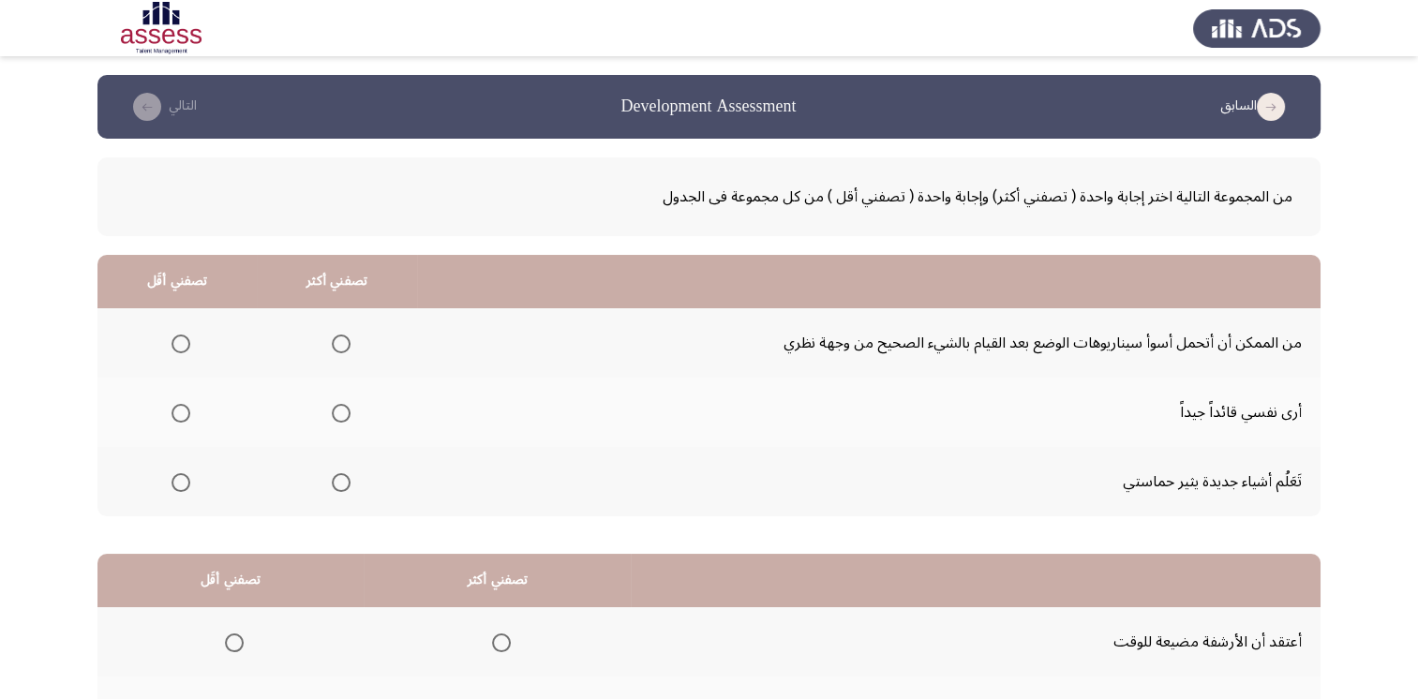
click at [332, 478] on span "Select an option" at bounding box center [341, 482] width 19 height 19
click at [332, 478] on input "Select an option" at bounding box center [341, 482] width 19 height 19
click at [184, 351] on span "Select an option" at bounding box center [181, 344] width 19 height 19
click at [184, 351] on input "Select an option" at bounding box center [181, 344] width 19 height 19
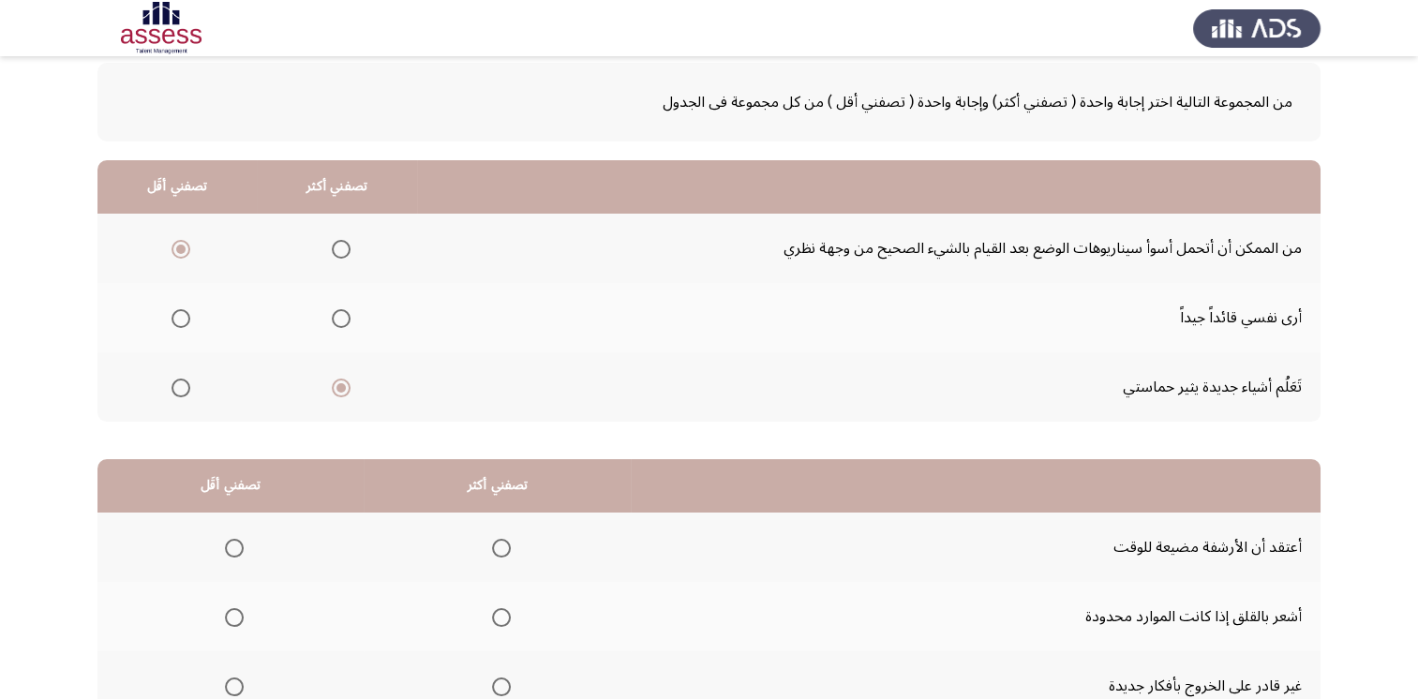
scroll to position [187, 0]
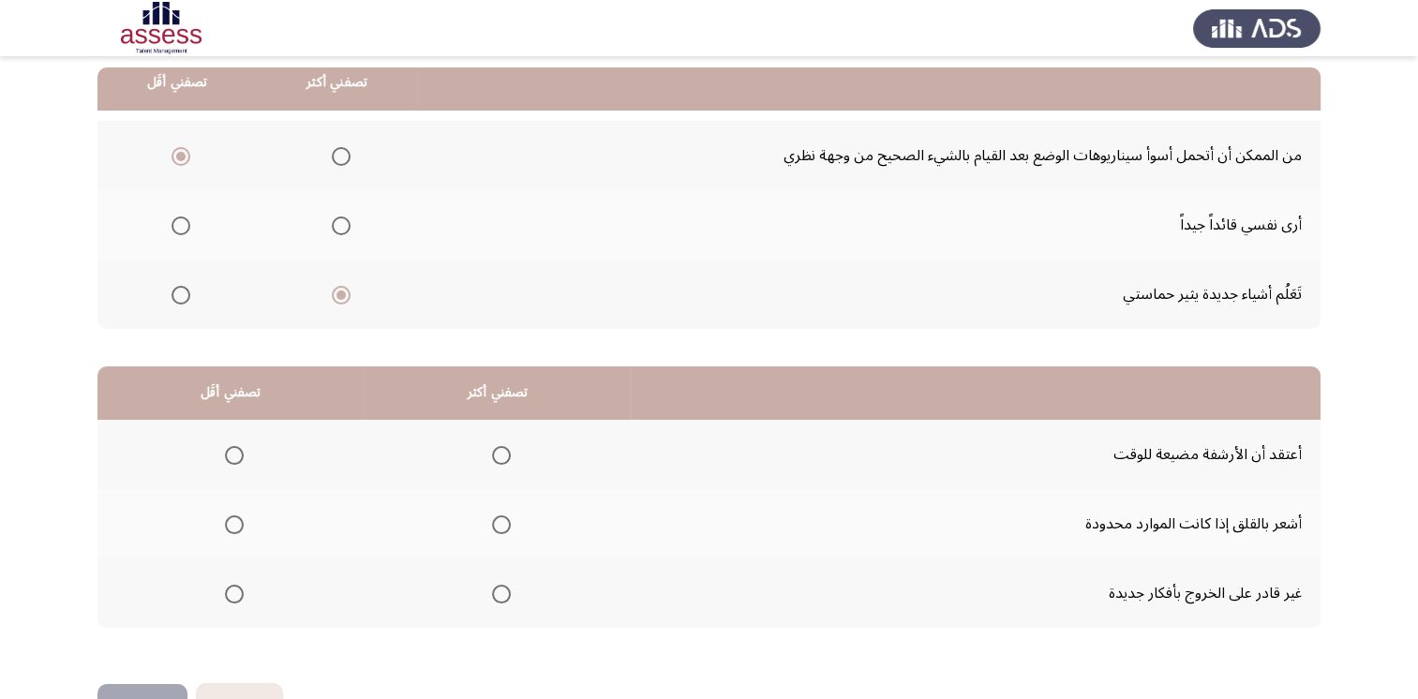
click at [225, 450] on span "Select an option" at bounding box center [234, 455] width 19 height 19
click at [225, 450] on input "Select an option" at bounding box center [234, 455] width 19 height 19
click at [502, 527] on span "Select an option" at bounding box center [501, 524] width 19 height 19
click at [502, 527] on input "Select an option" at bounding box center [501, 524] width 19 height 19
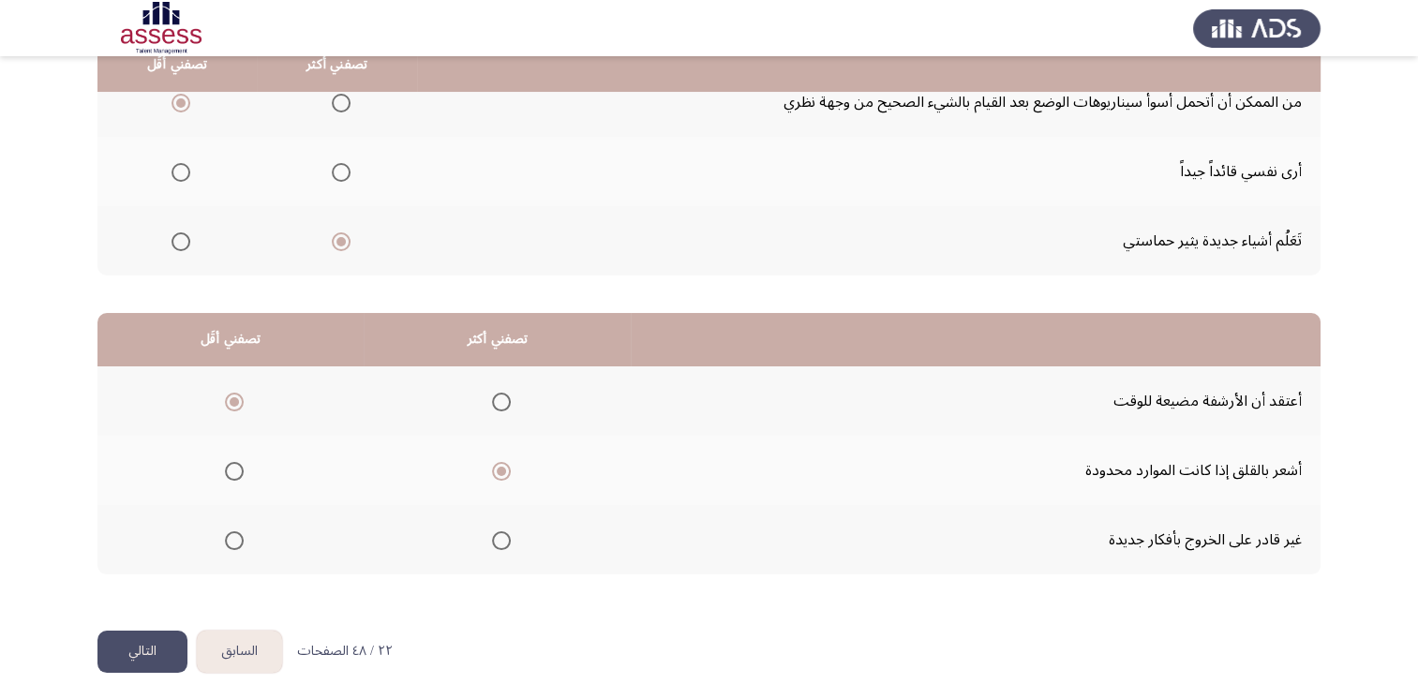
scroll to position [244, 0]
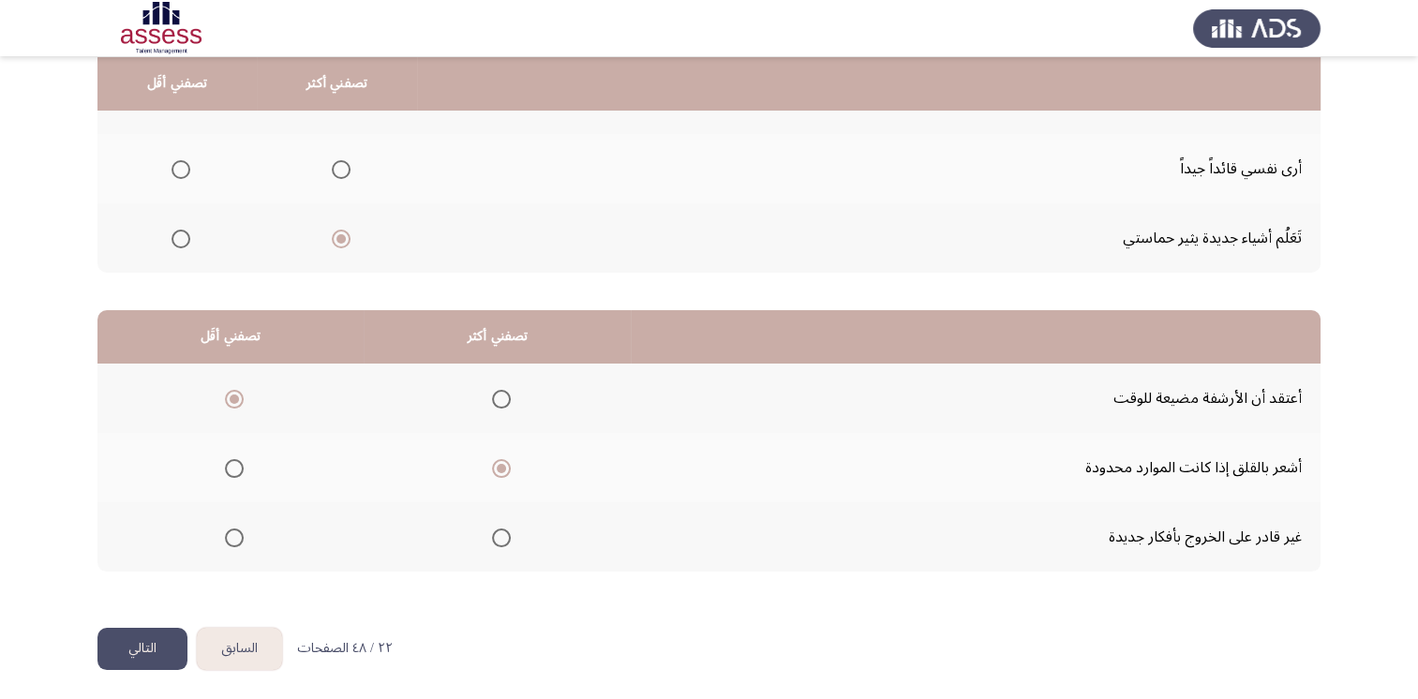
click at [120, 639] on button "التالي" at bounding box center [142, 649] width 90 height 42
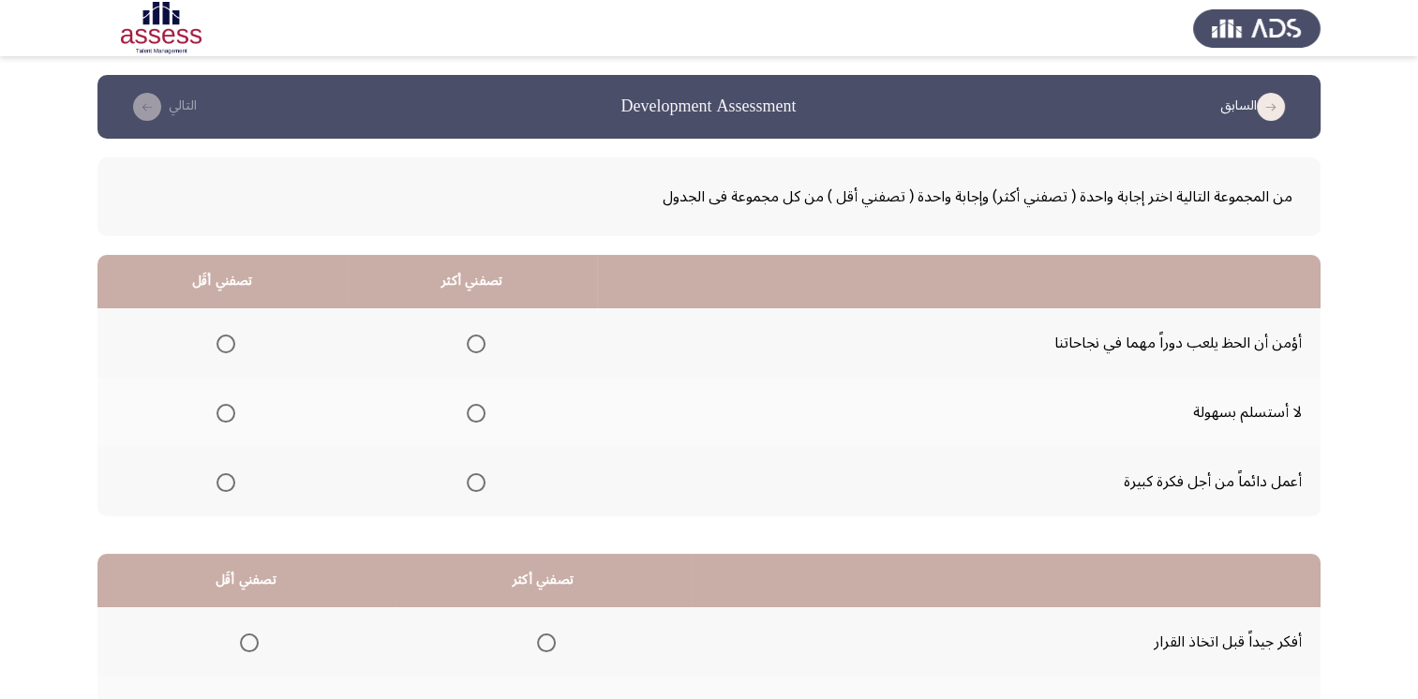
click at [471, 414] on span "Select an option" at bounding box center [476, 413] width 19 height 19
click at [471, 414] on input "Select an option" at bounding box center [476, 413] width 19 height 19
click at [231, 349] on span "Select an option" at bounding box center [226, 344] width 19 height 19
click at [231, 349] on input "Select an option" at bounding box center [226, 344] width 19 height 19
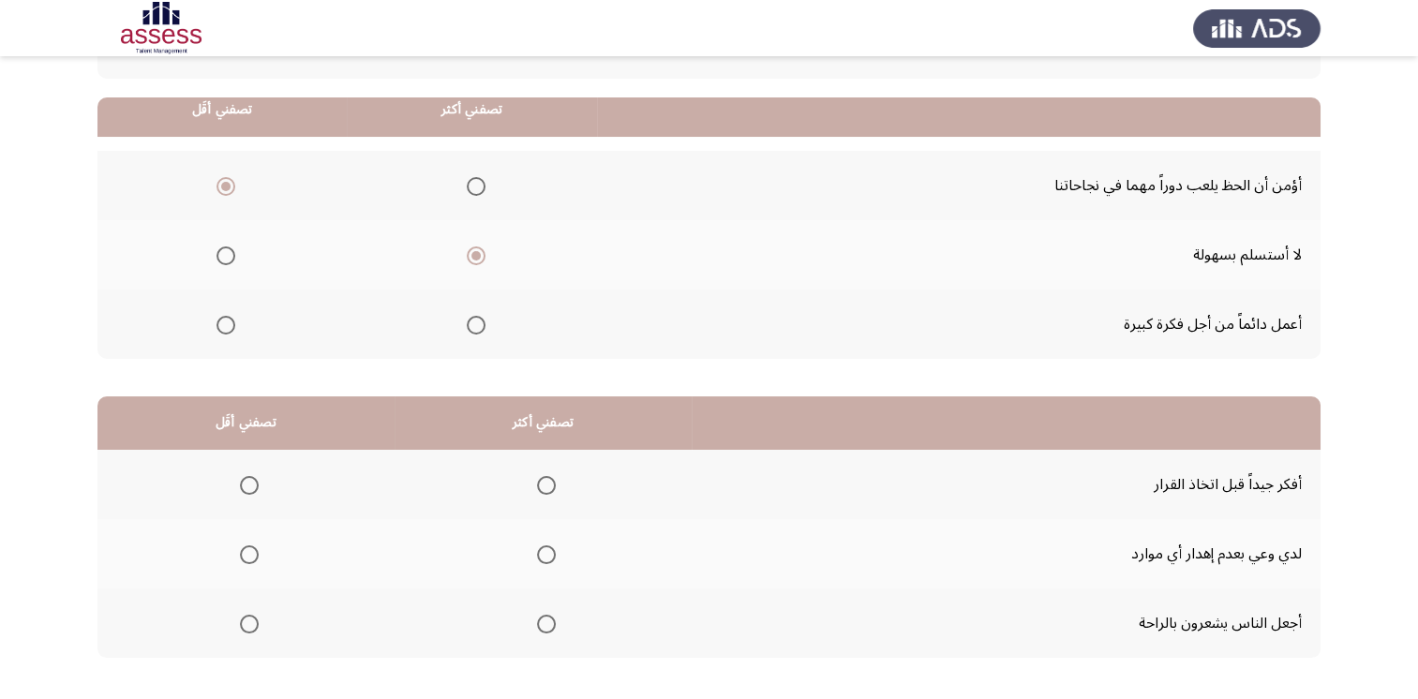
scroll to position [187, 0]
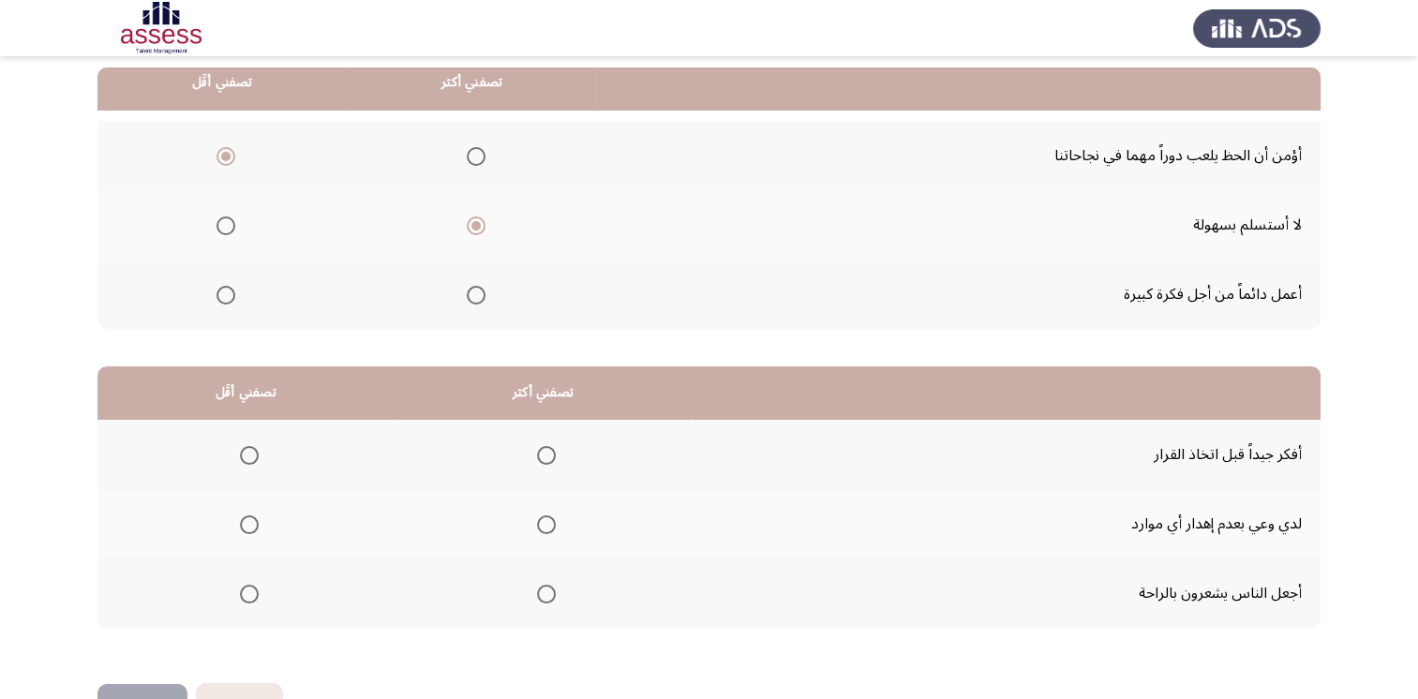
click at [250, 593] on span "Select an option" at bounding box center [249, 594] width 19 height 19
click at [250, 593] on input "Select an option" at bounding box center [249, 594] width 19 height 19
click at [545, 454] on span "Select an option" at bounding box center [546, 455] width 19 height 19
click at [545, 454] on input "Select an option" at bounding box center [546, 455] width 19 height 19
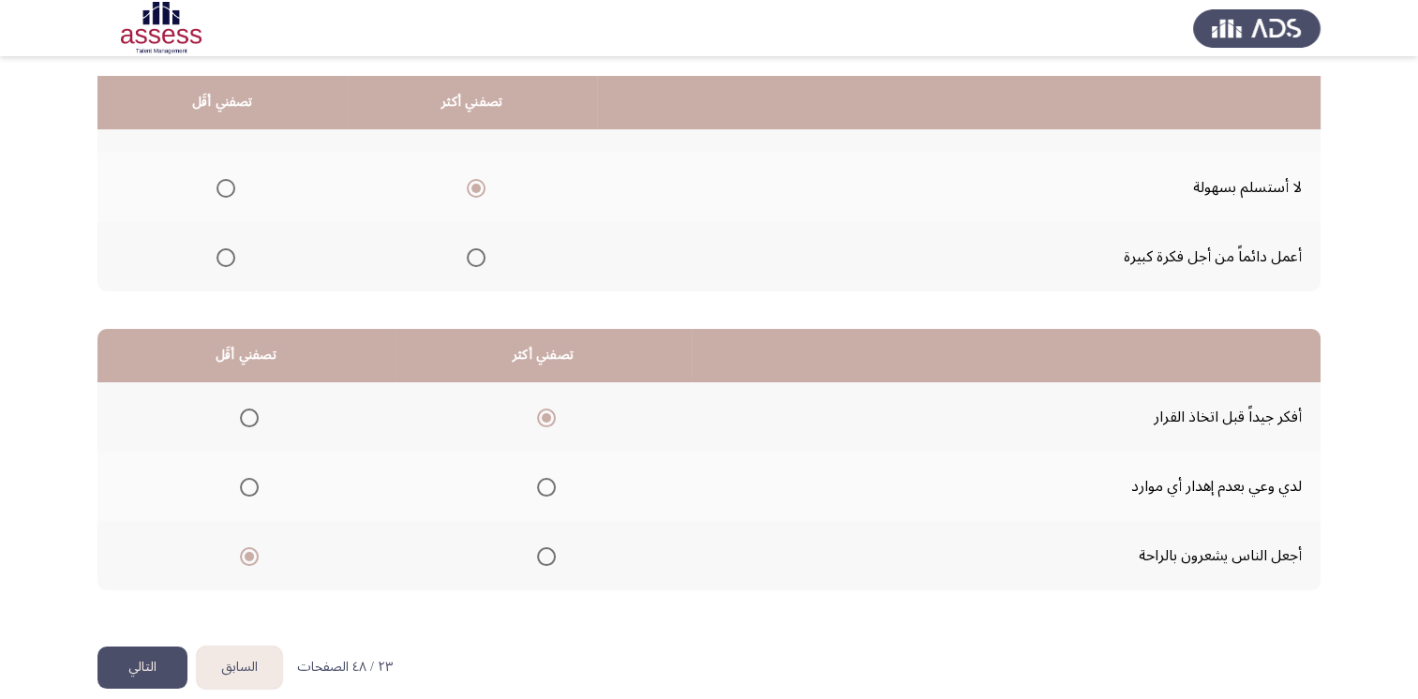
scroll to position [244, 0]
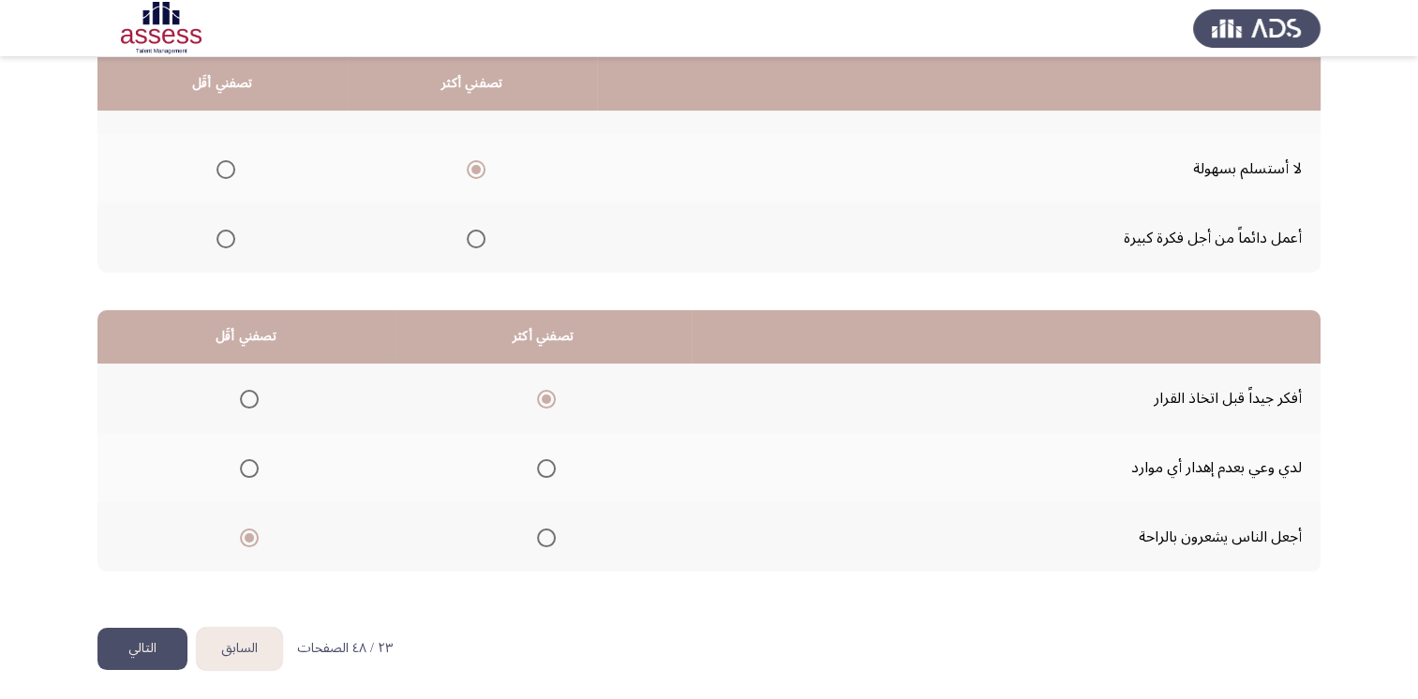
click at [134, 645] on button "التالي" at bounding box center [142, 649] width 90 height 42
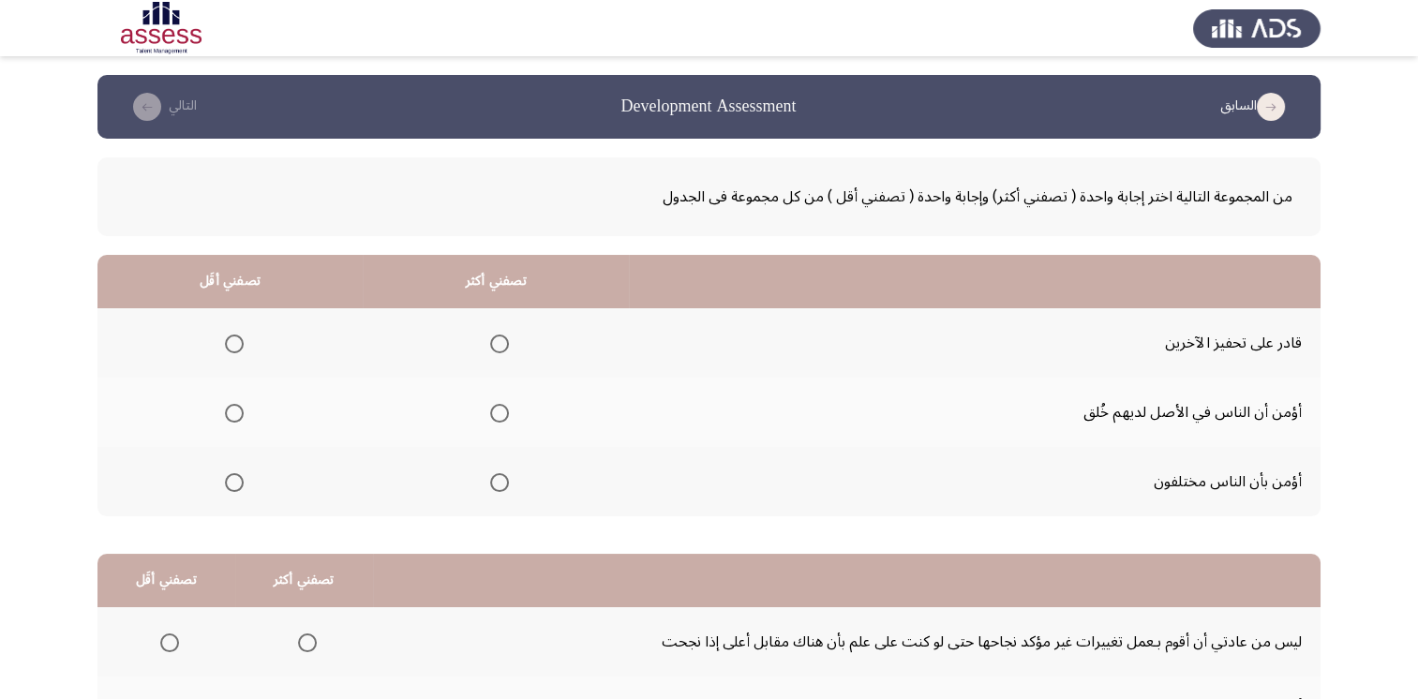
click at [232, 481] on span "Select an option" at bounding box center [234, 482] width 19 height 19
click at [232, 481] on input "Select an option" at bounding box center [234, 482] width 19 height 19
click at [498, 411] on span "Select an option" at bounding box center [499, 413] width 19 height 19
click at [498, 411] on input "Select an option" at bounding box center [499, 413] width 19 height 19
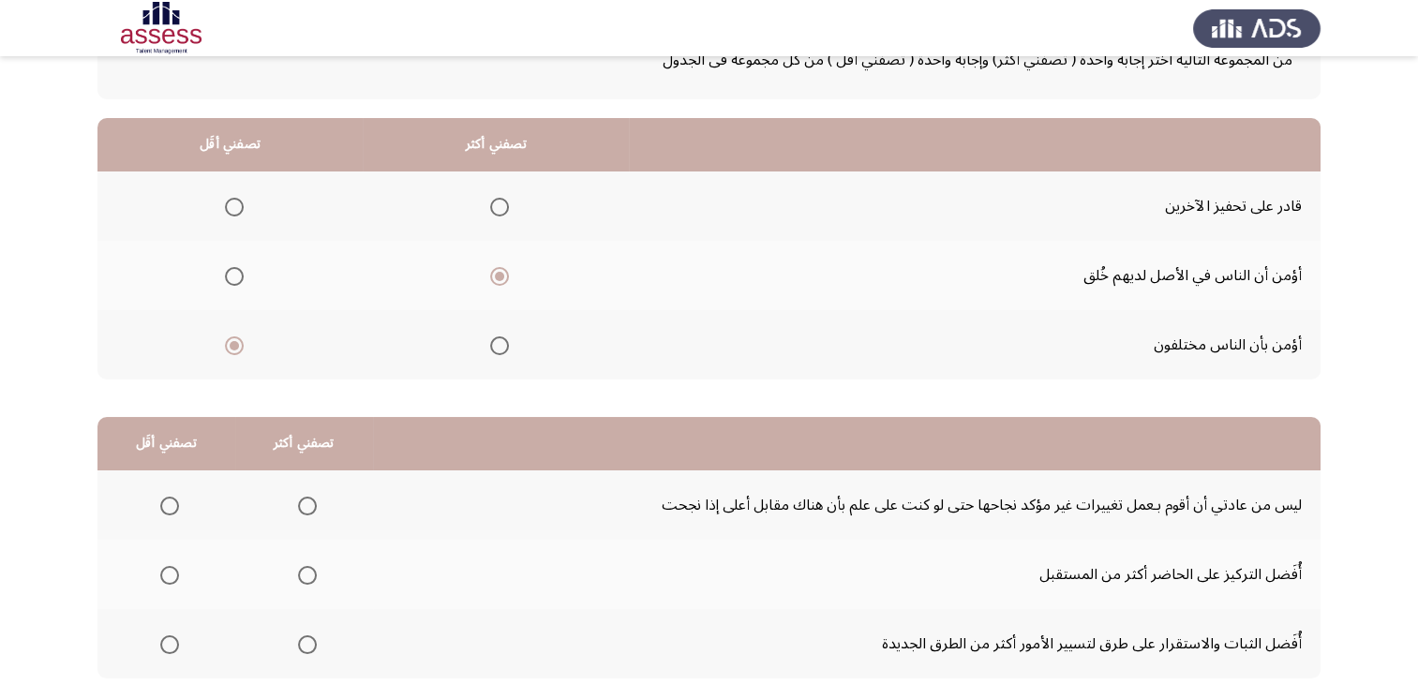
scroll to position [56, 0]
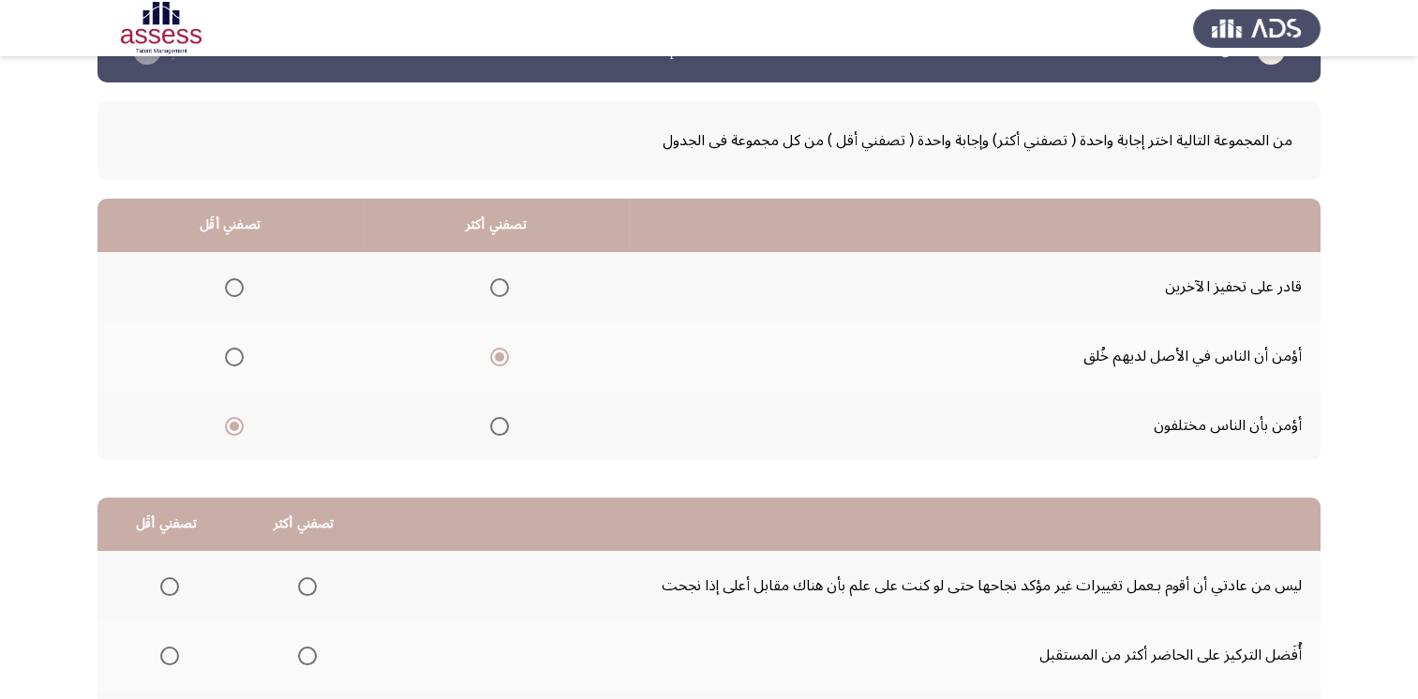
click at [499, 278] on span "Select an option" at bounding box center [499, 287] width 19 height 19
click at [499, 278] on input "Select an option" at bounding box center [499, 287] width 19 height 19
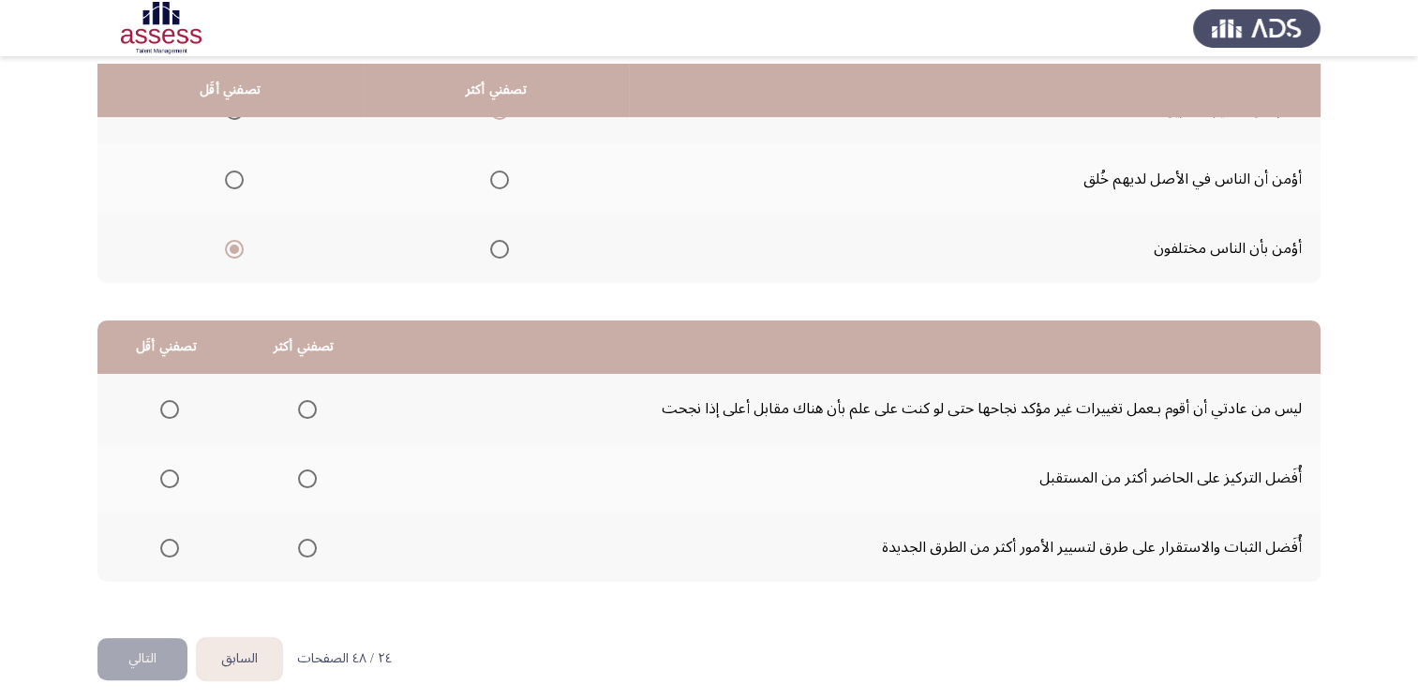
scroll to position [244, 0]
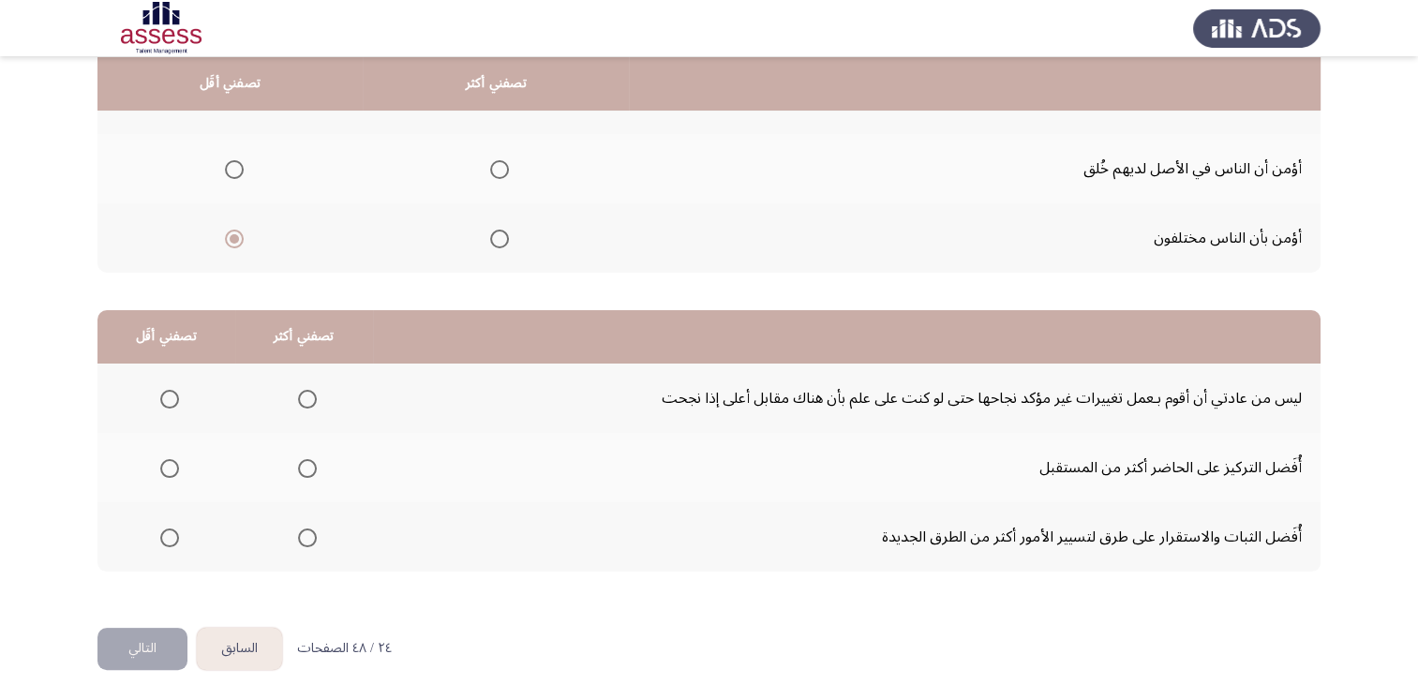
click at [169, 532] on span "Select an option" at bounding box center [169, 538] width 19 height 19
click at [169, 532] on input "Select an option" at bounding box center [169, 538] width 19 height 19
click at [298, 534] on span "Select an option" at bounding box center [307, 538] width 19 height 19
click at [298, 534] on input "Select an option" at bounding box center [307, 538] width 19 height 19
click at [173, 401] on span "Select an option" at bounding box center [169, 399] width 19 height 19
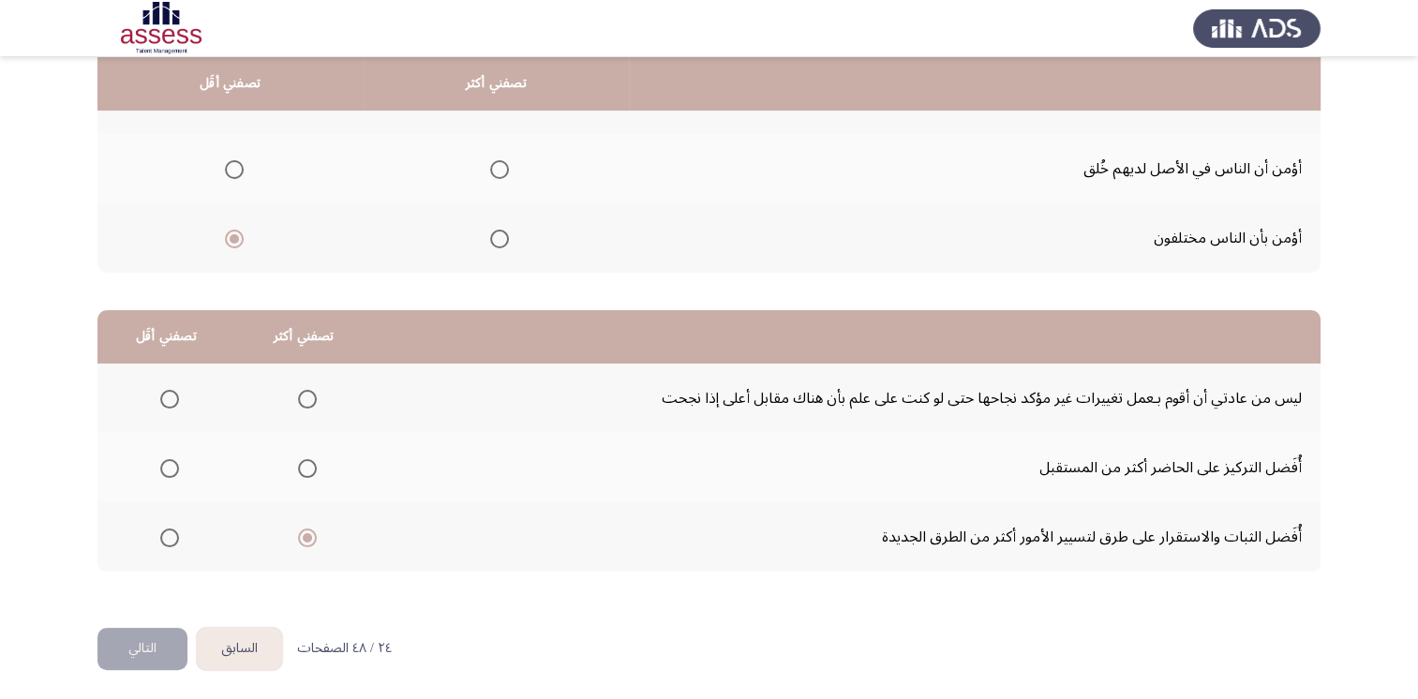
click at [173, 401] on input "Select an option" at bounding box center [169, 399] width 19 height 19
click at [136, 643] on button "التالي" at bounding box center [142, 649] width 90 height 42
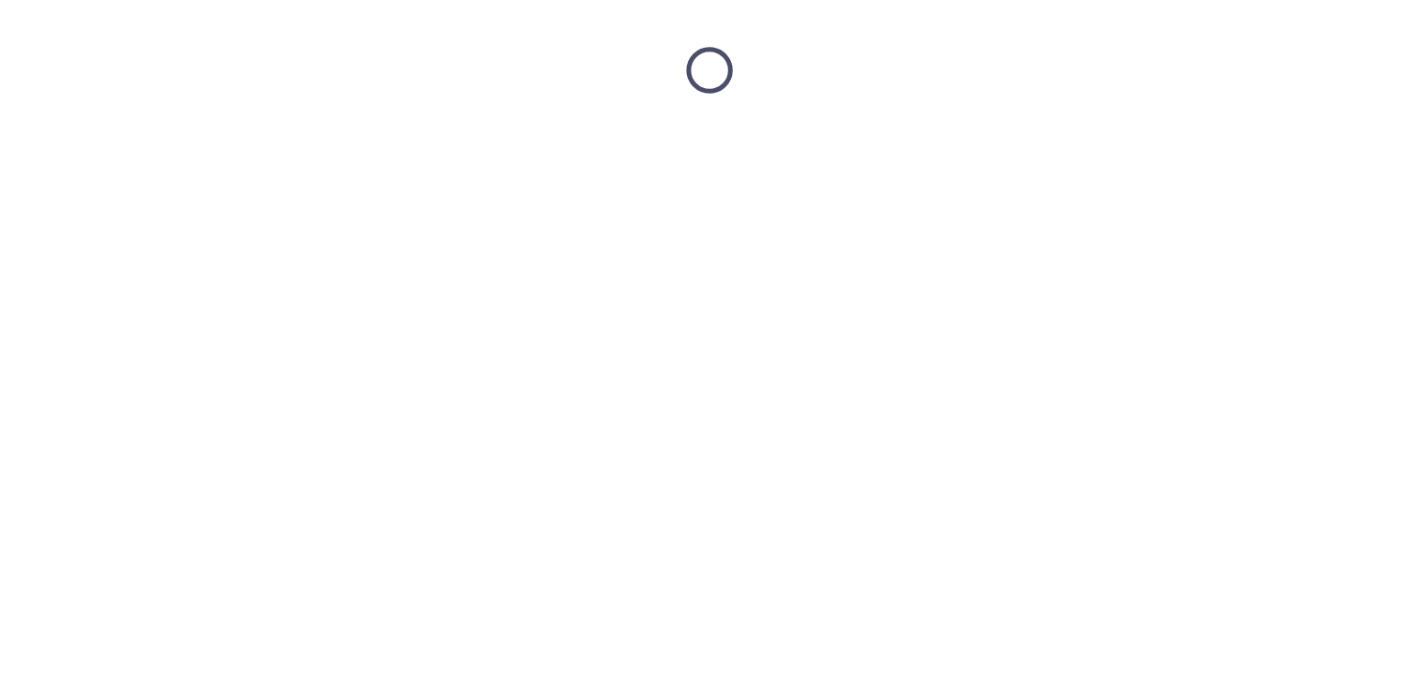
scroll to position [0, 0]
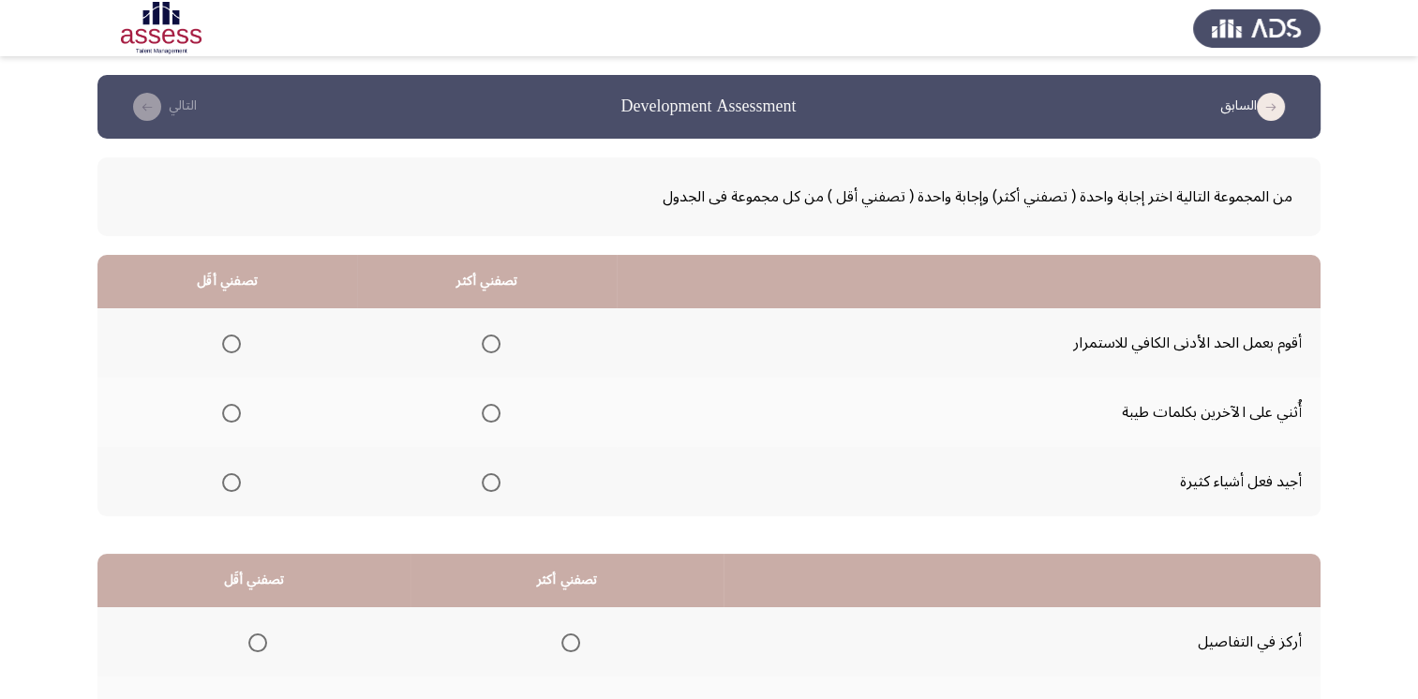
click at [486, 418] on span "Select an option" at bounding box center [491, 413] width 19 height 19
click at [486, 418] on input "Select an option" at bounding box center [491, 413] width 19 height 19
click at [208, 344] on th at bounding box center [227, 342] width 260 height 69
click at [222, 347] on span "Select an option" at bounding box center [231, 344] width 19 height 19
click at [222, 347] on input "Select an option" at bounding box center [231, 344] width 19 height 19
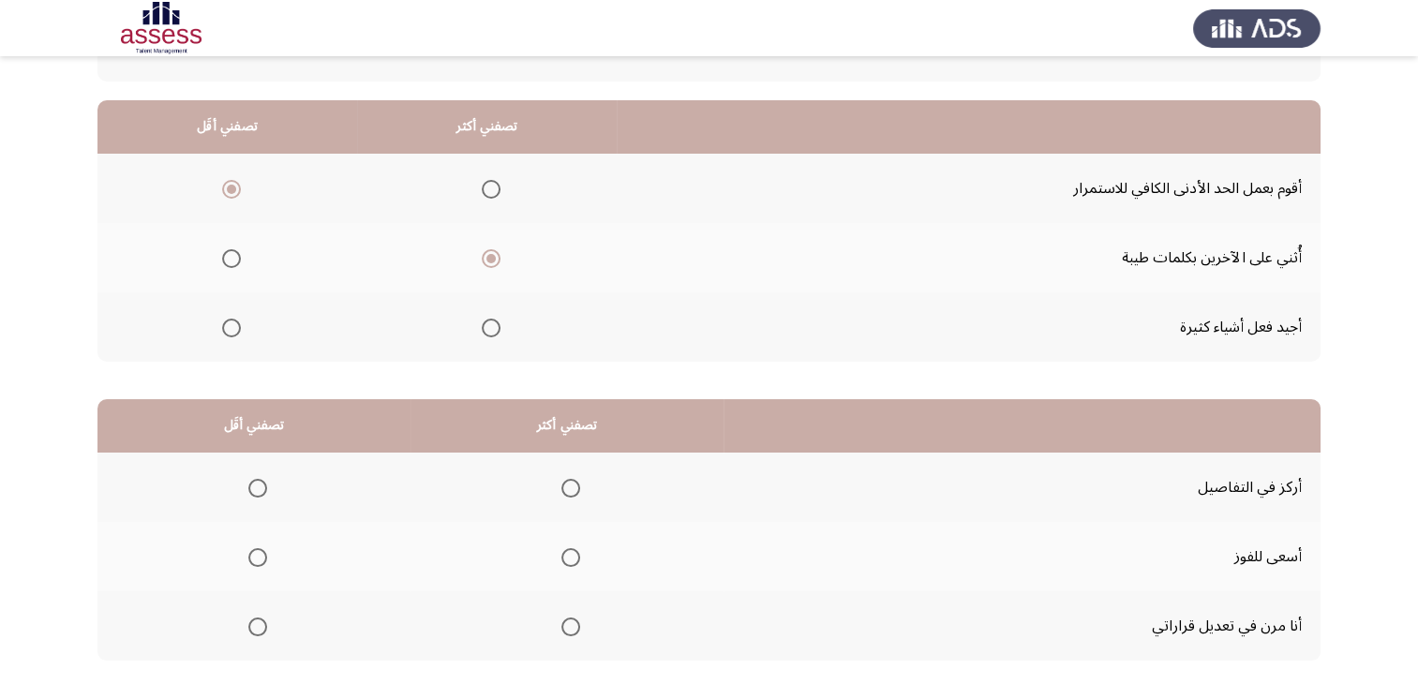
scroll to position [187, 0]
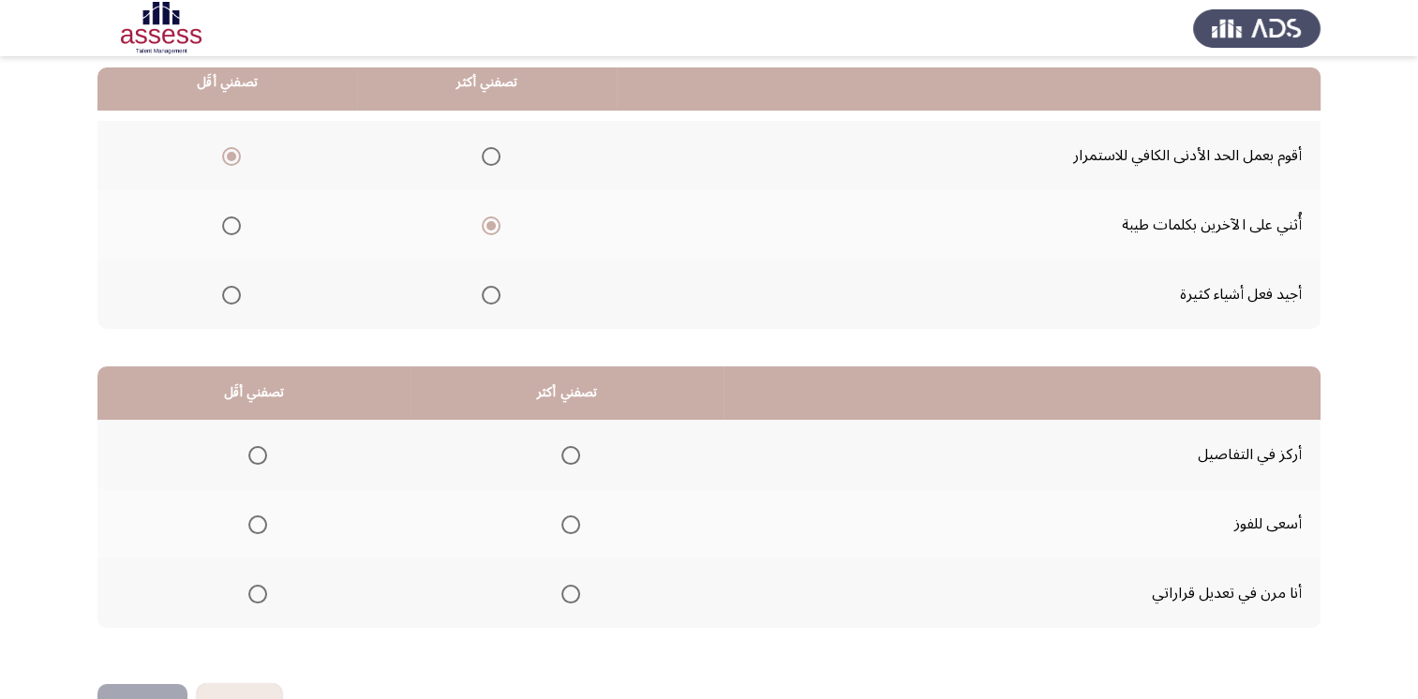
click at [259, 587] on span "Select an option" at bounding box center [257, 594] width 19 height 19
click at [259, 587] on input "Select an option" at bounding box center [257, 594] width 19 height 19
click at [574, 531] on mat-radio-group "Select an option" at bounding box center [567, 524] width 26 height 32
click at [561, 519] on span "Select an option" at bounding box center [570, 524] width 19 height 19
click at [561, 519] on input "Select an option" at bounding box center [570, 524] width 19 height 19
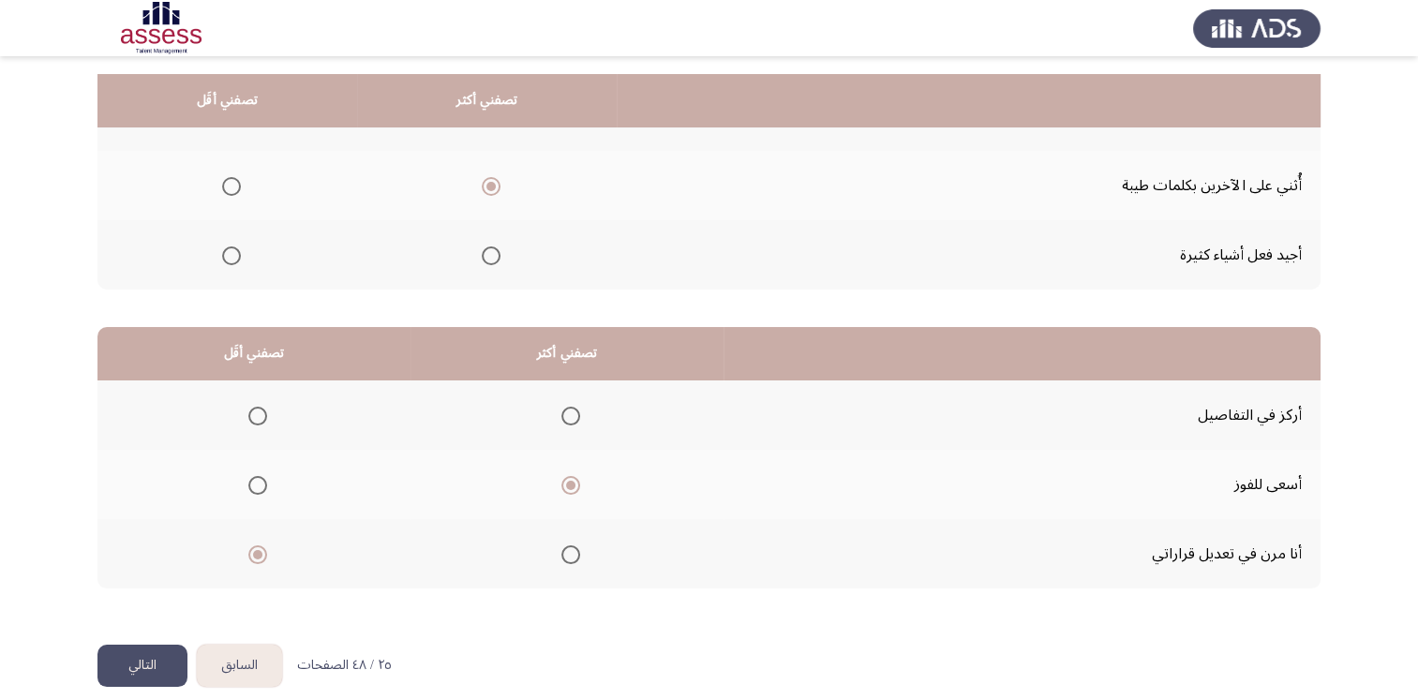
scroll to position [244, 0]
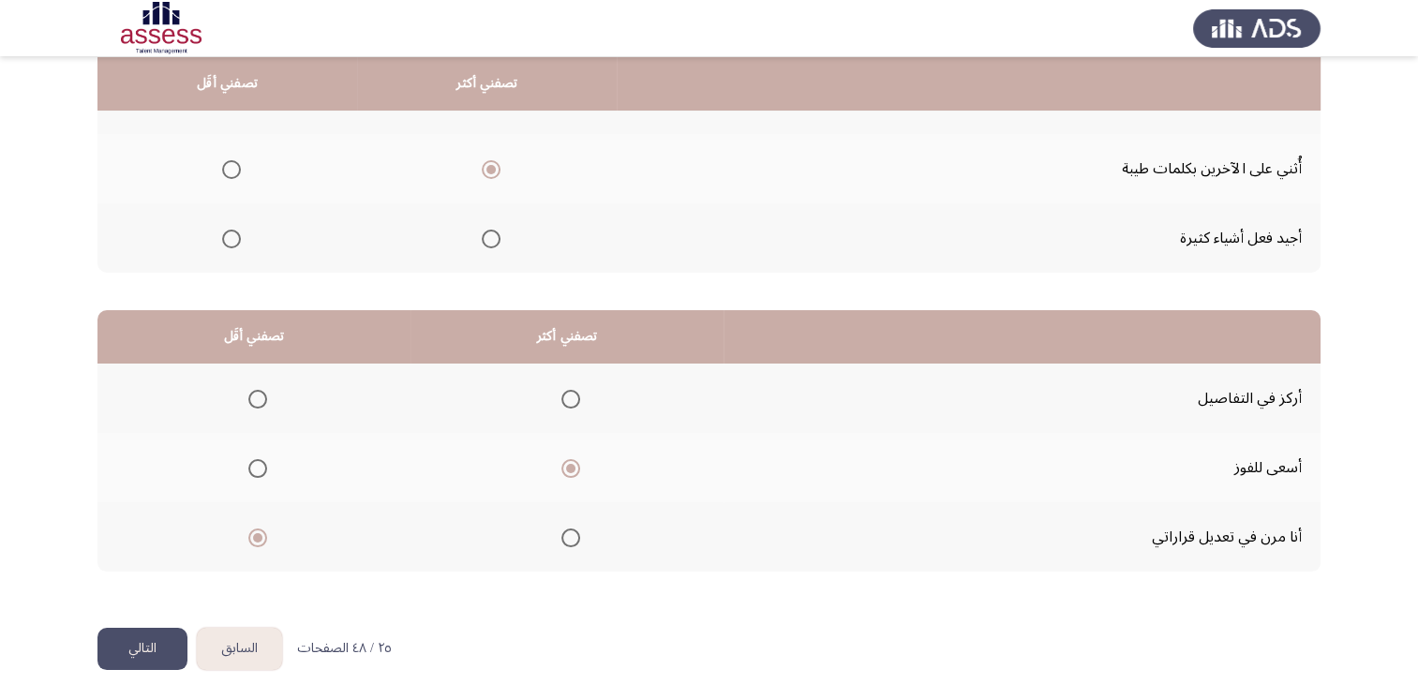
click at [135, 640] on button "التالي" at bounding box center [142, 649] width 90 height 42
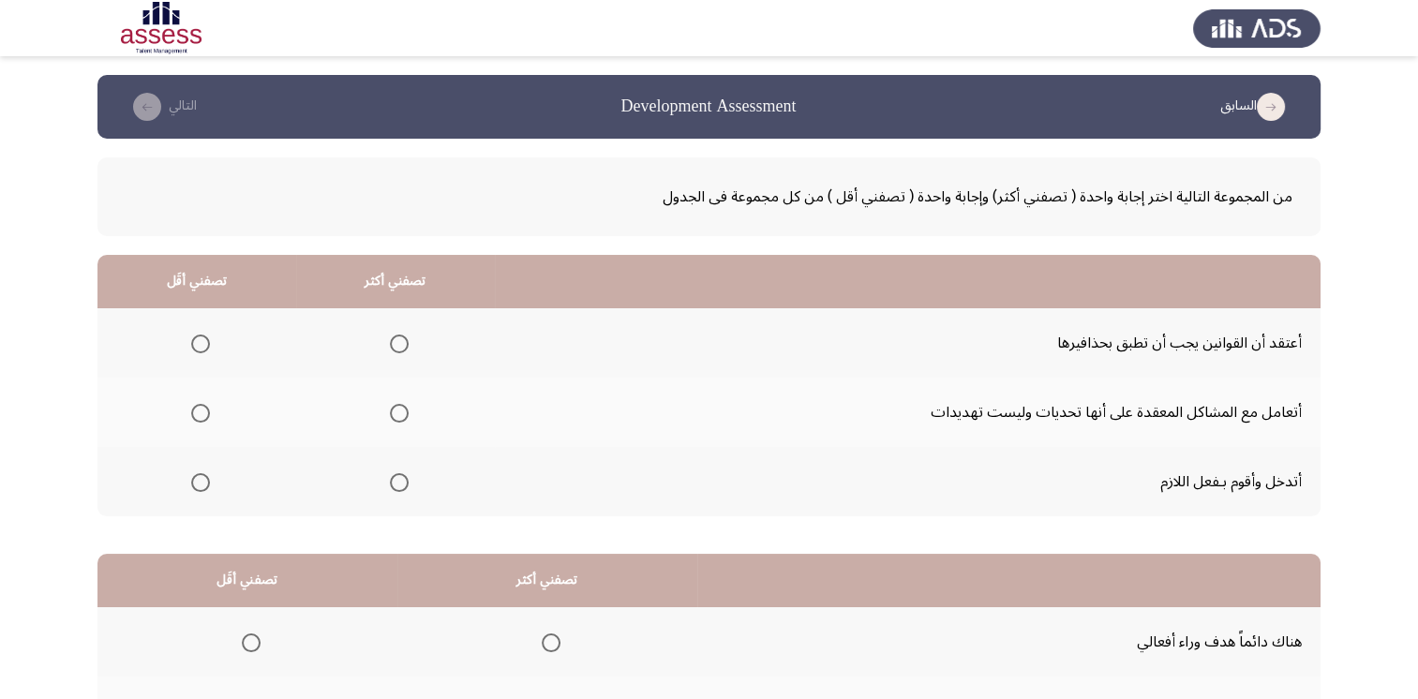
click at [191, 347] on span "Select an option" at bounding box center [200, 344] width 19 height 19
click at [191, 347] on input "Select an option" at bounding box center [200, 344] width 19 height 19
click at [403, 485] on span "Select an option" at bounding box center [399, 482] width 19 height 19
click at [403, 485] on input "Select an option" at bounding box center [399, 482] width 19 height 19
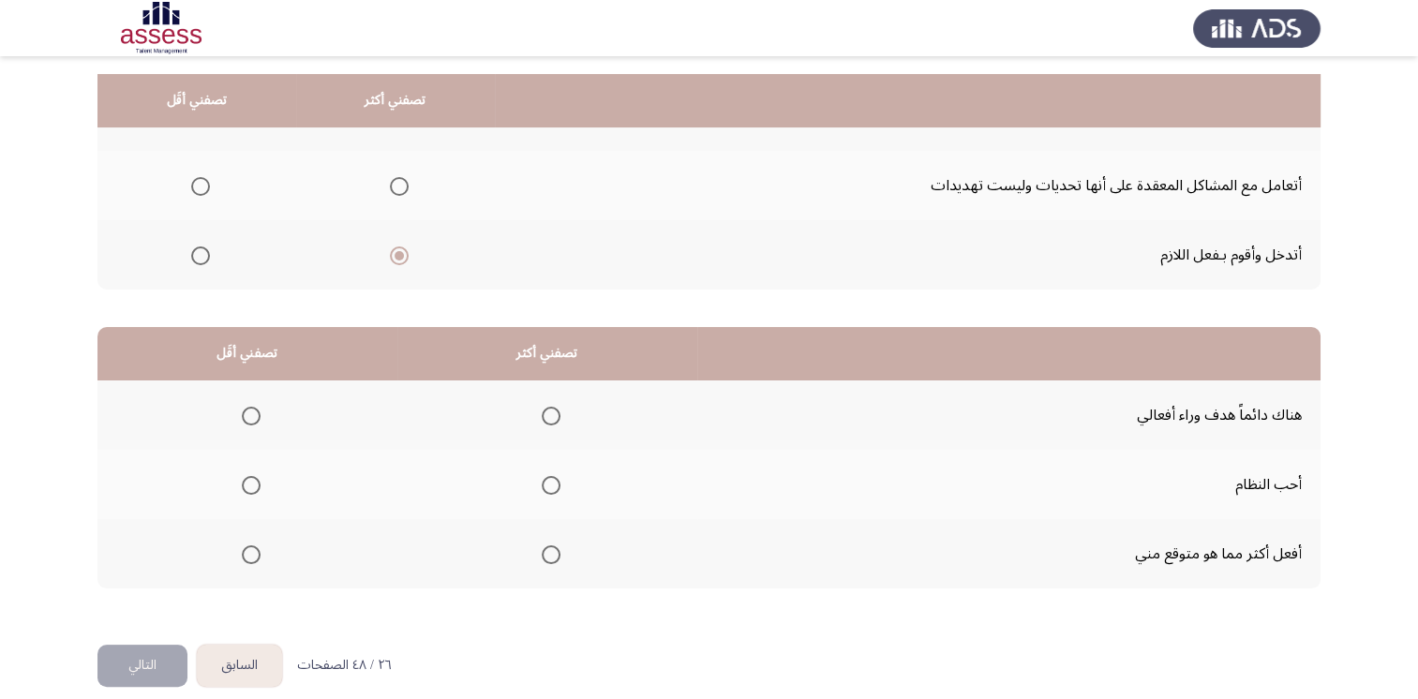
scroll to position [244, 0]
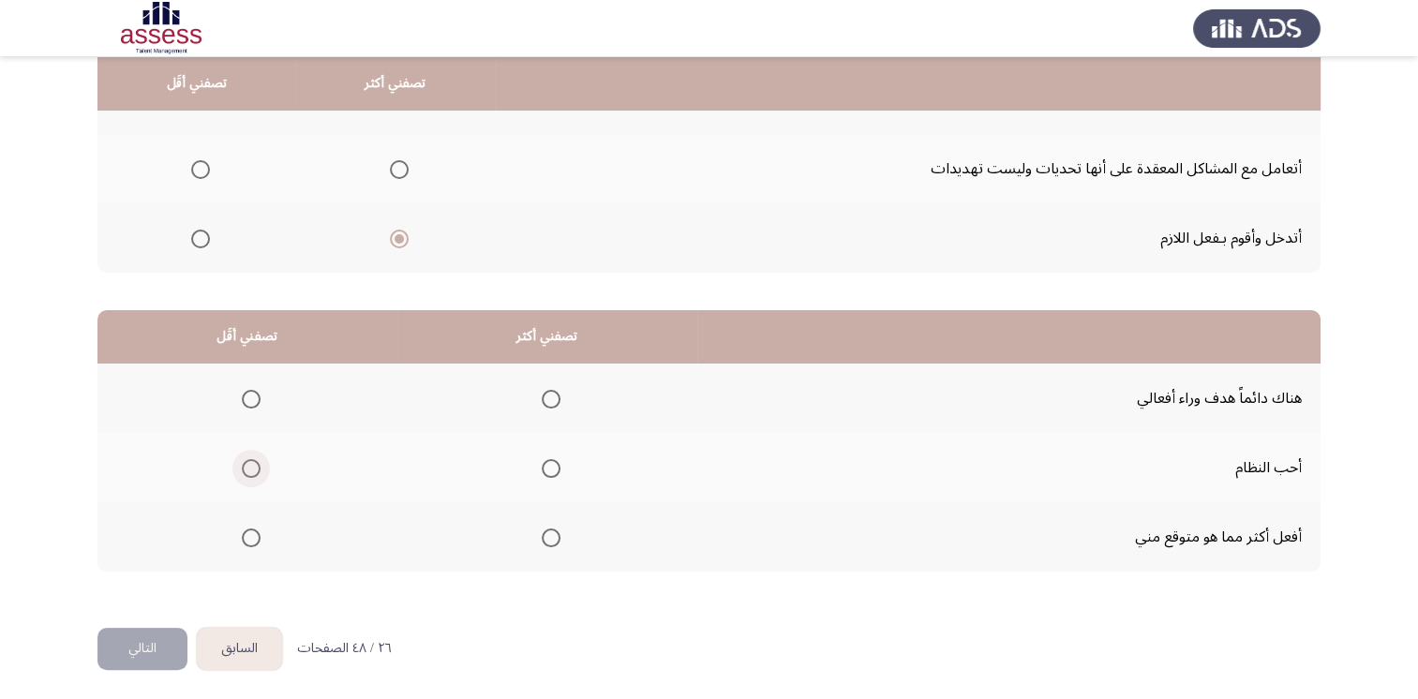
click at [244, 462] on span "Select an option" at bounding box center [251, 468] width 19 height 19
click at [244, 462] on input "Select an option" at bounding box center [251, 468] width 19 height 19
click at [549, 530] on span "Select an option" at bounding box center [551, 538] width 19 height 19
click at [549, 530] on input "Select an option" at bounding box center [551, 538] width 19 height 19
click at [557, 466] on span "Select an option" at bounding box center [551, 468] width 19 height 19
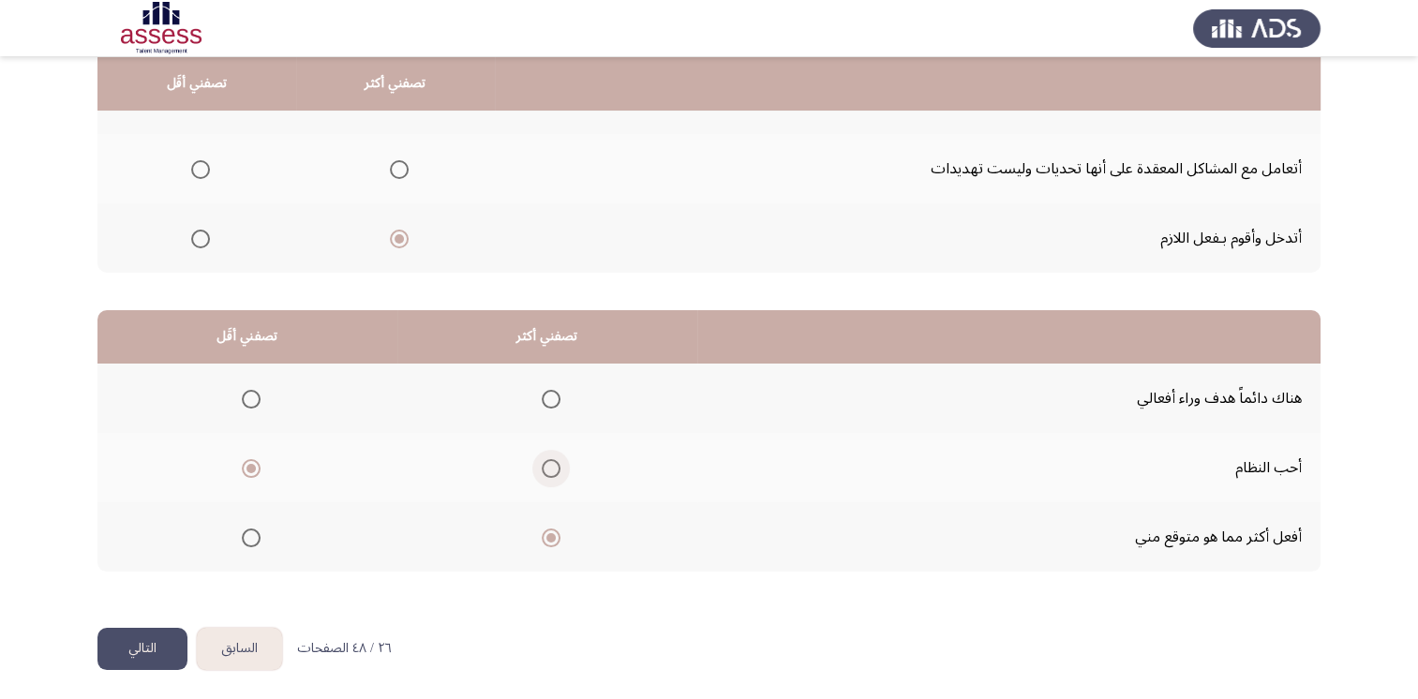
click at [557, 466] on input "Select an option" at bounding box center [551, 468] width 19 height 19
click at [250, 394] on span "Select an option" at bounding box center [251, 399] width 19 height 19
click at [250, 394] on input "Select an option" at bounding box center [251, 399] width 19 height 19
click at [157, 644] on button "التالي" at bounding box center [142, 649] width 90 height 42
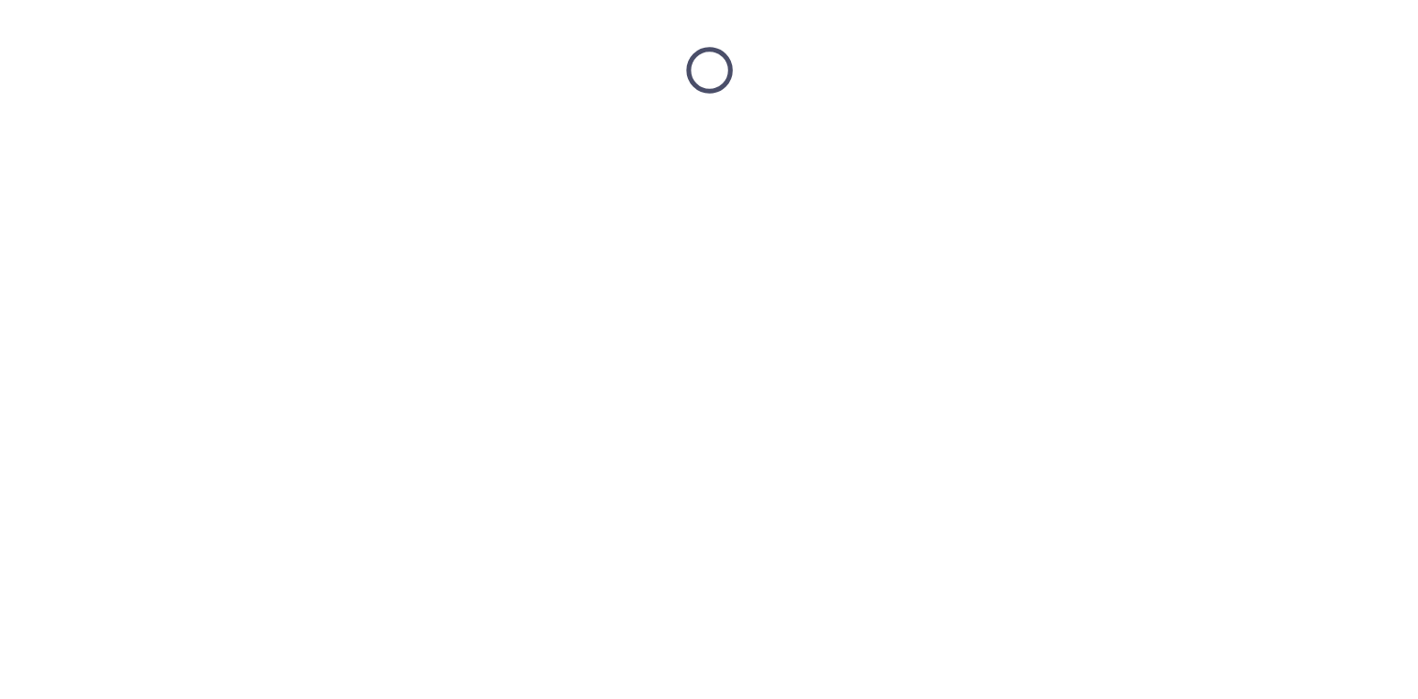
scroll to position [0, 0]
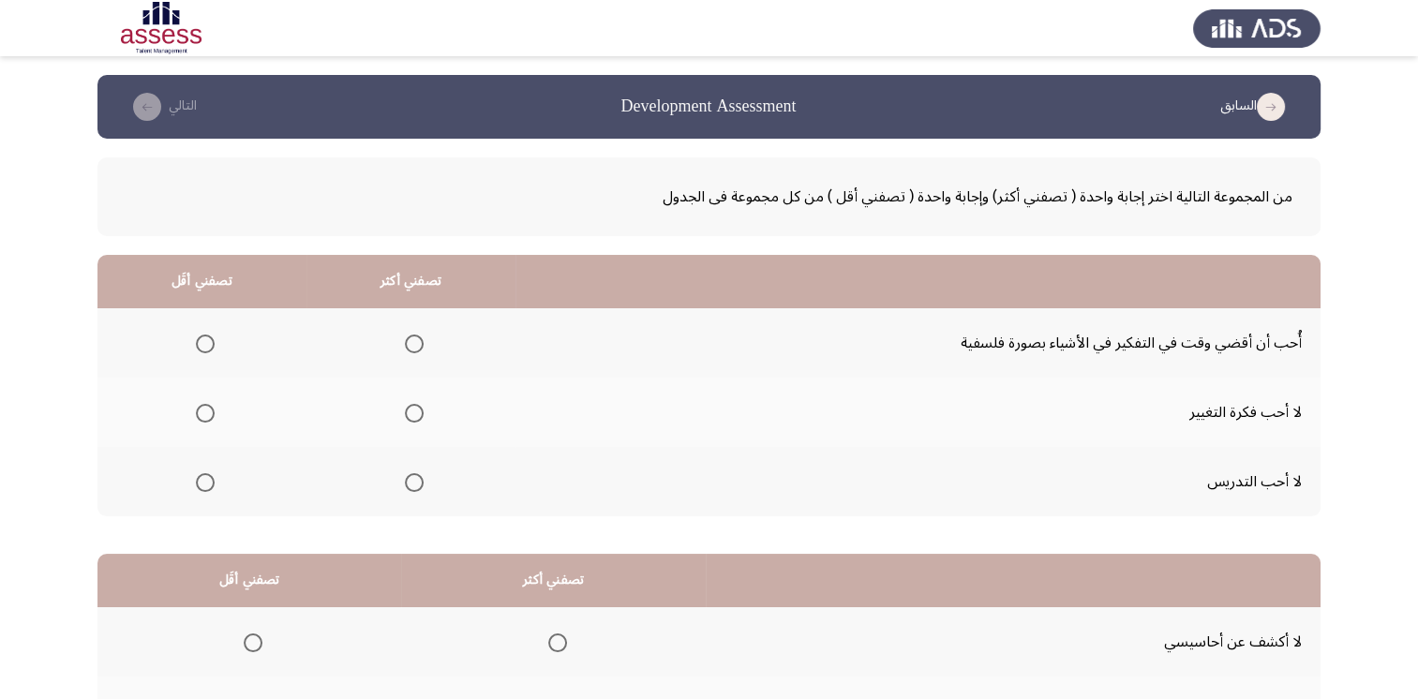
click at [200, 481] on span "Select an option" at bounding box center [205, 482] width 19 height 19
click at [200, 481] on input "Select an option" at bounding box center [205, 482] width 19 height 19
click at [412, 335] on span "Select an option" at bounding box center [414, 344] width 19 height 19
click at [412, 335] on input "Select an option" at bounding box center [414, 344] width 19 height 19
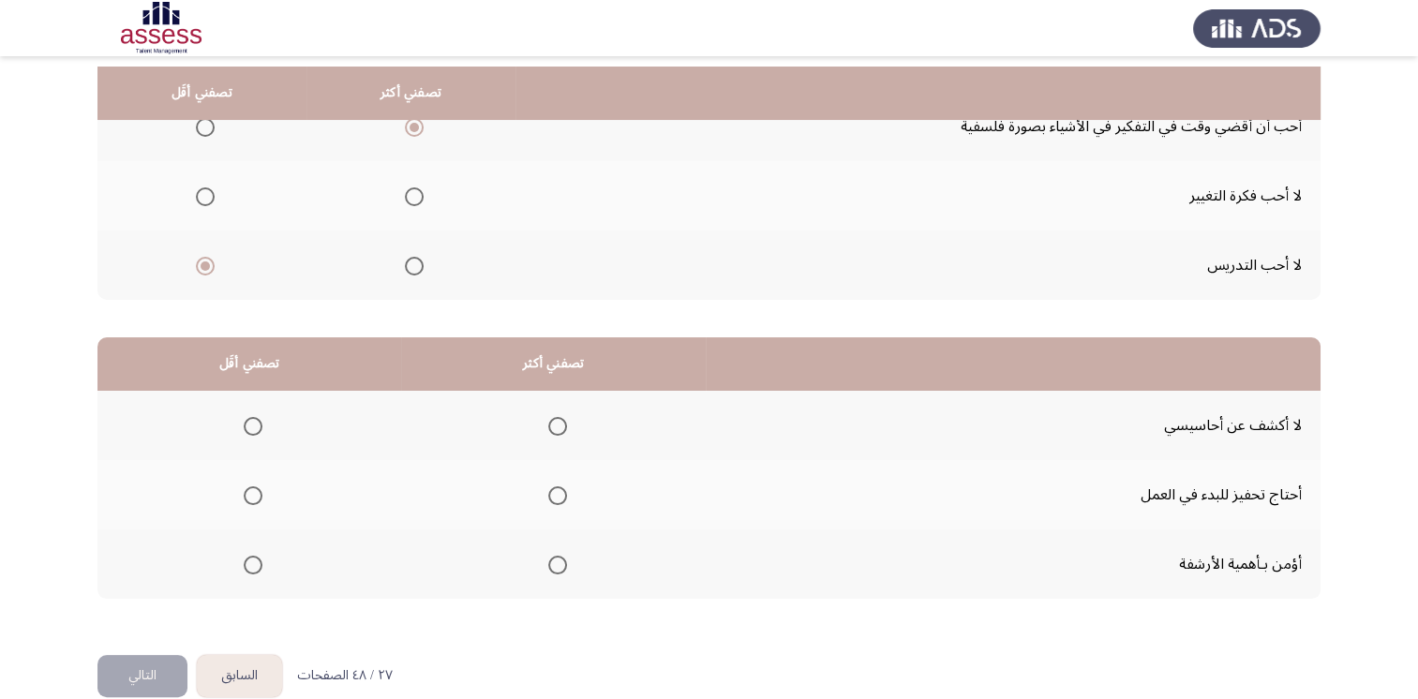
scroll to position [244, 0]
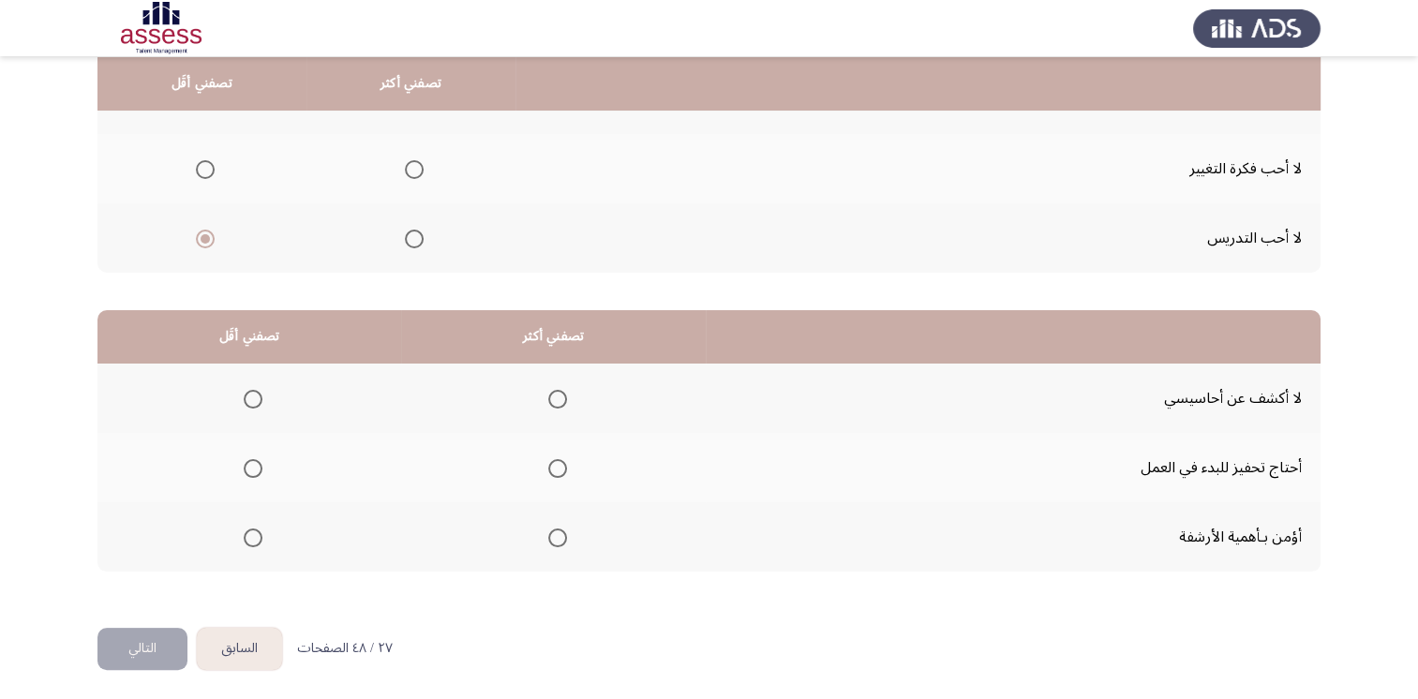
click at [548, 530] on span "Select an option" at bounding box center [557, 538] width 19 height 19
click at [548, 530] on input "Select an option" at bounding box center [557, 538] width 19 height 19
click at [247, 465] on span "Select an option" at bounding box center [253, 468] width 19 height 19
click at [247, 465] on input "Select an option" at bounding box center [253, 468] width 19 height 19
click at [163, 641] on button "التالي" at bounding box center [142, 649] width 90 height 42
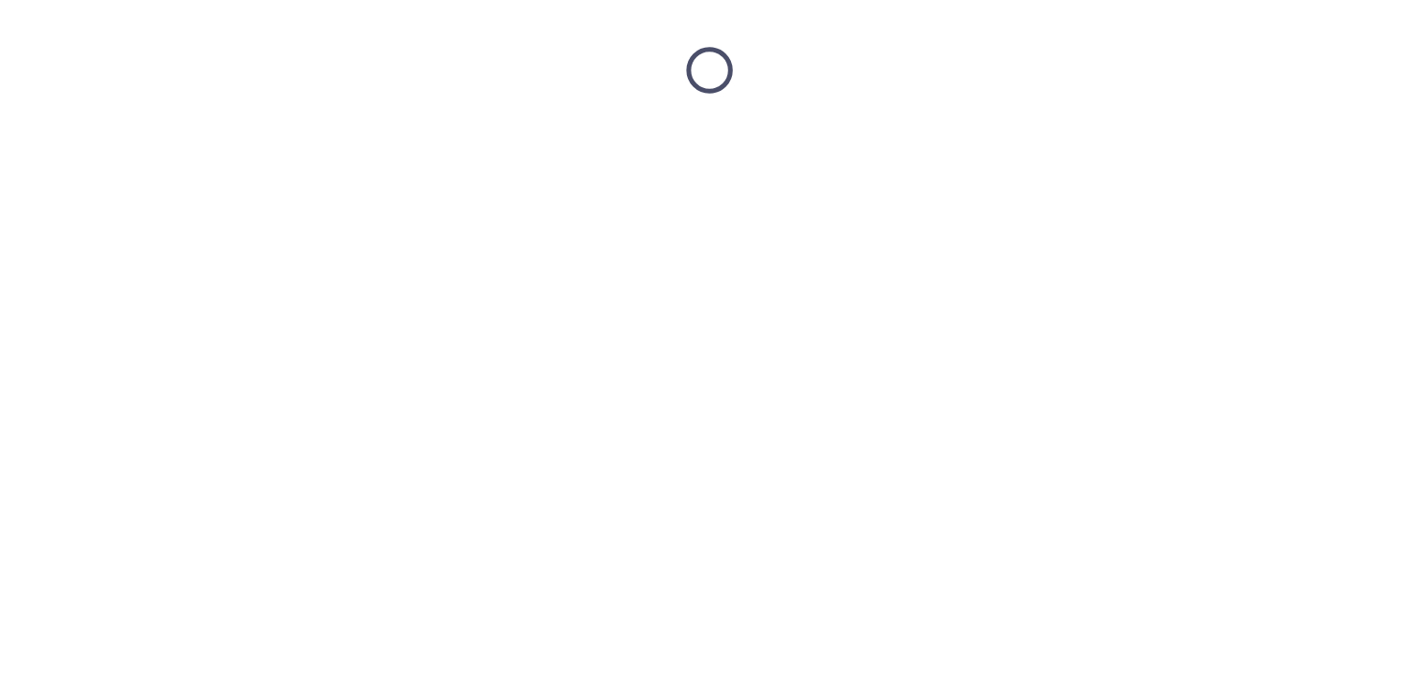
scroll to position [0, 0]
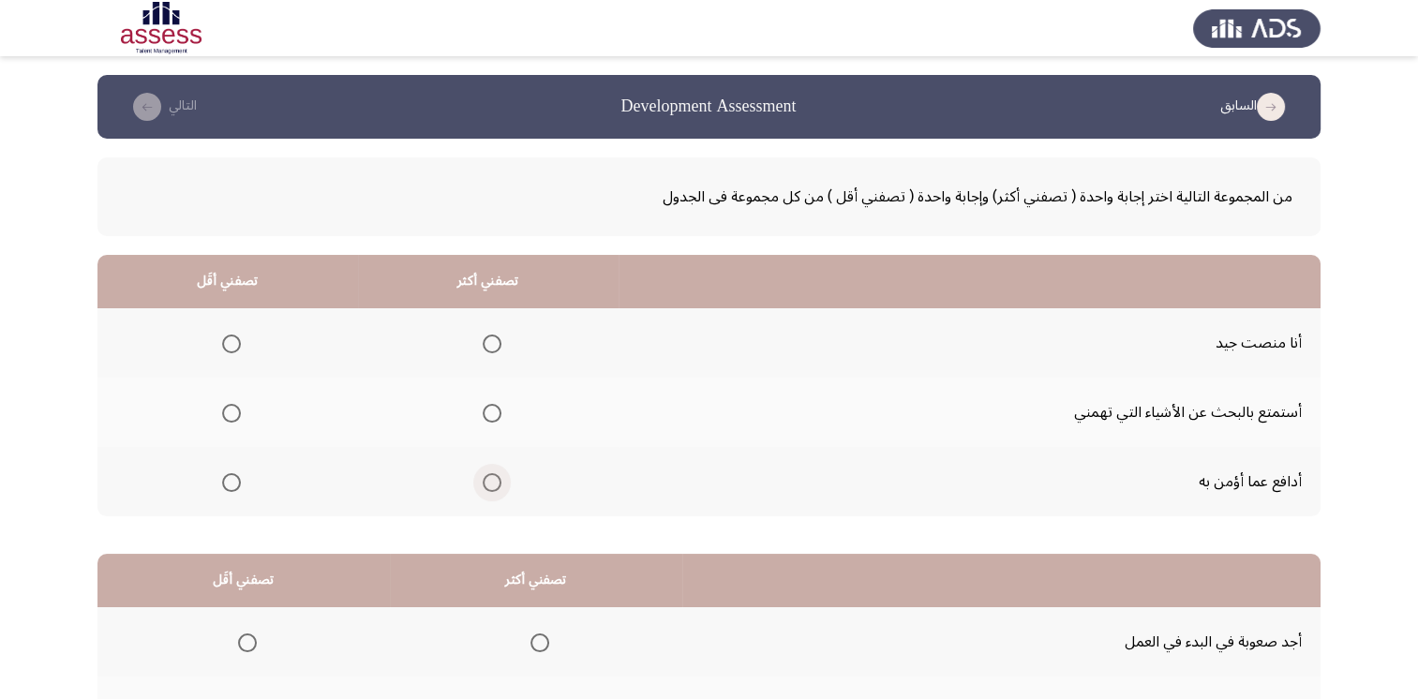
click at [495, 476] on span "Select an option" at bounding box center [492, 482] width 19 height 19
click at [495, 476] on input "Select an option" at bounding box center [492, 482] width 19 height 19
click at [232, 412] on span "Select an option" at bounding box center [231, 413] width 19 height 19
click at [232, 412] on input "Select an option" at bounding box center [231, 413] width 19 height 19
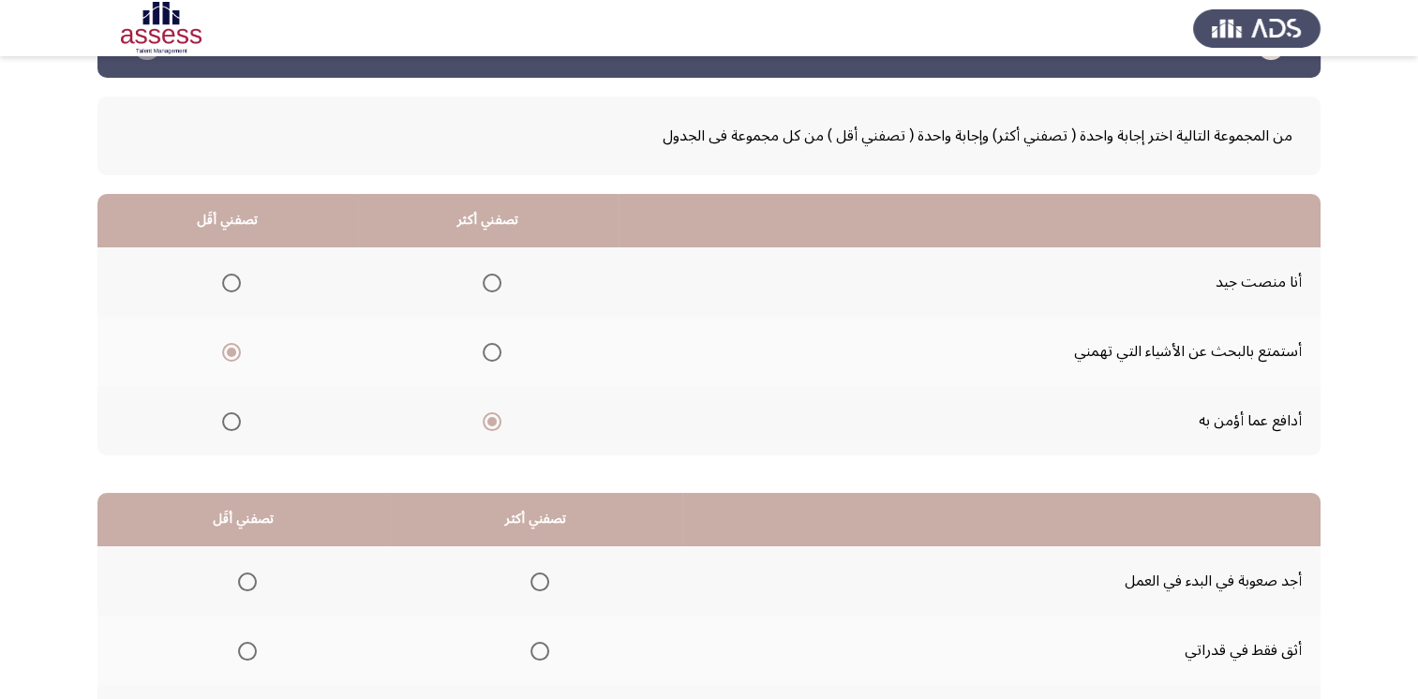
scroll to position [94, 0]
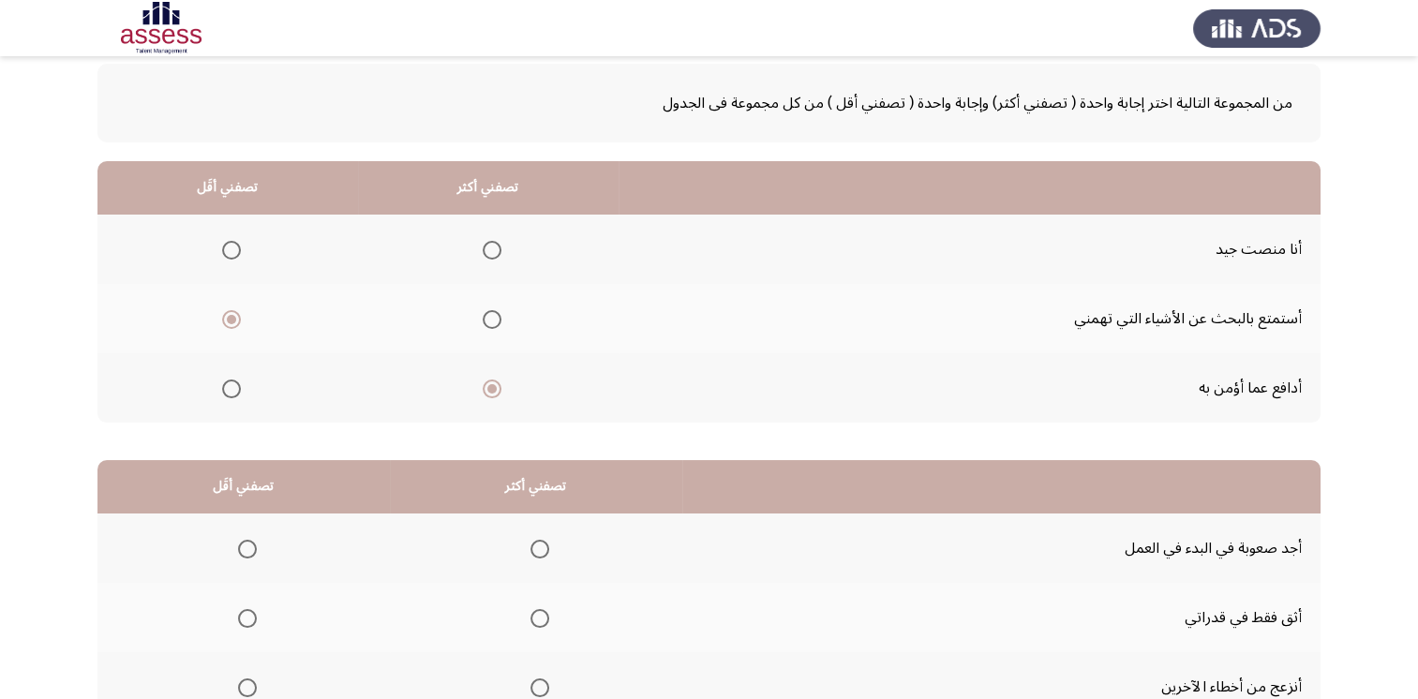
click at [231, 383] on span "Select an option" at bounding box center [231, 389] width 19 height 19
click at [231, 383] on input "Select an option" at bounding box center [231, 389] width 19 height 19
click at [488, 252] on span "Select an option" at bounding box center [492, 250] width 19 height 19
click at [488, 252] on input "Select an option" at bounding box center [492, 250] width 19 height 19
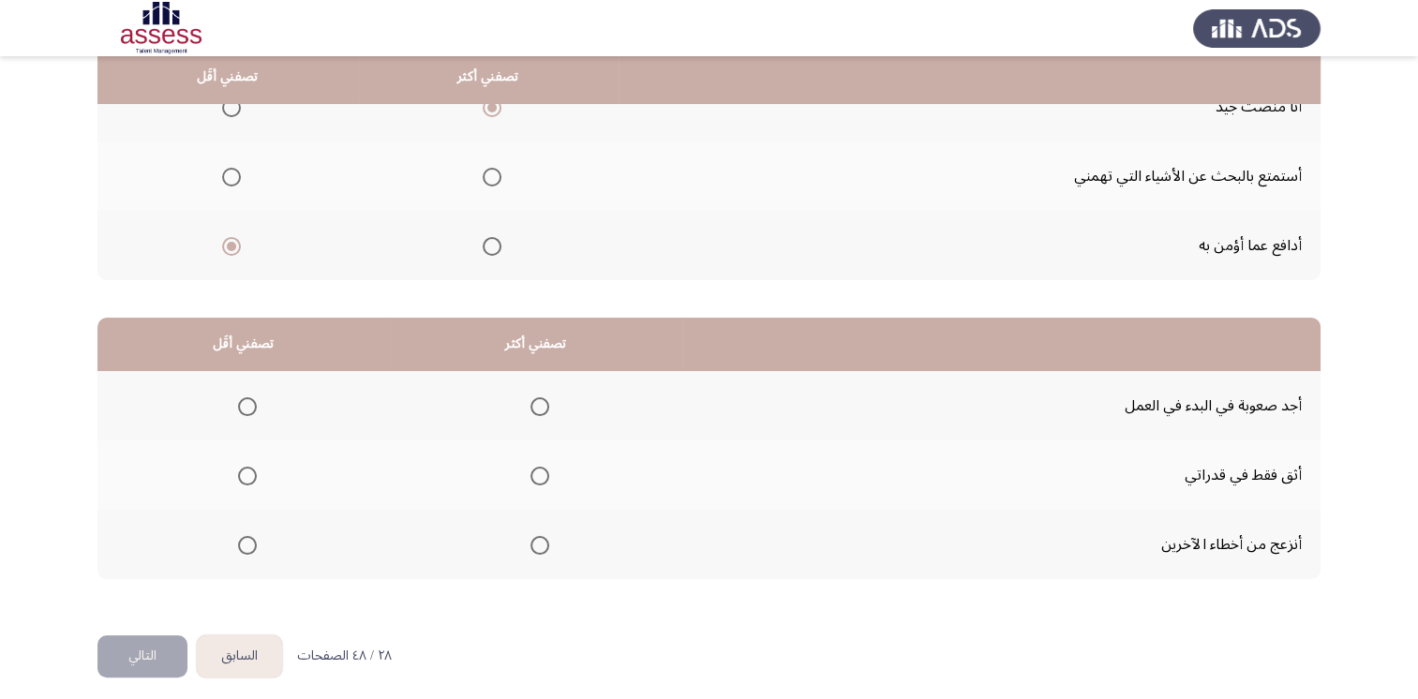
scroll to position [244, 0]
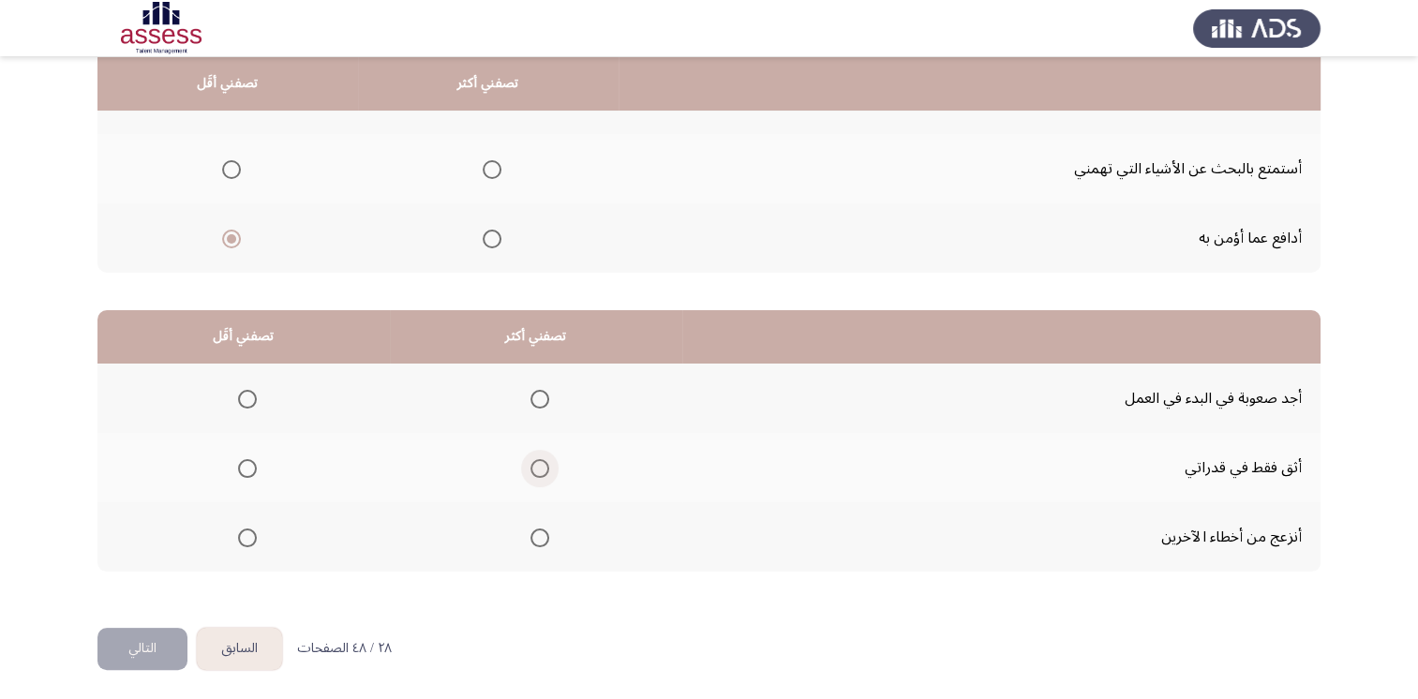
click at [538, 463] on span "Select an option" at bounding box center [539, 468] width 19 height 19
click at [538, 463] on input "Select an option" at bounding box center [539, 468] width 19 height 19
click at [252, 535] on span "Select an option" at bounding box center [247, 538] width 19 height 19
click at [252, 535] on input "Select an option" at bounding box center [247, 538] width 19 height 19
click at [157, 649] on button "التالي" at bounding box center [142, 649] width 90 height 42
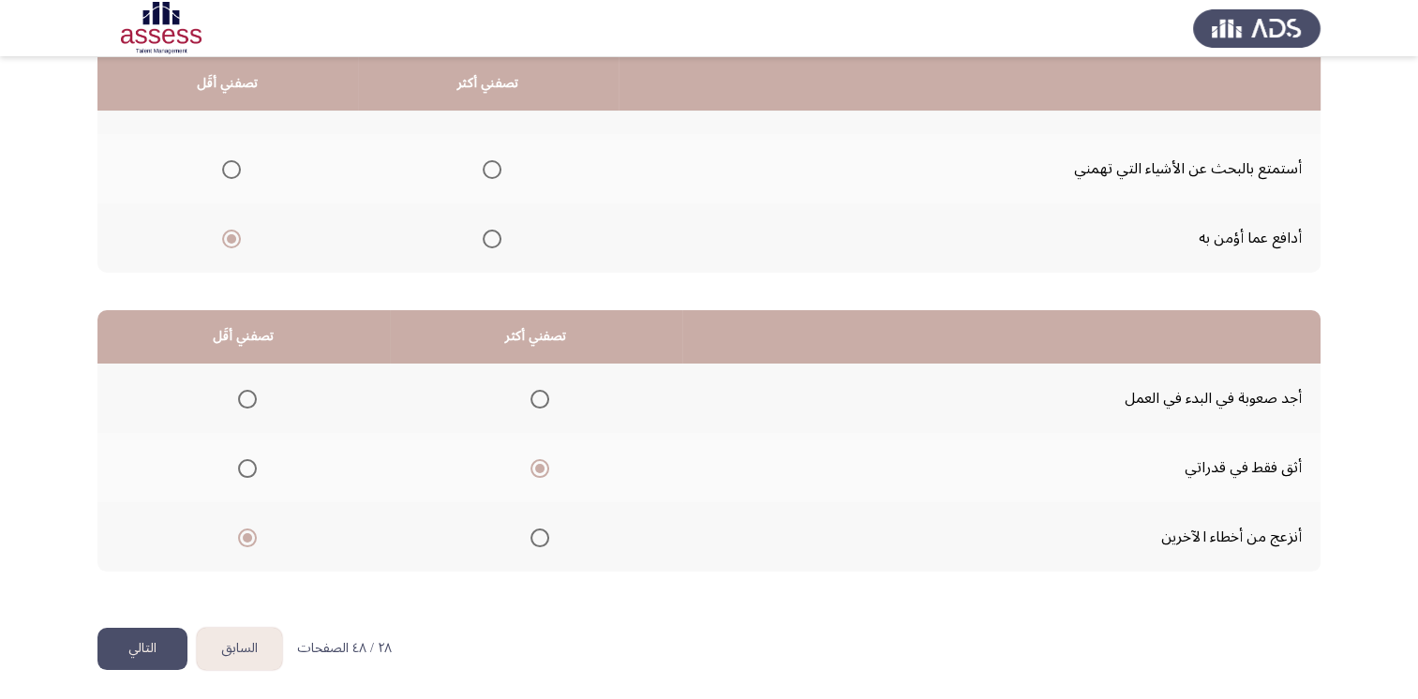
scroll to position [0, 0]
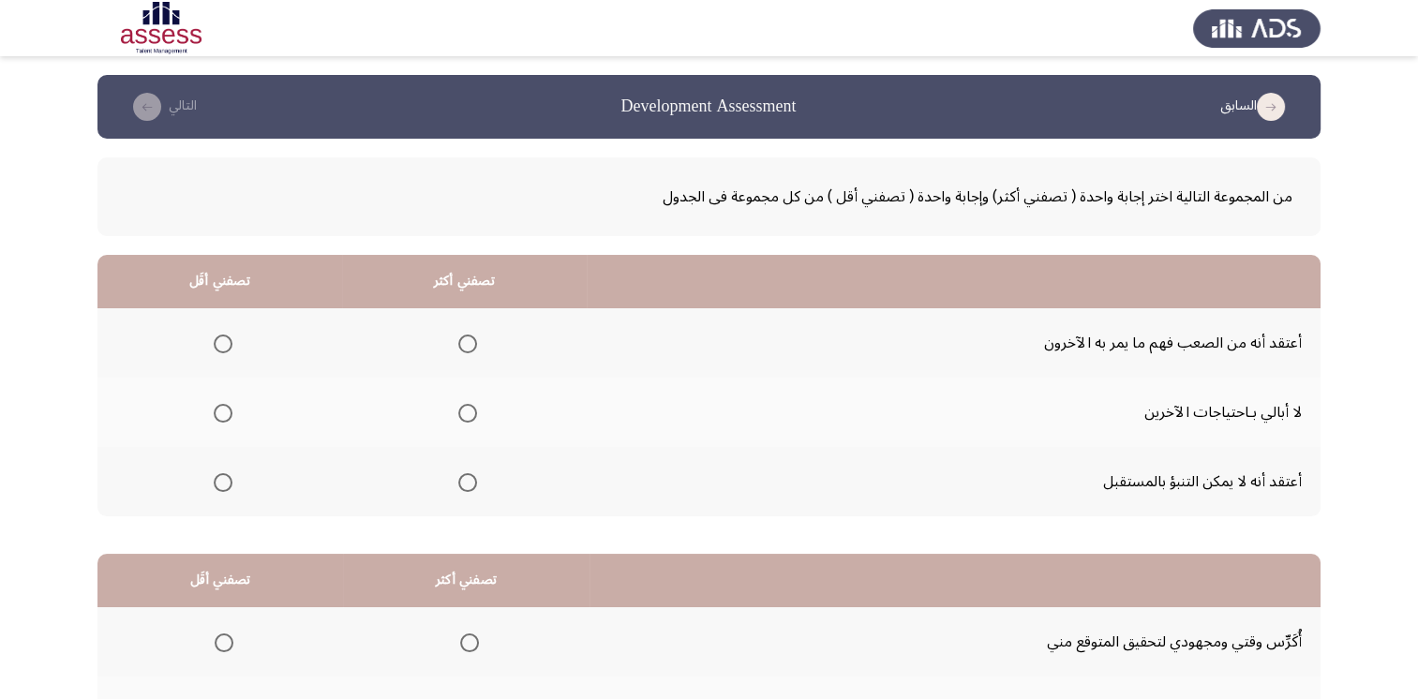
click at [469, 345] on span "Select an option" at bounding box center [467, 344] width 19 height 19
click at [469, 345] on input "Select an option" at bounding box center [467, 344] width 19 height 19
click at [225, 411] on span "Select an option" at bounding box center [223, 413] width 19 height 19
click at [225, 411] on input "Select an option" at bounding box center [223, 413] width 19 height 19
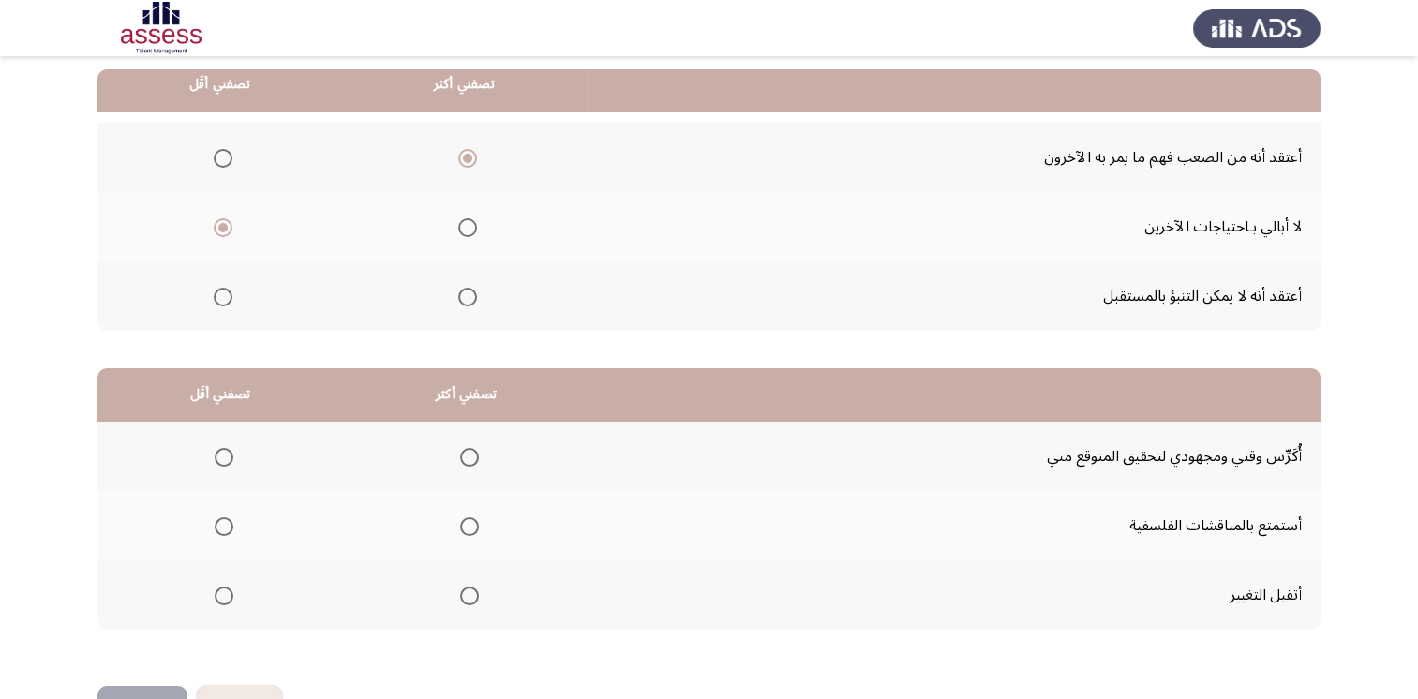
scroll to position [187, 0]
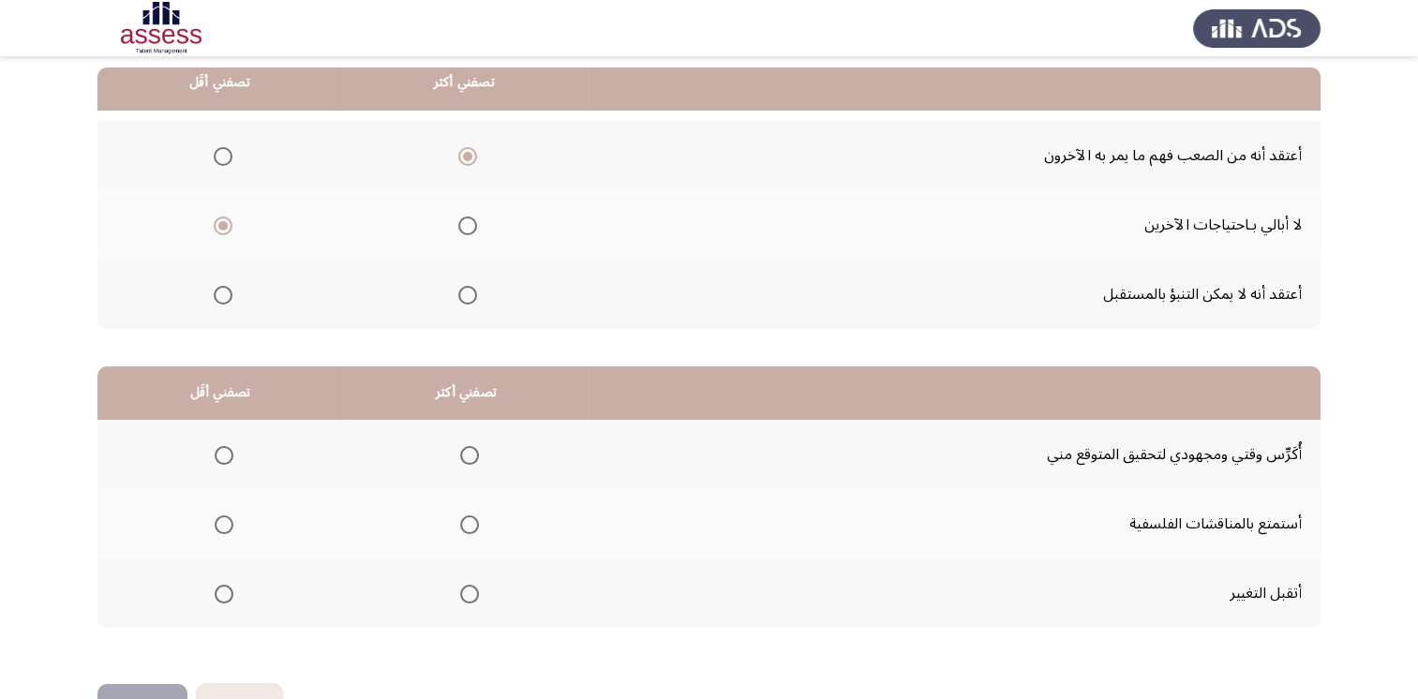
click at [227, 524] on span "Select an option" at bounding box center [224, 524] width 19 height 19
click at [227, 524] on input "Select an option" at bounding box center [224, 524] width 19 height 19
click at [467, 455] on span "Select an option" at bounding box center [469, 455] width 19 height 19
click at [467, 455] on input "Select an option" at bounding box center [469, 455] width 19 height 19
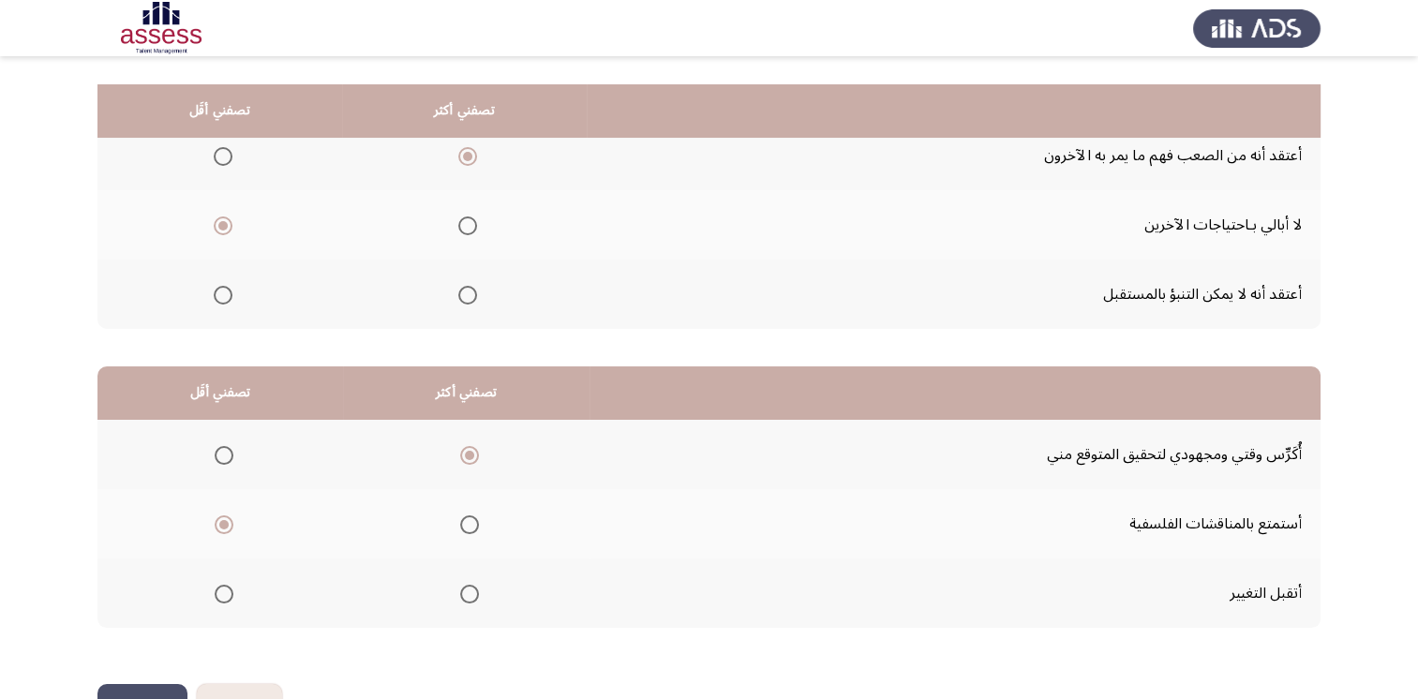
scroll to position [244, 0]
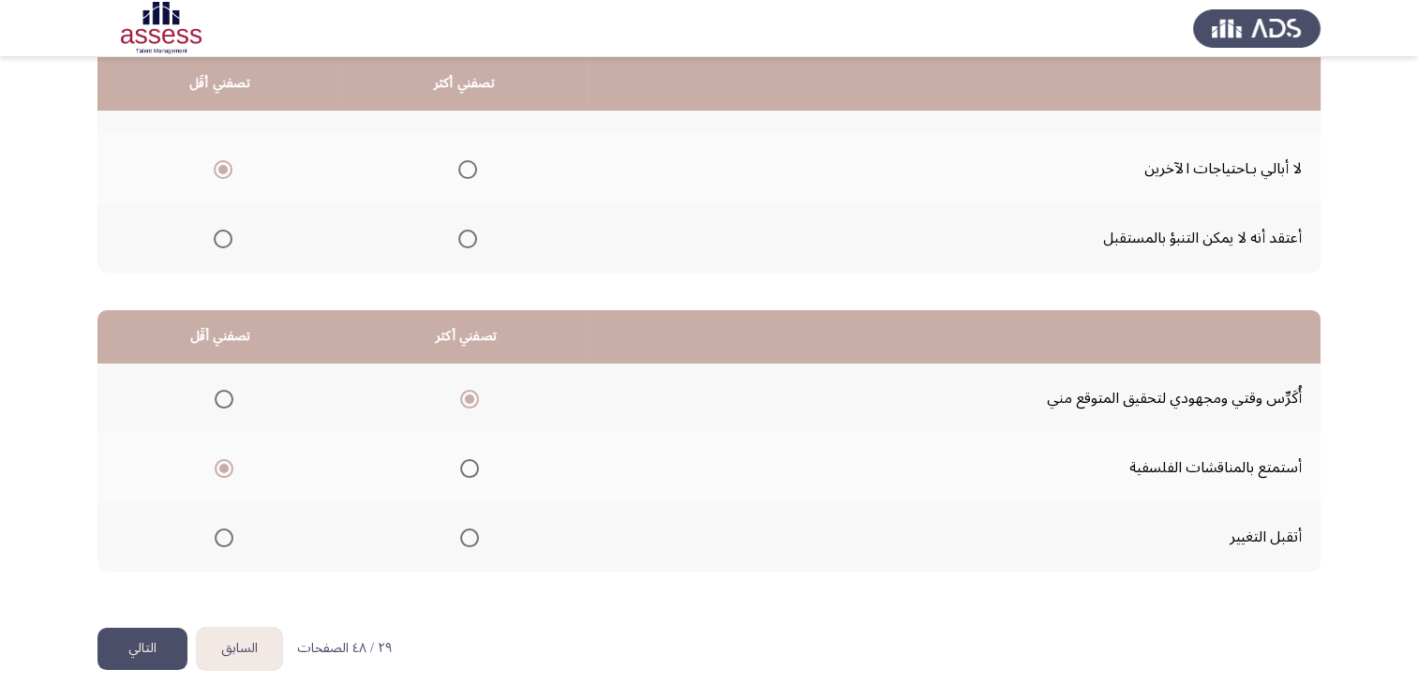
click at [140, 643] on button "التالي" at bounding box center [142, 649] width 90 height 42
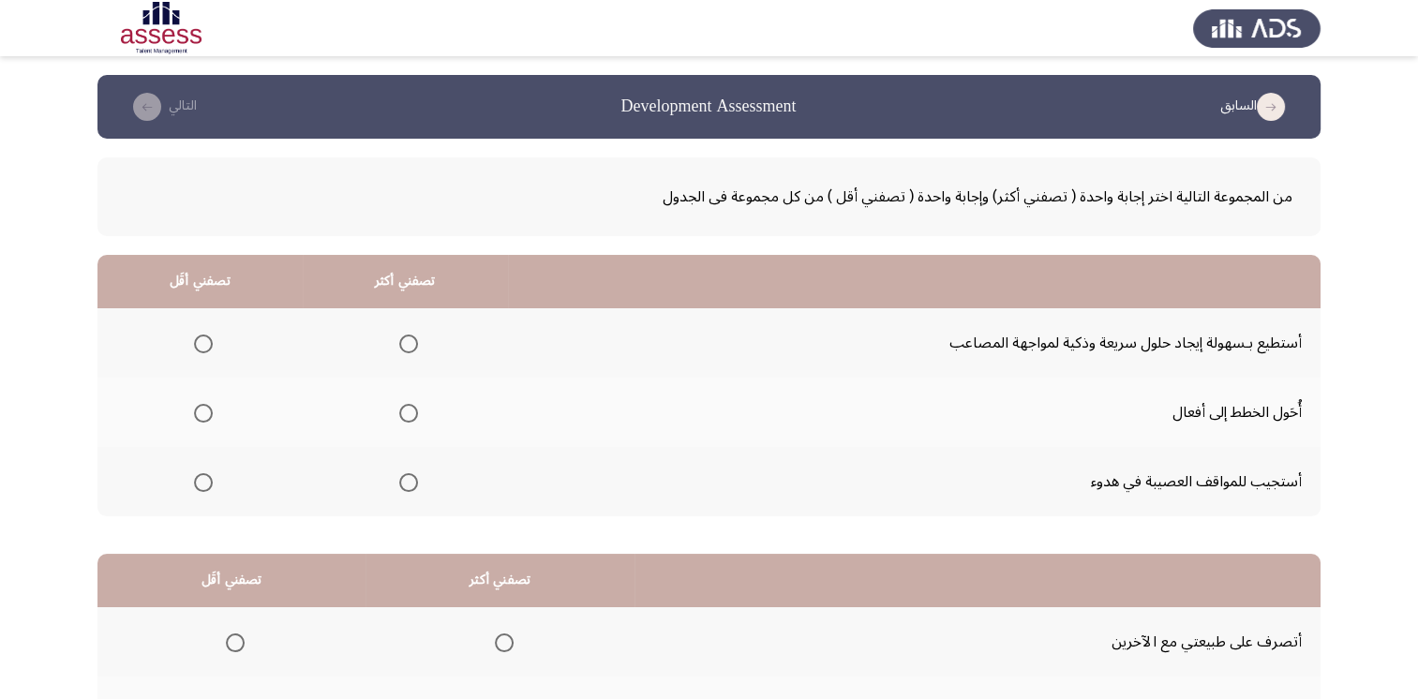
click at [400, 346] on span "Select an option" at bounding box center [408, 344] width 19 height 19
click at [400, 346] on input "Select an option" at bounding box center [408, 344] width 19 height 19
click at [194, 484] on span "Select an option" at bounding box center [203, 482] width 19 height 19
click at [194, 484] on input "Select an option" at bounding box center [203, 482] width 19 height 19
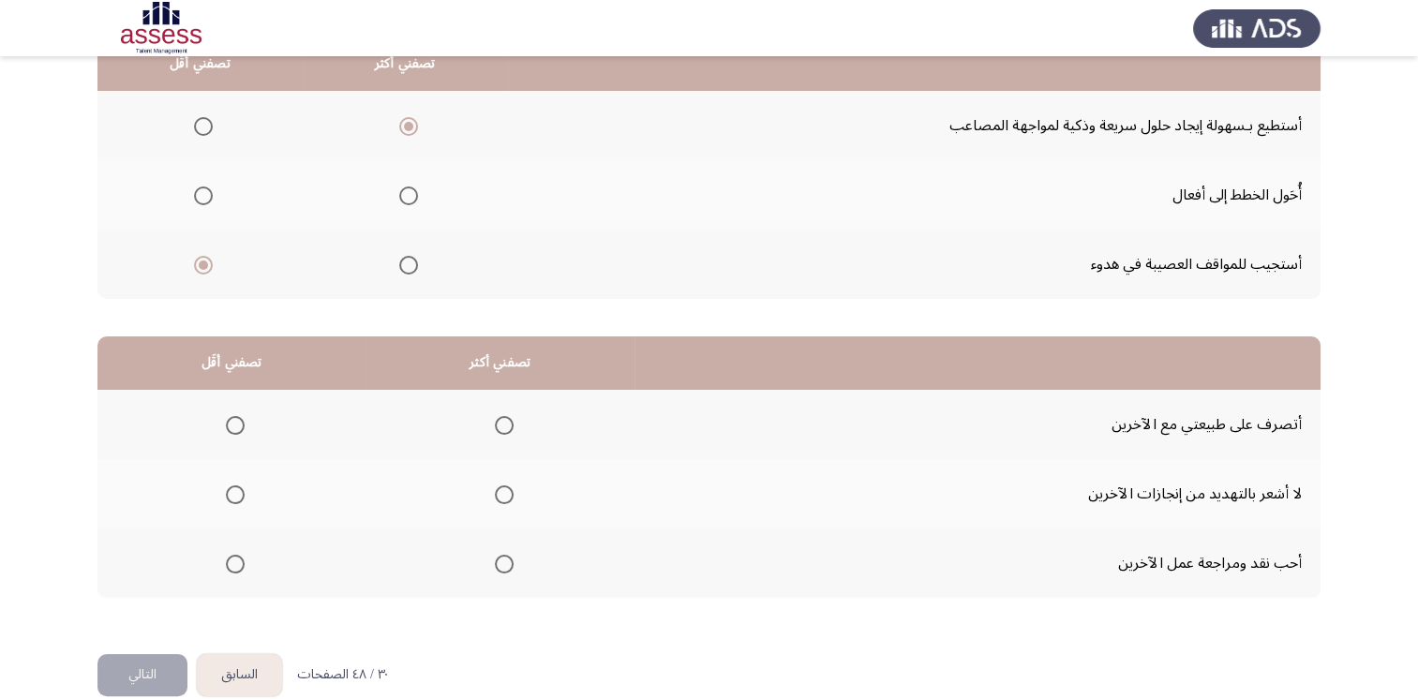
scroll to position [244, 0]
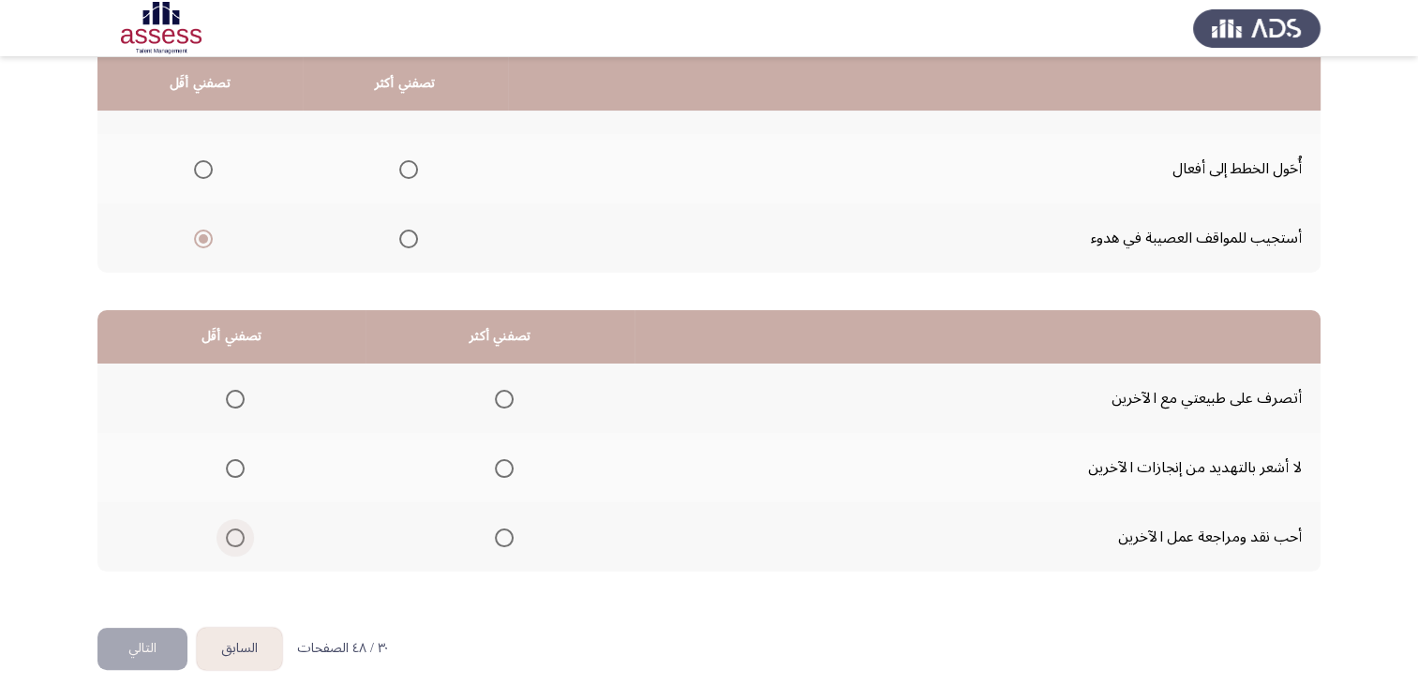
click at [239, 534] on span "Select an option" at bounding box center [235, 538] width 19 height 19
click at [239, 534] on input "Select an option" at bounding box center [235, 538] width 19 height 19
click at [500, 459] on span "Select an option" at bounding box center [504, 468] width 19 height 19
click at [500, 459] on input "Select an option" at bounding box center [504, 468] width 19 height 19
click at [142, 645] on button "التالي" at bounding box center [142, 649] width 90 height 42
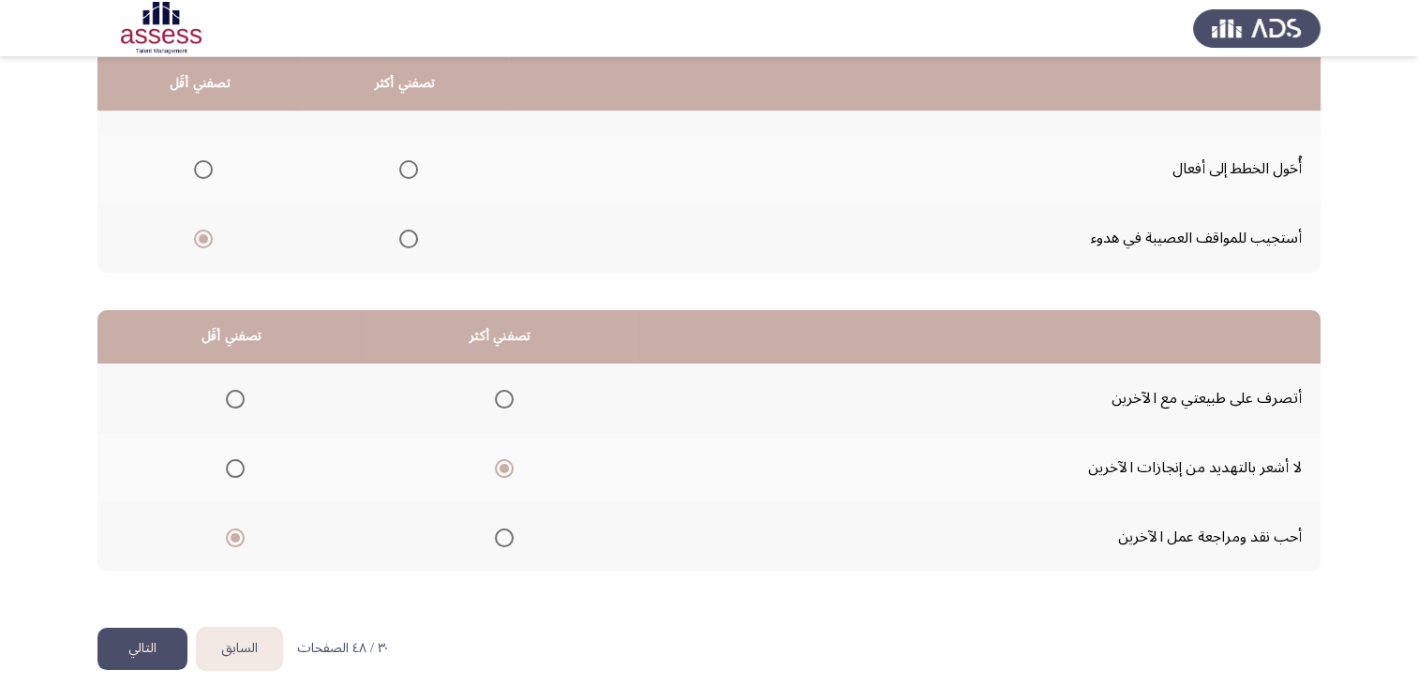
scroll to position [0, 0]
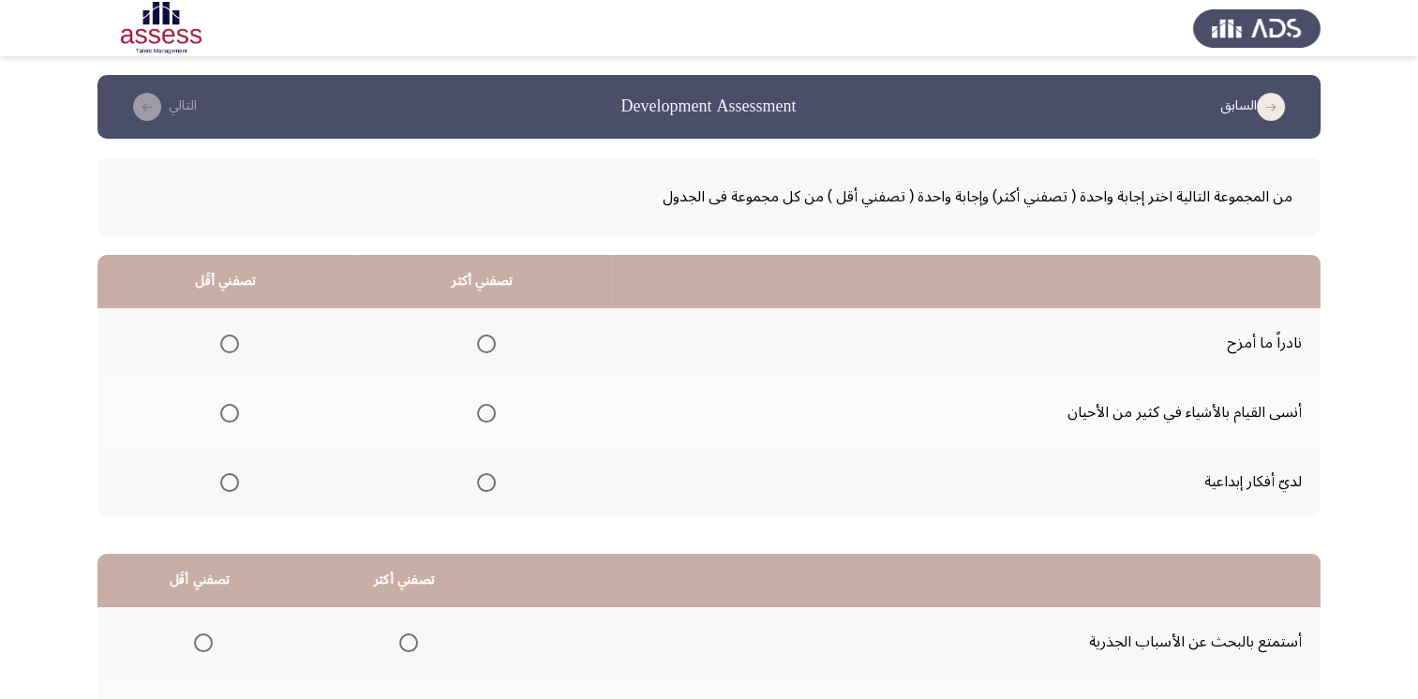
click at [484, 478] on span "Select an option" at bounding box center [486, 482] width 19 height 19
click at [484, 478] on input "Select an option" at bounding box center [486, 482] width 19 height 19
click at [229, 344] on span "Select an option" at bounding box center [229, 344] width 19 height 19
click at [229, 344] on input "Select an option" at bounding box center [229, 344] width 19 height 19
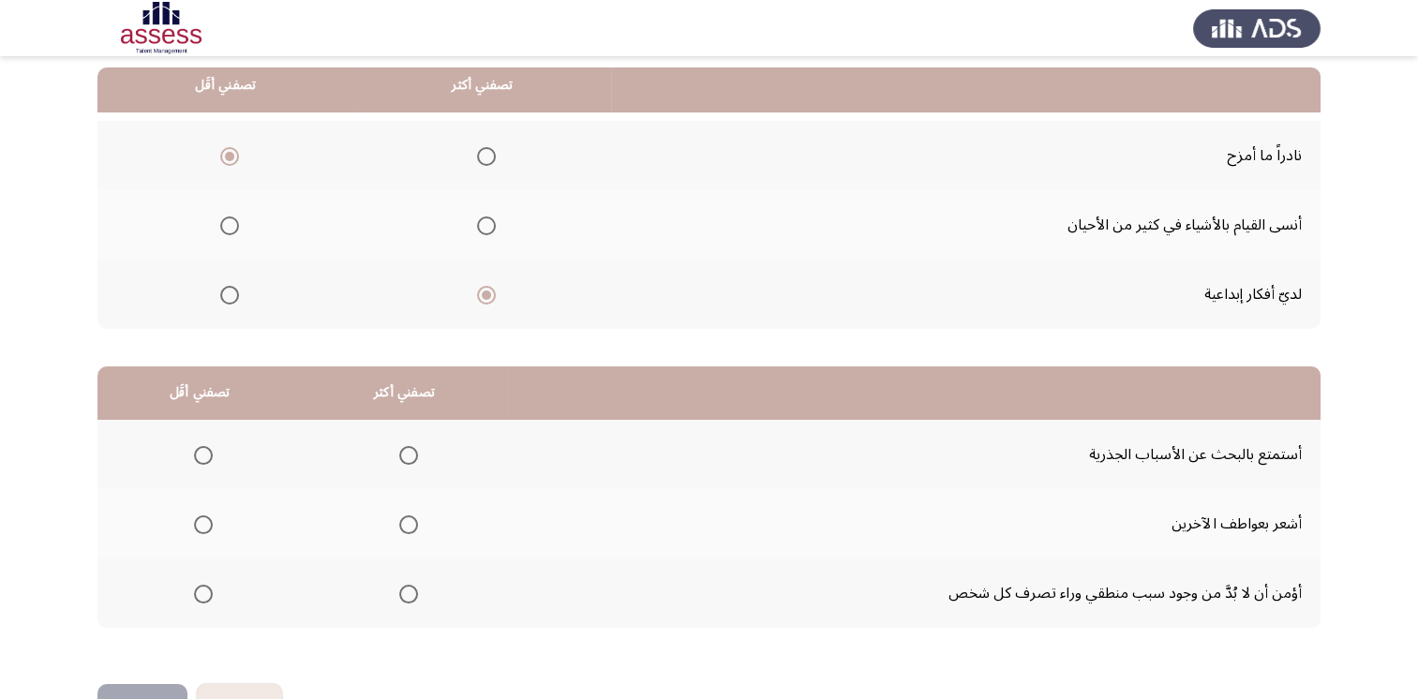
scroll to position [244, 0]
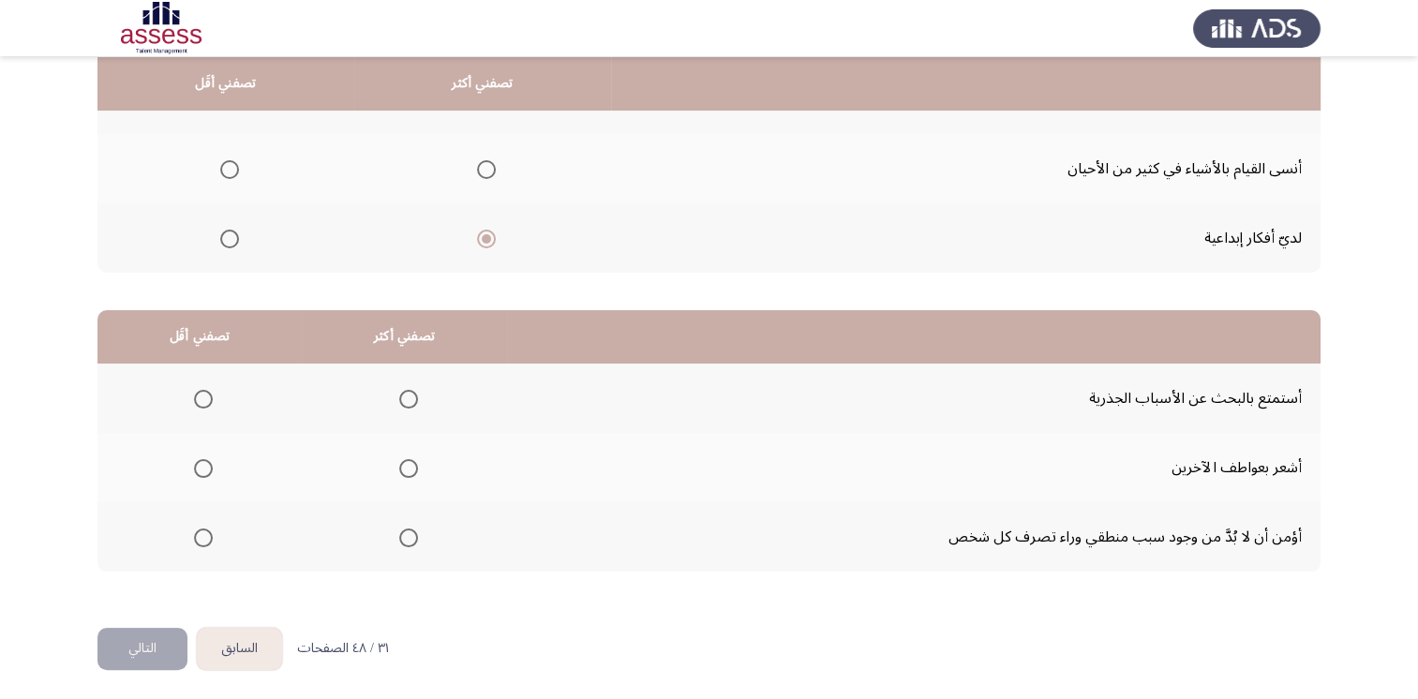
click at [409, 530] on span "Select an option" at bounding box center [408, 538] width 19 height 19
click at [409, 530] on input "Select an option" at bounding box center [408, 538] width 19 height 19
click at [199, 390] on span "Select an option" at bounding box center [203, 399] width 19 height 19
click at [199, 390] on input "Select an option" at bounding box center [203, 399] width 19 height 19
click at [166, 645] on button "التالي" at bounding box center [142, 649] width 90 height 42
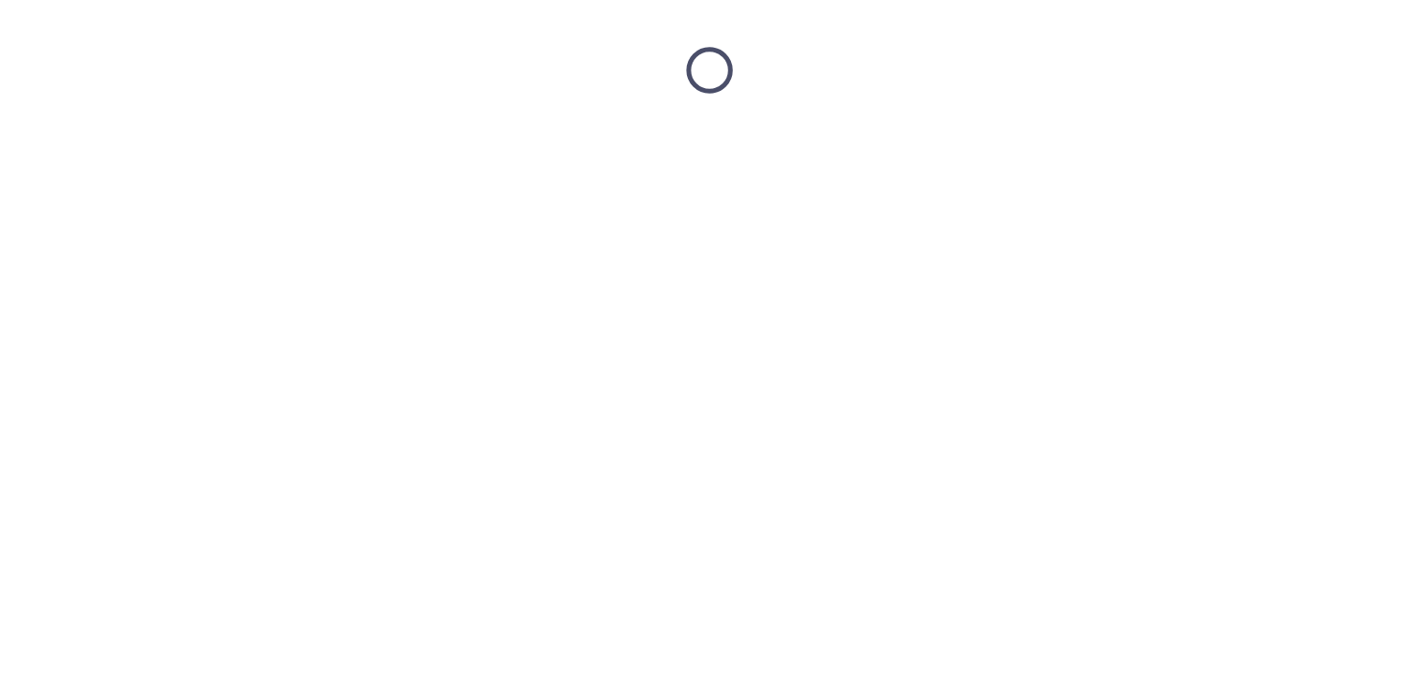
scroll to position [0, 0]
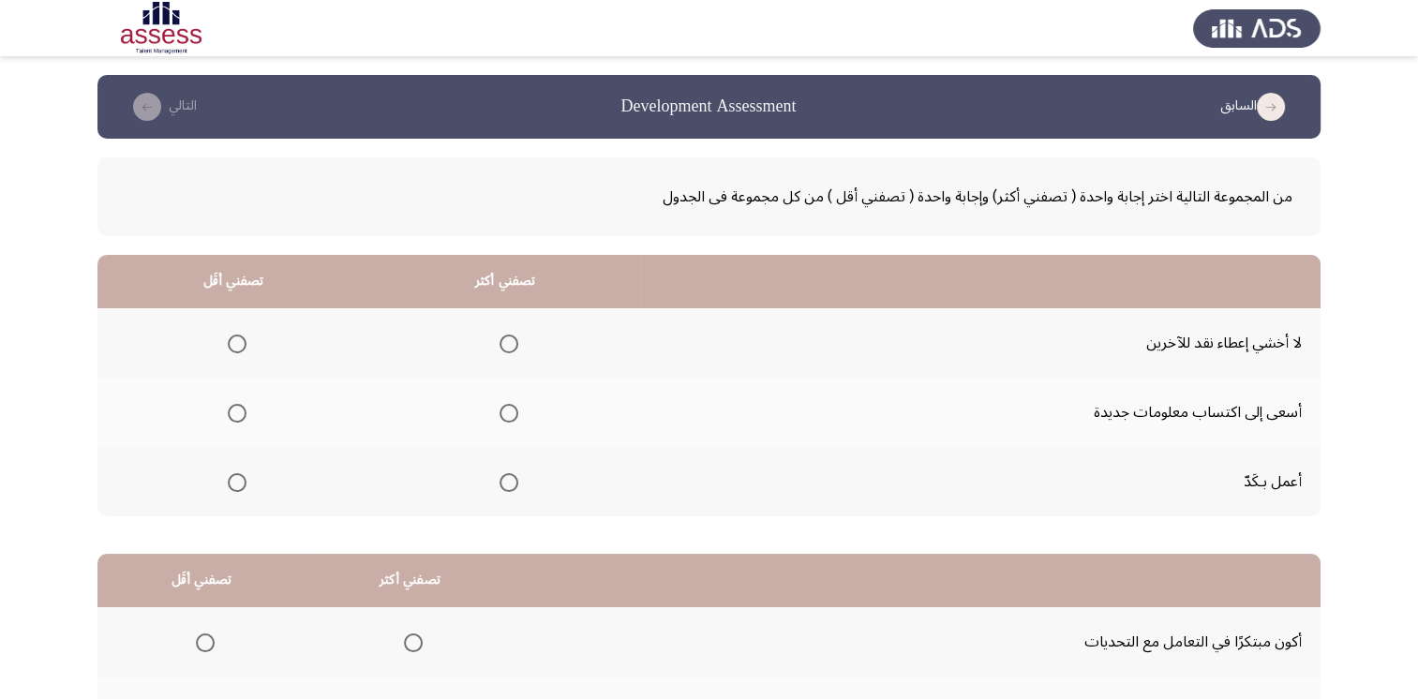
click at [514, 477] on span "Select an option" at bounding box center [509, 482] width 19 height 19
click at [514, 477] on input "Select an option" at bounding box center [509, 482] width 19 height 19
click at [239, 339] on span "Select an option" at bounding box center [237, 344] width 19 height 19
click at [239, 339] on input "Select an option" at bounding box center [237, 344] width 19 height 19
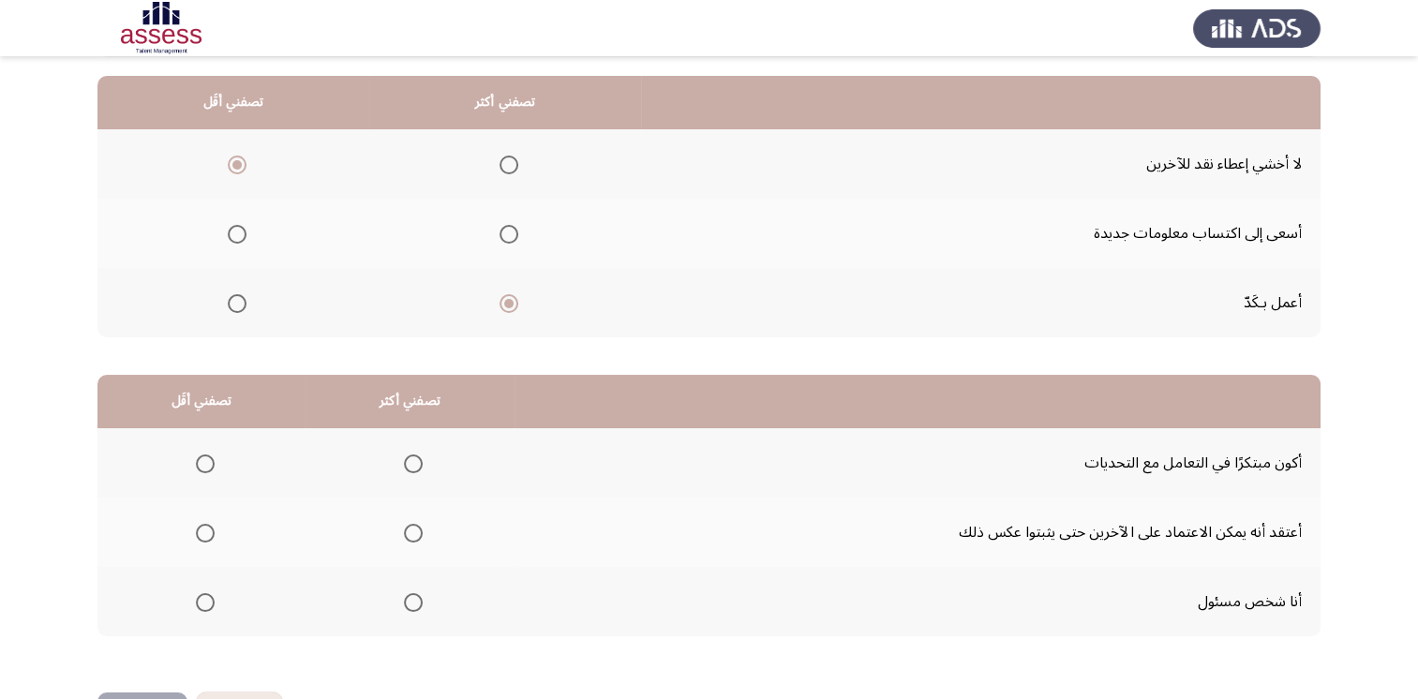
scroll to position [187, 0]
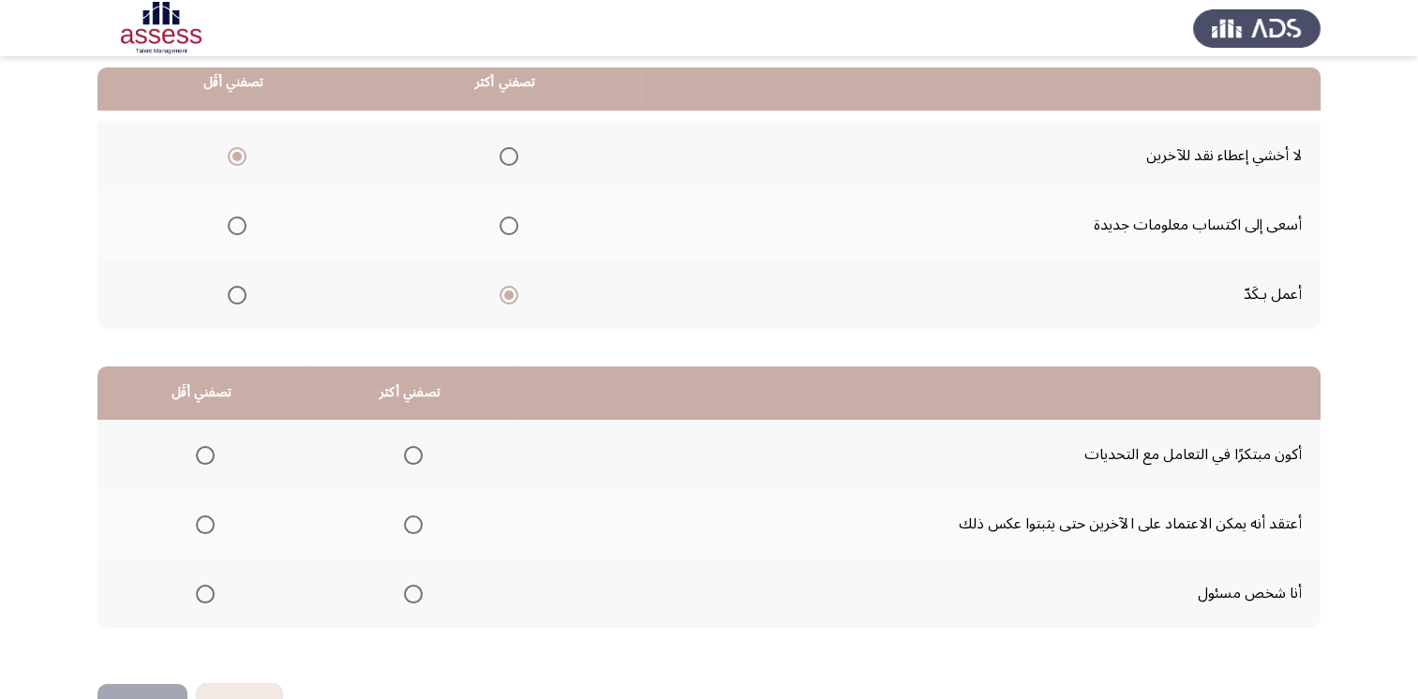
click at [420, 517] on th at bounding box center [410, 523] width 209 height 69
click at [404, 521] on span "Select an option" at bounding box center [413, 524] width 19 height 19
click at [404, 521] on input "Select an option" at bounding box center [413, 524] width 19 height 19
click at [211, 456] on span "Select an option" at bounding box center [205, 455] width 19 height 19
click at [211, 456] on input "Select an option" at bounding box center [205, 455] width 19 height 19
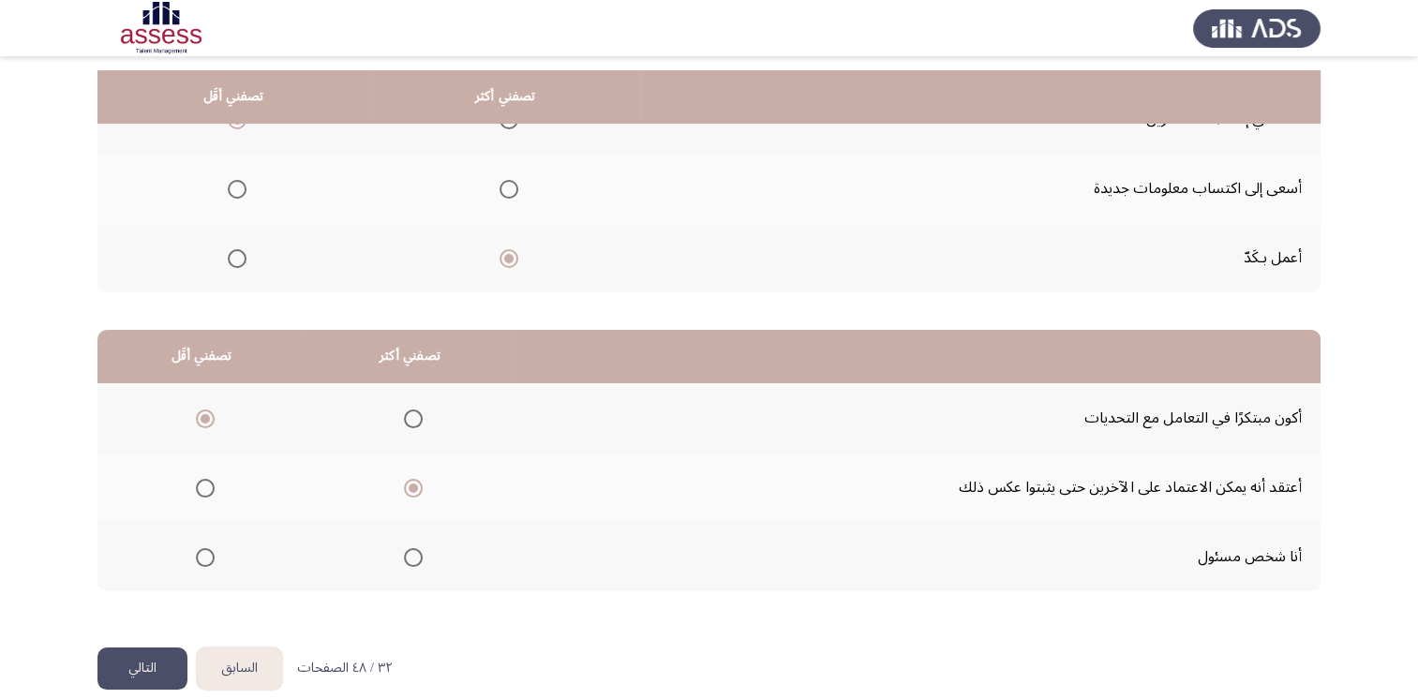
scroll to position [244, 0]
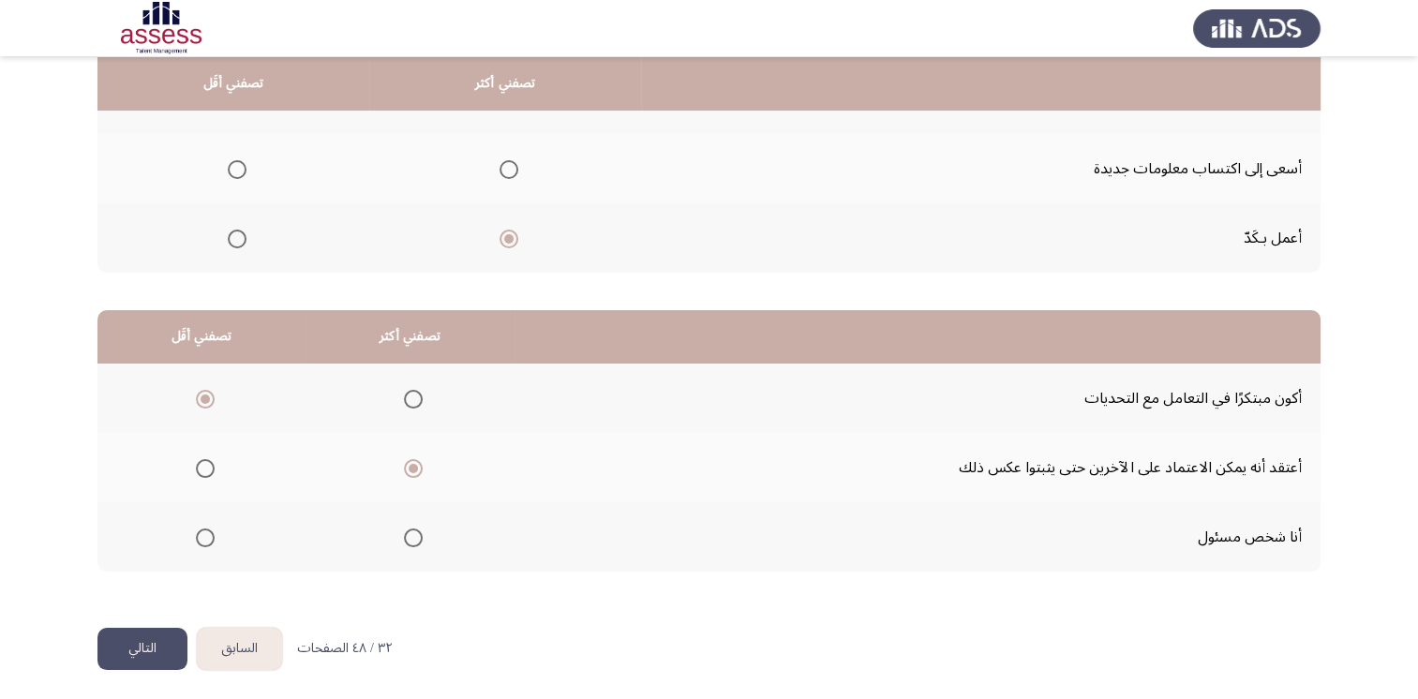
click at [147, 629] on button "التالي" at bounding box center [142, 649] width 90 height 42
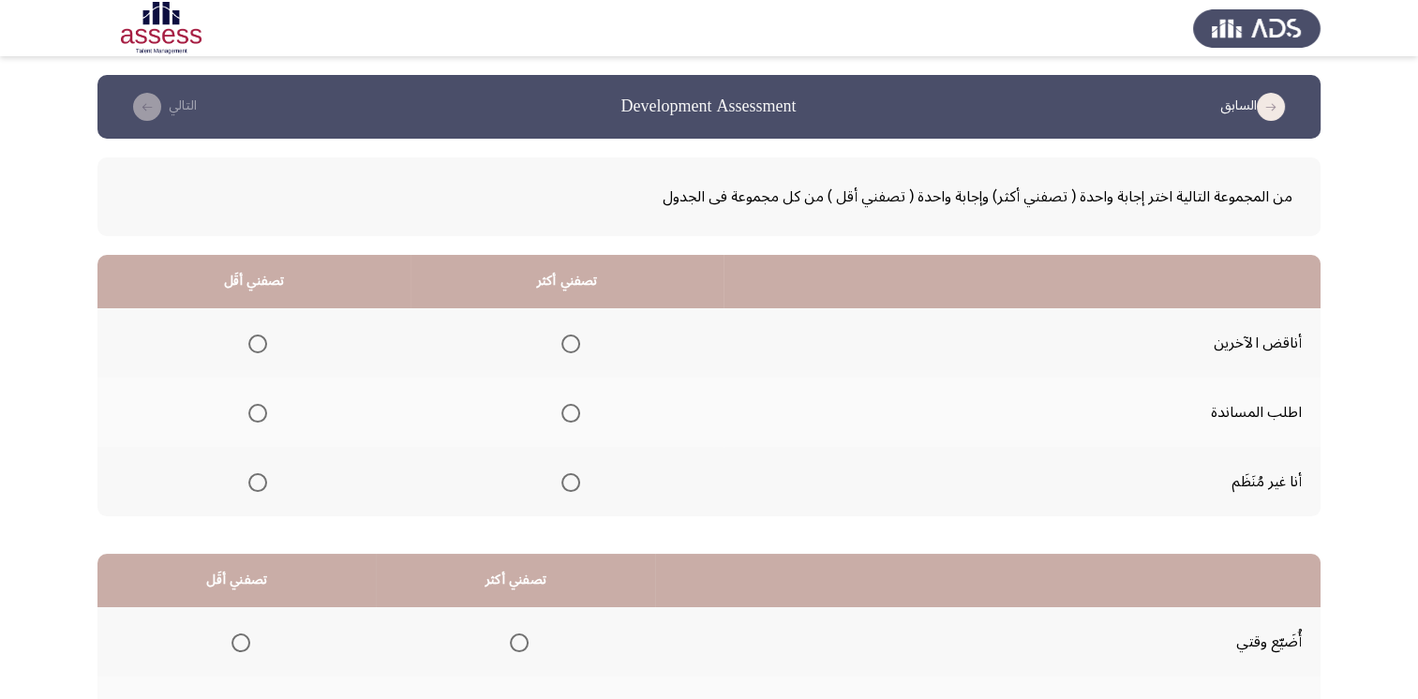
click at [263, 485] on span "Select an option" at bounding box center [257, 482] width 19 height 19
click at [263, 485] on input "Select an option" at bounding box center [257, 482] width 19 height 19
click at [561, 409] on span "Select an option" at bounding box center [570, 413] width 19 height 19
click at [561, 409] on input "Select an option" at bounding box center [570, 413] width 19 height 19
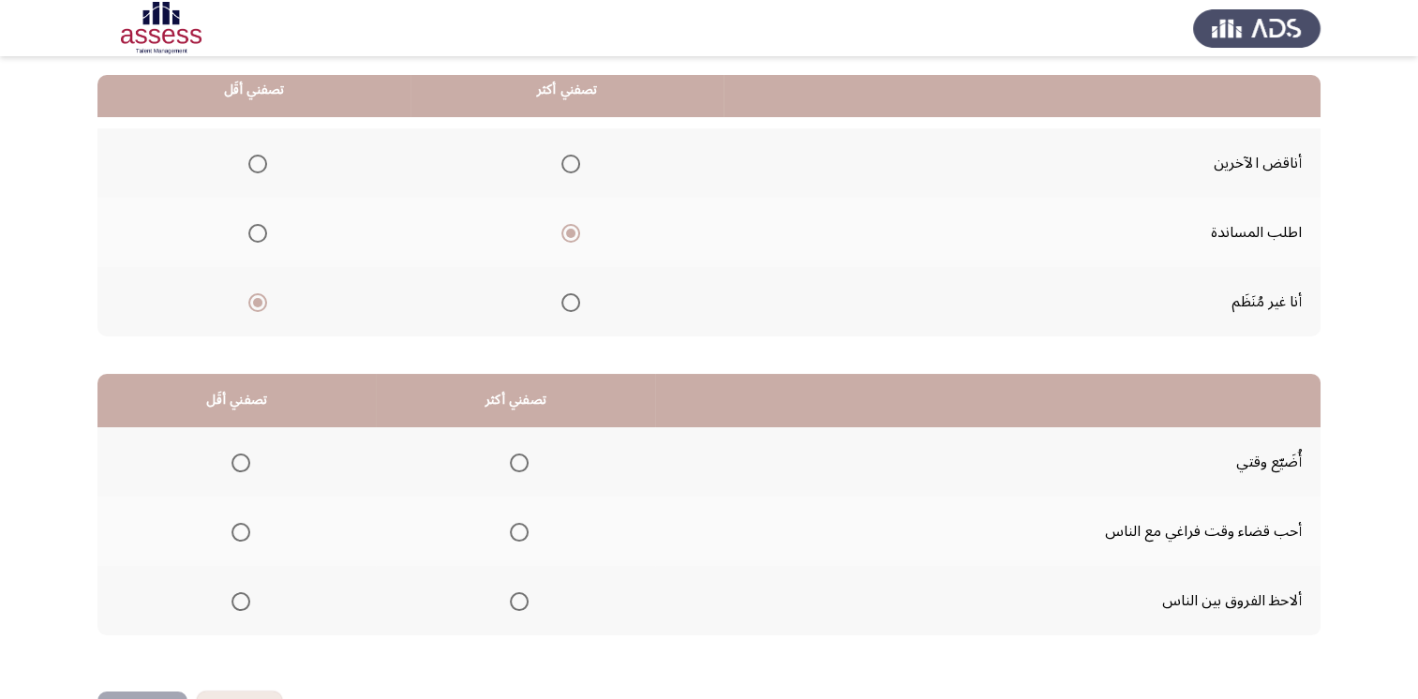
scroll to position [187, 0]
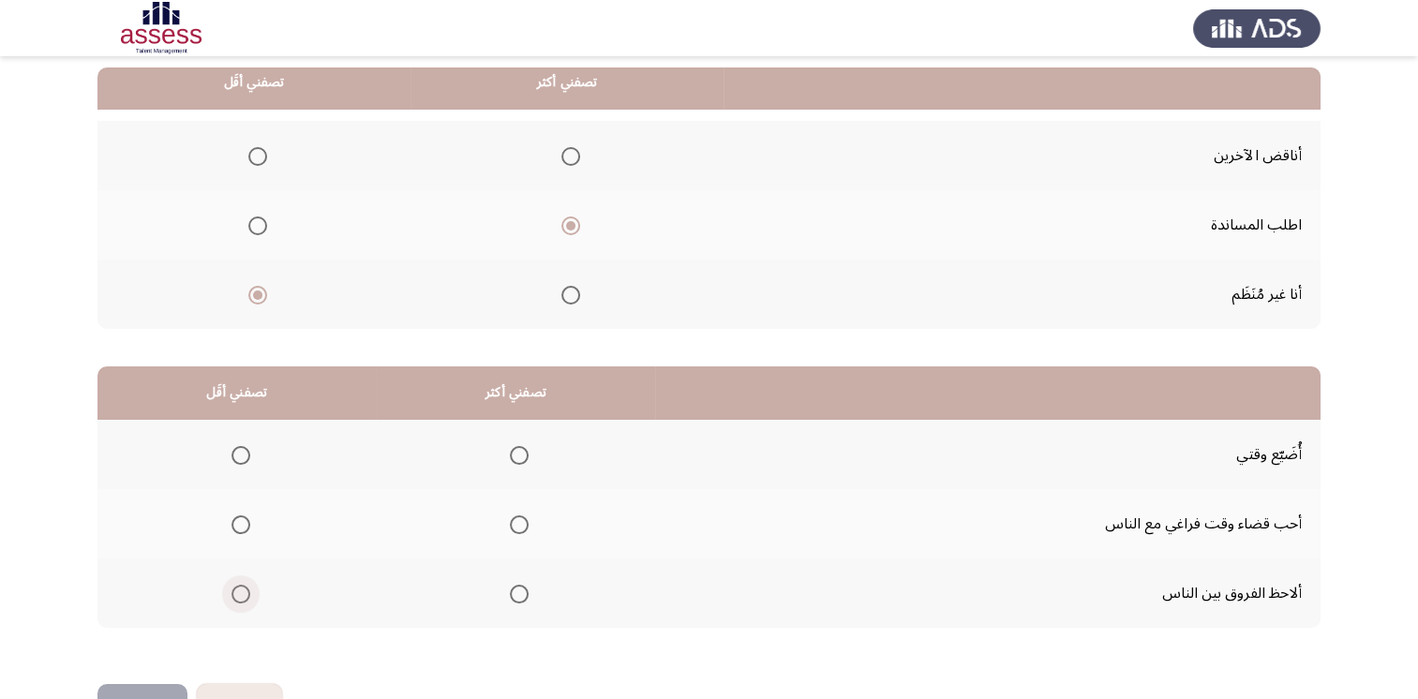
click at [224, 587] on label "Select an option" at bounding box center [237, 594] width 26 height 19
click at [232, 587] on input "Select an option" at bounding box center [241, 594] width 19 height 19
click at [234, 454] on span "Select an option" at bounding box center [241, 455] width 19 height 19
click at [234, 454] on input "Select an option" at bounding box center [241, 455] width 19 height 19
click at [510, 519] on span "Select an option" at bounding box center [519, 524] width 19 height 19
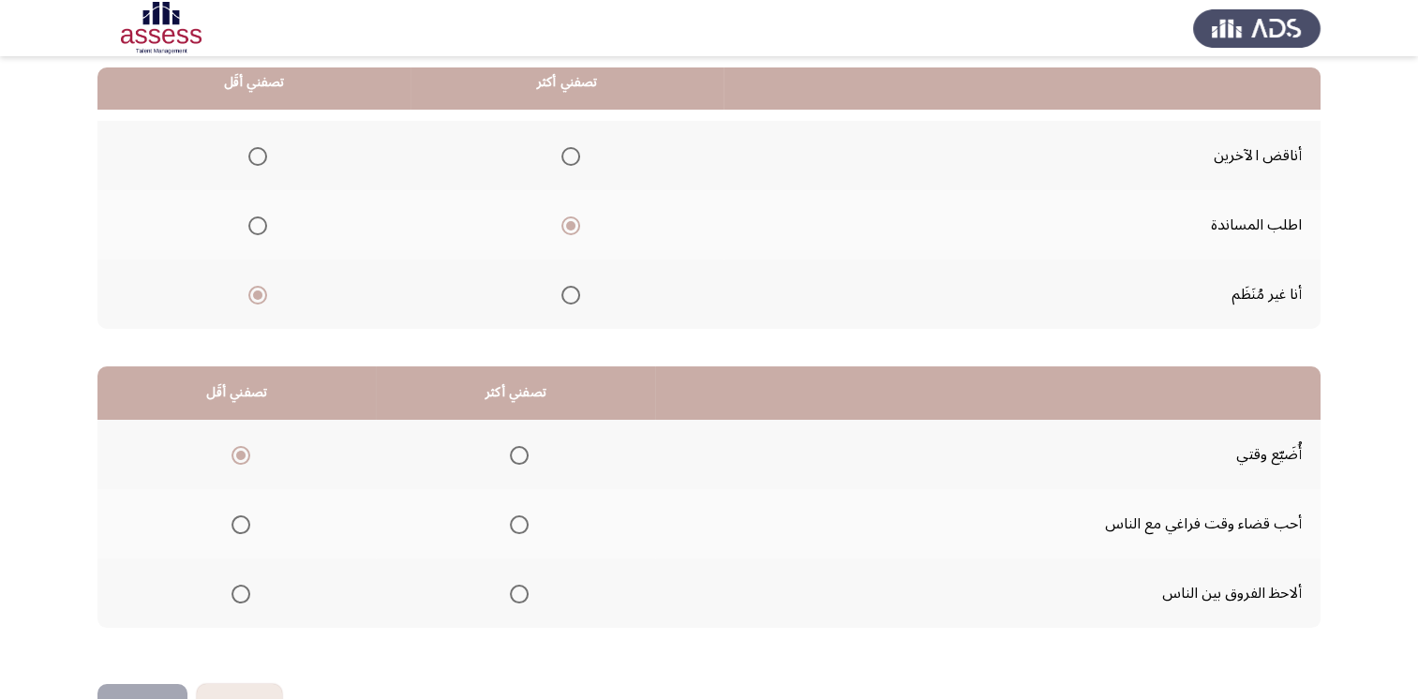
click at [510, 519] on input "Select an option" at bounding box center [519, 524] width 19 height 19
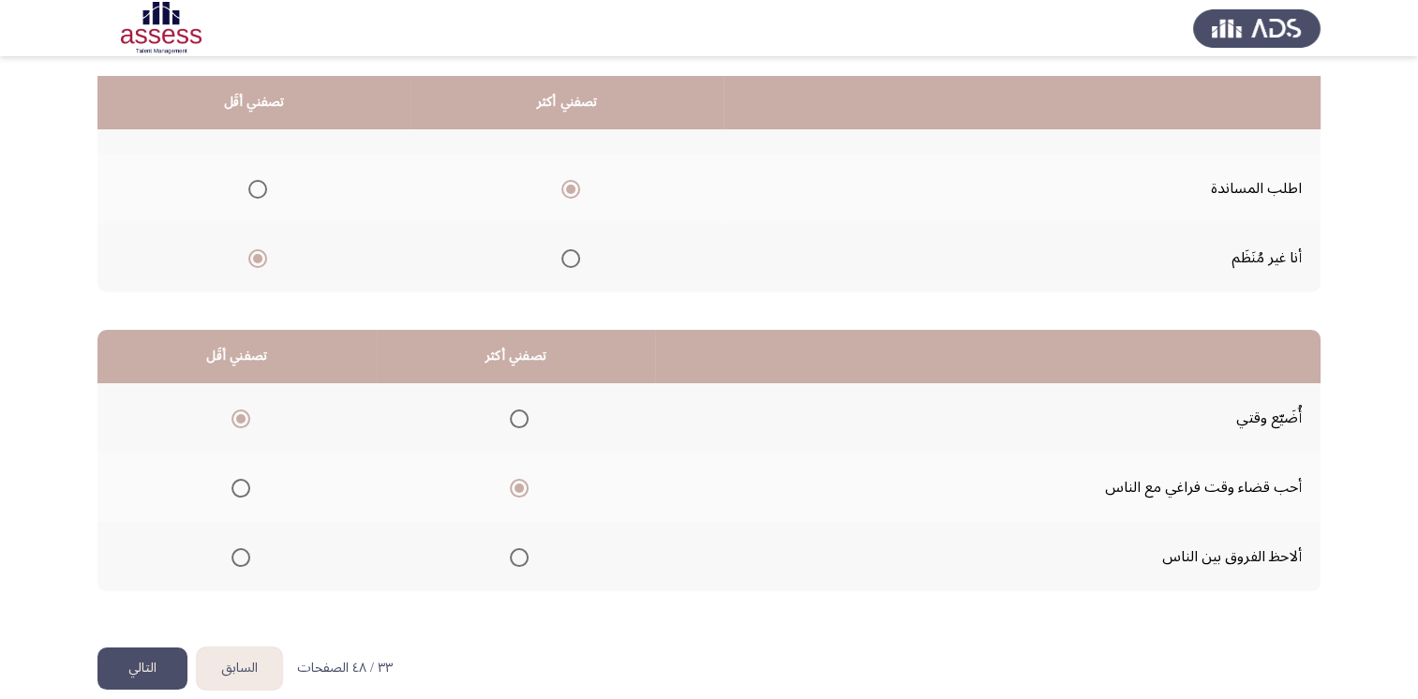
scroll to position [244, 0]
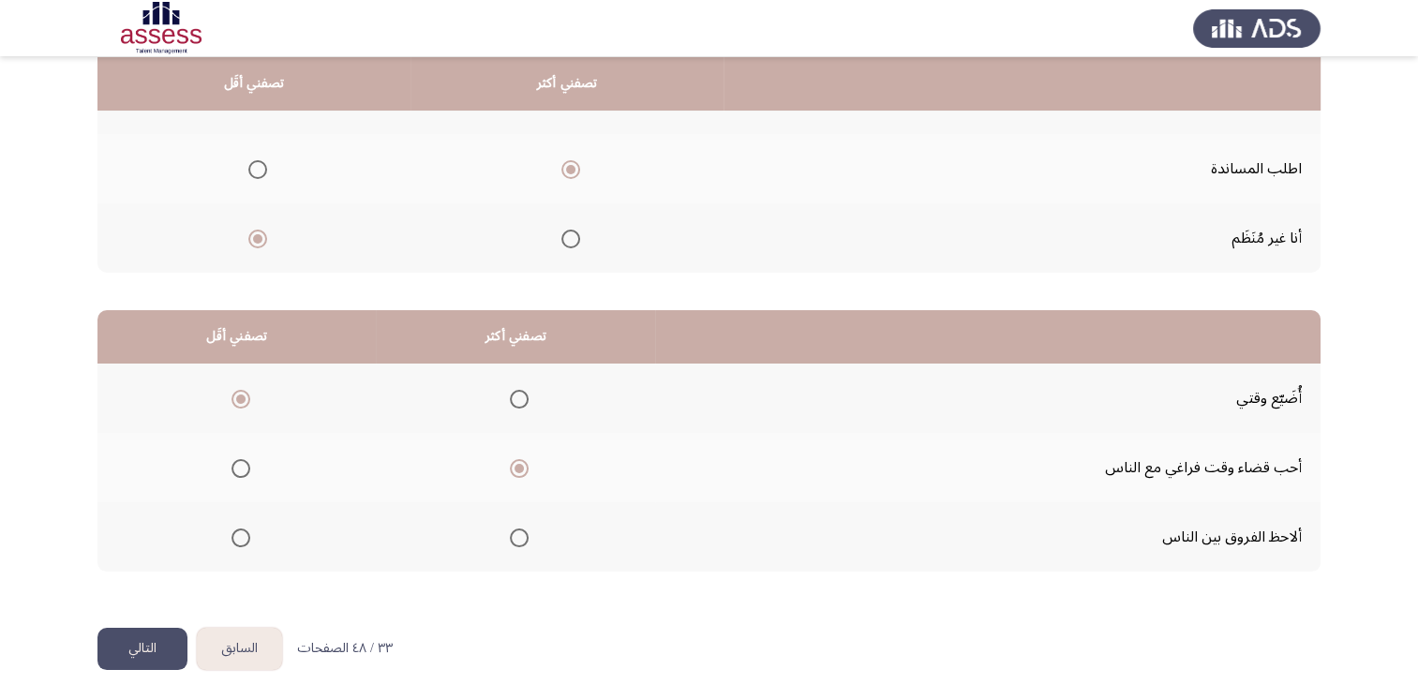
click at [157, 635] on button "التالي" at bounding box center [142, 649] width 90 height 42
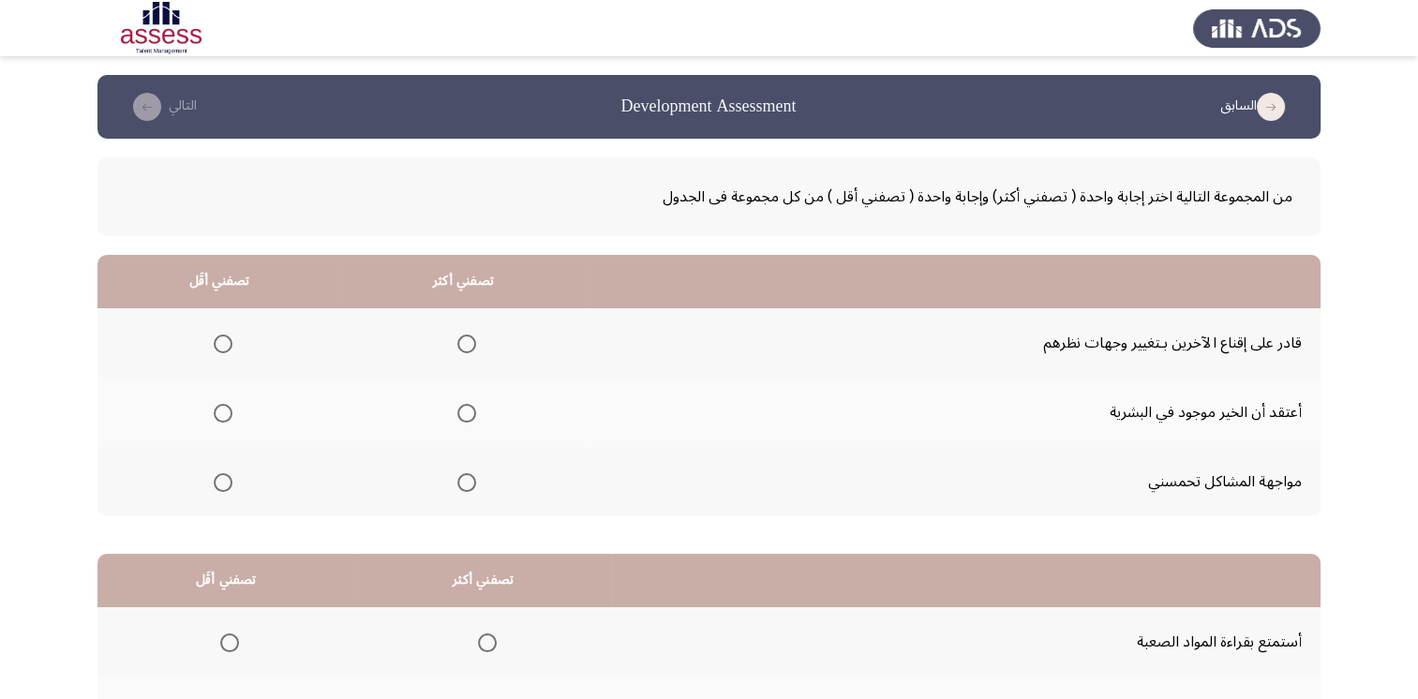
click at [214, 483] on span "Select an option" at bounding box center [223, 482] width 19 height 19
click at [214, 483] on input "Select an option" at bounding box center [223, 482] width 19 height 19
click at [465, 342] on span "Select an option" at bounding box center [466, 344] width 19 height 19
click at [465, 342] on input "Select an option" at bounding box center [466, 344] width 19 height 19
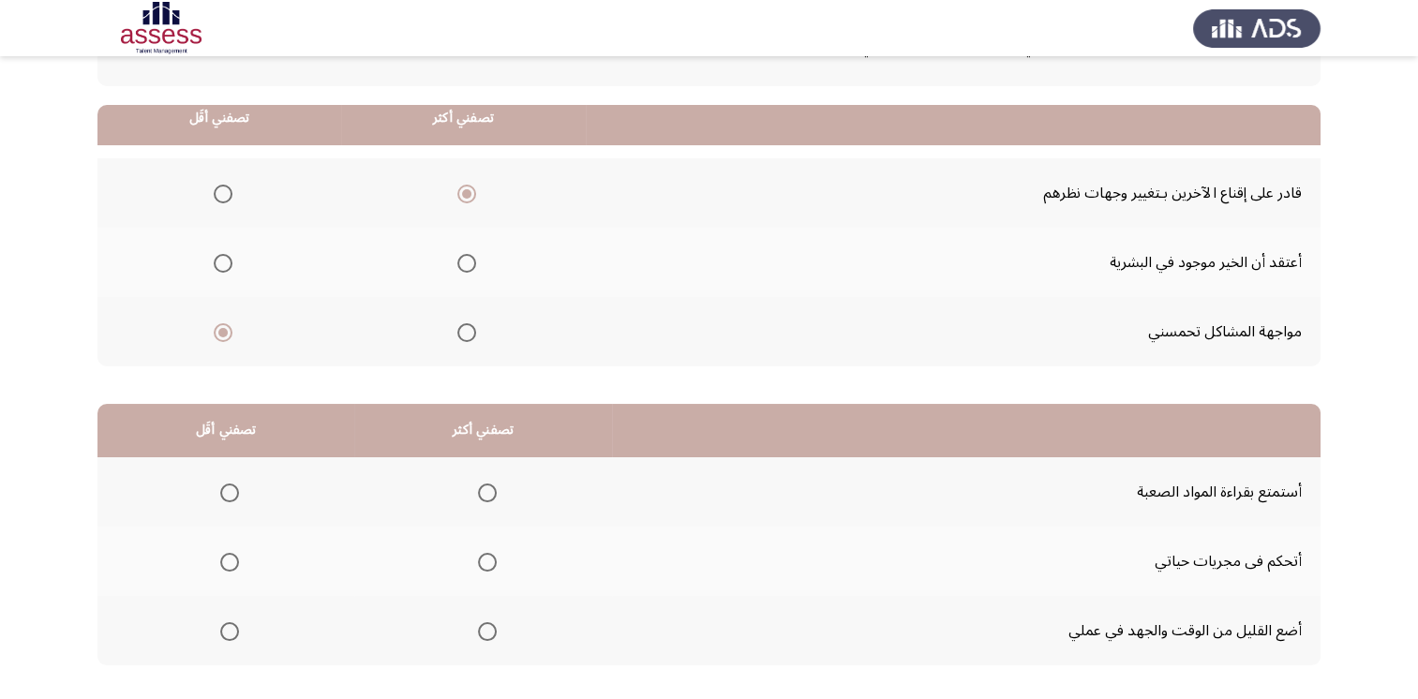
scroll to position [244, 0]
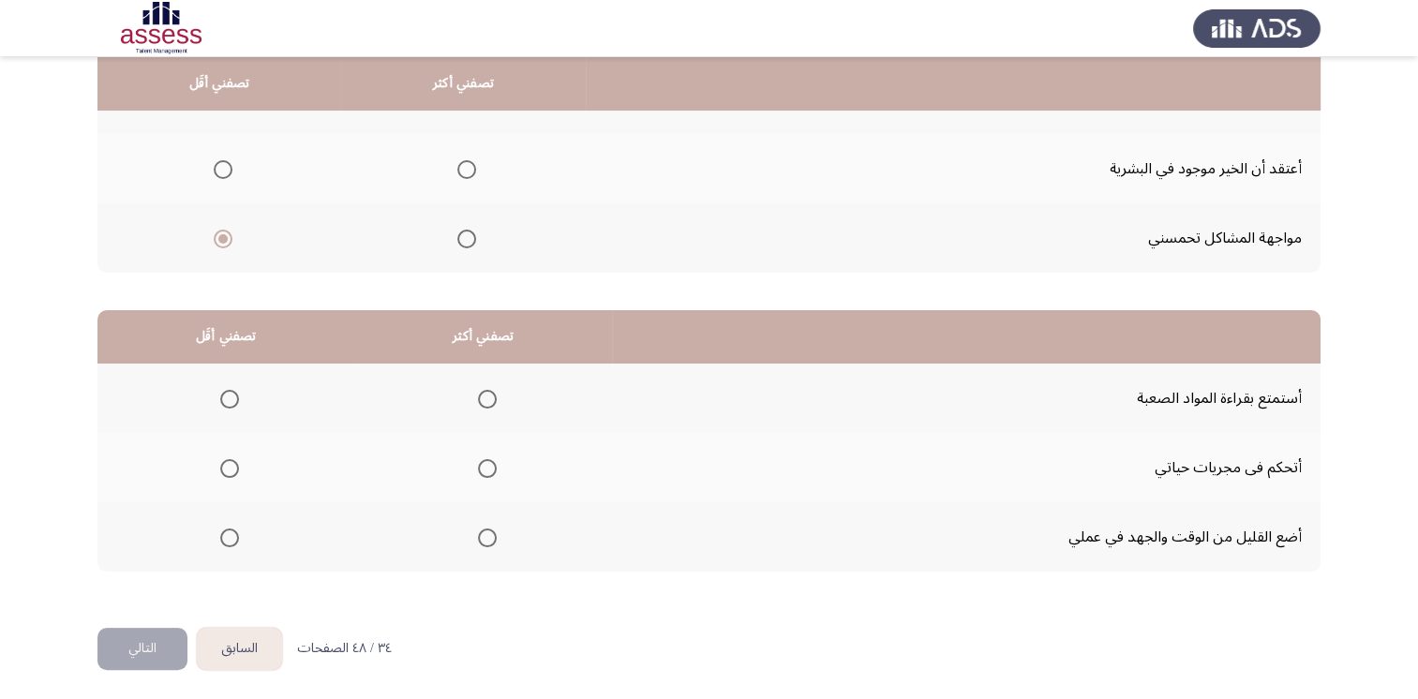
click at [222, 533] on span "Select an option" at bounding box center [229, 538] width 19 height 19
click at [222, 533] on input "Select an option" at bounding box center [229, 538] width 19 height 19
click at [491, 463] on span "Select an option" at bounding box center [487, 468] width 19 height 19
click at [491, 463] on input "Select an option" at bounding box center [487, 468] width 19 height 19
click at [135, 638] on button "التالي" at bounding box center [142, 649] width 90 height 42
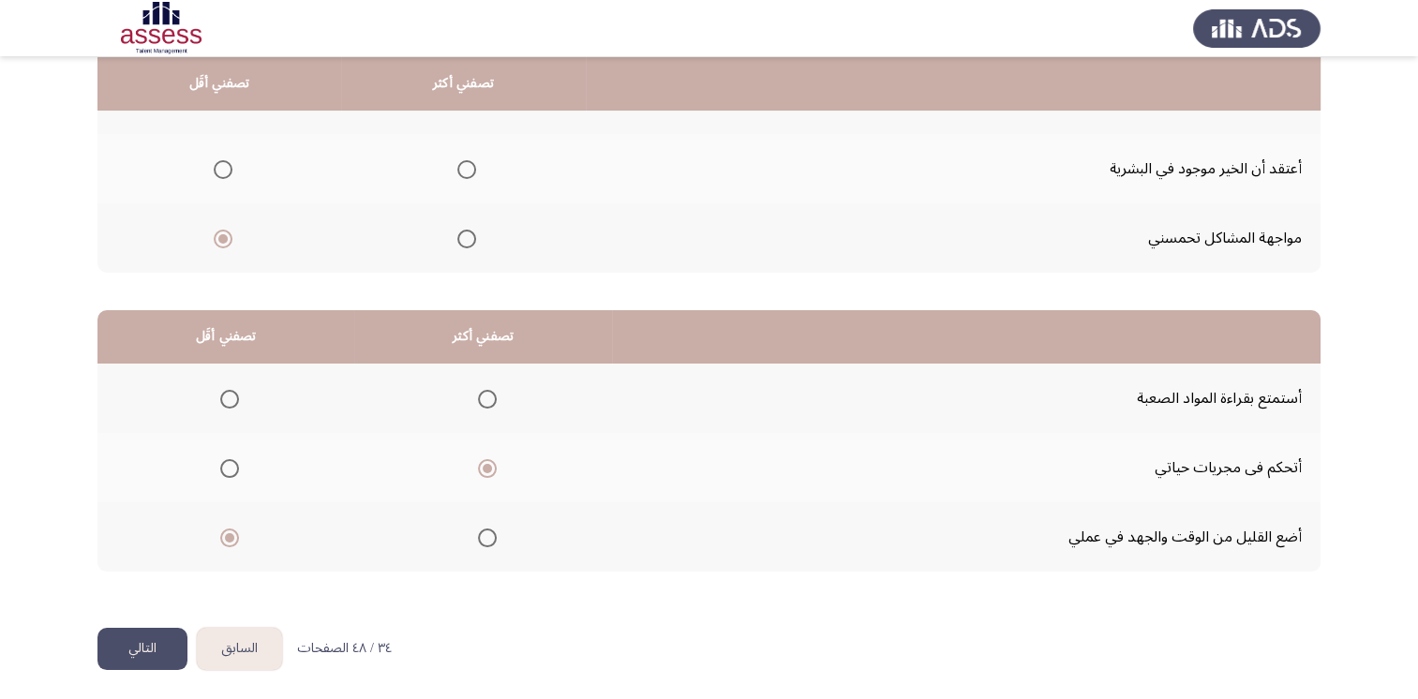
scroll to position [0, 0]
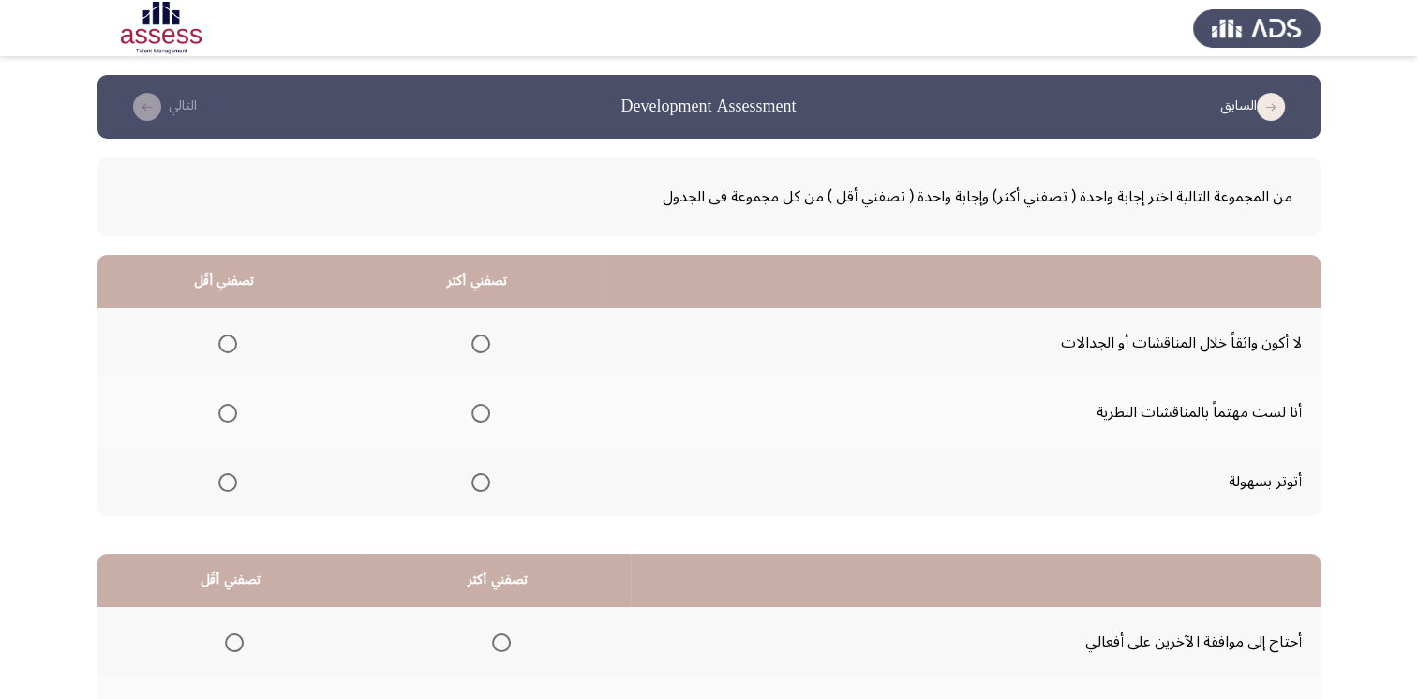
click at [219, 419] on span "Select an option" at bounding box center [227, 413] width 19 height 19
click at [219, 419] on input "Select an option" at bounding box center [227, 413] width 19 height 19
click at [479, 412] on span "Select an option" at bounding box center [480, 413] width 19 height 19
click at [479, 412] on input "Select an option" at bounding box center [480, 413] width 19 height 19
click at [221, 352] on mat-radio-group "Select an option" at bounding box center [224, 343] width 26 height 32
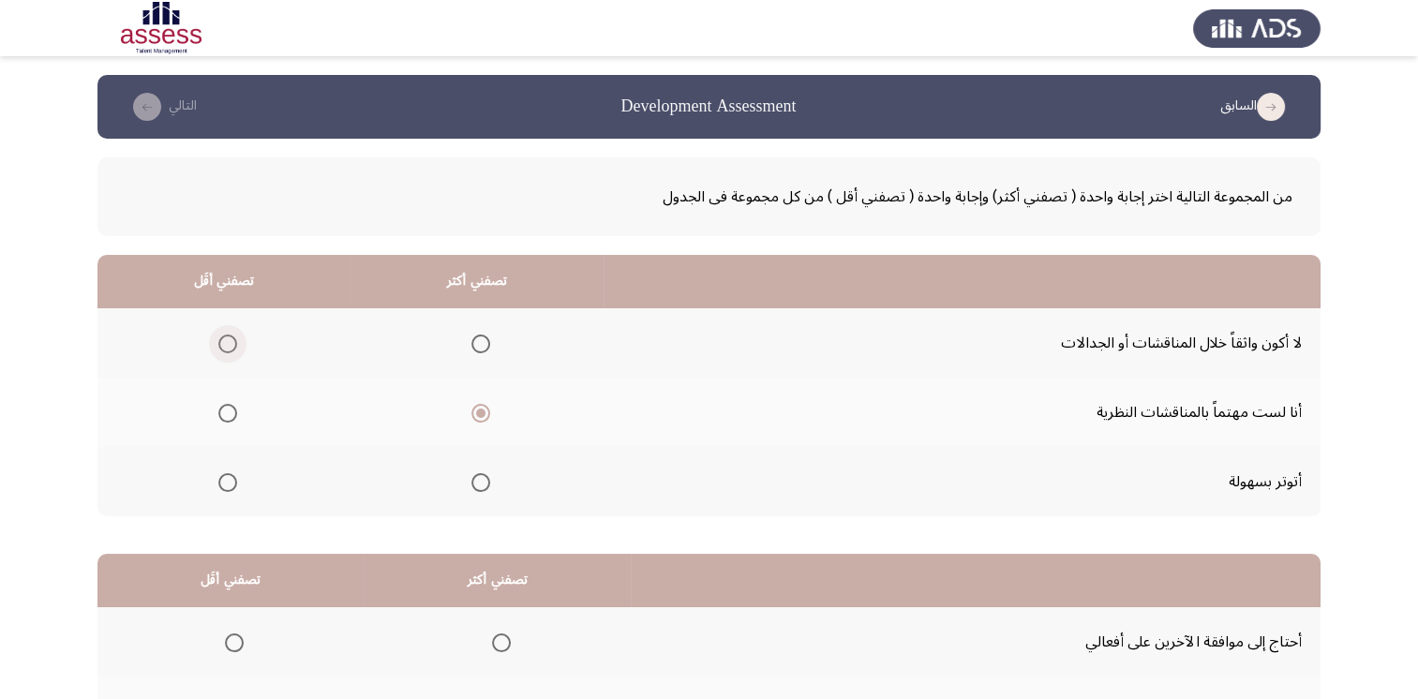
click at [221, 347] on span "Select an option" at bounding box center [227, 344] width 19 height 19
click at [221, 347] on input "Select an option" at bounding box center [227, 344] width 19 height 19
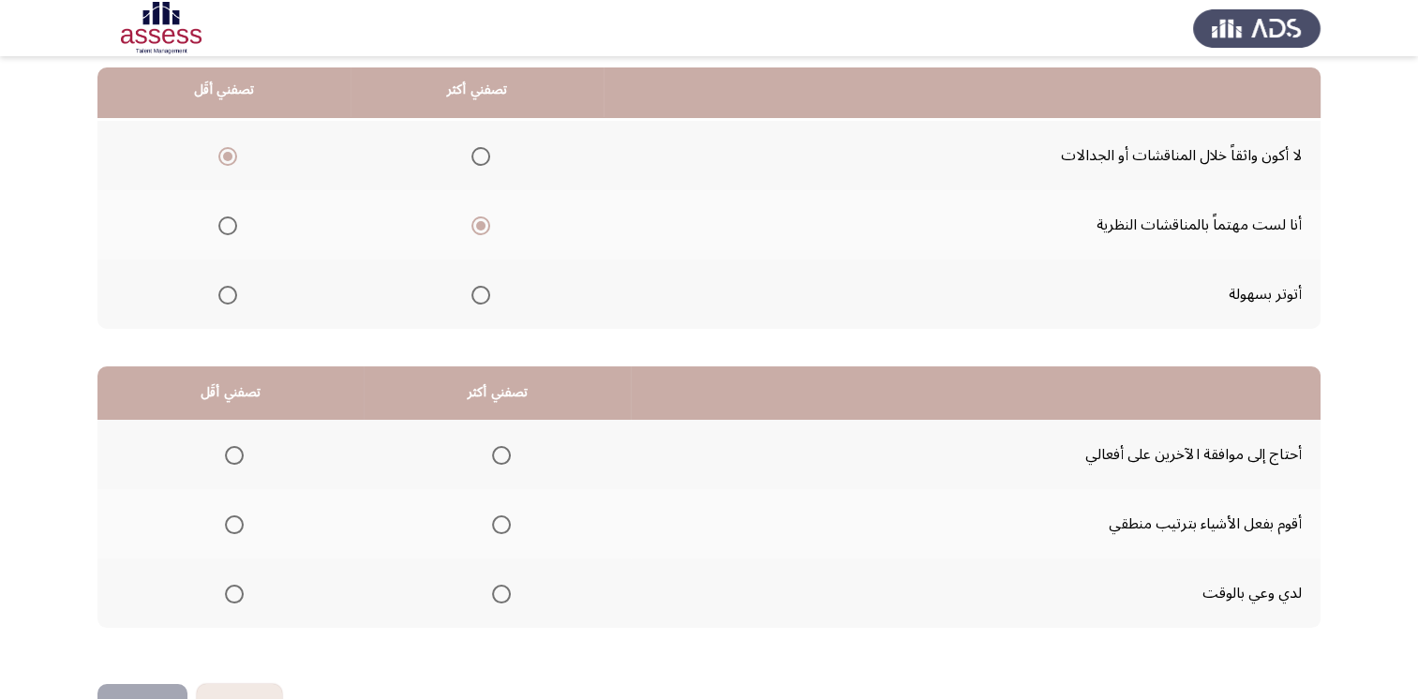
scroll to position [244, 0]
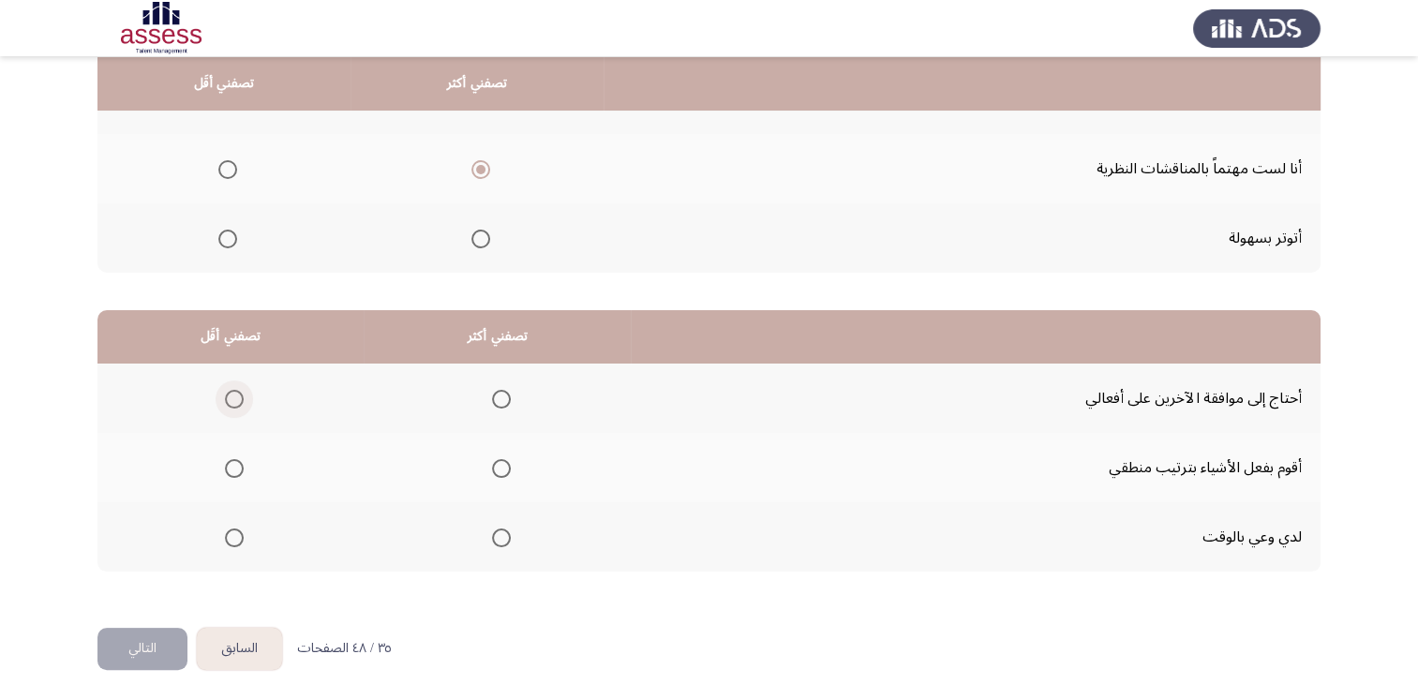
click at [232, 399] on span "Select an option" at bounding box center [234, 399] width 19 height 19
click at [232, 399] on input "Select an option" at bounding box center [234, 399] width 19 height 19
click at [502, 459] on span "Select an option" at bounding box center [501, 468] width 19 height 19
click at [502, 459] on input "Select an option" at bounding box center [501, 468] width 19 height 19
click at [505, 538] on span "Select an option" at bounding box center [501, 538] width 19 height 19
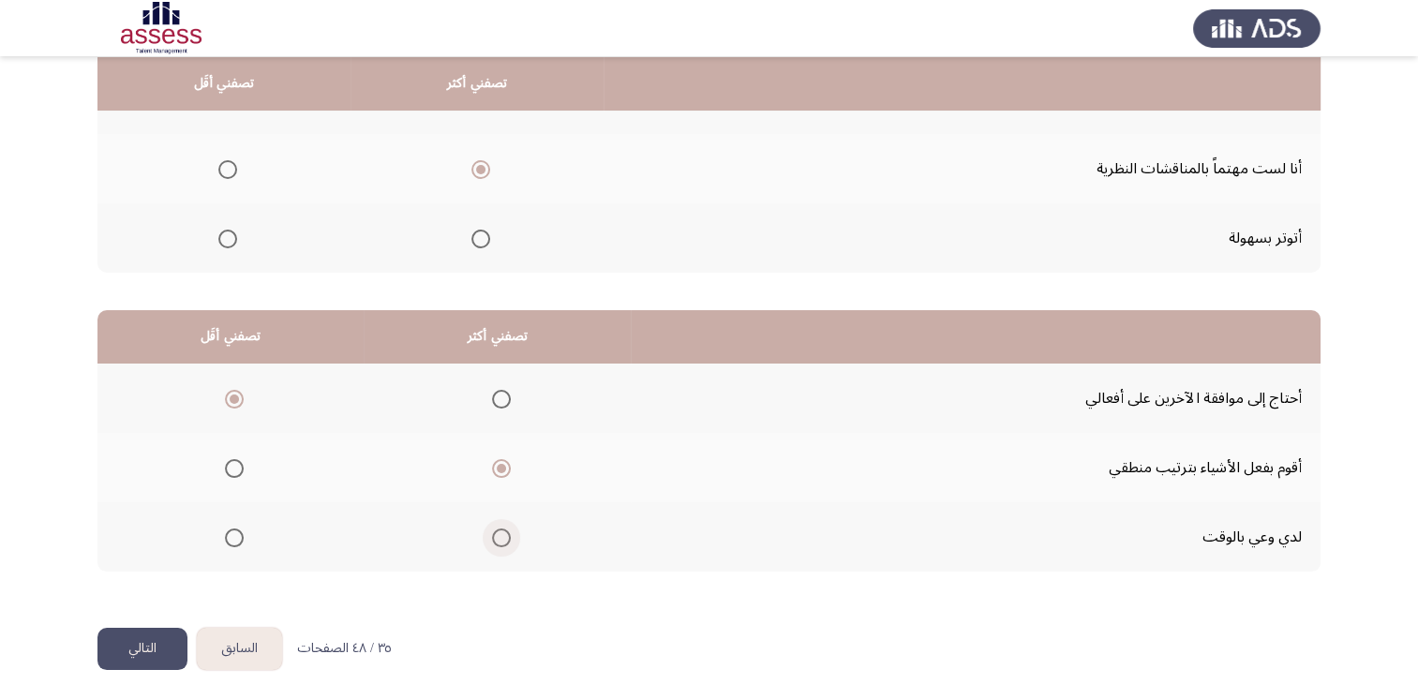
click at [505, 538] on input "Select an option" at bounding box center [501, 538] width 19 height 19
click at [154, 642] on button "التالي" at bounding box center [142, 649] width 90 height 42
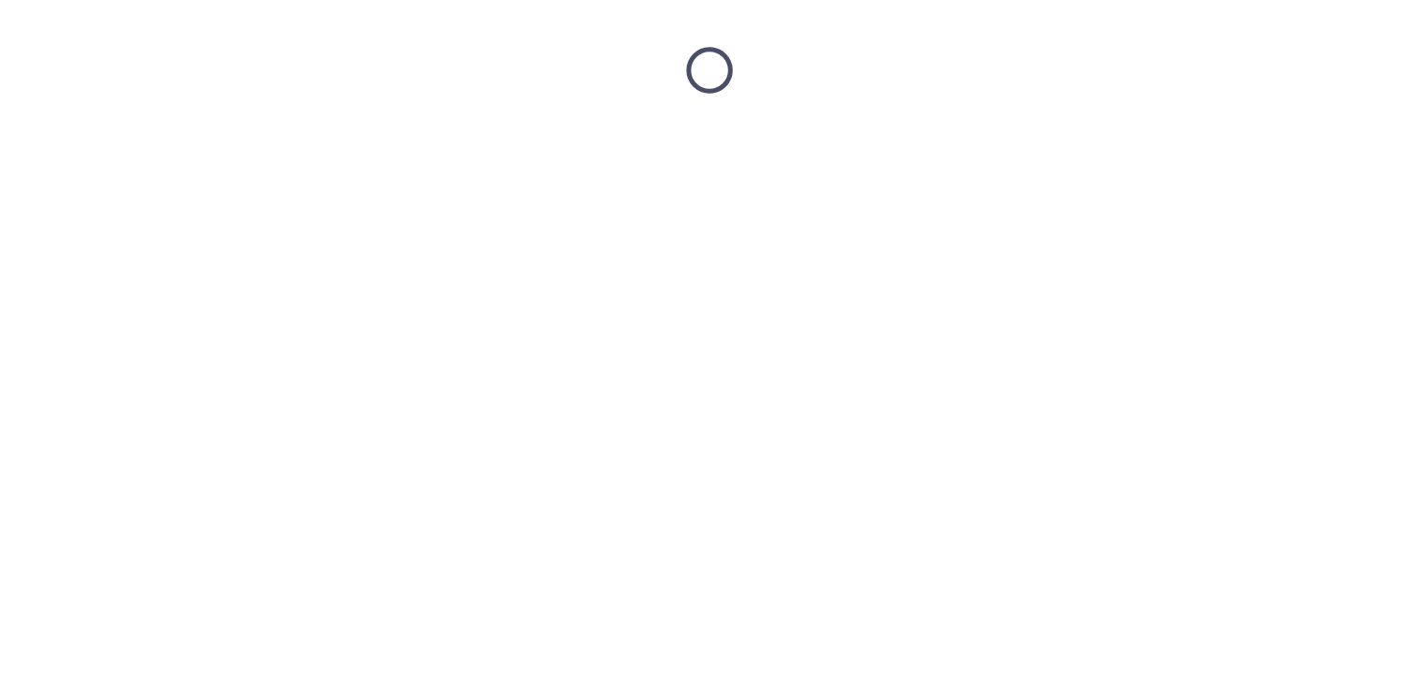
scroll to position [0, 0]
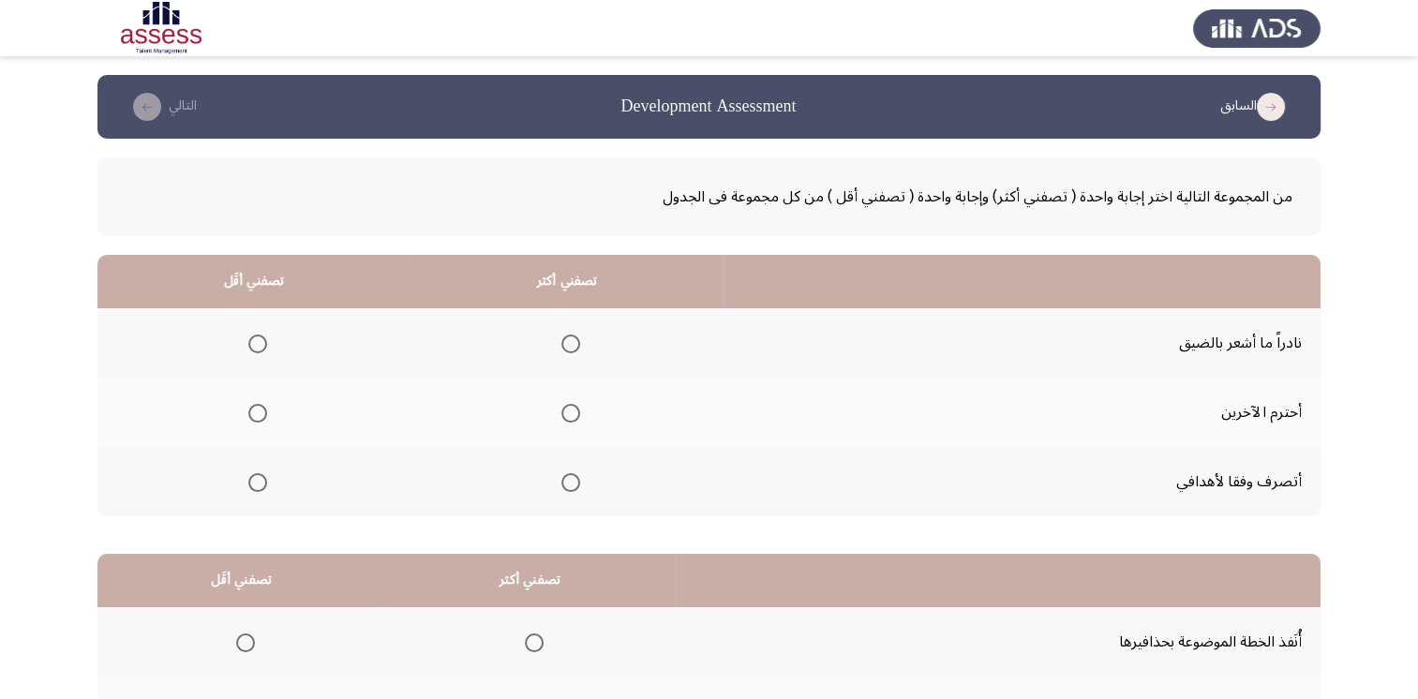
click at [561, 336] on span "Select an option" at bounding box center [570, 344] width 19 height 19
click at [561, 336] on input "Select an option" at bounding box center [570, 344] width 19 height 19
click at [261, 336] on span "Select an option" at bounding box center [257, 344] width 19 height 19
click at [261, 336] on input "Select an option" at bounding box center [257, 344] width 19 height 19
click at [565, 478] on span "Select an option" at bounding box center [570, 482] width 19 height 19
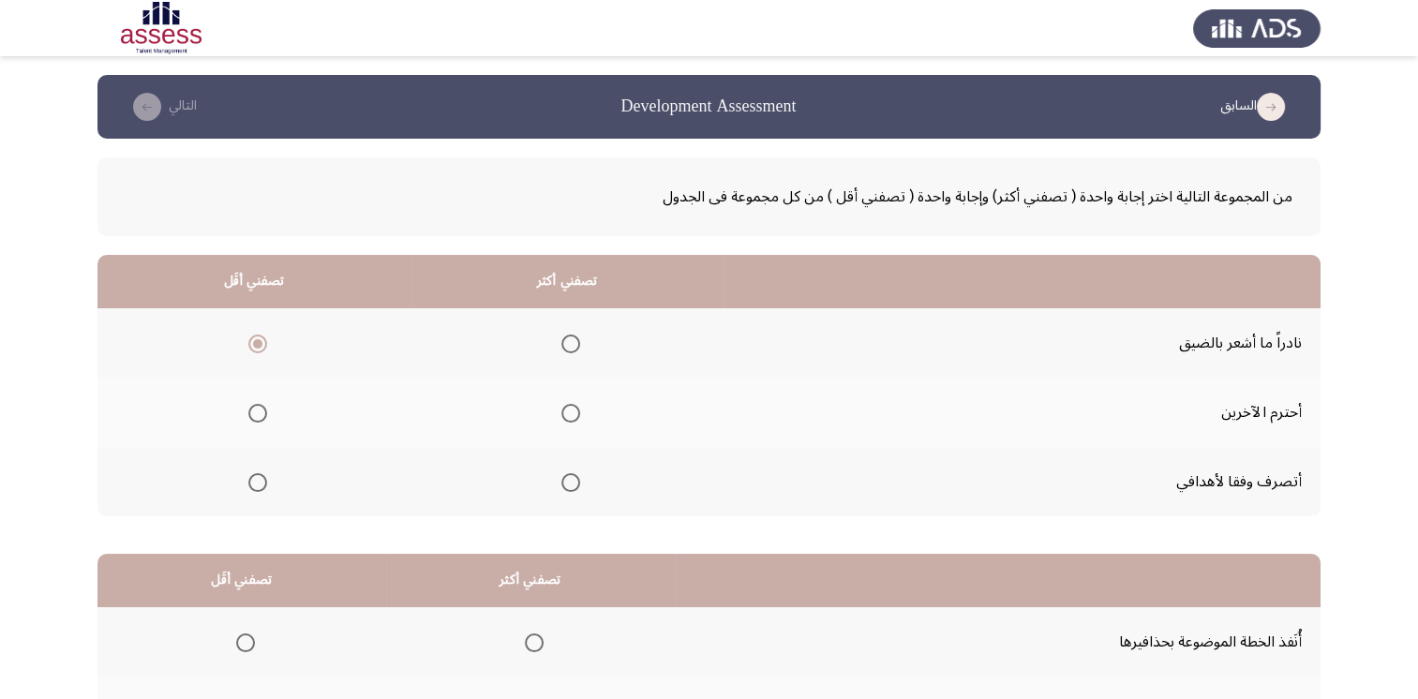
click at [565, 478] on input "Select an option" at bounding box center [570, 482] width 19 height 19
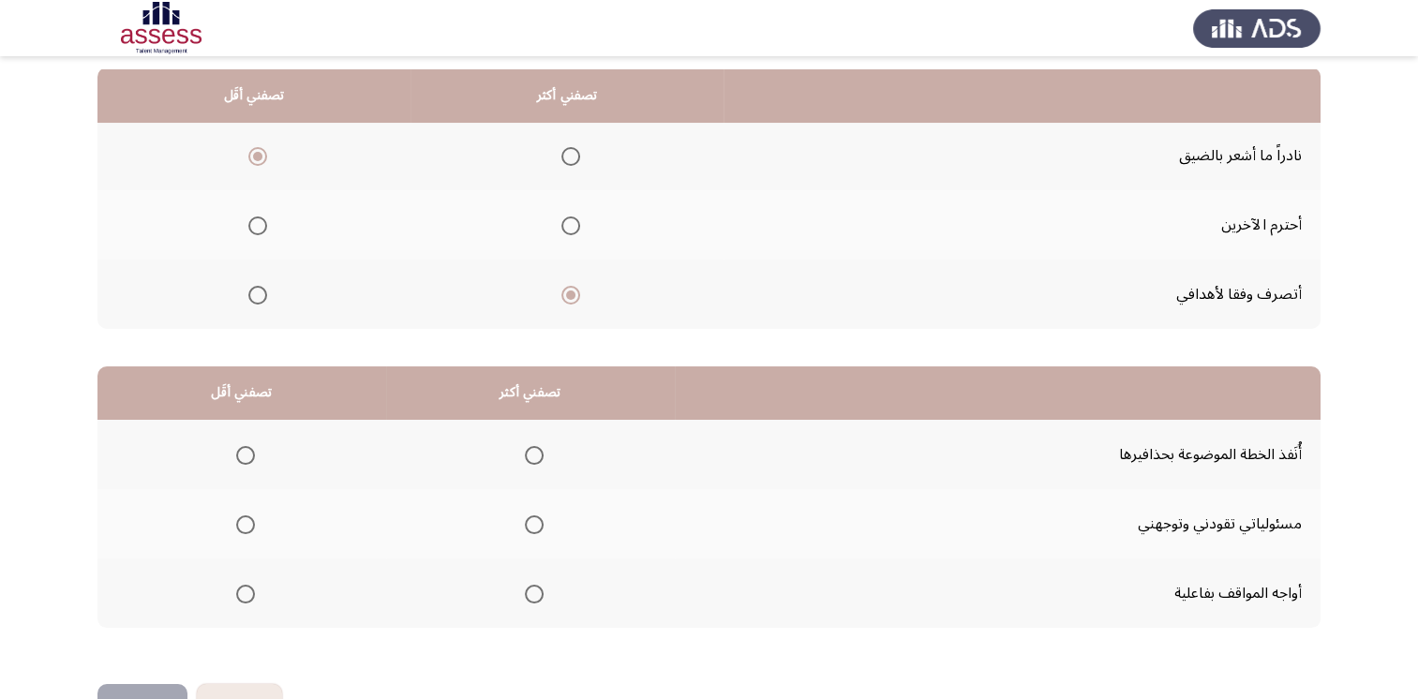
scroll to position [244, 0]
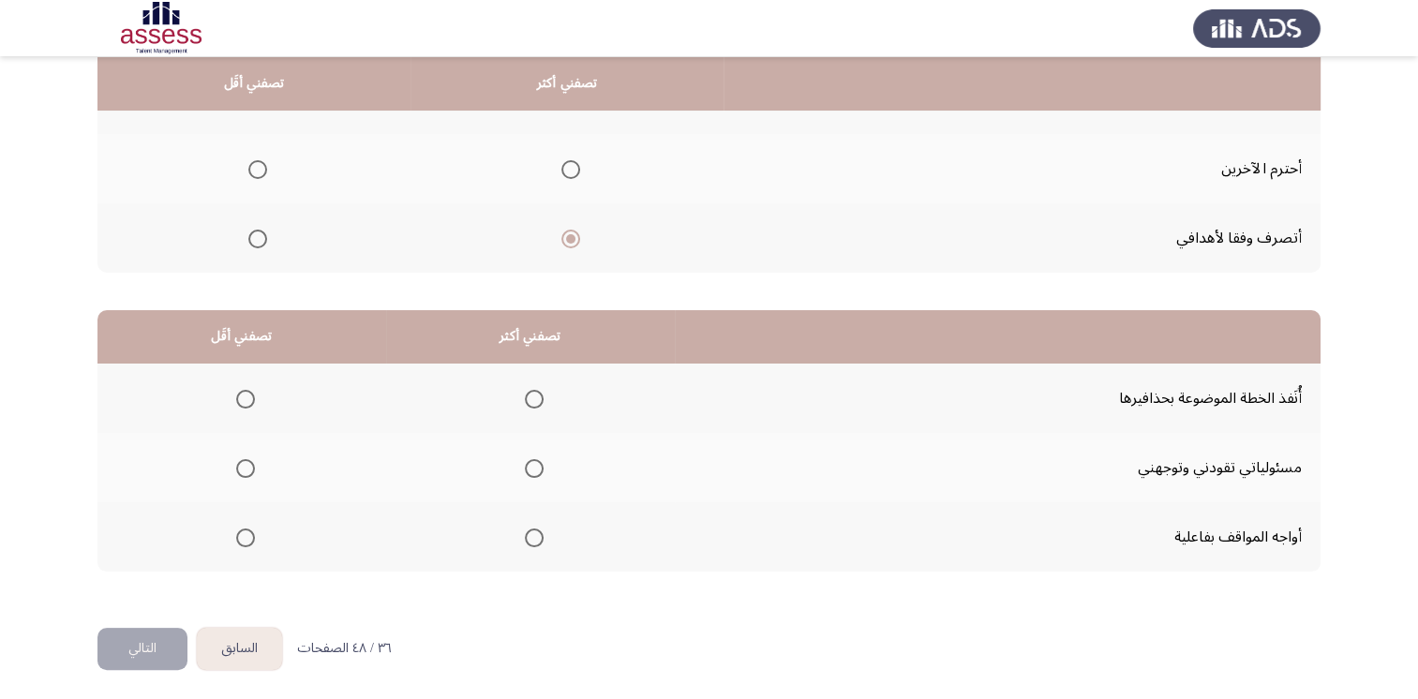
click at [527, 395] on span "Select an option" at bounding box center [534, 399] width 19 height 19
click at [527, 395] on input "Select an option" at bounding box center [534, 399] width 19 height 19
click at [244, 470] on span "Select an option" at bounding box center [245, 468] width 19 height 19
click at [244, 470] on input "Select an option" at bounding box center [245, 468] width 19 height 19
click at [243, 402] on span "Select an option" at bounding box center [245, 399] width 19 height 19
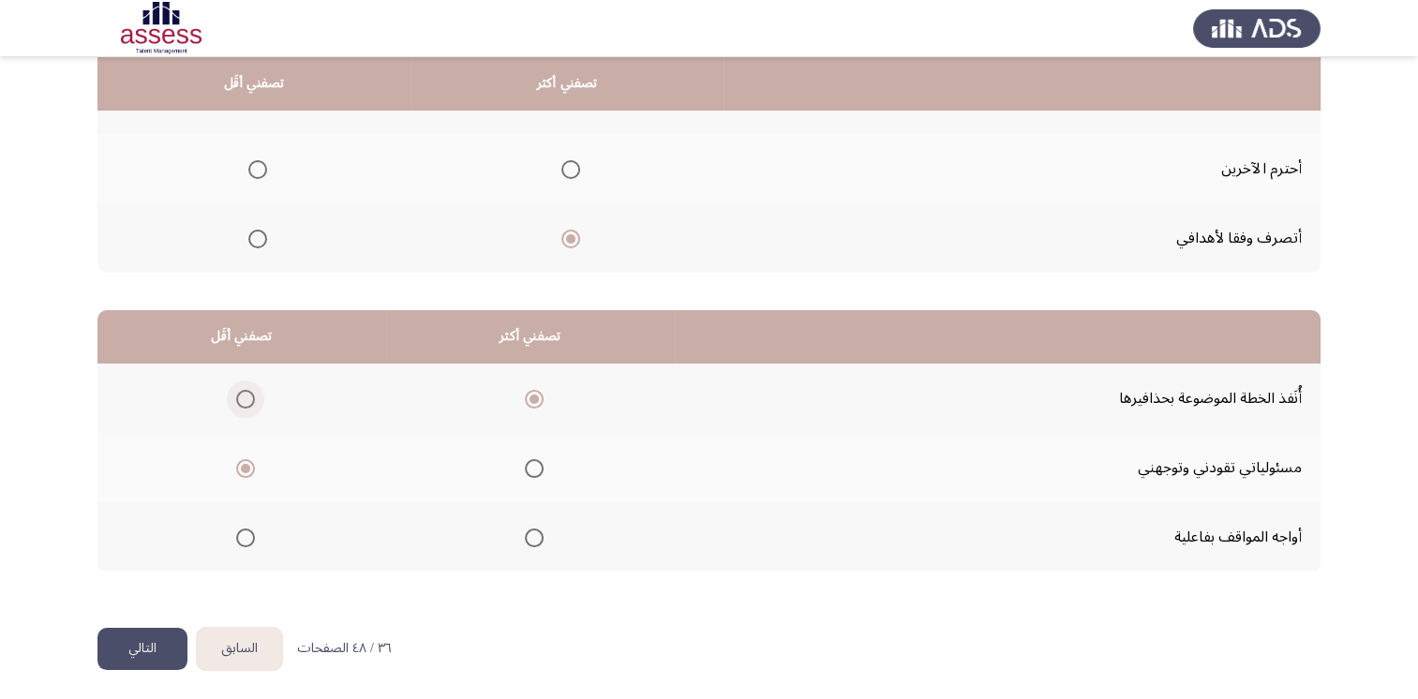
click at [243, 402] on input "Select an option" at bounding box center [245, 399] width 19 height 19
click at [525, 459] on span "Select an option" at bounding box center [534, 468] width 19 height 19
click at [525, 459] on input "Select an option" at bounding box center [534, 468] width 19 height 19
click at [165, 640] on button "التالي" at bounding box center [142, 649] width 90 height 42
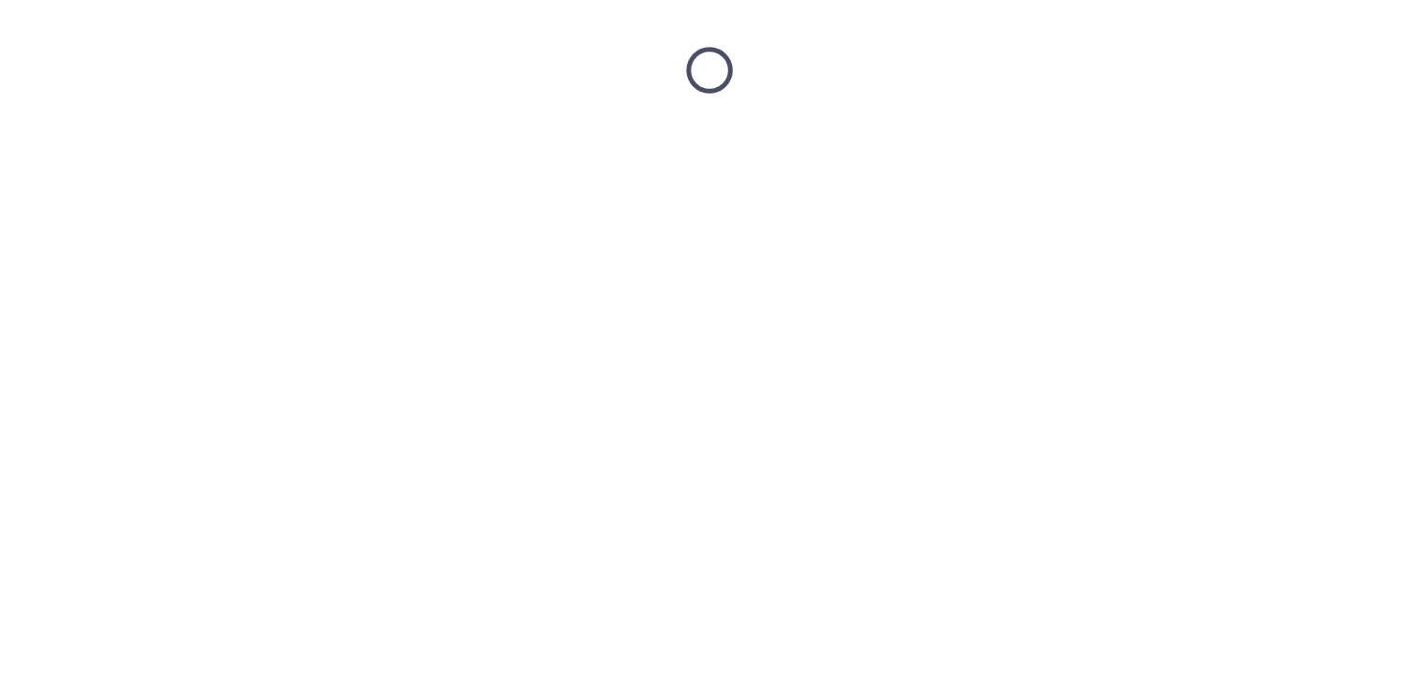
scroll to position [0, 0]
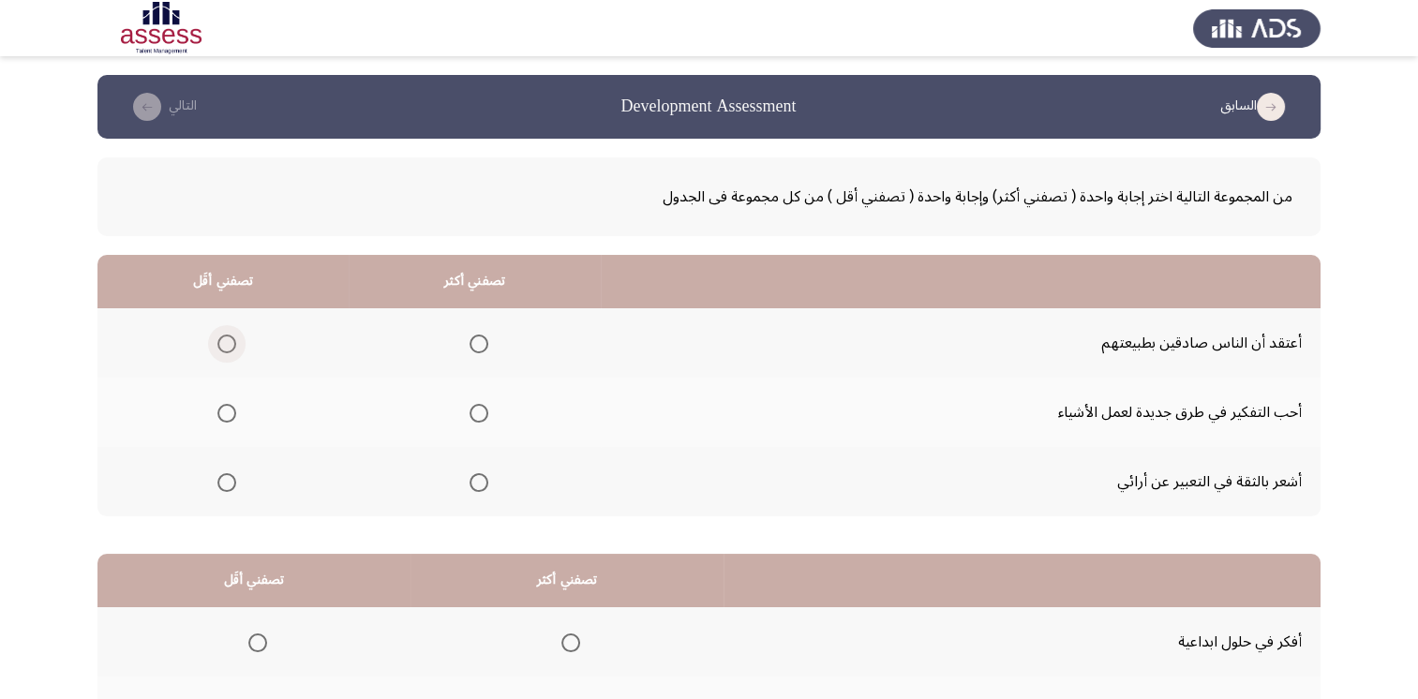
click at [221, 343] on span "Select an option" at bounding box center [226, 344] width 19 height 19
click at [221, 343] on input "Select an option" at bounding box center [226, 344] width 19 height 19
click at [473, 413] on span "Select an option" at bounding box center [479, 413] width 19 height 19
click at [473, 413] on input "Select an option" at bounding box center [479, 413] width 19 height 19
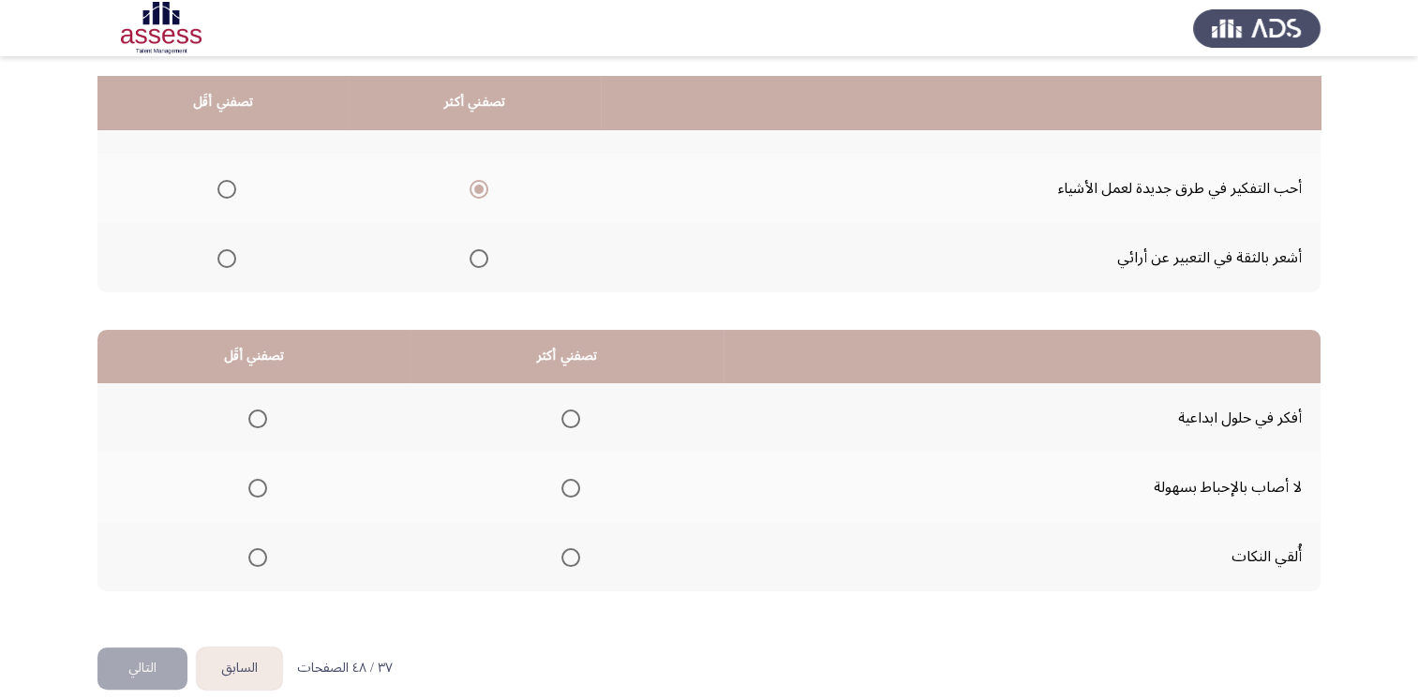
scroll to position [244, 0]
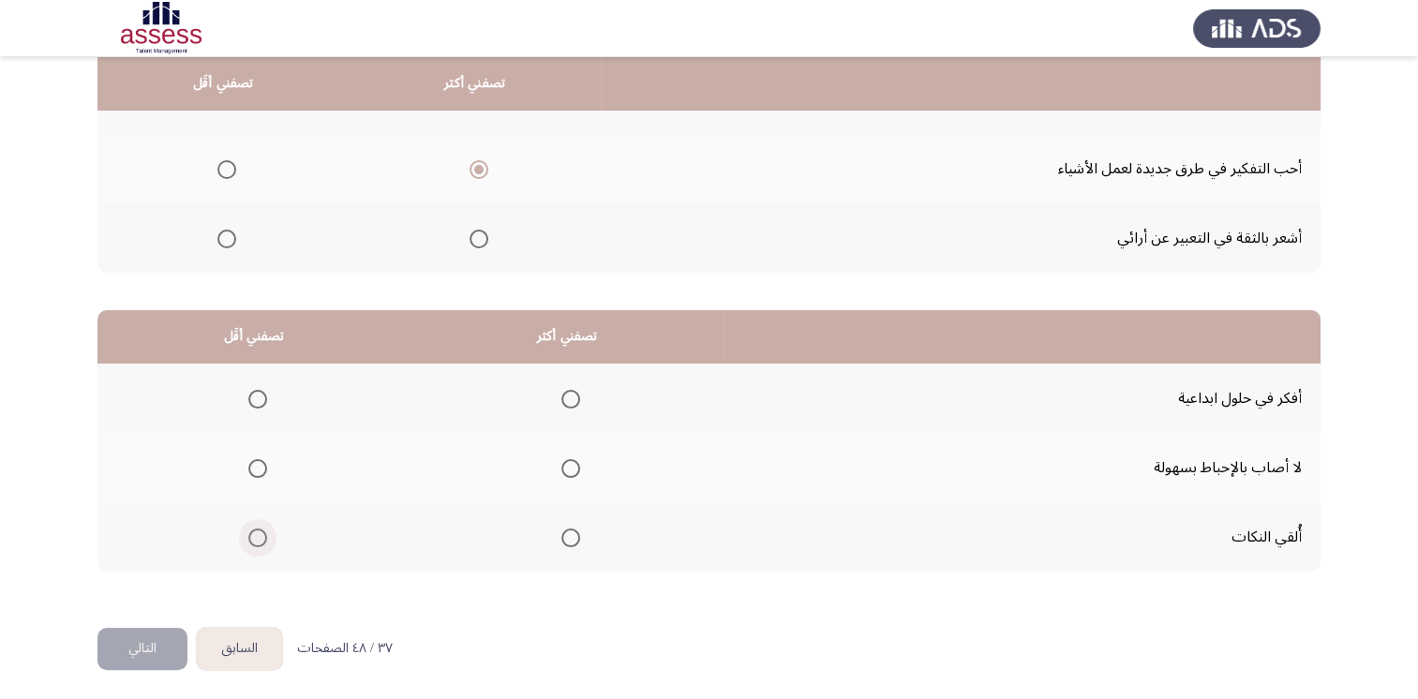
click at [258, 534] on span "Select an option" at bounding box center [257, 538] width 19 height 19
click at [258, 534] on input "Select an option" at bounding box center [257, 538] width 19 height 19
click at [575, 399] on th at bounding box center [567, 398] width 313 height 69
click at [567, 399] on span "Select an option" at bounding box center [570, 399] width 19 height 19
click at [567, 399] on input "Select an option" at bounding box center [570, 399] width 19 height 19
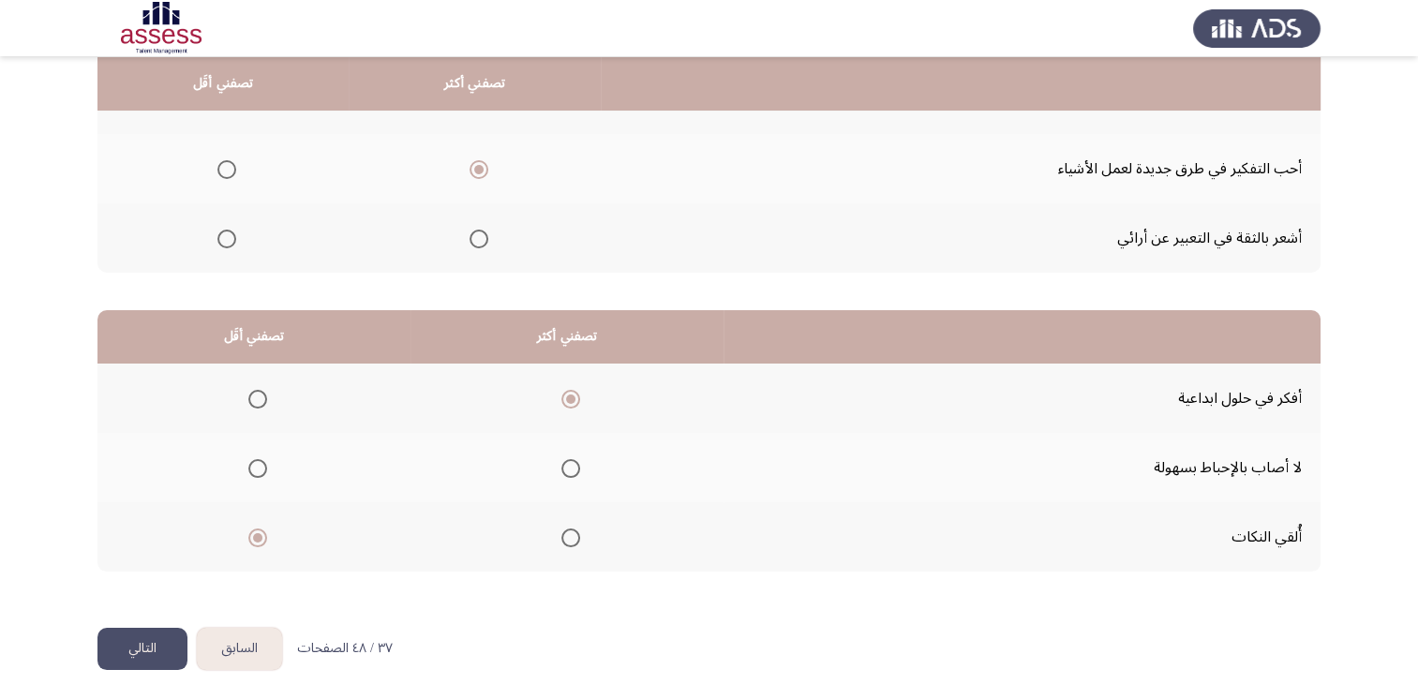
click at [142, 650] on button "التالي" at bounding box center [142, 649] width 90 height 42
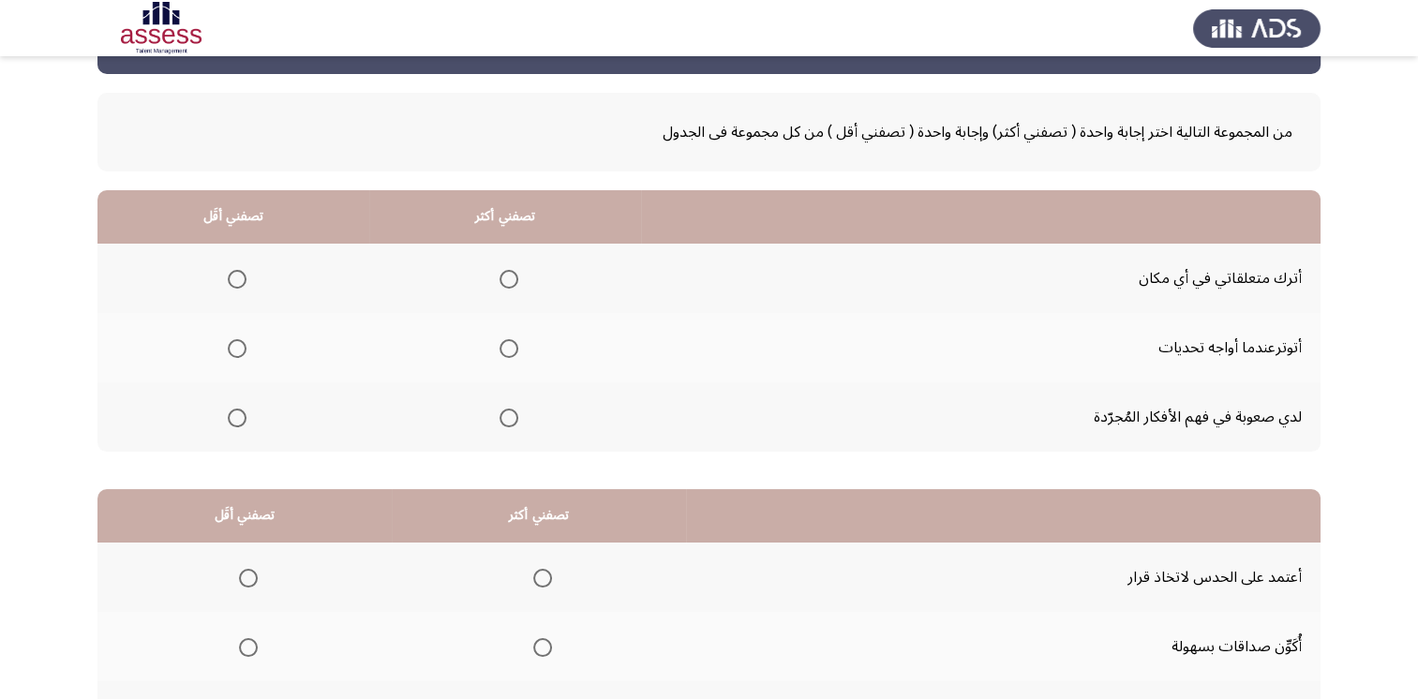
scroll to position [56, 0]
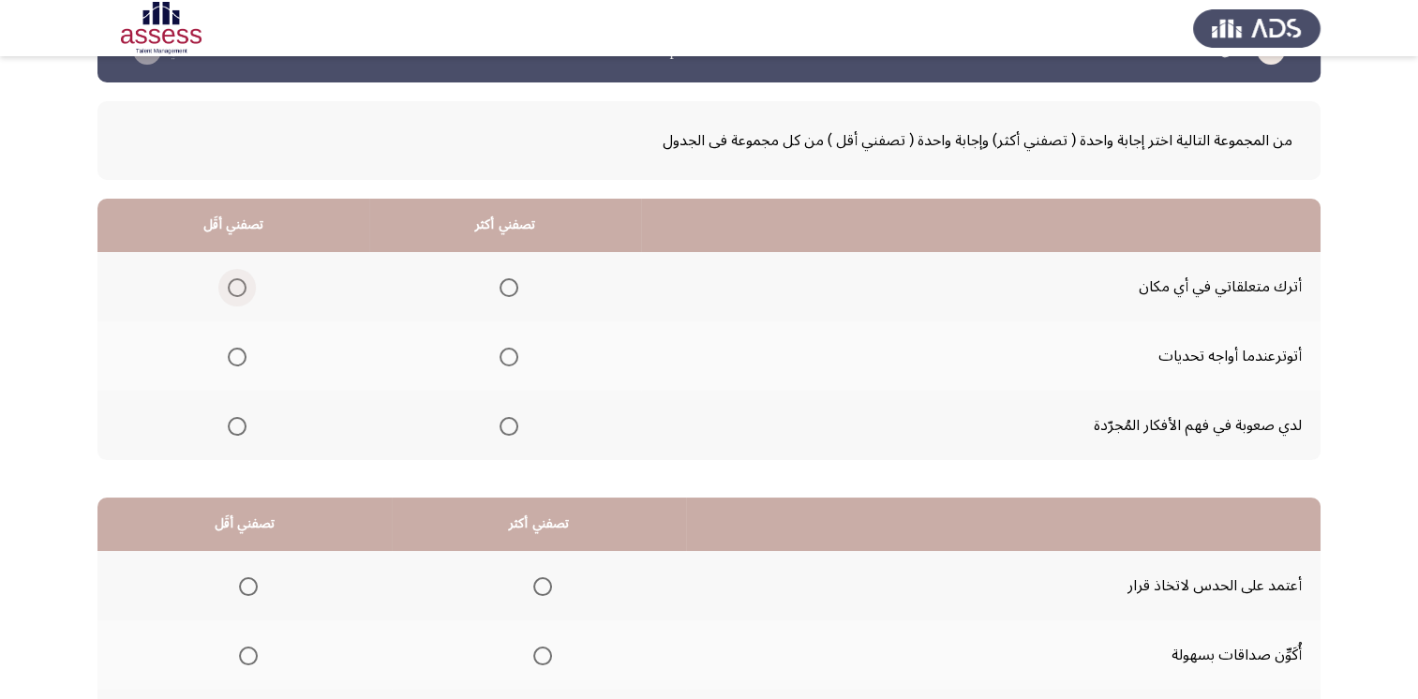
click at [231, 285] on span "Select an option" at bounding box center [237, 287] width 19 height 19
click at [231, 285] on input "Select an option" at bounding box center [237, 287] width 19 height 19
click at [519, 283] on th at bounding box center [505, 286] width 272 height 69
click at [513, 291] on span "Select an option" at bounding box center [509, 287] width 19 height 19
click at [513, 291] on input "Select an option" at bounding box center [509, 287] width 19 height 19
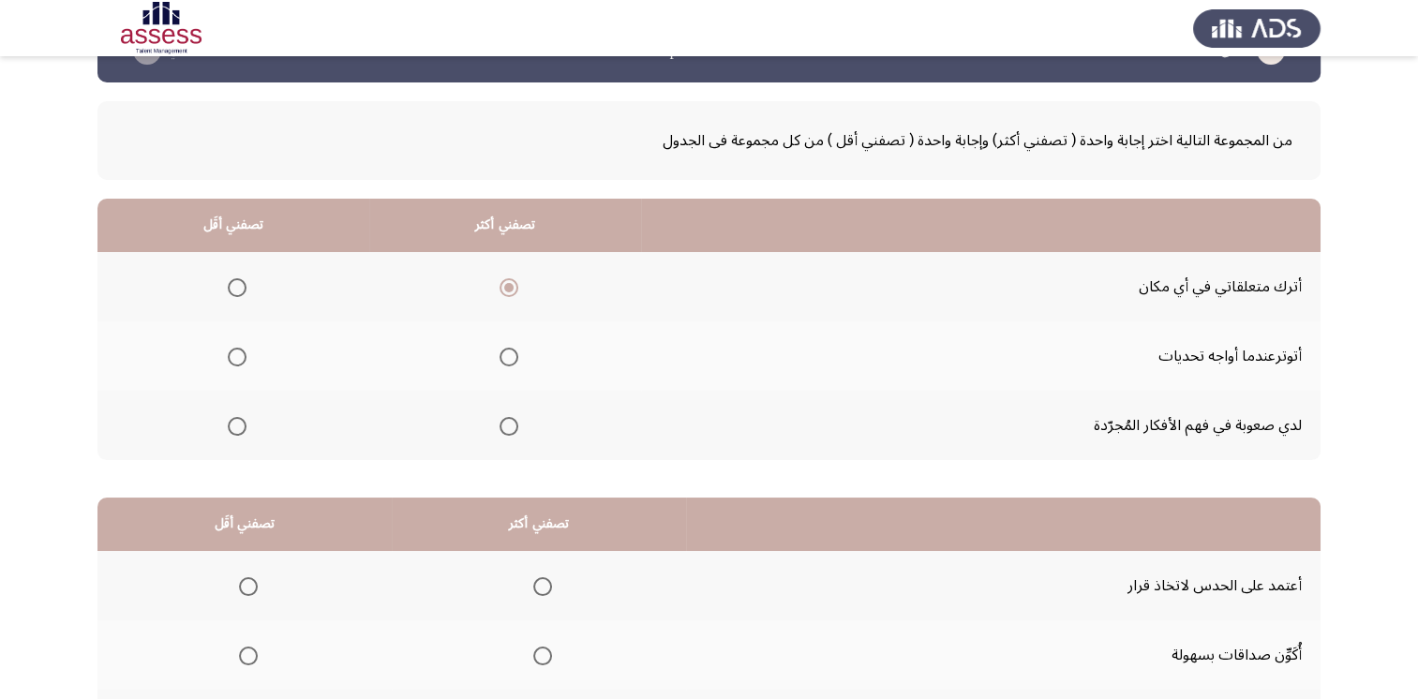
click at [522, 421] on th at bounding box center [505, 425] width 272 height 69
click at [508, 430] on span "Select an option" at bounding box center [509, 426] width 19 height 19
click at [508, 430] on input "Select an option" at bounding box center [509, 426] width 19 height 19
click at [517, 289] on span "Select an option" at bounding box center [509, 287] width 19 height 19
click at [517, 289] on input "Select an option" at bounding box center [509, 287] width 19 height 19
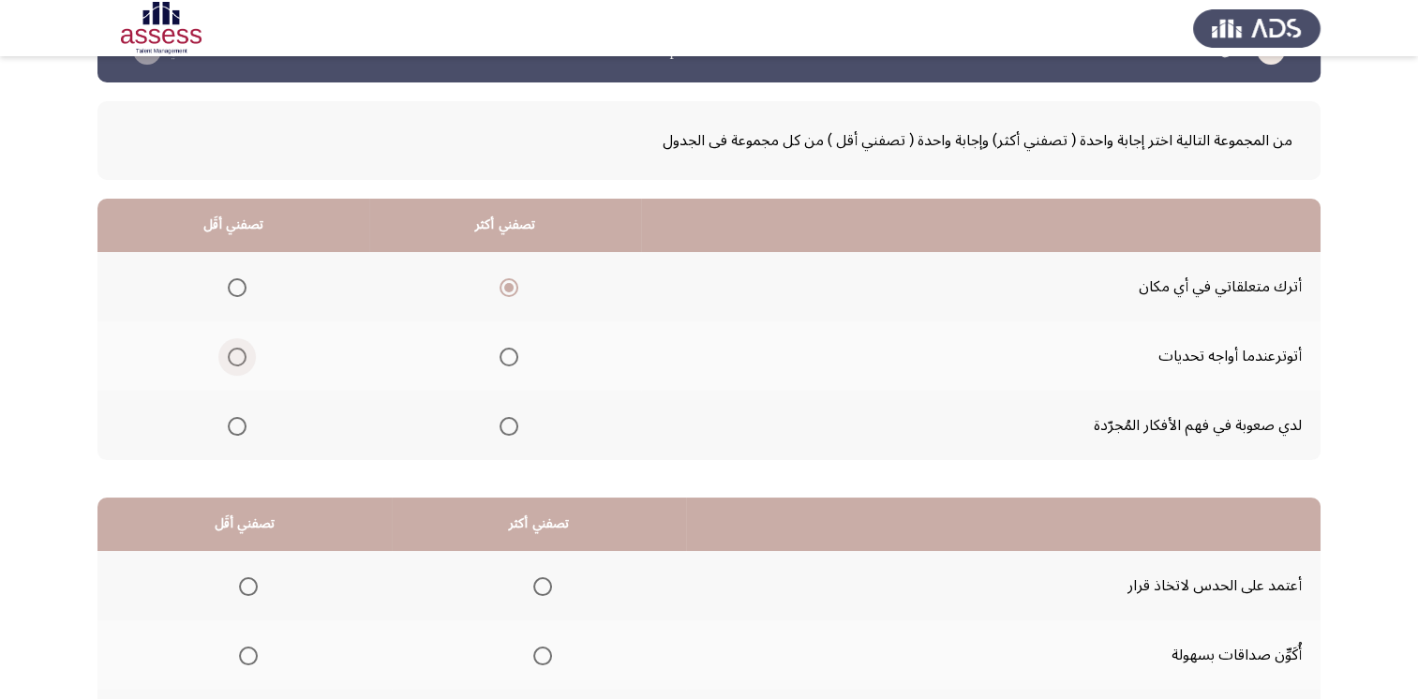
click at [243, 351] on span "Select an option" at bounding box center [237, 357] width 19 height 19
click at [243, 351] on input "Select an option" at bounding box center [237, 357] width 19 height 19
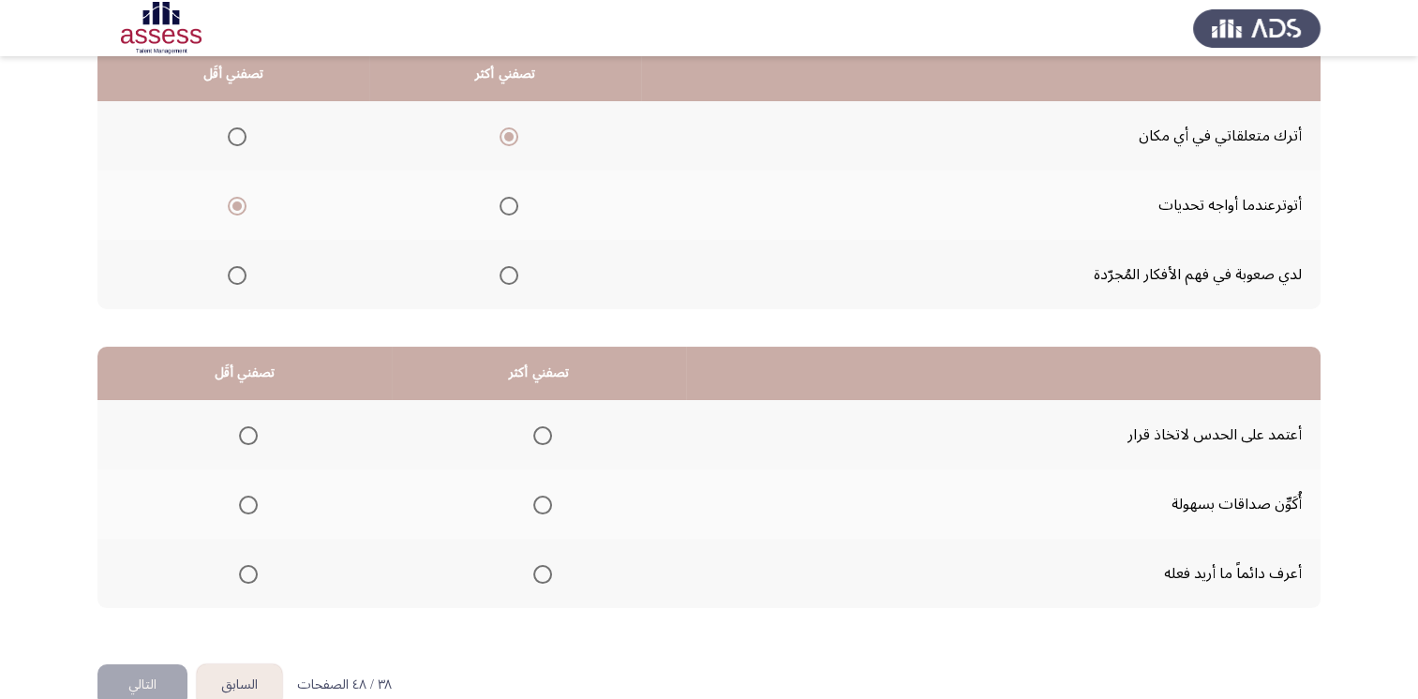
scroll to position [244, 0]
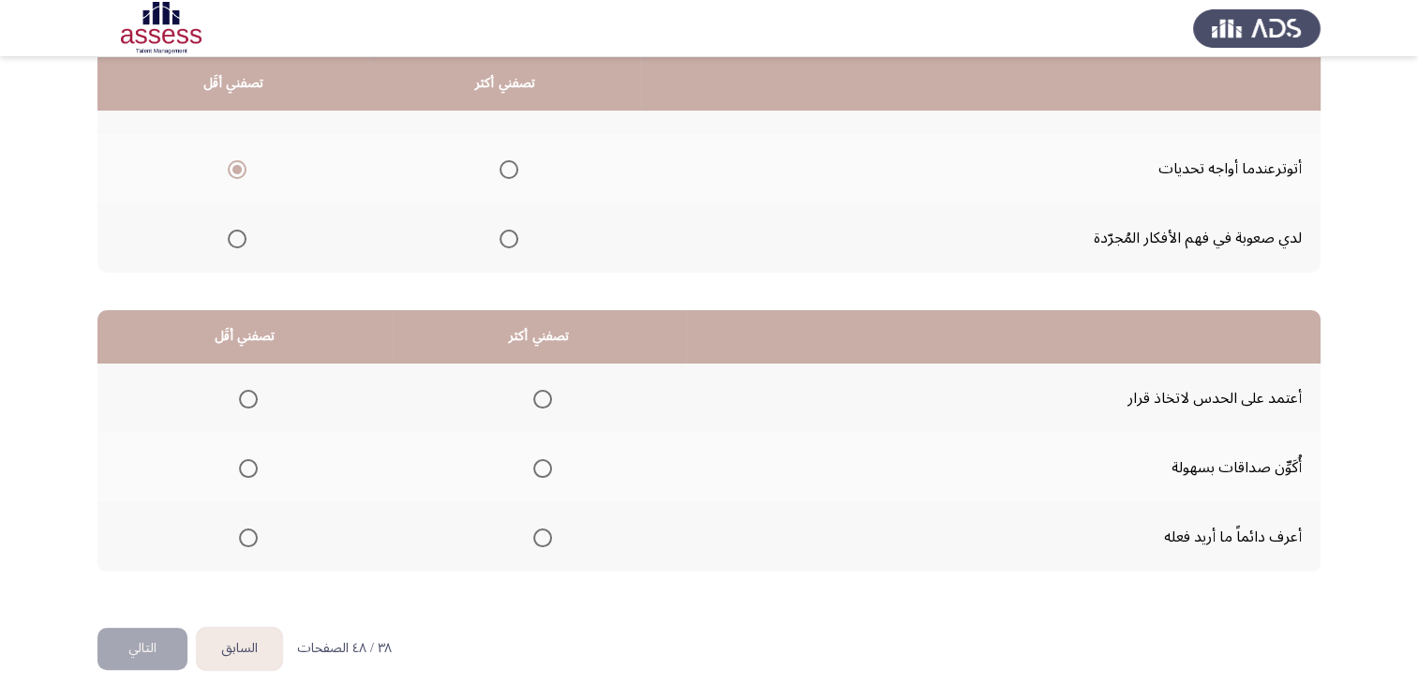
click at [244, 534] on span "Select an option" at bounding box center [248, 538] width 19 height 19
click at [244, 534] on input "Select an option" at bounding box center [248, 538] width 19 height 19
click at [248, 404] on span "Select an option" at bounding box center [248, 399] width 19 height 19
click at [248, 404] on input "Select an option" at bounding box center [248, 399] width 19 height 19
click at [536, 460] on span "Select an option" at bounding box center [542, 468] width 19 height 19
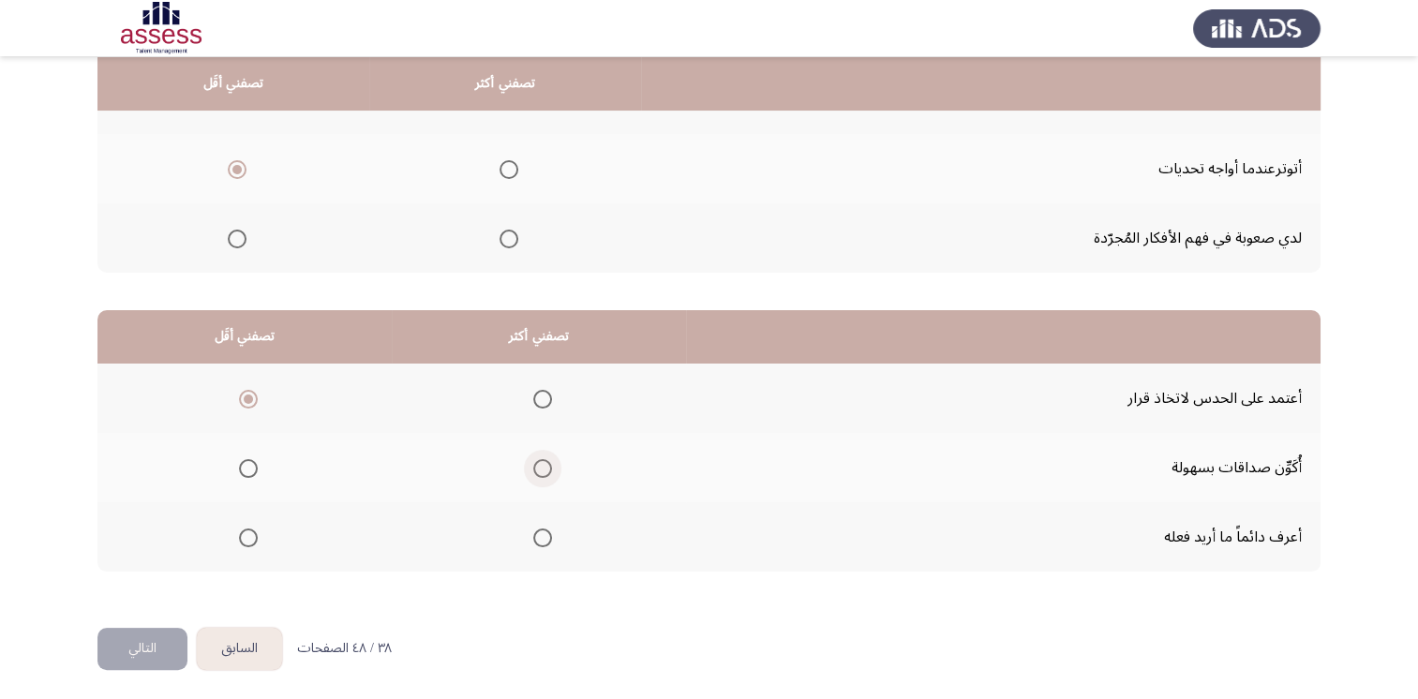
click at [536, 460] on input "Select an option" at bounding box center [542, 468] width 19 height 19
click at [543, 530] on span "Select an option" at bounding box center [542, 538] width 19 height 19
click at [543, 530] on input "Select an option" at bounding box center [542, 538] width 19 height 19
click at [544, 461] on span "Select an option" at bounding box center [542, 468] width 19 height 19
click at [544, 461] on input "Select an option" at bounding box center [542, 468] width 19 height 19
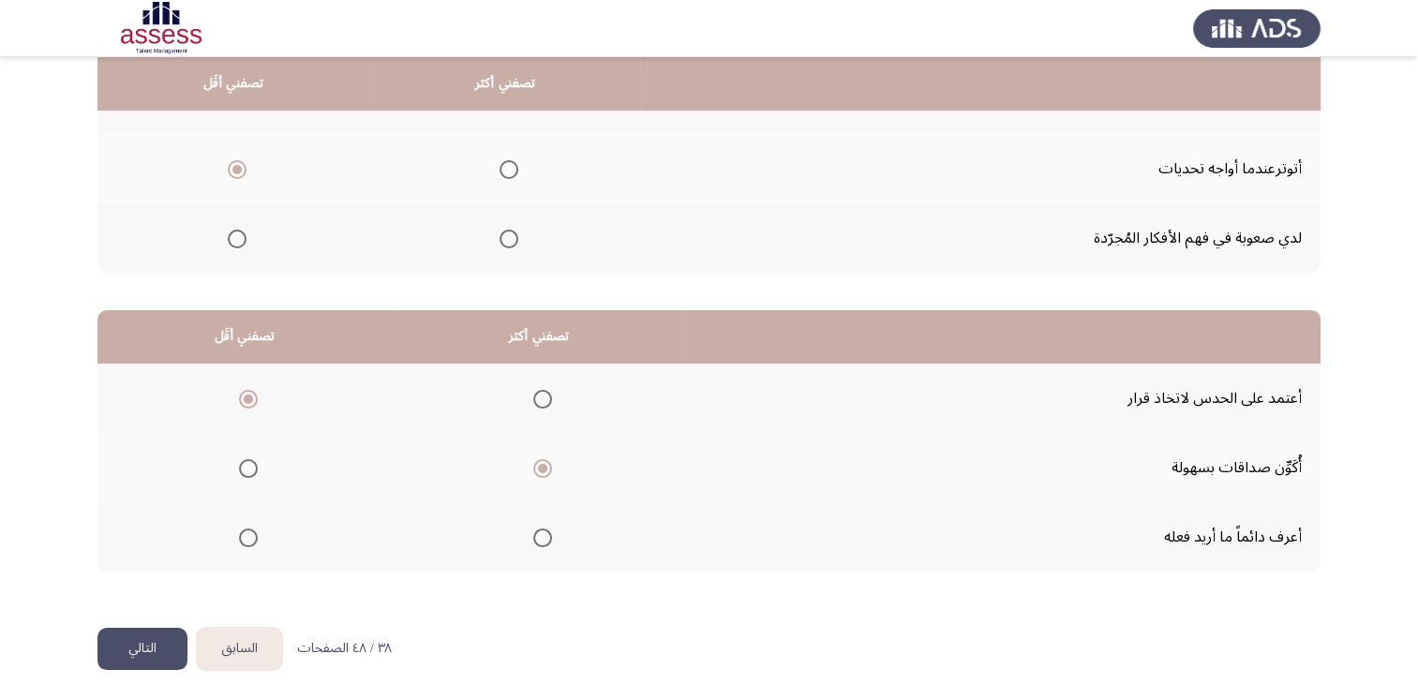
click at [142, 650] on button "التالي" at bounding box center [142, 649] width 90 height 42
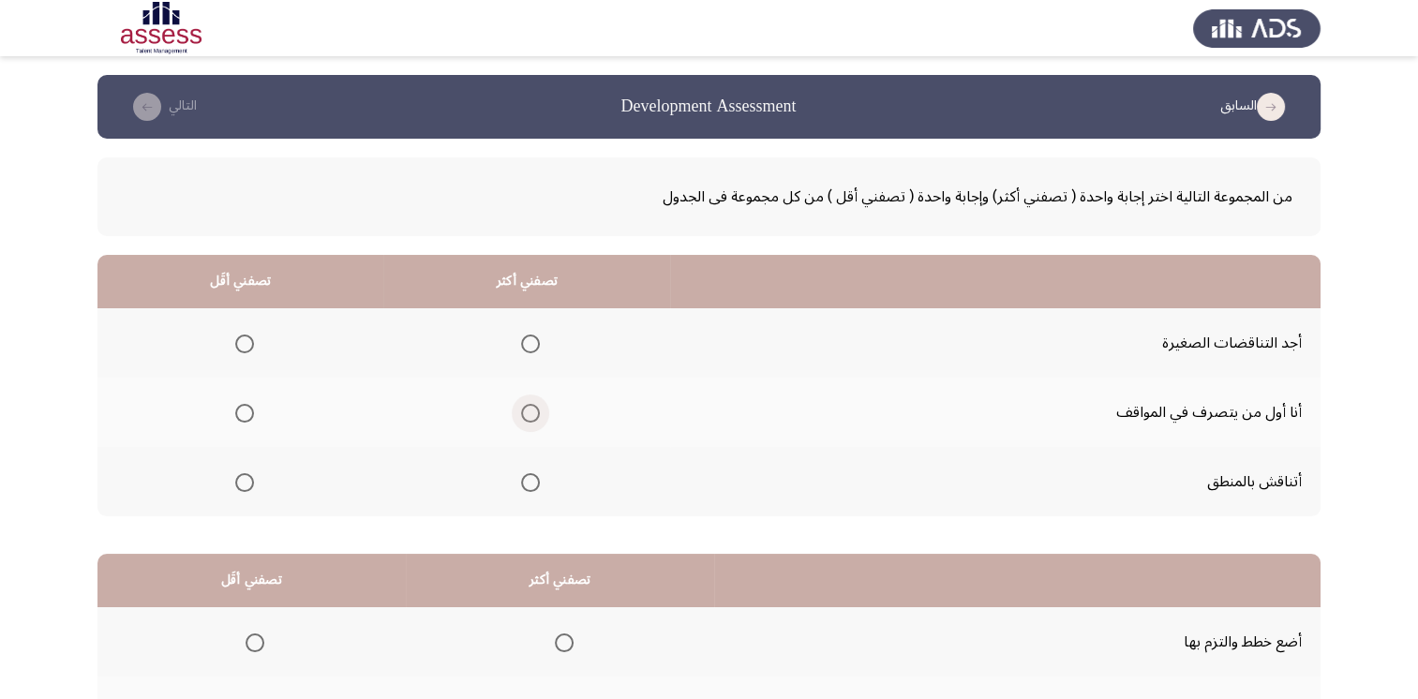
click at [525, 414] on span "Select an option" at bounding box center [530, 413] width 19 height 19
click at [525, 414] on input "Select an option" at bounding box center [530, 413] width 19 height 19
click at [250, 343] on span "Select an option" at bounding box center [244, 344] width 19 height 19
click at [250, 343] on input "Select an option" at bounding box center [244, 344] width 19 height 19
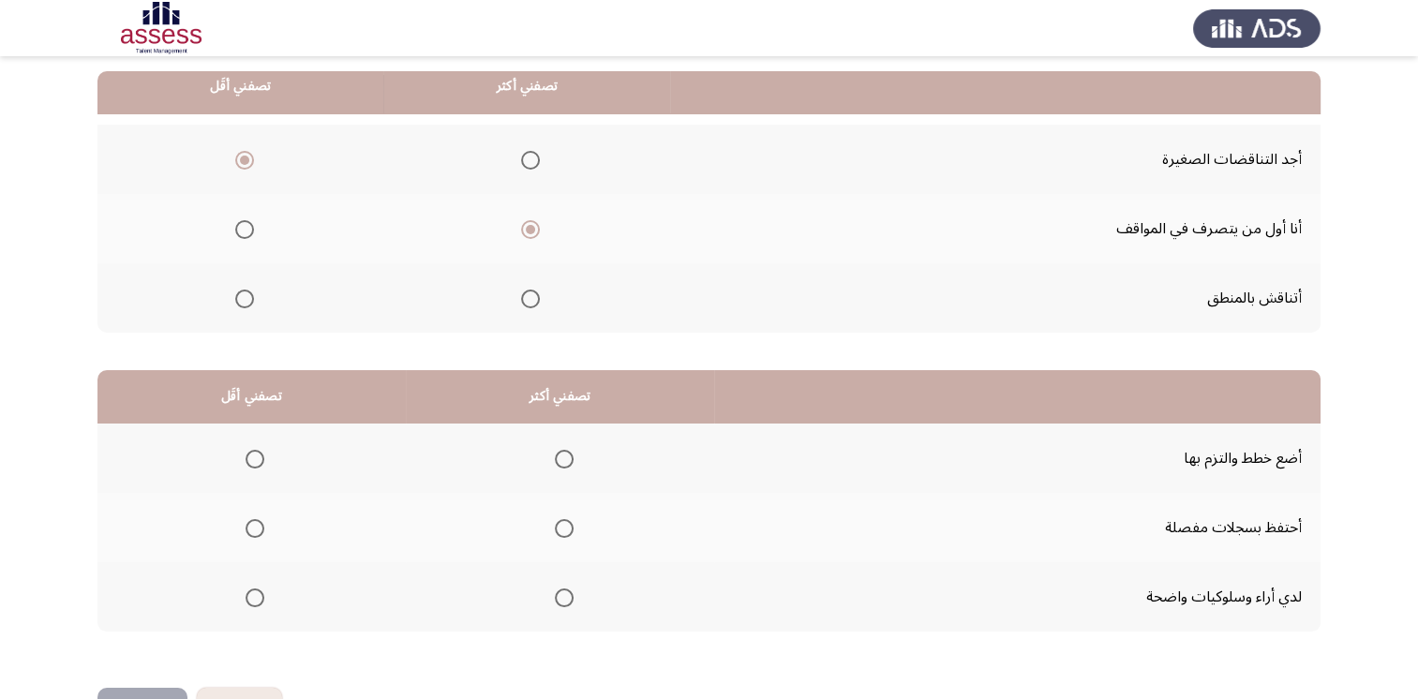
scroll to position [187, 0]
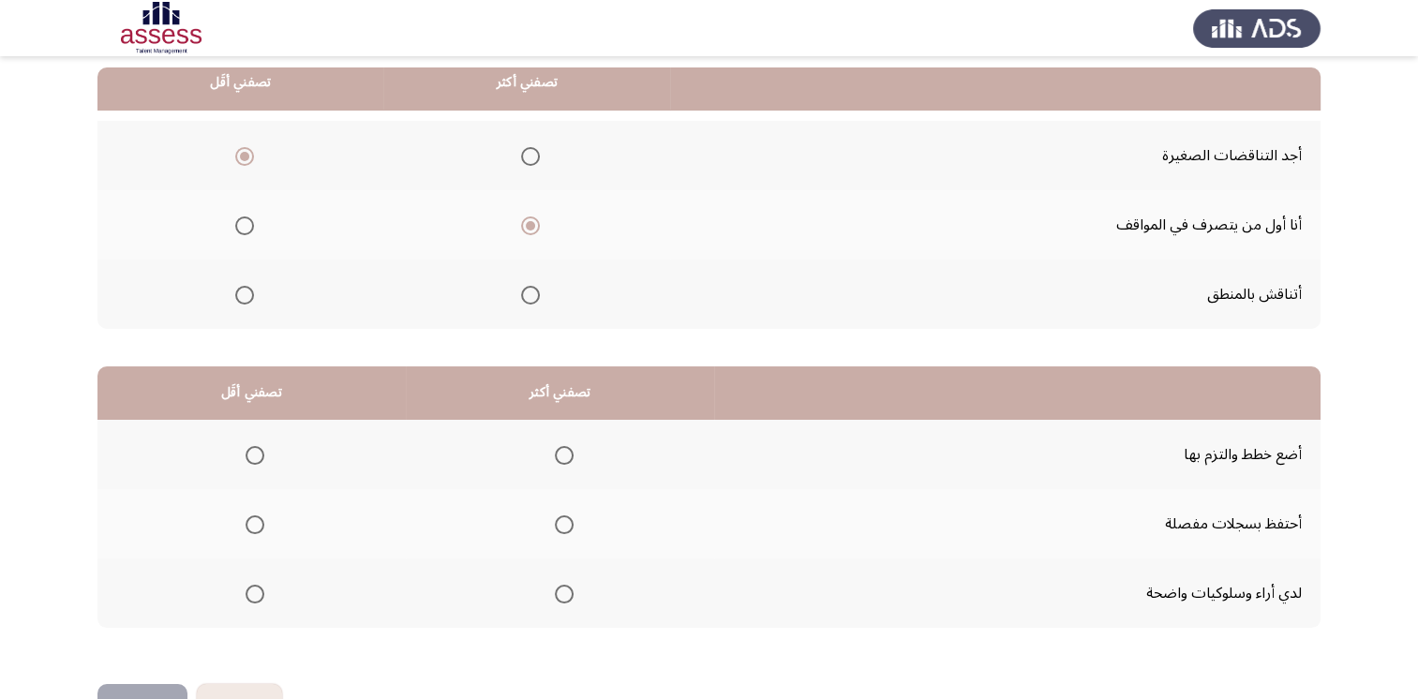
click at [251, 594] on span "Select an option" at bounding box center [255, 594] width 19 height 19
click at [251, 594] on input "Select an option" at bounding box center [255, 594] width 19 height 19
click at [558, 446] on span "Select an option" at bounding box center [564, 455] width 19 height 19
click at [558, 446] on input "Select an option" at bounding box center [564, 455] width 19 height 19
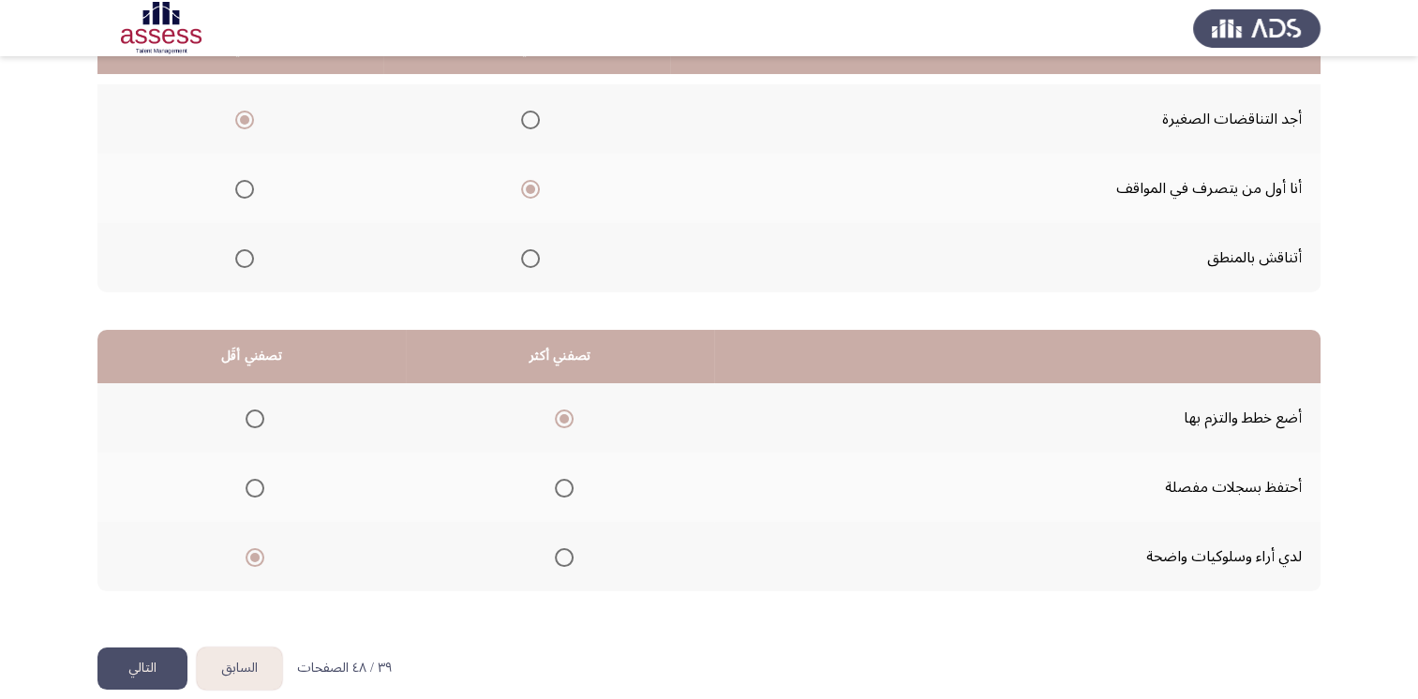
scroll to position [244, 0]
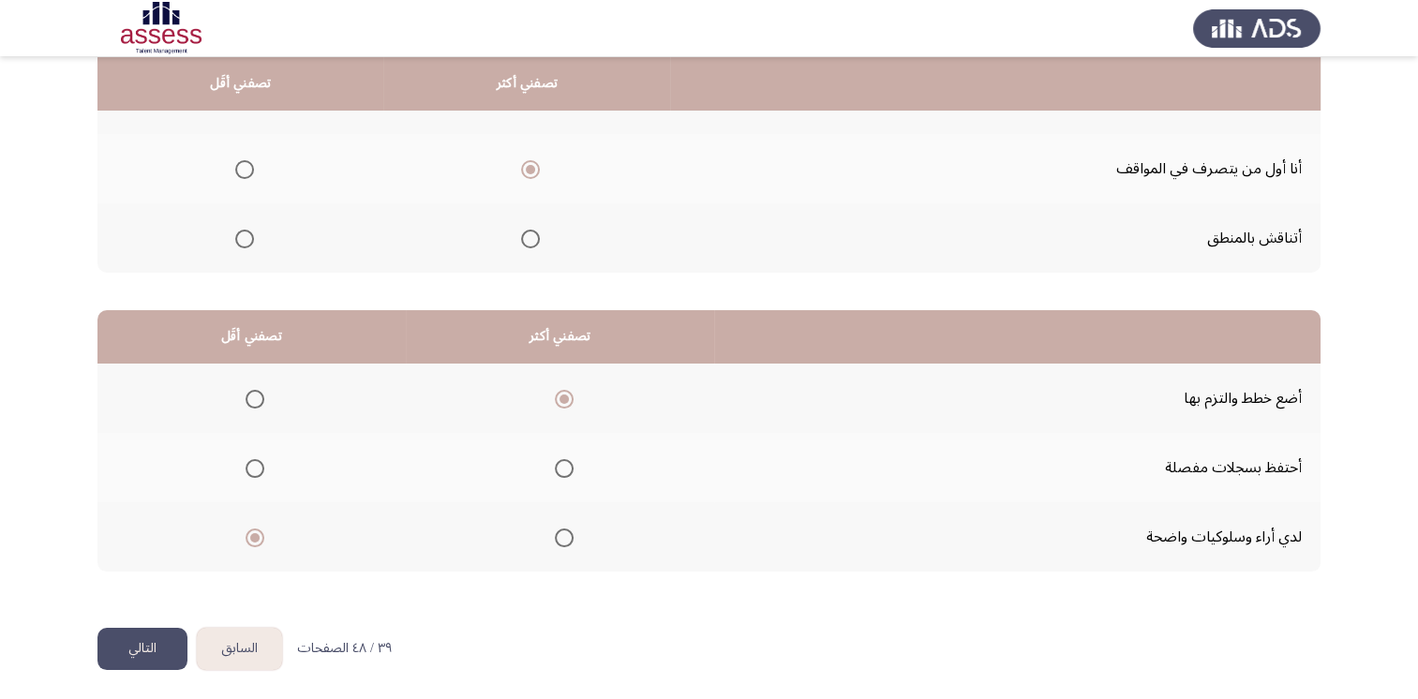
click at [167, 638] on button "التالي" at bounding box center [142, 649] width 90 height 42
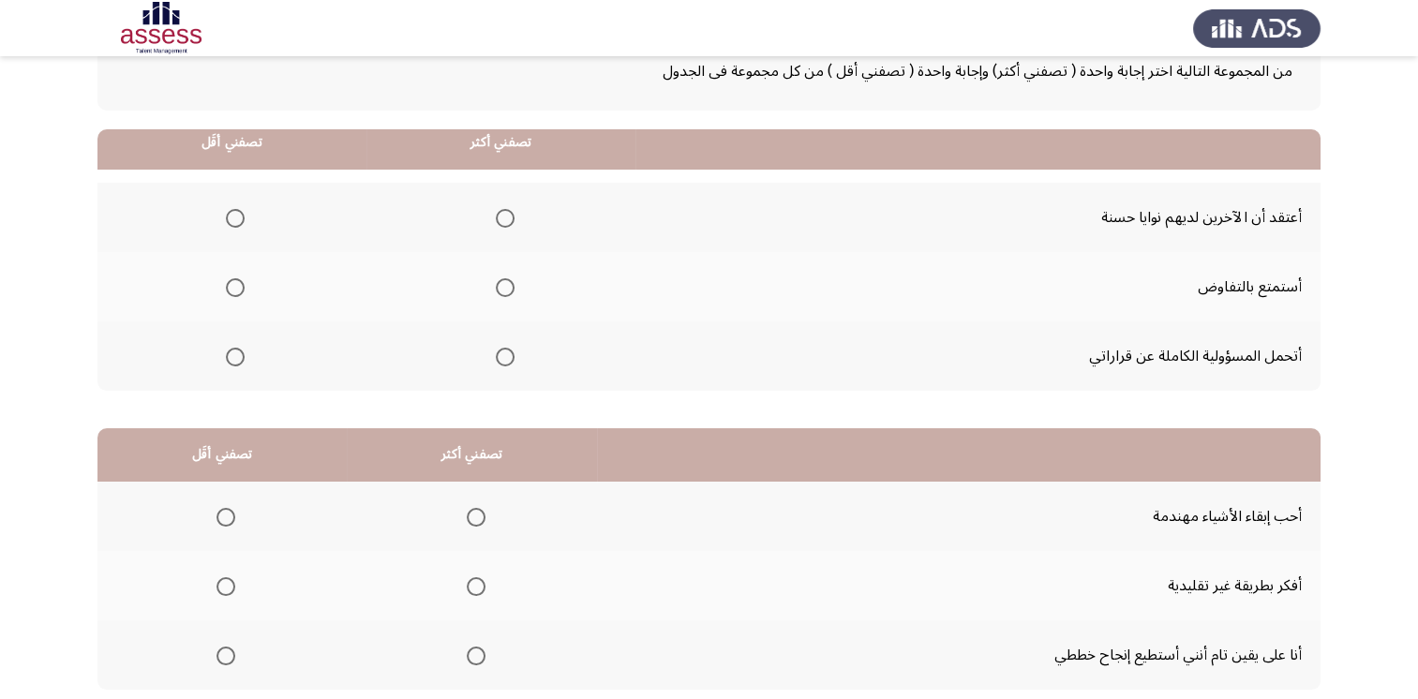
scroll to position [94, 0]
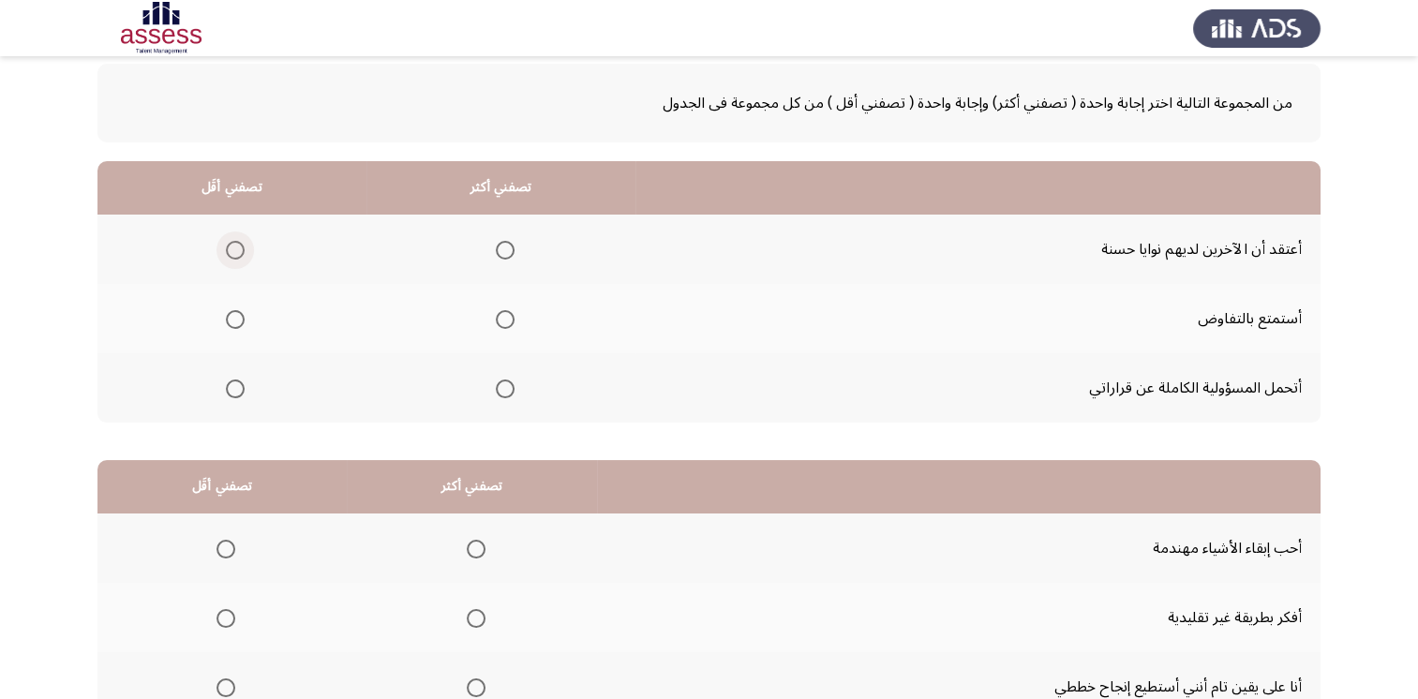
click at [228, 248] on span "Select an option" at bounding box center [235, 250] width 19 height 19
click at [228, 248] on input "Select an option" at bounding box center [235, 250] width 19 height 19
click at [509, 379] on mat-radio-button "Select an option" at bounding box center [501, 389] width 26 height 20
click at [509, 388] on span "Select an option" at bounding box center [505, 389] width 19 height 19
click at [509, 388] on input "Select an option" at bounding box center [505, 389] width 19 height 19
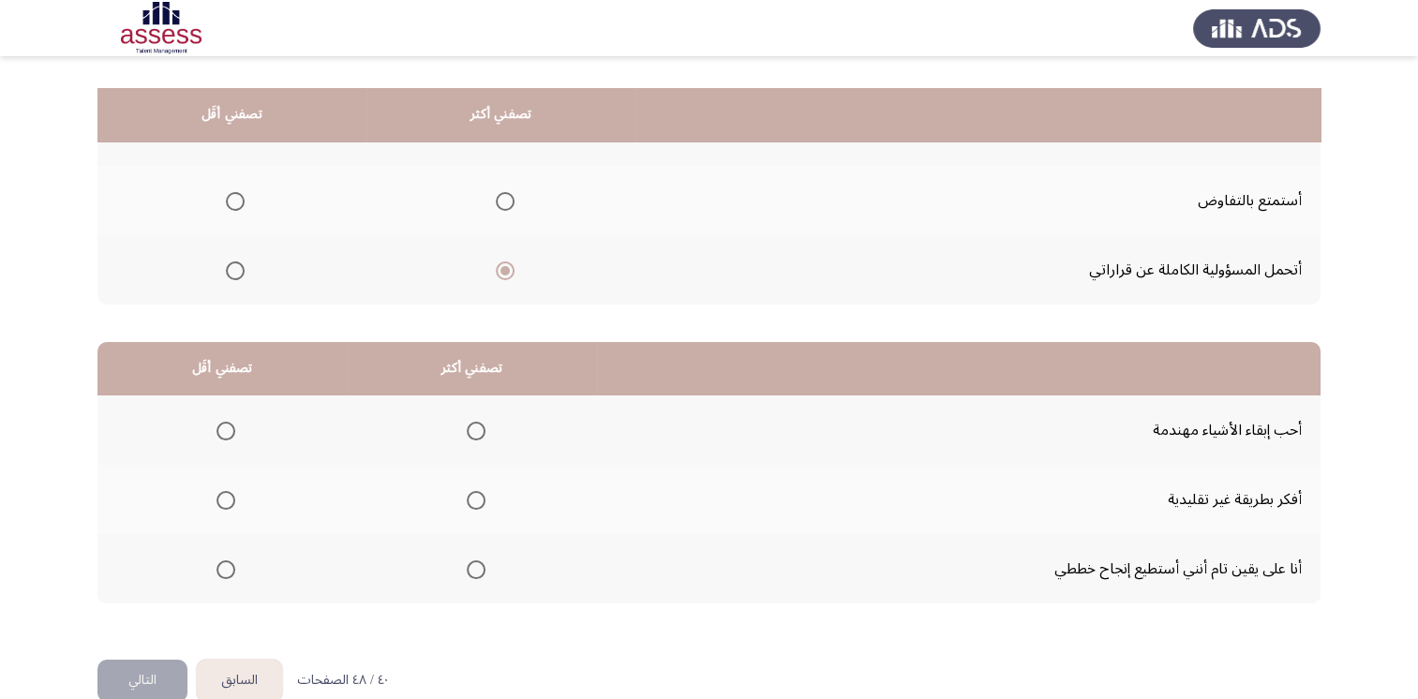
scroll to position [244, 0]
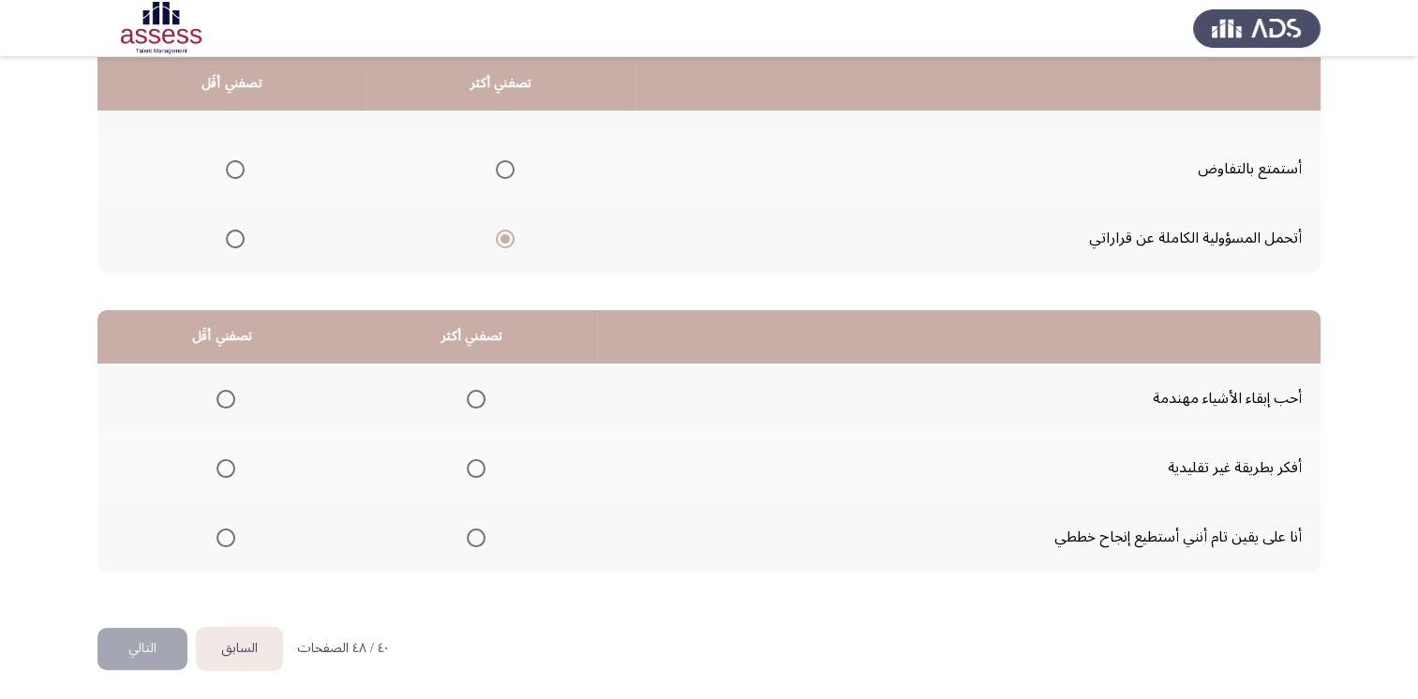
click at [230, 397] on span "Select an option" at bounding box center [226, 399] width 19 height 19
click at [230, 397] on input "Select an option" at bounding box center [226, 399] width 19 height 19
click at [476, 533] on span "Select an option" at bounding box center [476, 538] width 19 height 19
click at [476, 533] on input "Select an option" at bounding box center [476, 538] width 19 height 19
click at [146, 635] on button "التالي" at bounding box center [142, 649] width 90 height 42
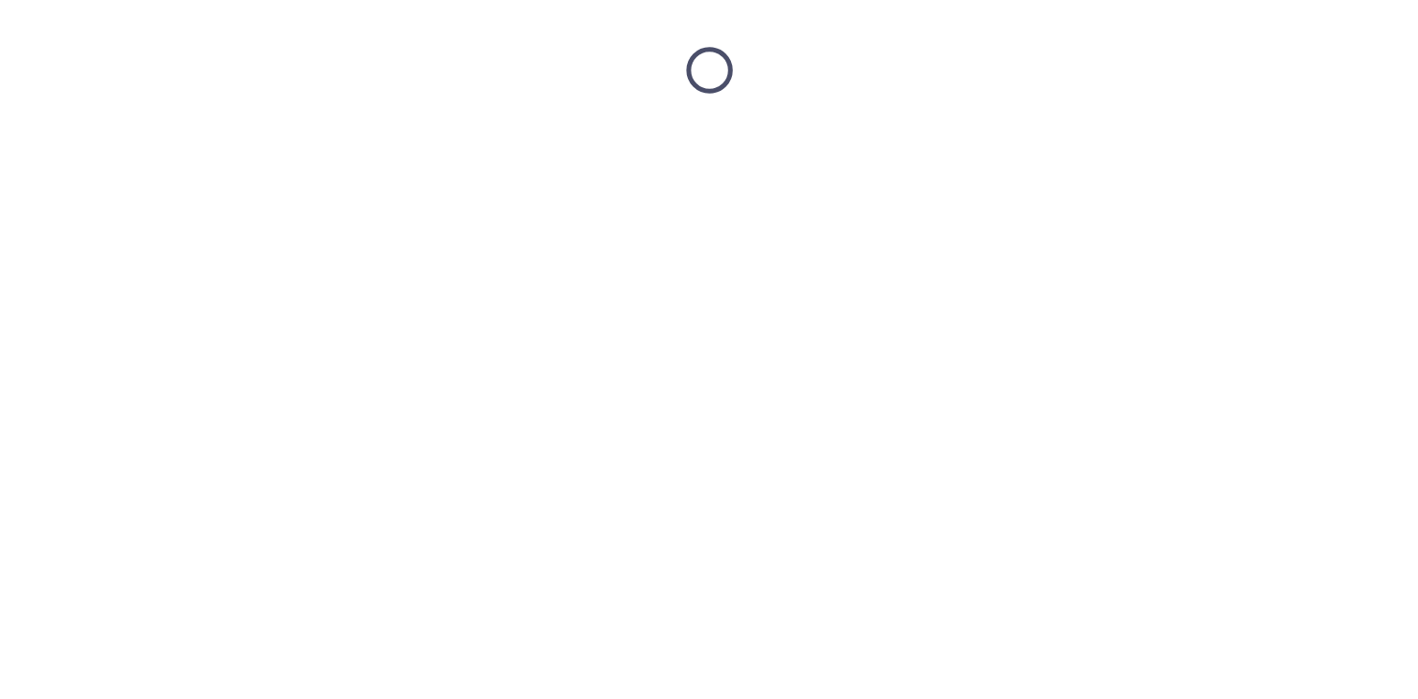
scroll to position [0, 0]
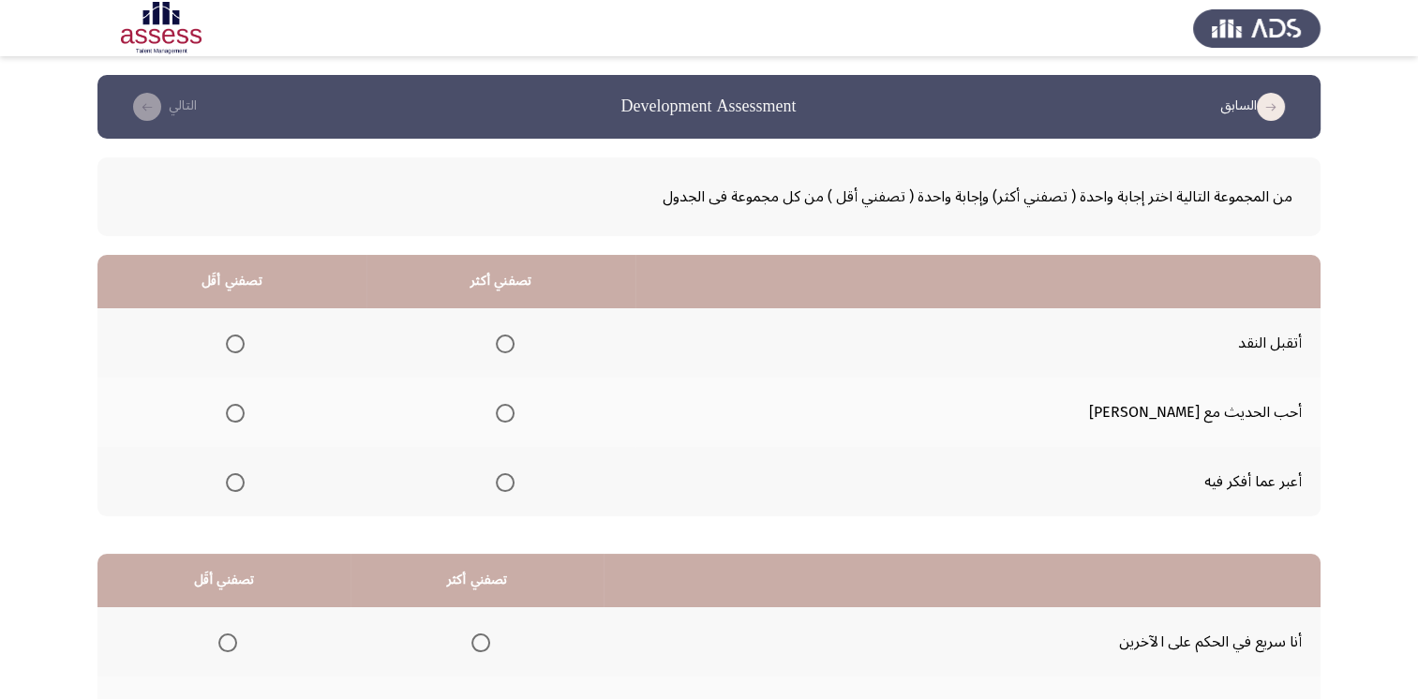
click at [515, 345] on span "Select an option" at bounding box center [505, 344] width 19 height 19
click at [515, 345] on input "Select an option" at bounding box center [505, 344] width 19 height 19
click at [245, 482] on span "Select an option" at bounding box center [235, 482] width 19 height 19
click at [245, 482] on input "Select an option" at bounding box center [235, 482] width 19 height 19
click at [245, 411] on span "Select an option" at bounding box center [235, 413] width 19 height 19
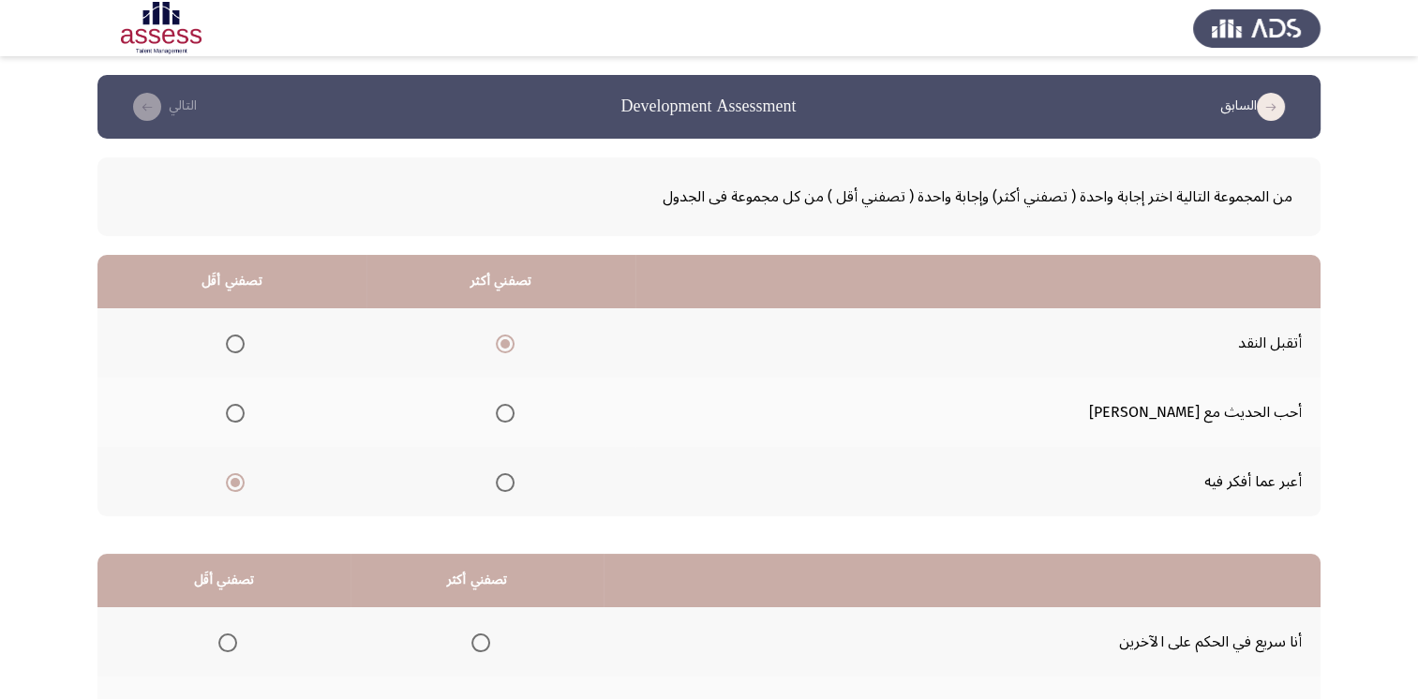
click at [245, 411] on input "Select an option" at bounding box center [235, 413] width 19 height 19
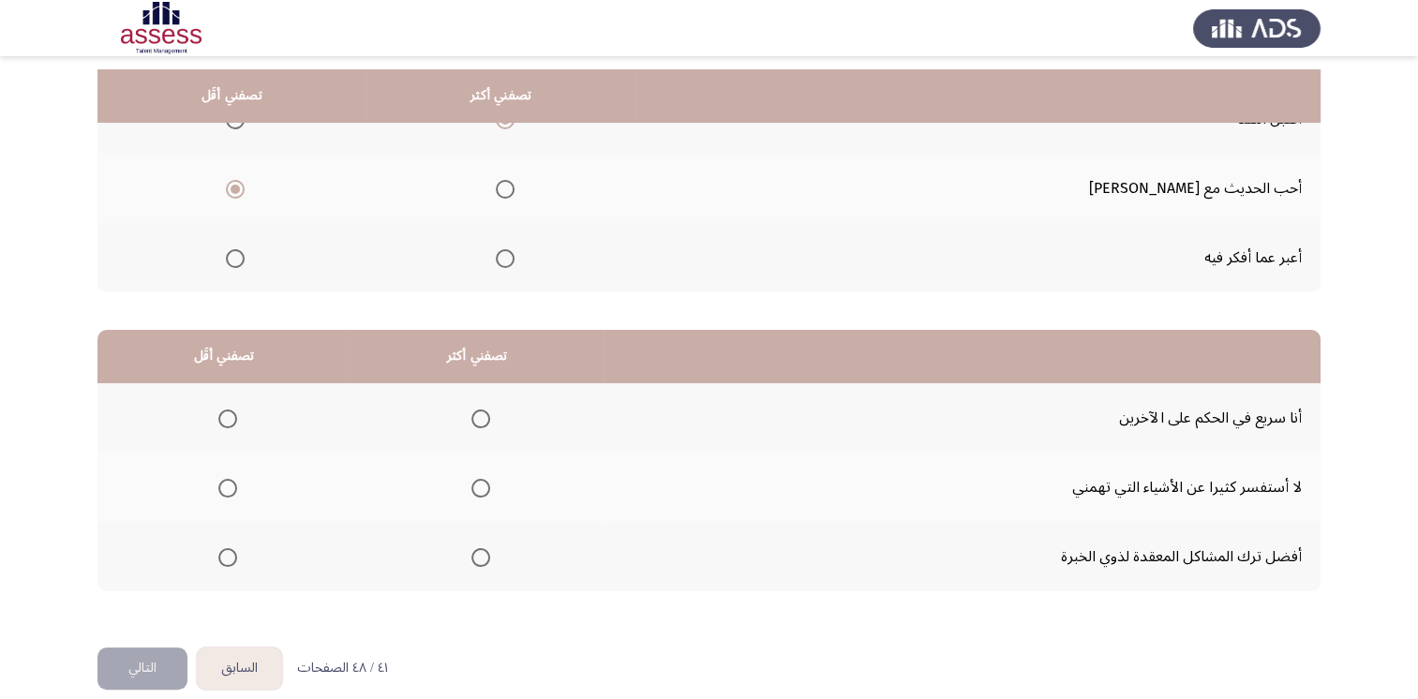
scroll to position [244, 0]
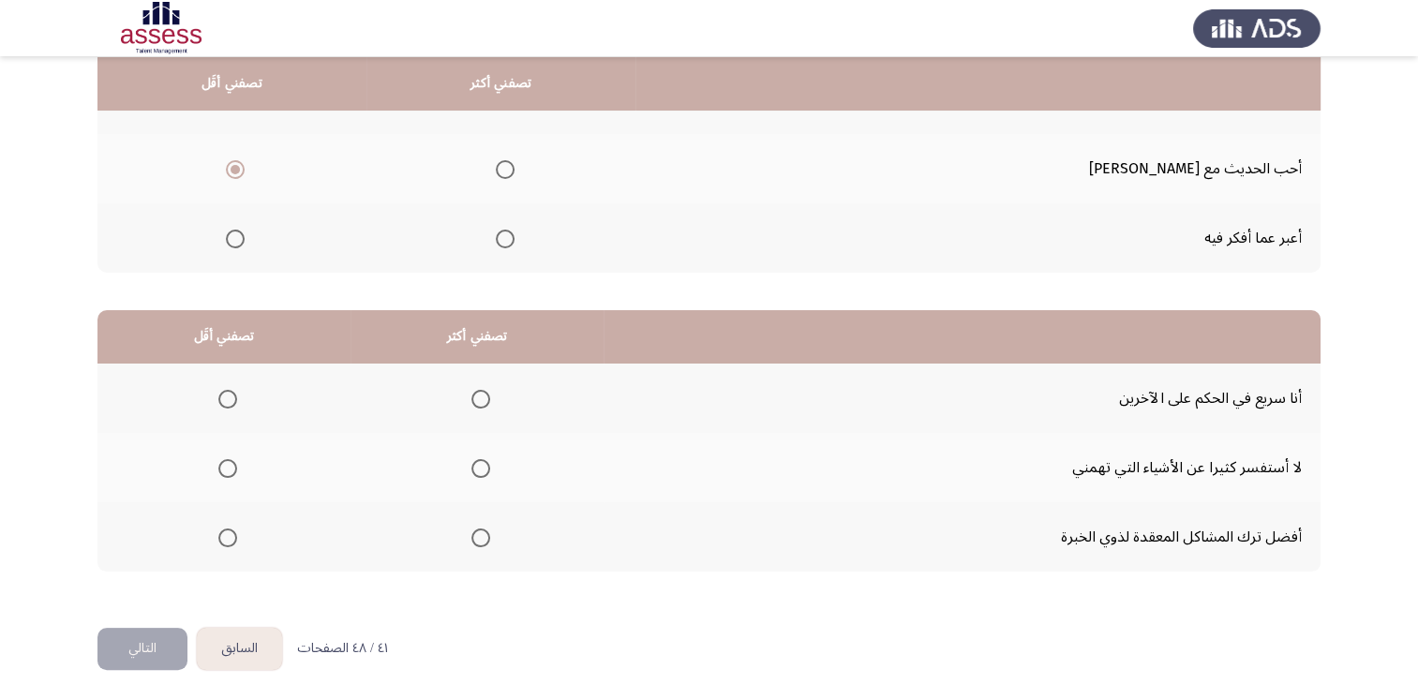
click at [214, 392] on label "Select an option" at bounding box center [224, 399] width 26 height 19
click at [218, 392] on input "Select an option" at bounding box center [227, 399] width 19 height 19
click at [476, 459] on span "Select an option" at bounding box center [480, 468] width 19 height 19
click at [476, 459] on input "Select an option" at bounding box center [480, 468] width 19 height 19
click at [131, 645] on button "التالي" at bounding box center [142, 649] width 90 height 42
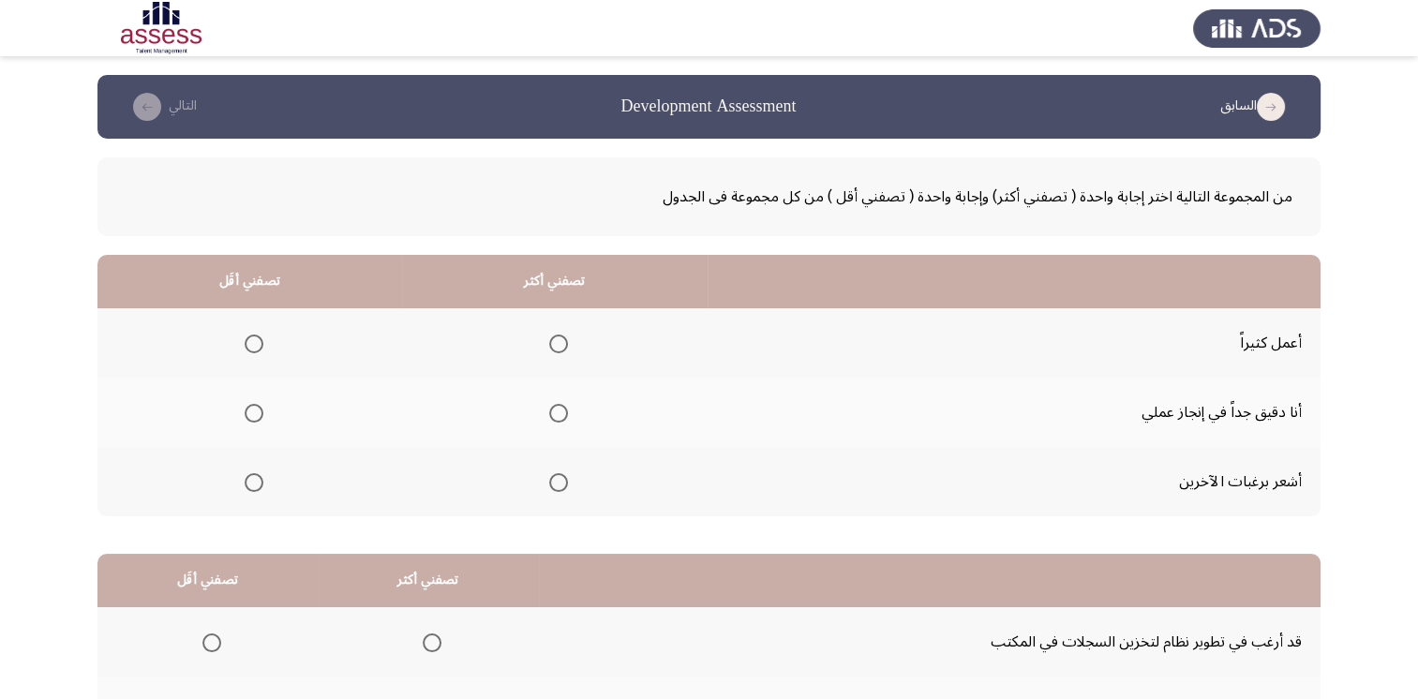
scroll to position [94, 0]
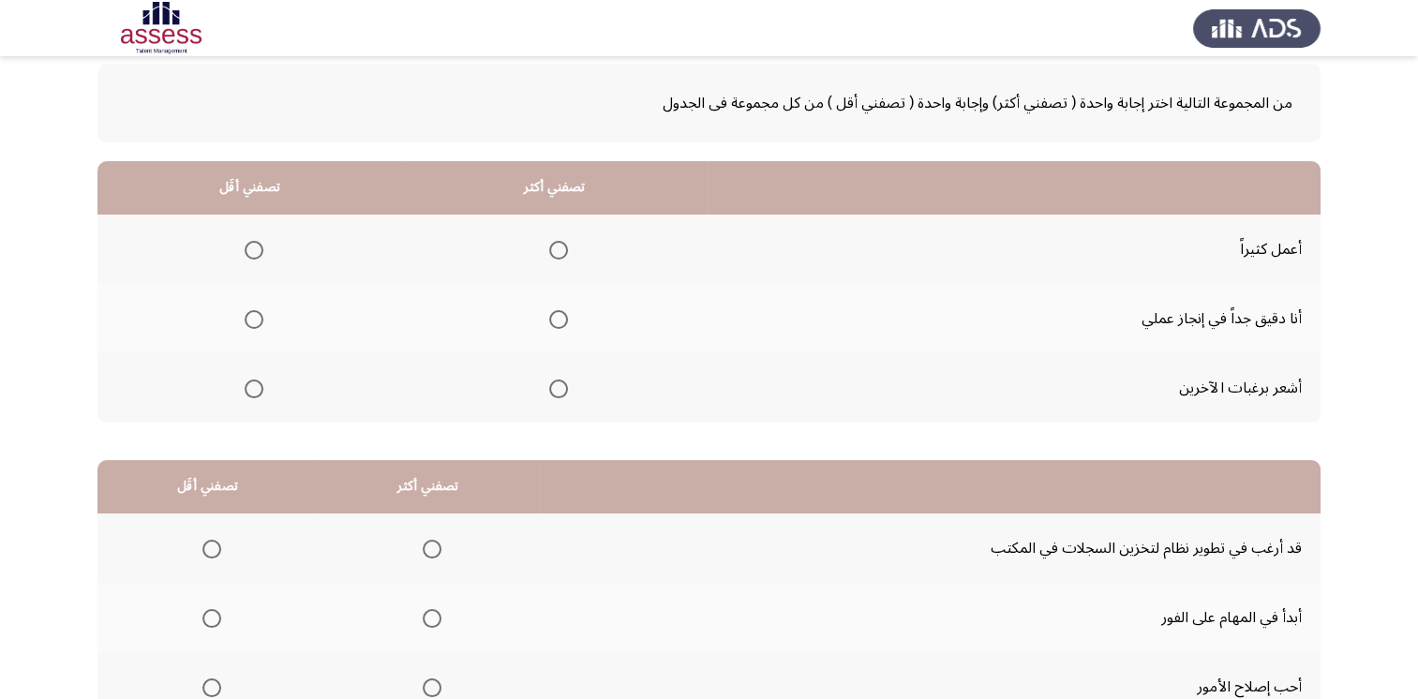
click at [255, 386] on span "Select an option" at bounding box center [254, 389] width 19 height 19
click at [255, 386] on input "Select an option" at bounding box center [254, 389] width 19 height 19
click at [555, 253] on span "Select an option" at bounding box center [558, 250] width 19 height 19
click at [555, 253] on input "Select an option" at bounding box center [558, 250] width 19 height 19
click at [556, 313] on span "Select an option" at bounding box center [558, 319] width 19 height 19
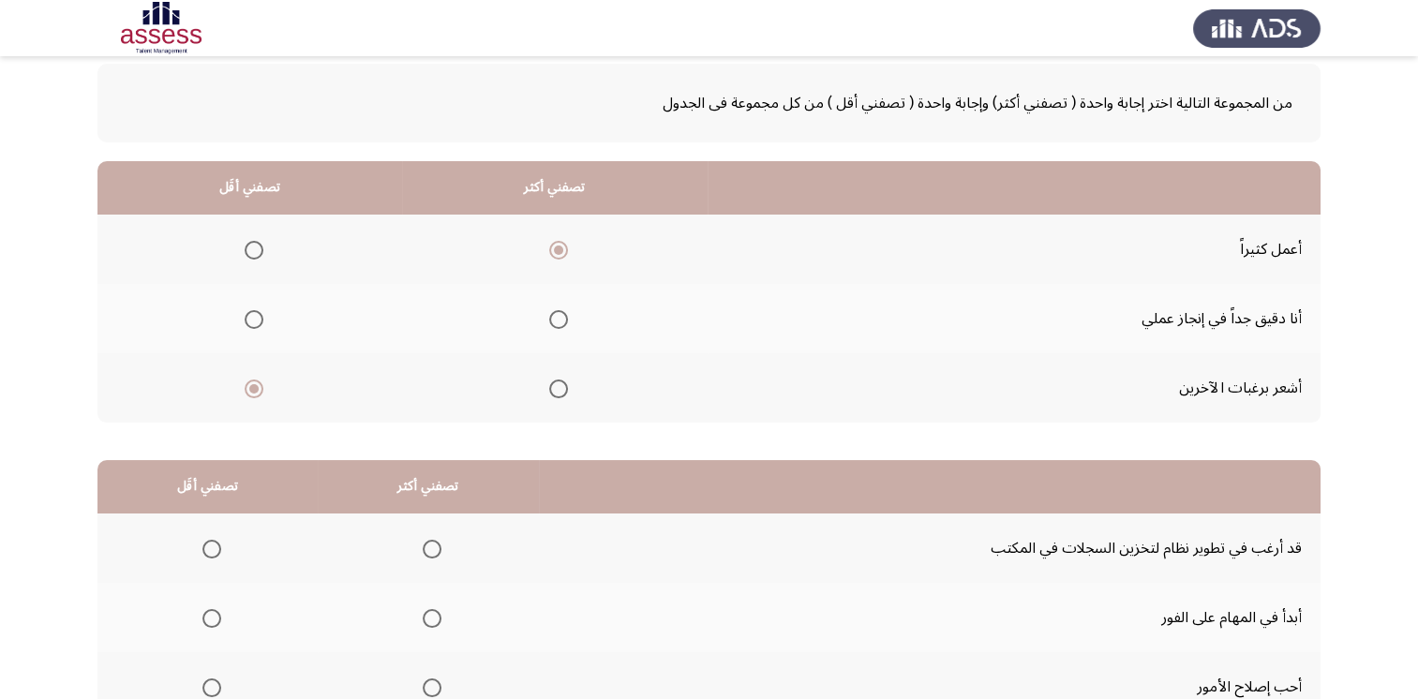
click at [556, 313] on input "Select an option" at bounding box center [558, 319] width 19 height 19
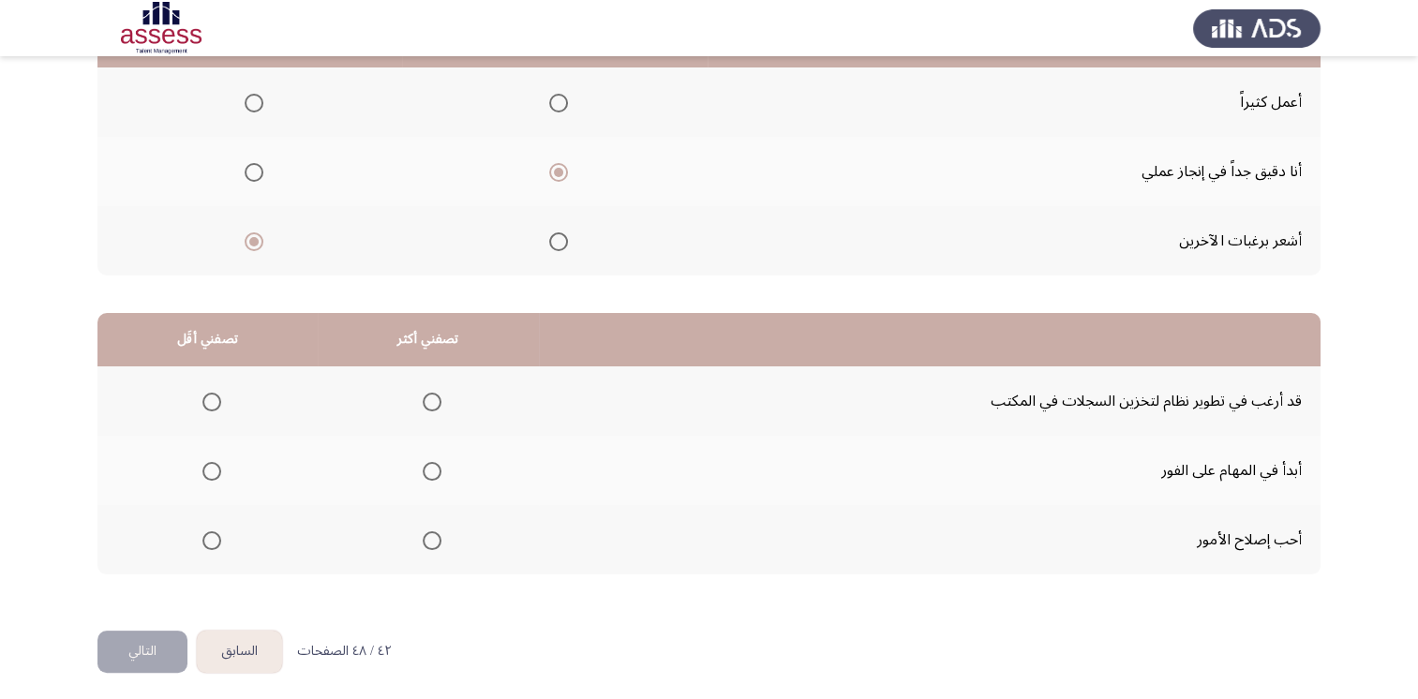
scroll to position [244, 0]
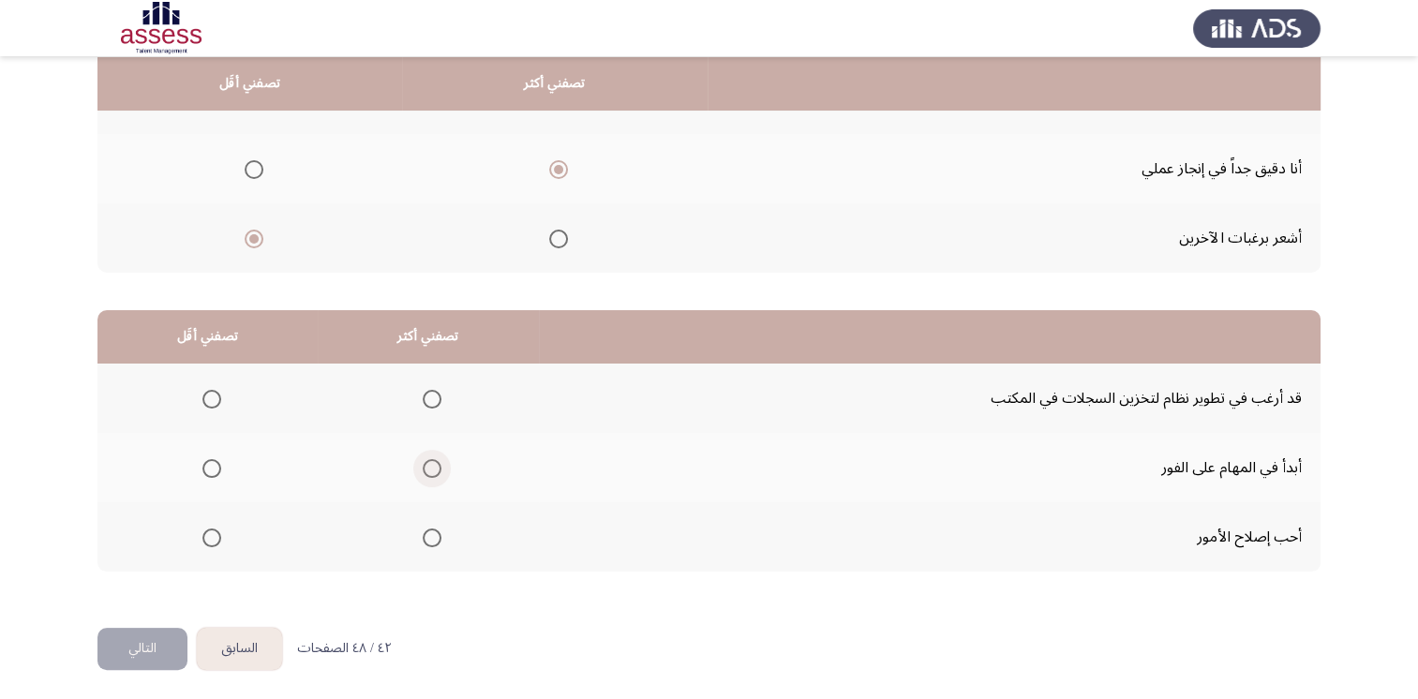
click at [435, 466] on span "Select an option" at bounding box center [432, 468] width 19 height 19
click at [435, 466] on input "Select an option" at bounding box center [432, 468] width 19 height 19
click at [191, 389] on th at bounding box center [207, 398] width 220 height 69
click at [204, 395] on span "Select an option" at bounding box center [211, 399] width 19 height 19
click at [204, 395] on input "Select an option" at bounding box center [211, 399] width 19 height 19
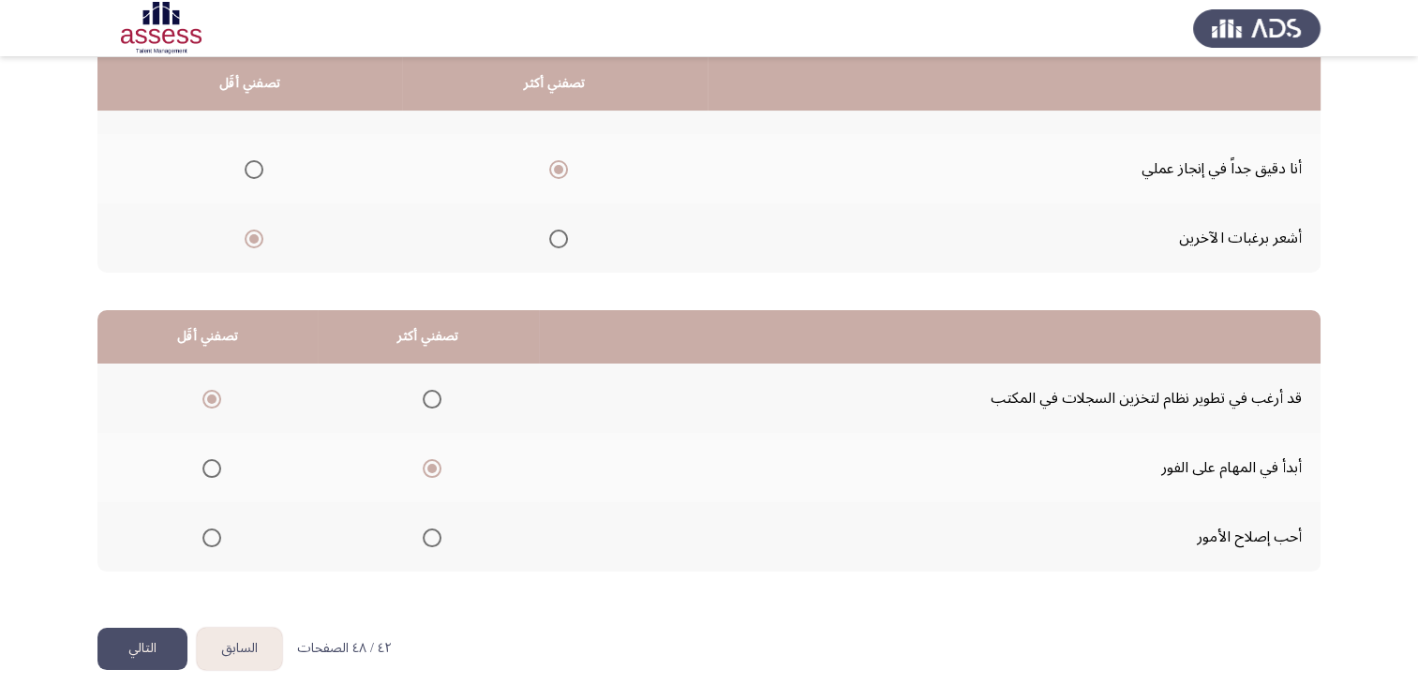
click at [161, 637] on button "التالي" at bounding box center [142, 649] width 90 height 42
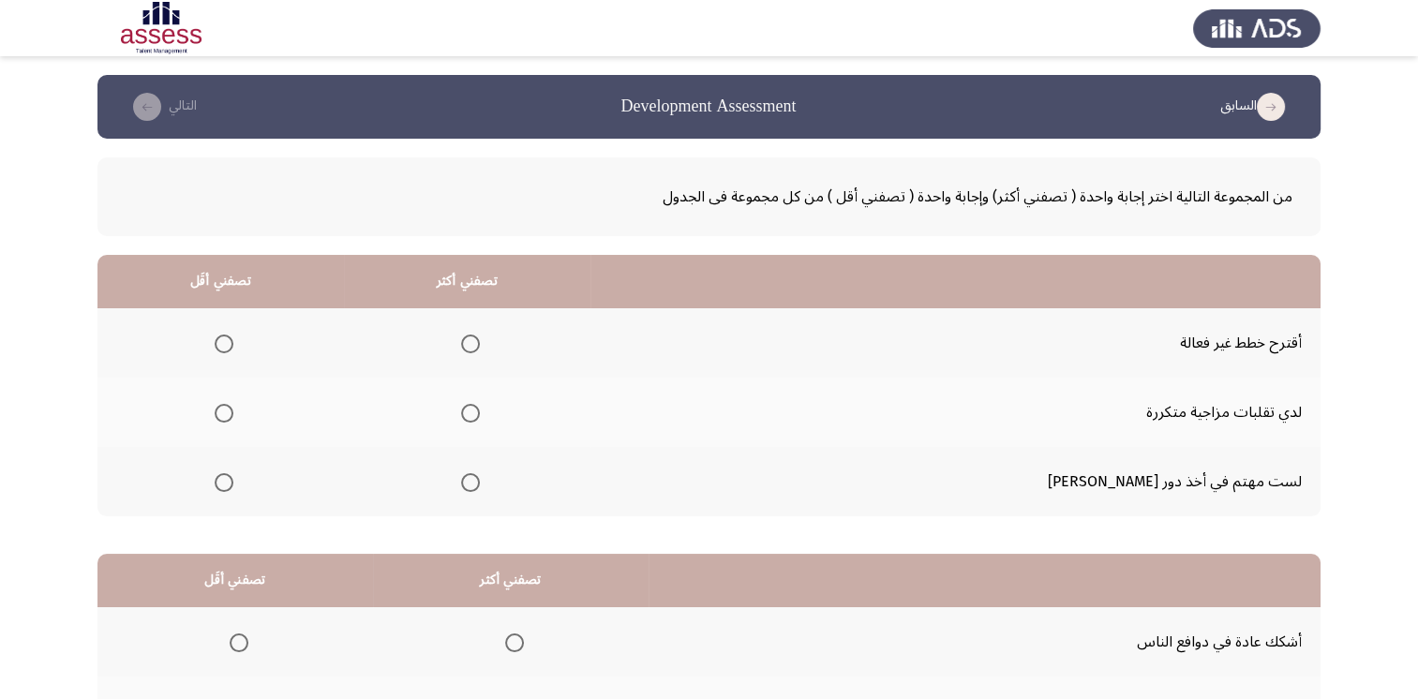
click at [233, 336] on span "Select an option" at bounding box center [224, 344] width 19 height 19
click at [233, 336] on input "Select an option" at bounding box center [224, 344] width 19 height 19
click at [480, 413] on span "Select an option" at bounding box center [470, 413] width 19 height 19
click at [480, 413] on input "Select an option" at bounding box center [470, 413] width 19 height 19
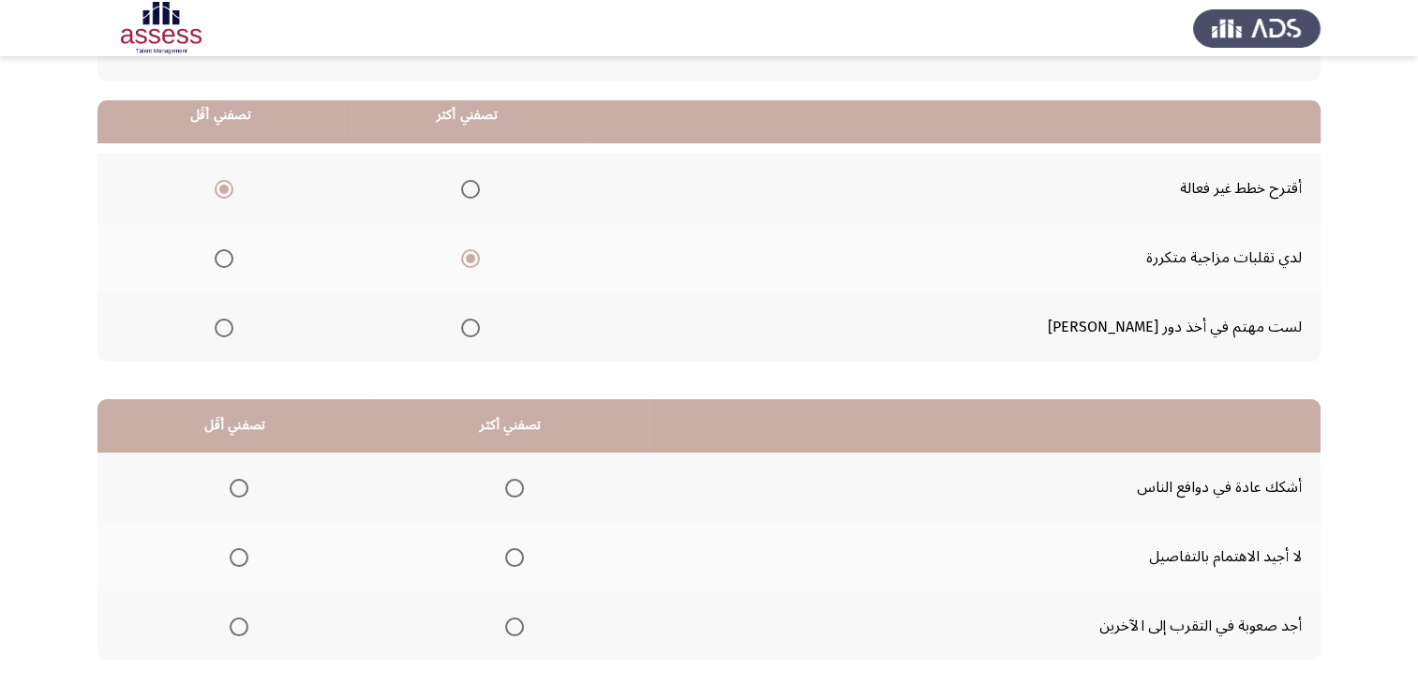
scroll to position [187, 0]
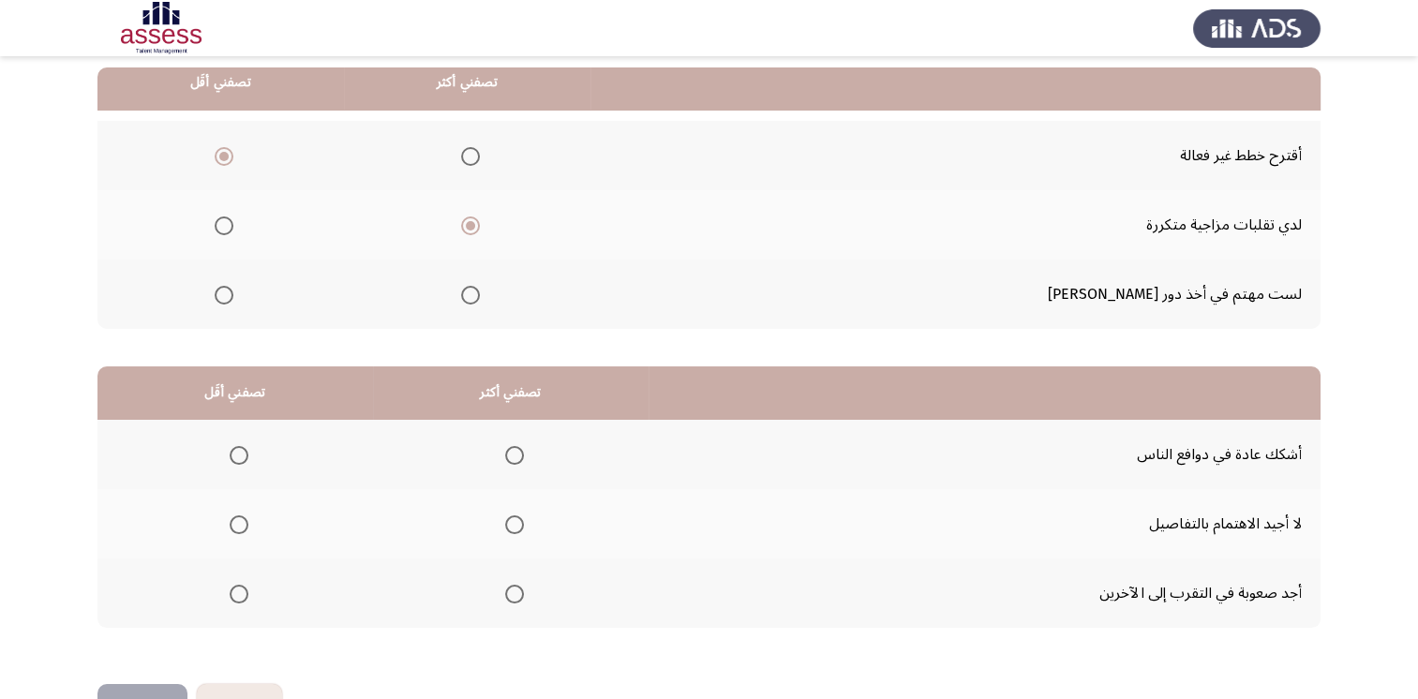
click at [510, 587] on span "Select an option" at bounding box center [514, 594] width 19 height 19
click at [510, 587] on input "Select an option" at bounding box center [514, 594] width 19 height 19
click at [225, 520] on label "Select an option" at bounding box center [235, 524] width 26 height 19
click at [230, 520] on input "Select an option" at bounding box center [239, 524] width 19 height 19
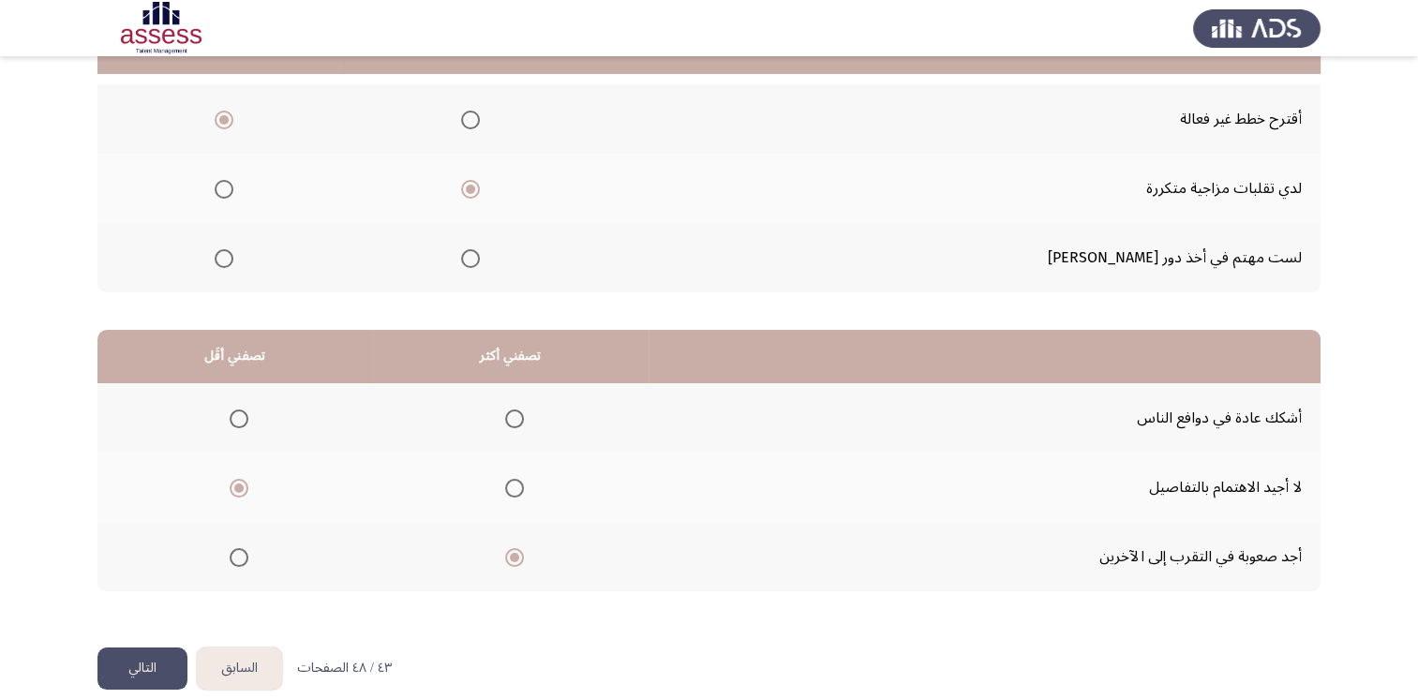
scroll to position [244, 0]
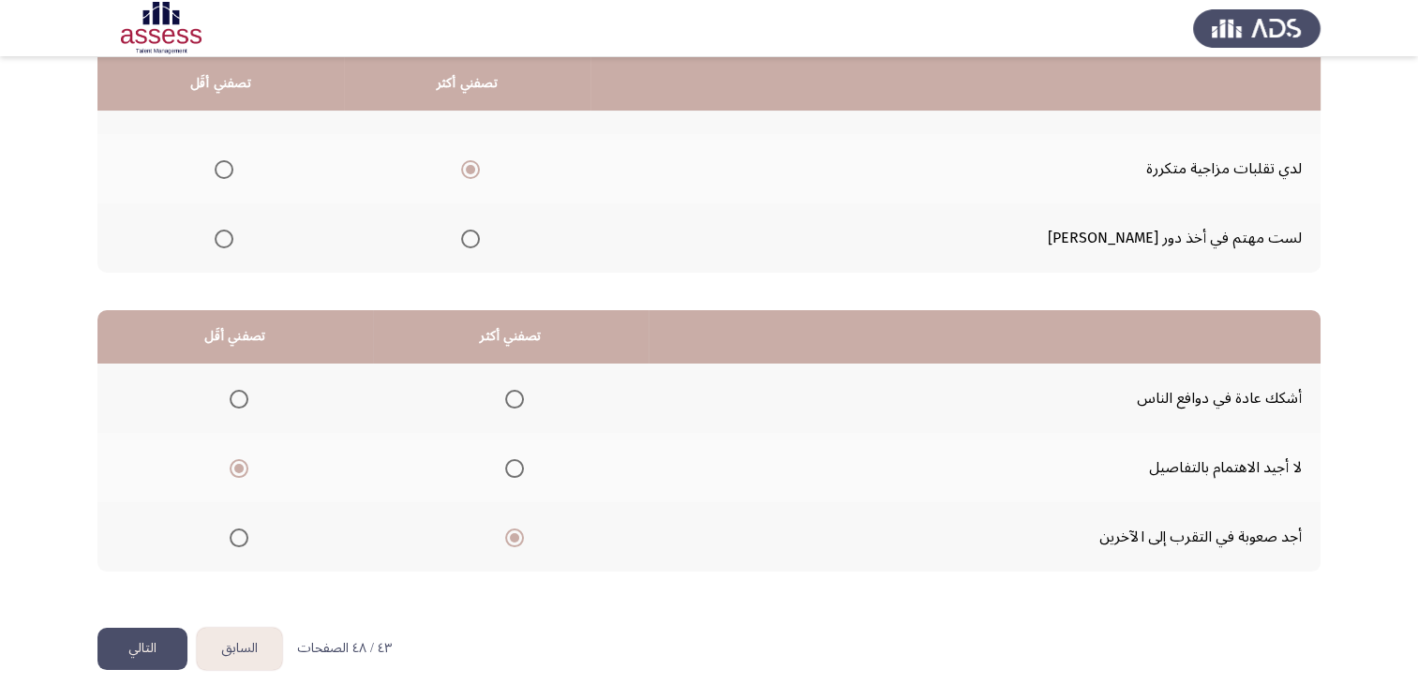
click at [135, 637] on button "التالي" at bounding box center [142, 649] width 90 height 42
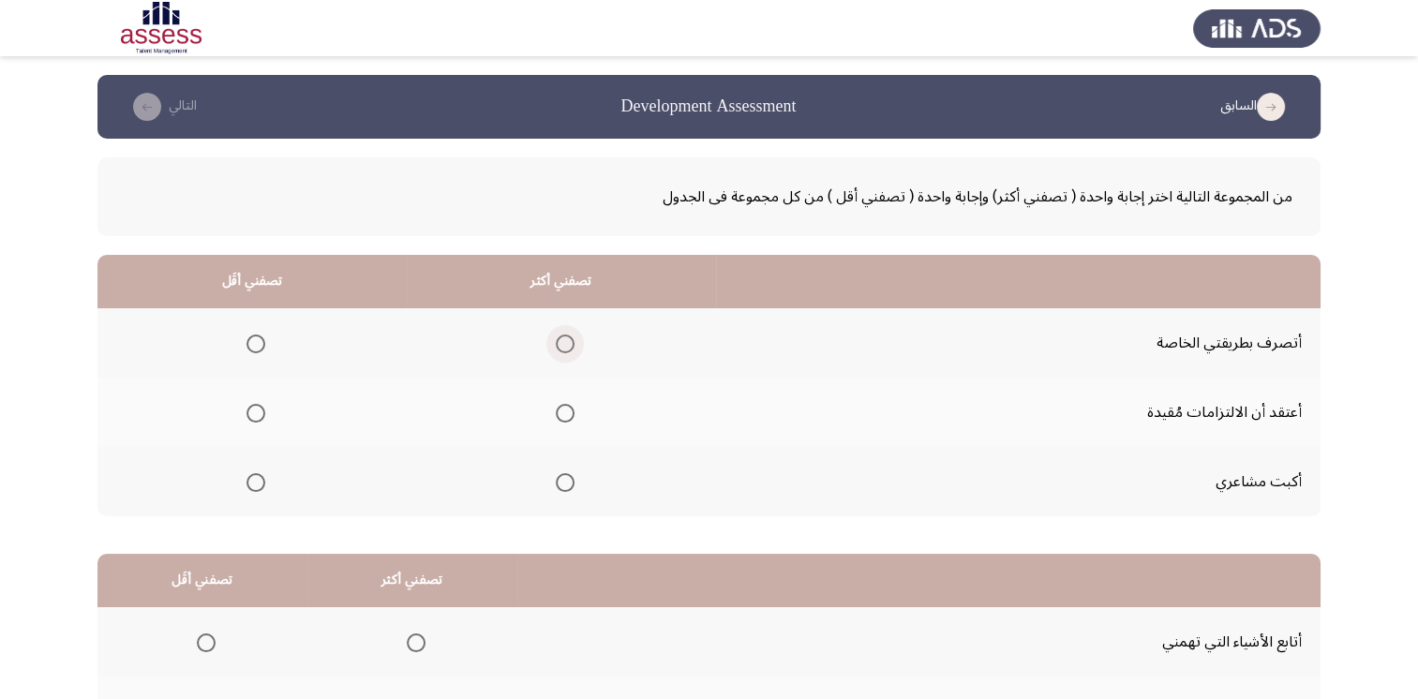
click at [565, 346] on span "Select an option" at bounding box center [565, 344] width 19 height 19
click at [565, 346] on input "Select an option" at bounding box center [565, 344] width 19 height 19
click at [253, 485] on span "Select an option" at bounding box center [255, 482] width 19 height 19
click at [253, 485] on input "Select an option" at bounding box center [255, 482] width 19 height 19
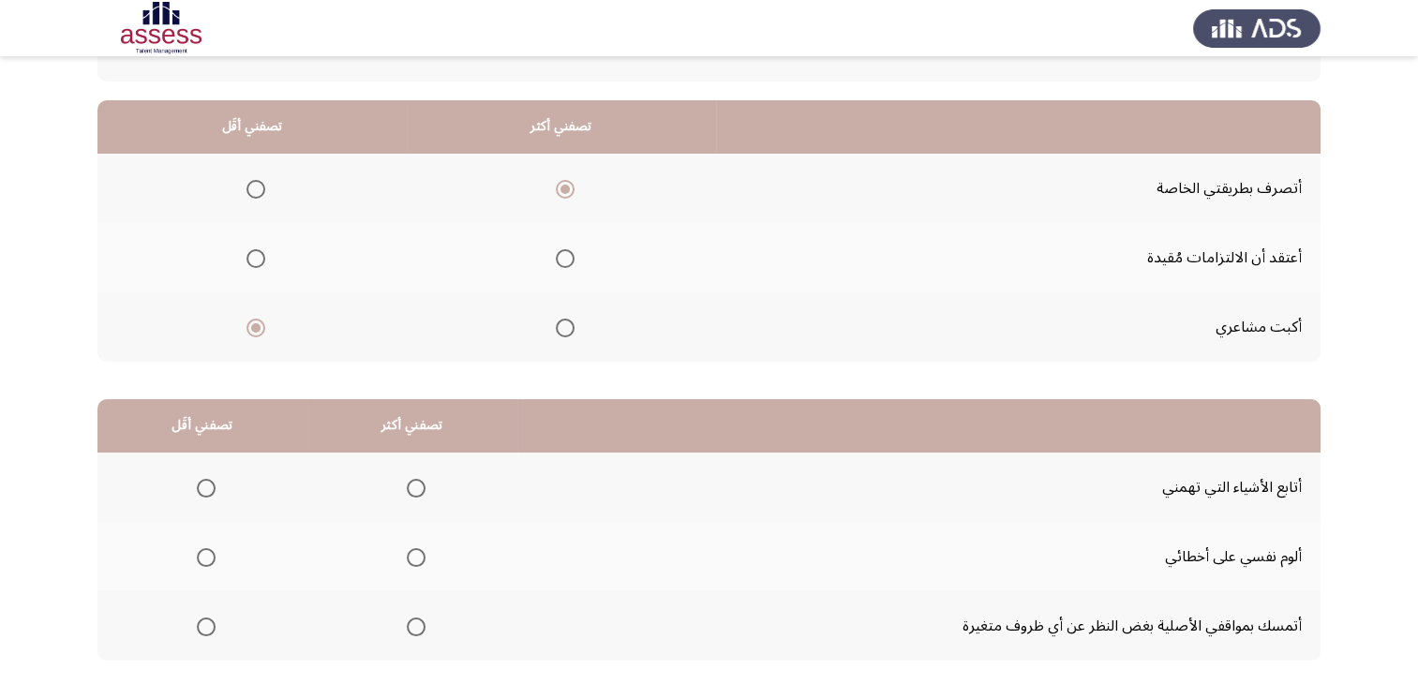
scroll to position [187, 0]
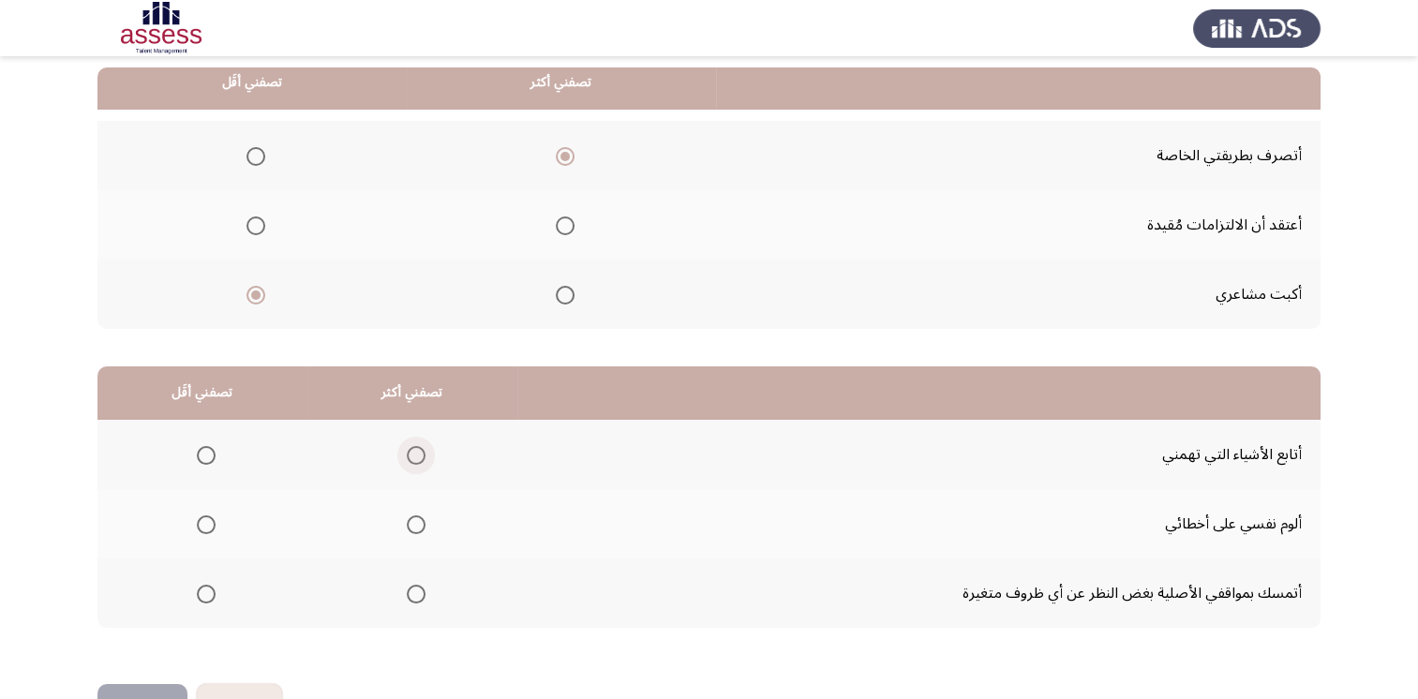
click at [411, 446] on span "Select an option" at bounding box center [416, 455] width 19 height 19
click at [411, 446] on input "Select an option" at bounding box center [416, 455] width 19 height 19
click at [206, 590] on span "Select an option" at bounding box center [206, 594] width 19 height 19
click at [206, 590] on input "Select an option" at bounding box center [206, 594] width 19 height 19
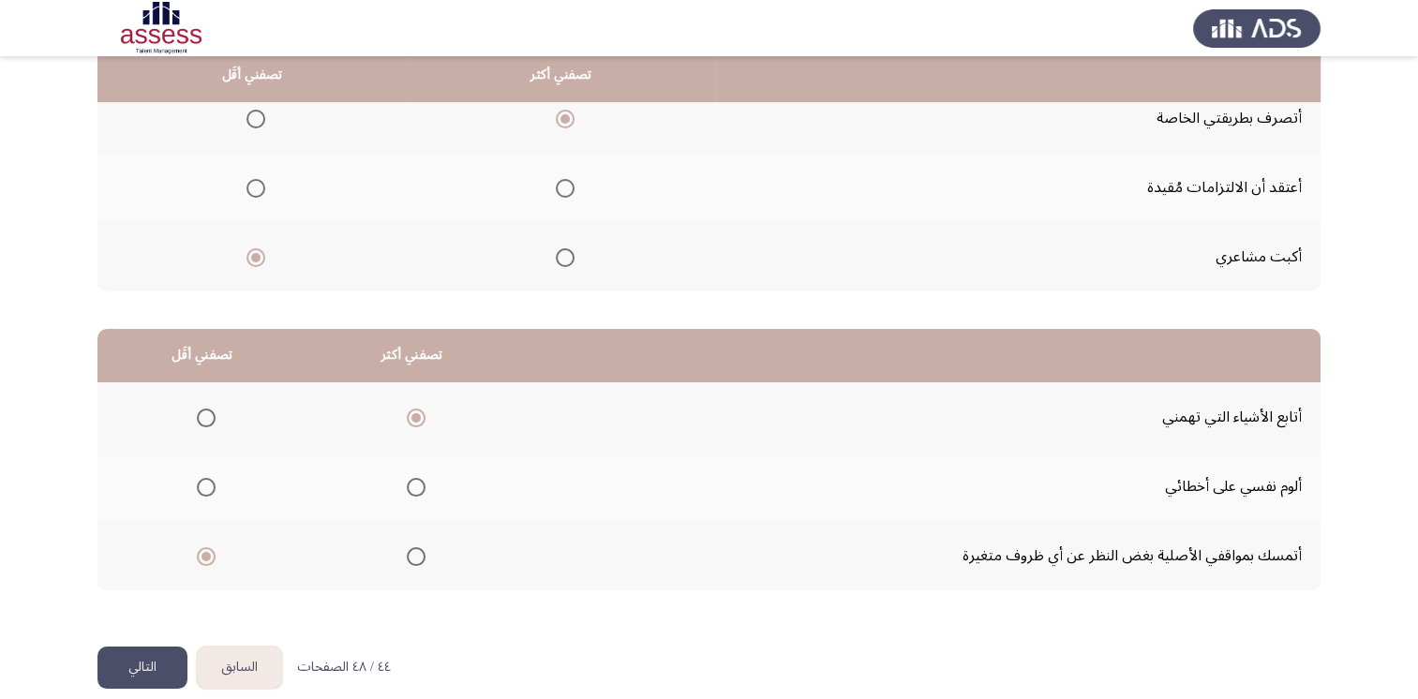
scroll to position [244, 0]
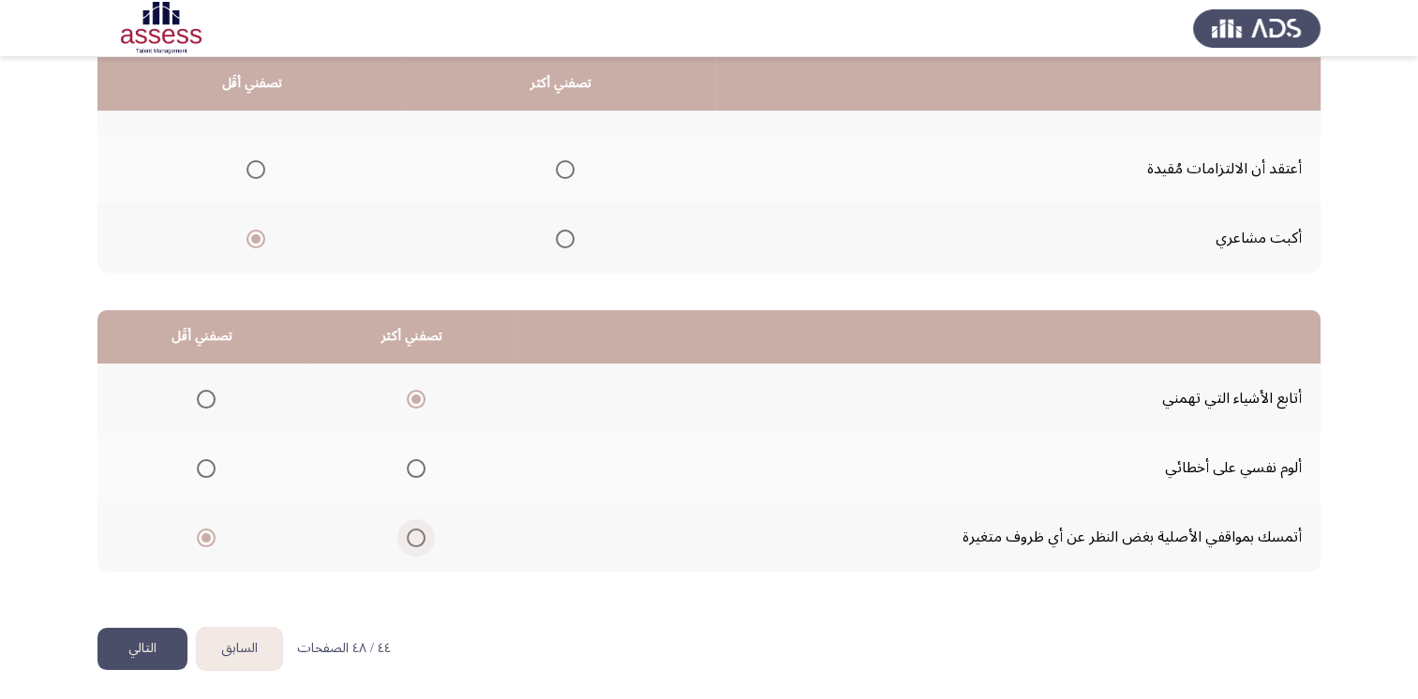
click at [418, 534] on span "Select an option" at bounding box center [416, 538] width 19 height 19
click at [418, 534] on input "Select an option" at bounding box center [416, 538] width 19 height 19
click at [213, 467] on span "Select an option" at bounding box center [206, 468] width 19 height 19
click at [213, 467] on input "Select an option" at bounding box center [206, 468] width 19 height 19
click at [155, 654] on button "التالي" at bounding box center [142, 649] width 90 height 42
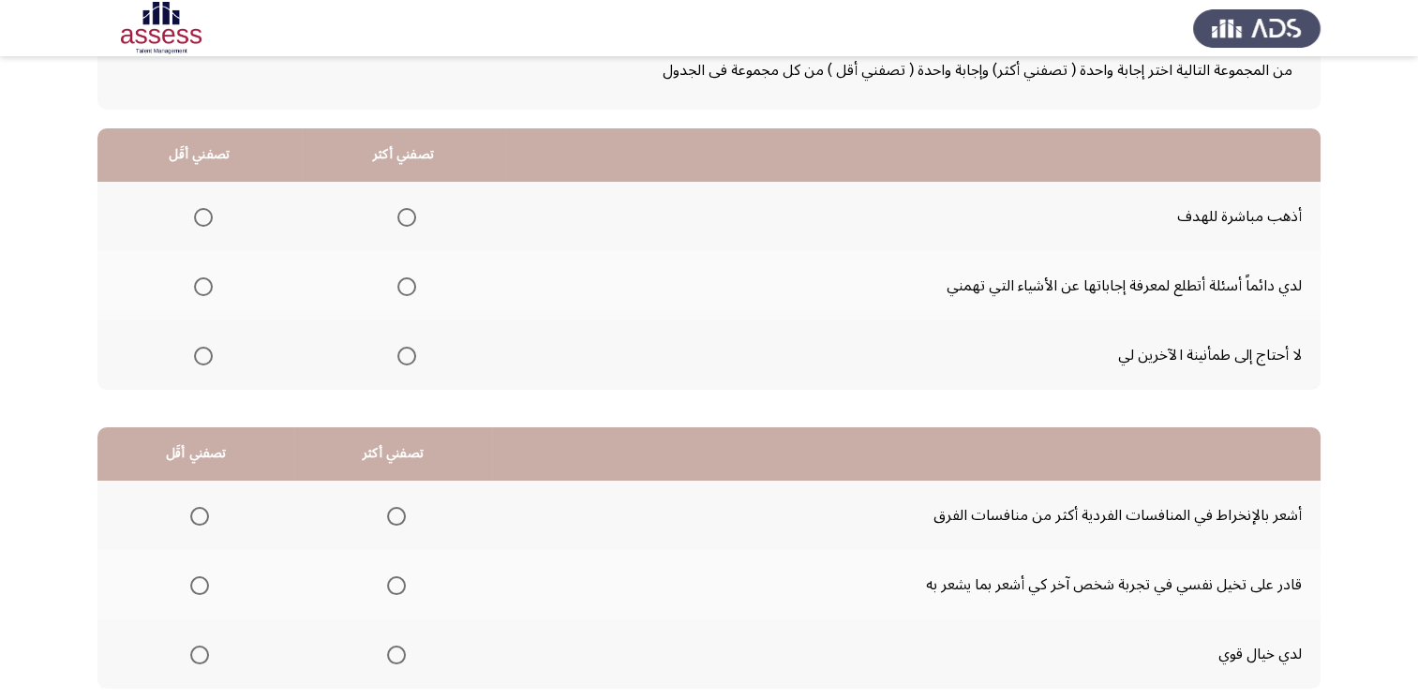
scroll to position [94, 0]
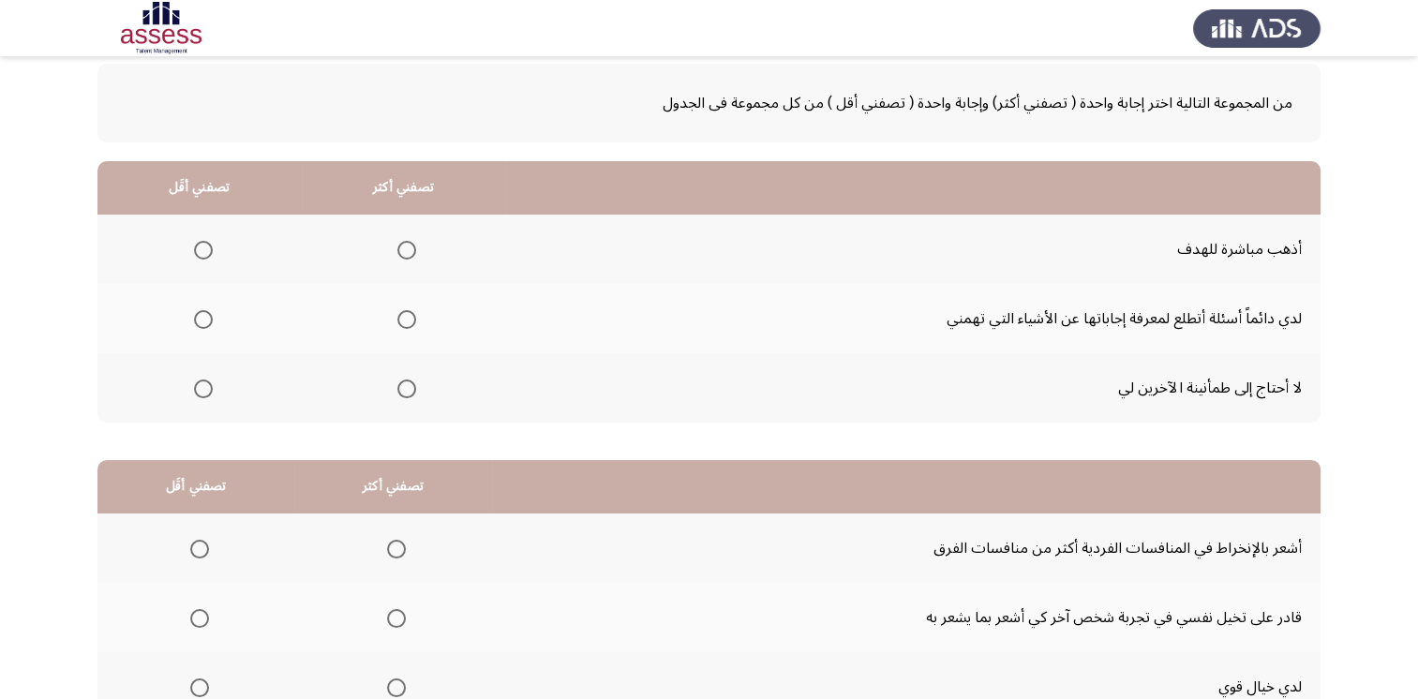
click at [404, 249] on span "Select an option" at bounding box center [406, 250] width 19 height 19
click at [404, 249] on input "Select an option" at bounding box center [406, 250] width 19 height 19
click at [208, 390] on span "Select an option" at bounding box center [203, 389] width 19 height 19
click at [208, 390] on input "Select an option" at bounding box center [203, 389] width 19 height 19
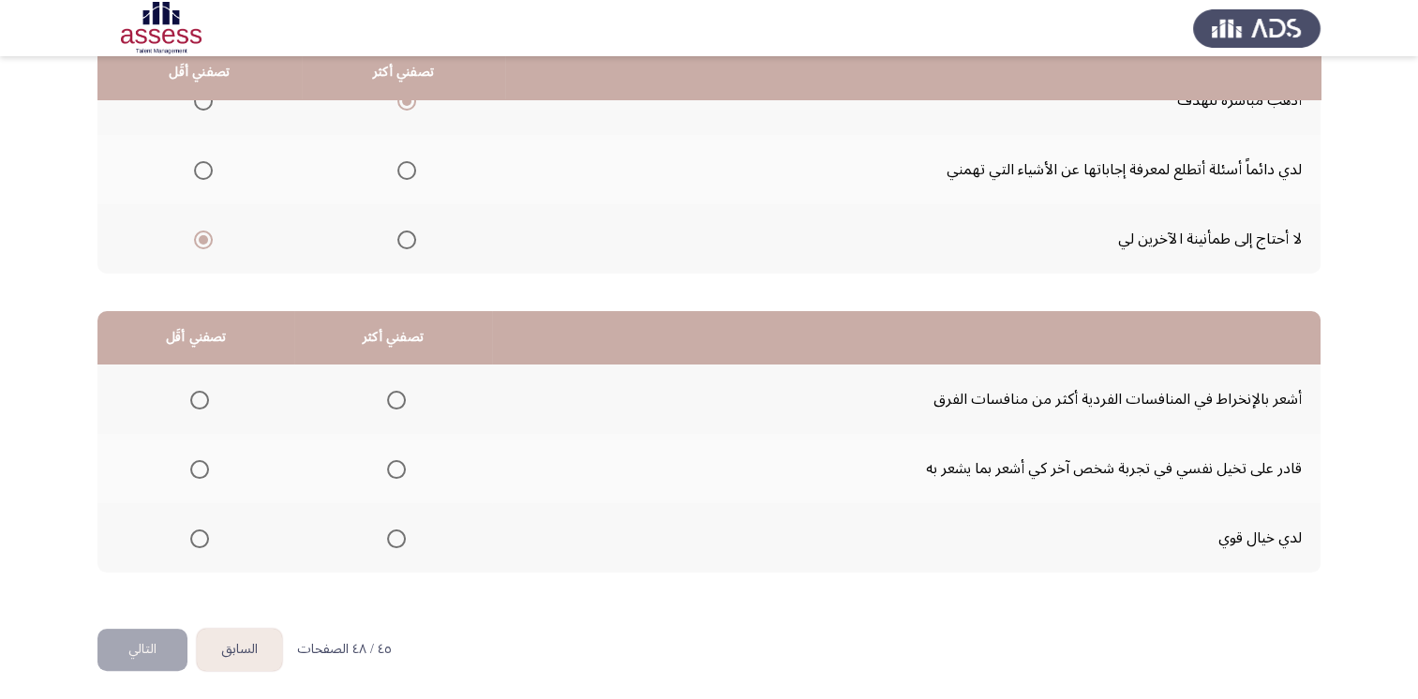
scroll to position [244, 0]
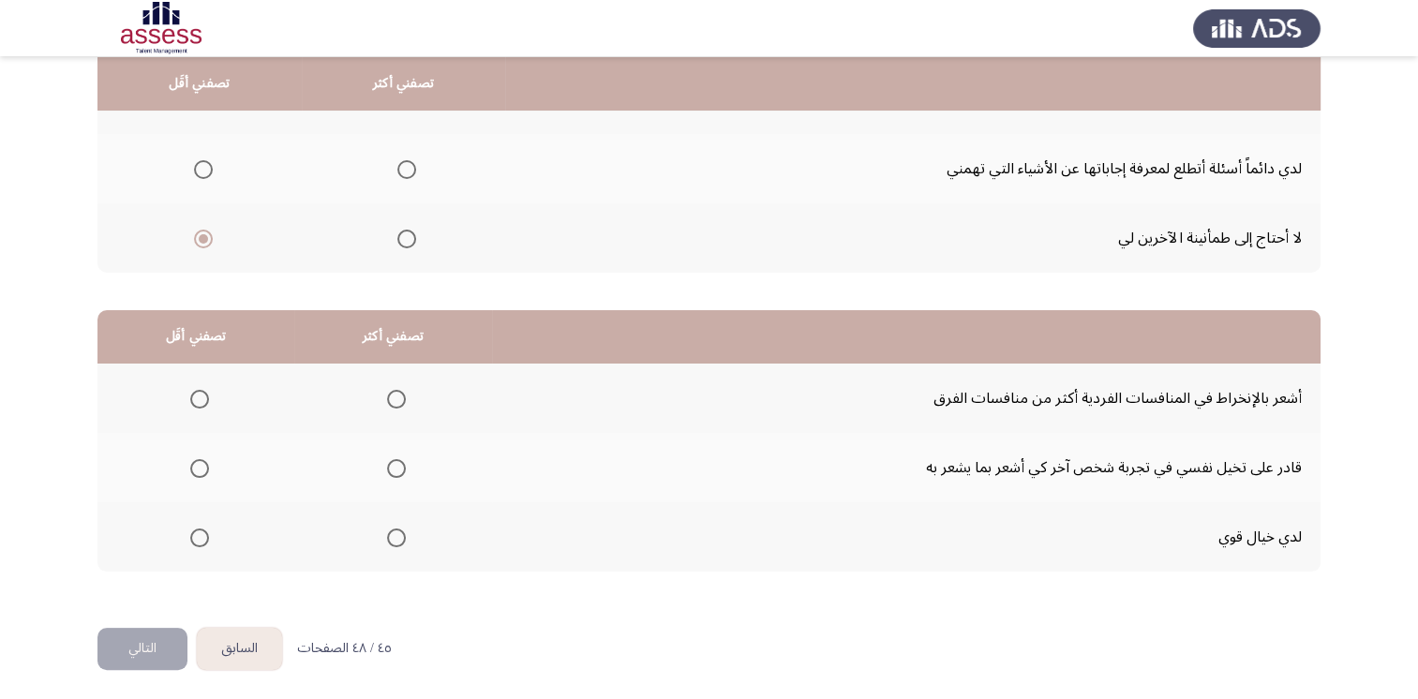
click at [393, 534] on span "Select an option" at bounding box center [396, 538] width 19 height 19
click at [393, 534] on input "Select an option" at bounding box center [396, 538] width 19 height 19
click at [202, 468] on span "Select an option" at bounding box center [199, 468] width 19 height 19
click at [202, 468] on input "Select an option" at bounding box center [199, 468] width 19 height 19
click at [157, 637] on button "التالي" at bounding box center [142, 649] width 90 height 42
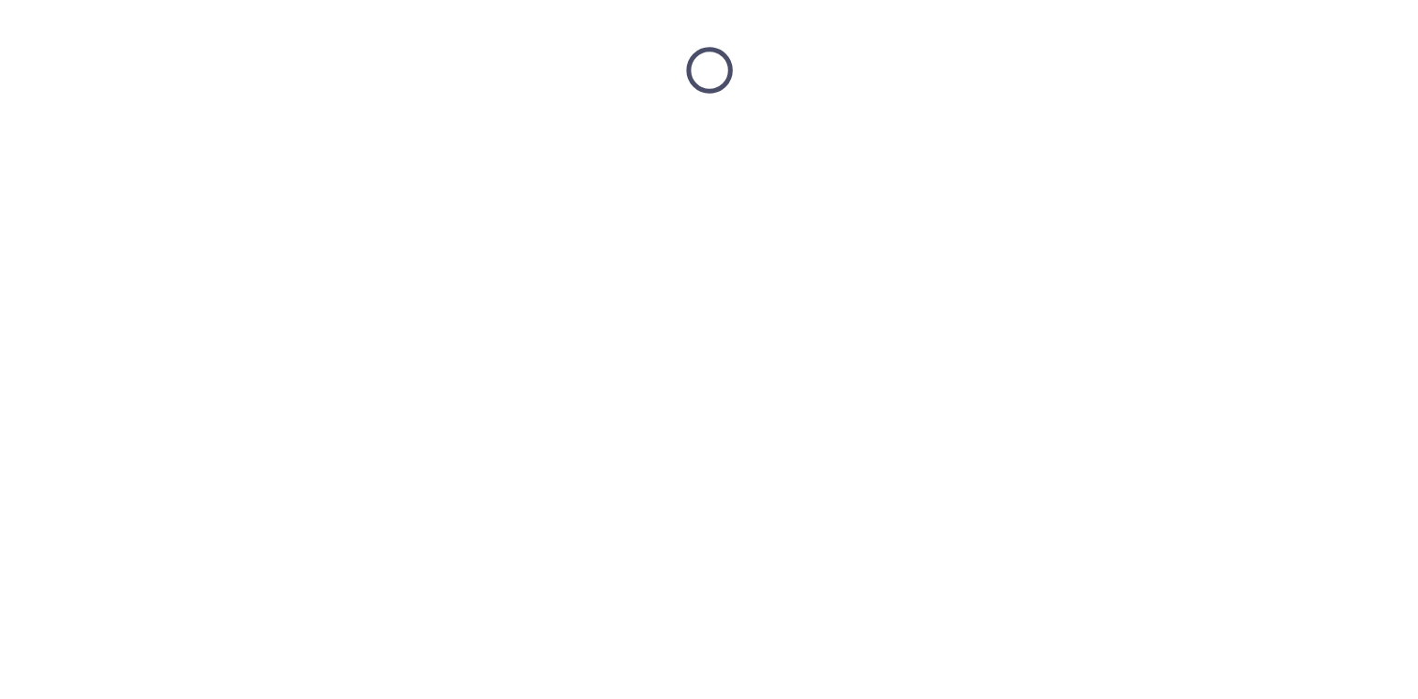
scroll to position [0, 0]
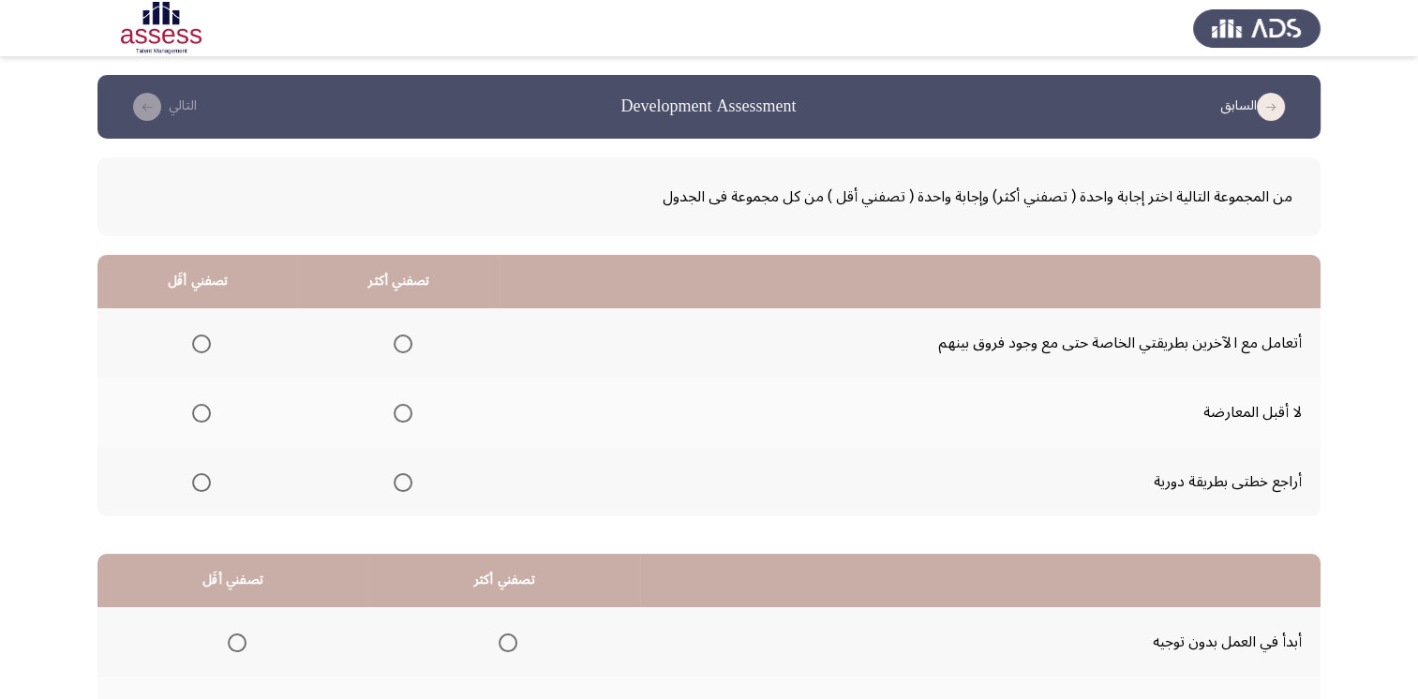
click at [1286, 572] on th at bounding box center [980, 580] width 680 height 53
click at [201, 417] on span "Select an option" at bounding box center [201, 413] width 19 height 19
click at [201, 417] on input "Select an option" at bounding box center [201, 413] width 19 height 19
click at [409, 341] on span "Select an option" at bounding box center [403, 344] width 19 height 19
click at [409, 341] on input "Select an option" at bounding box center [403, 344] width 19 height 19
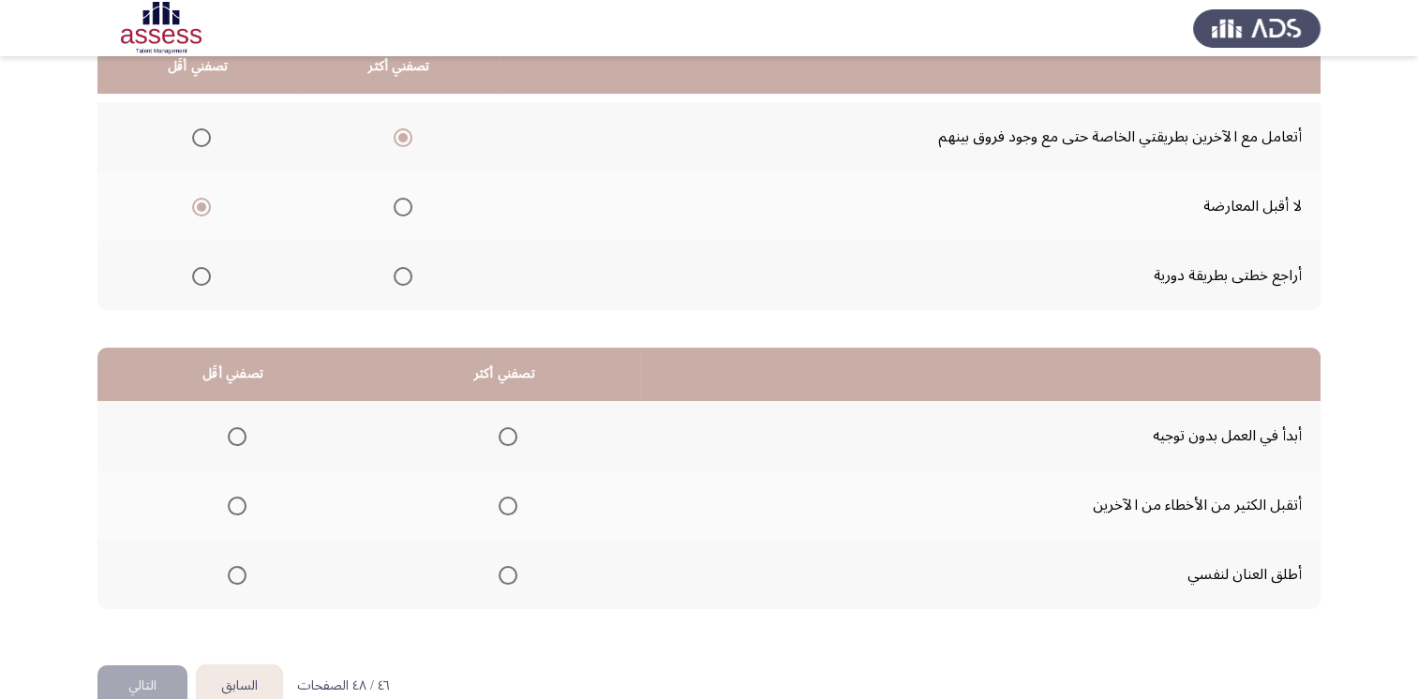
scroll to position [244, 0]
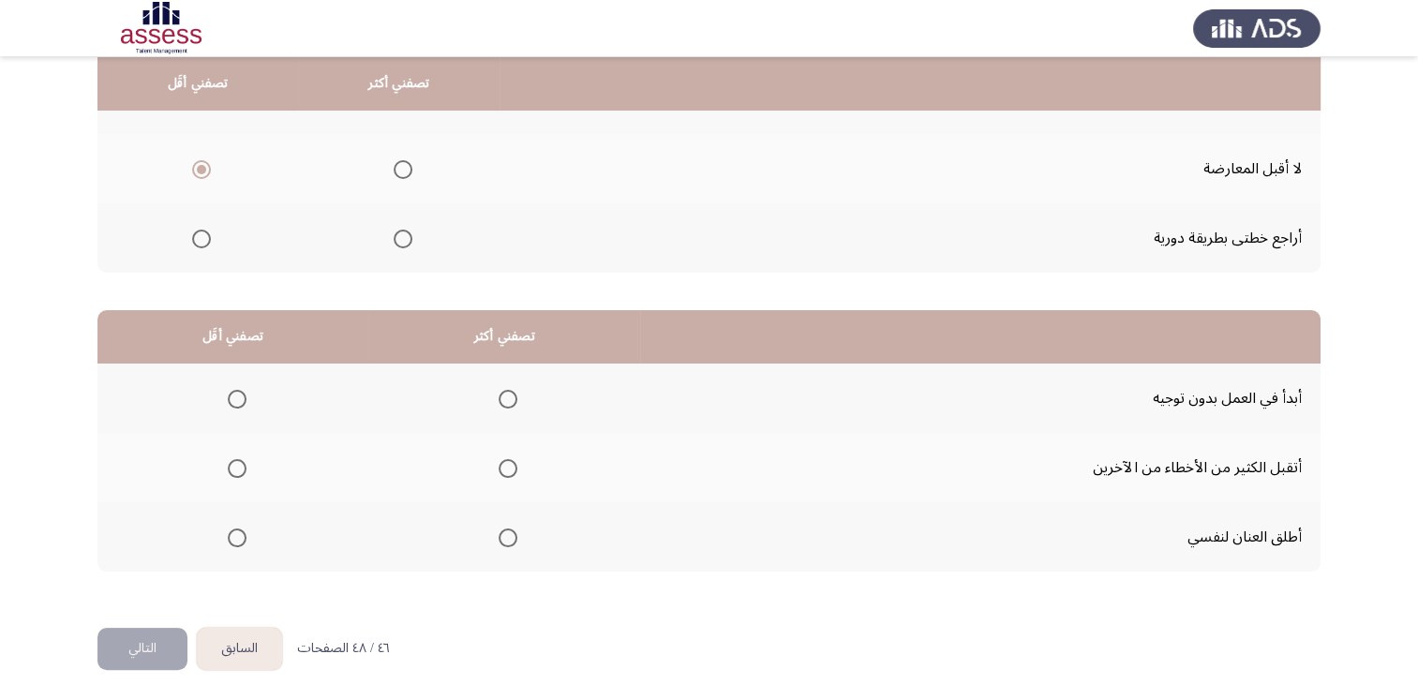
click at [243, 535] on span "Select an option" at bounding box center [237, 538] width 19 height 19
click at [243, 535] on input "Select an option" at bounding box center [237, 538] width 19 height 19
click at [491, 396] on label "Select an option" at bounding box center [504, 399] width 26 height 19
click at [499, 396] on input "Select an option" at bounding box center [508, 399] width 19 height 19
click at [140, 647] on button "التالي" at bounding box center [142, 649] width 90 height 42
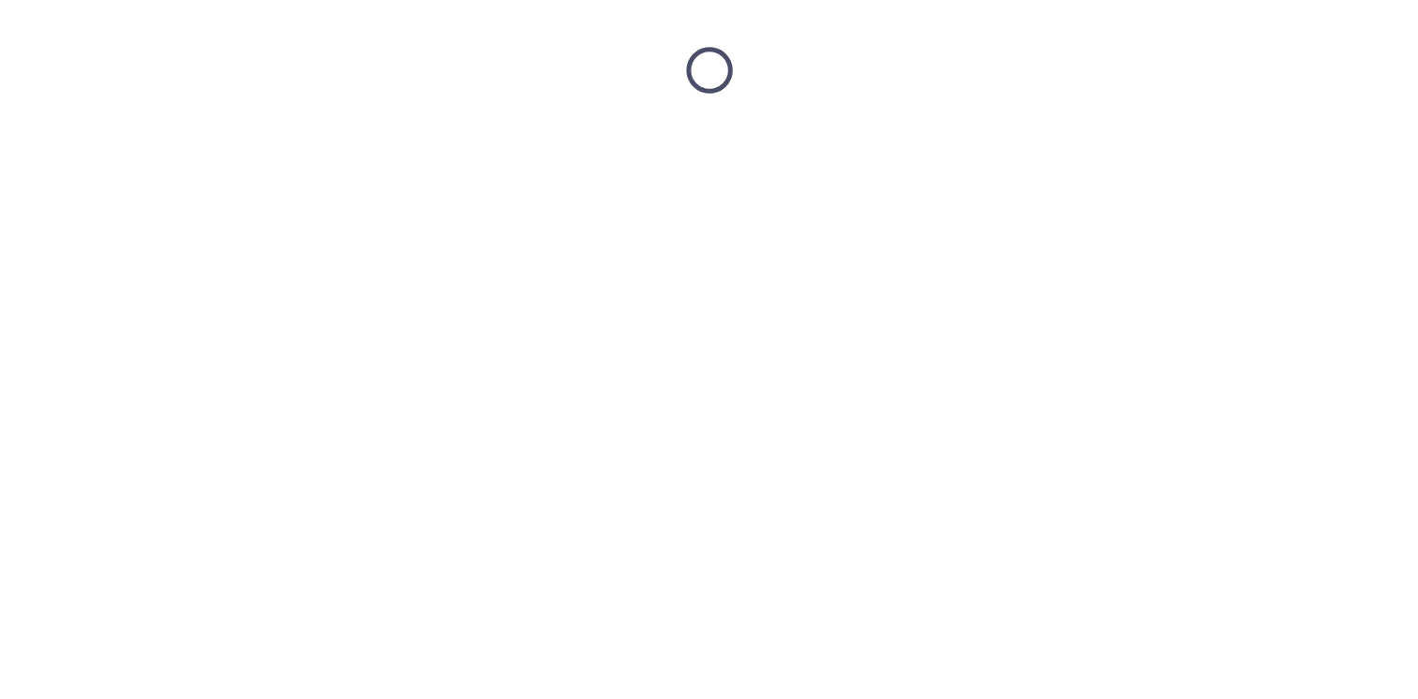
scroll to position [0, 0]
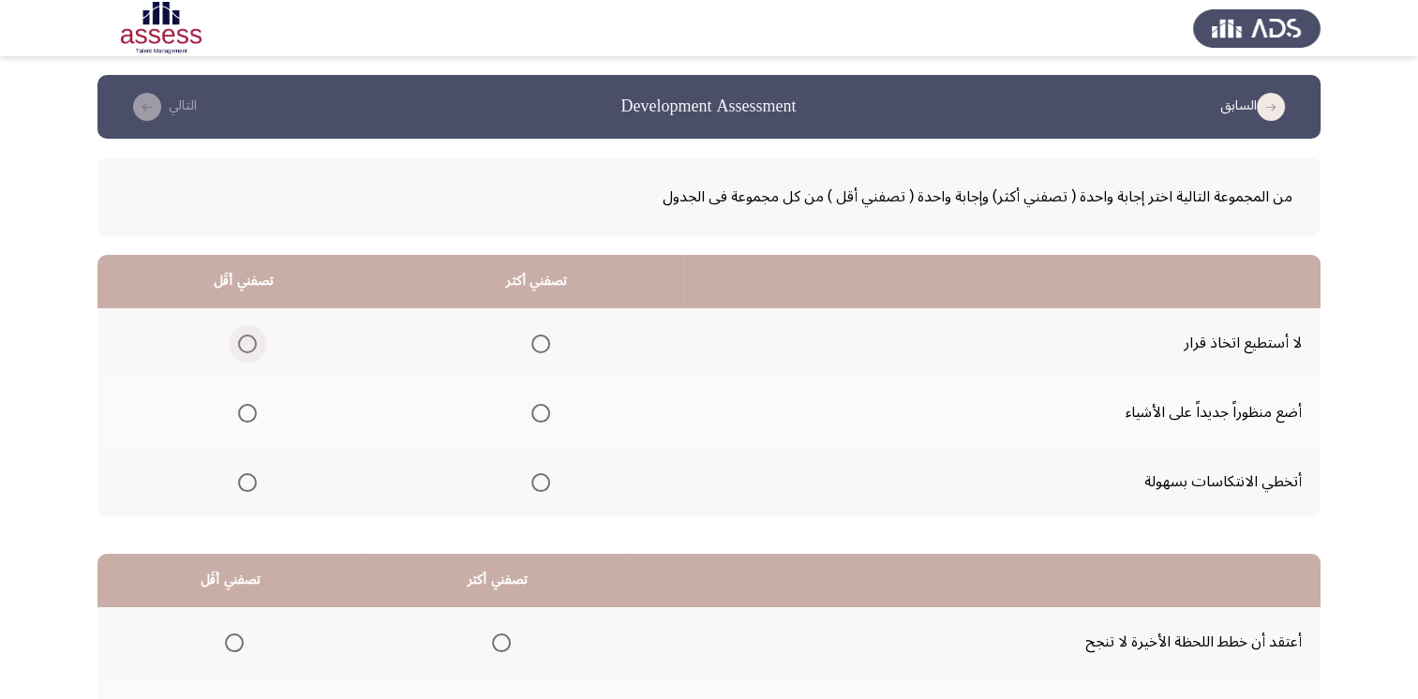
click at [244, 342] on span "Select an option" at bounding box center [247, 344] width 19 height 19
click at [244, 342] on input "Select an option" at bounding box center [247, 344] width 19 height 19
click at [537, 485] on span "Select an option" at bounding box center [540, 482] width 19 height 19
click at [537, 485] on input "Select an option" at bounding box center [540, 482] width 19 height 19
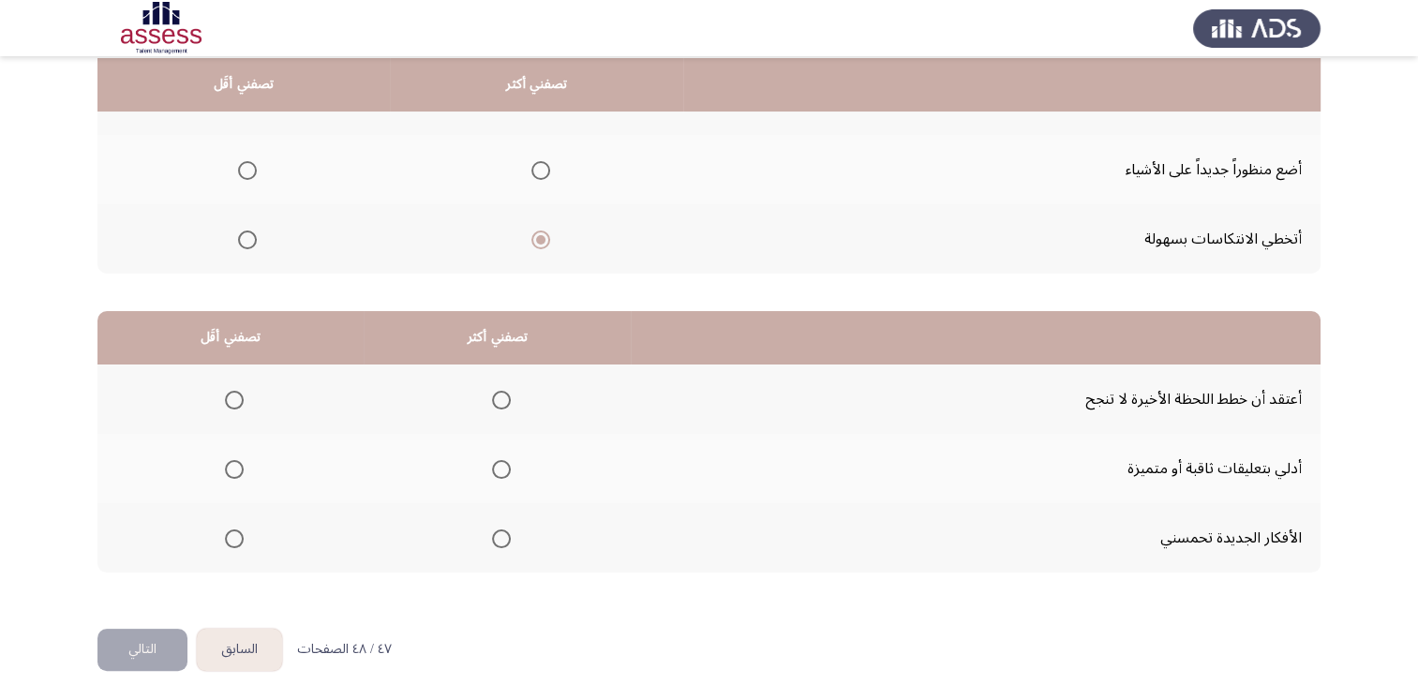
scroll to position [244, 0]
click at [502, 536] on span "Select an option" at bounding box center [501, 538] width 19 height 19
click at [502, 536] on input "Select an option" at bounding box center [501, 538] width 19 height 19
click at [236, 393] on span "Select an option" at bounding box center [234, 399] width 19 height 19
click at [236, 393] on input "Select an option" at bounding box center [234, 399] width 19 height 19
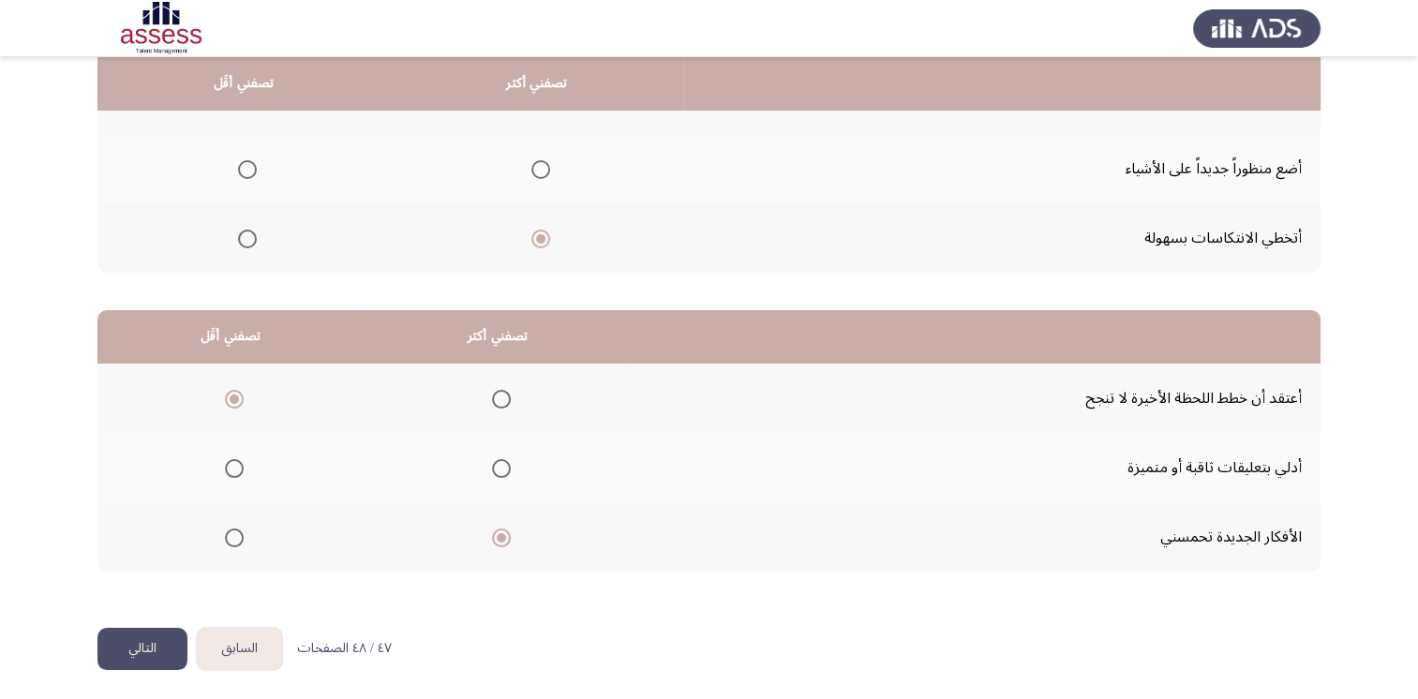
click at [139, 632] on button "التالي" at bounding box center [142, 649] width 90 height 42
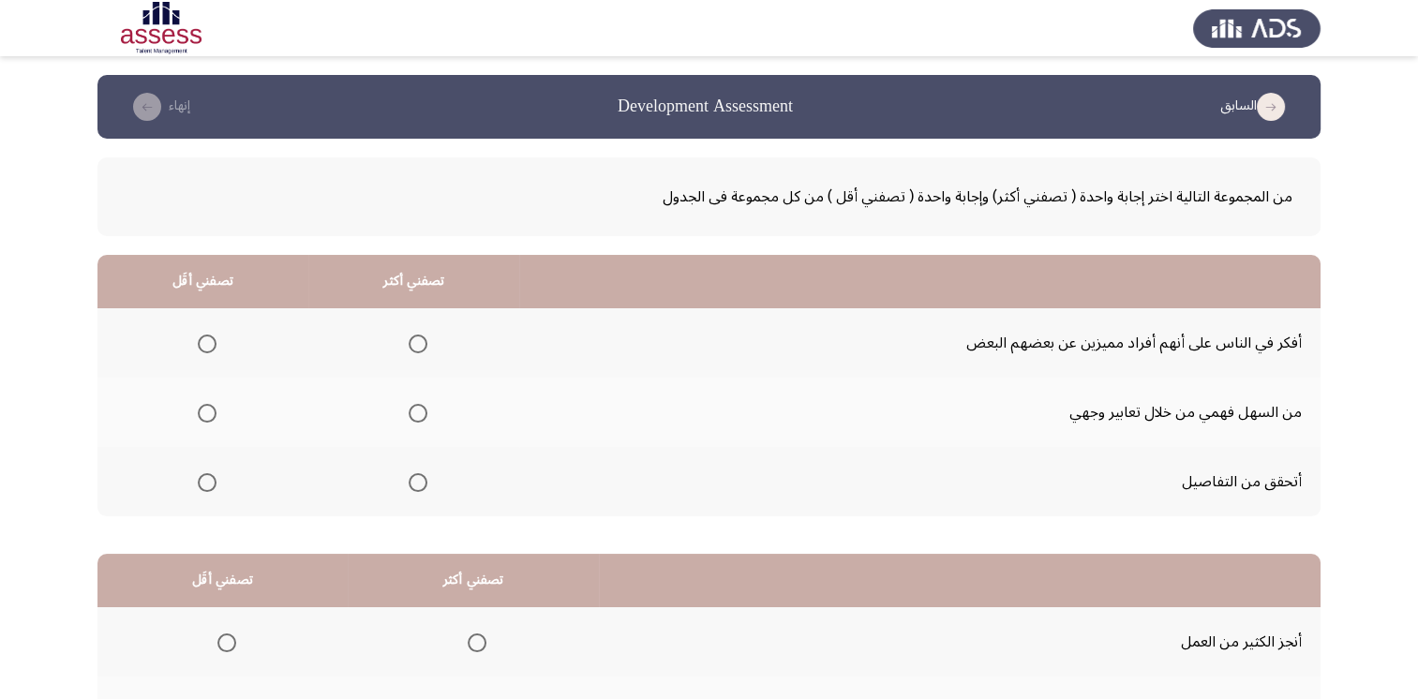
click at [206, 410] on span "Select an option" at bounding box center [207, 413] width 19 height 19
click at [206, 410] on input "Select an option" at bounding box center [207, 413] width 19 height 19
click at [416, 482] on span "Select an option" at bounding box center [418, 482] width 19 height 19
click at [416, 482] on input "Select an option" at bounding box center [418, 482] width 19 height 19
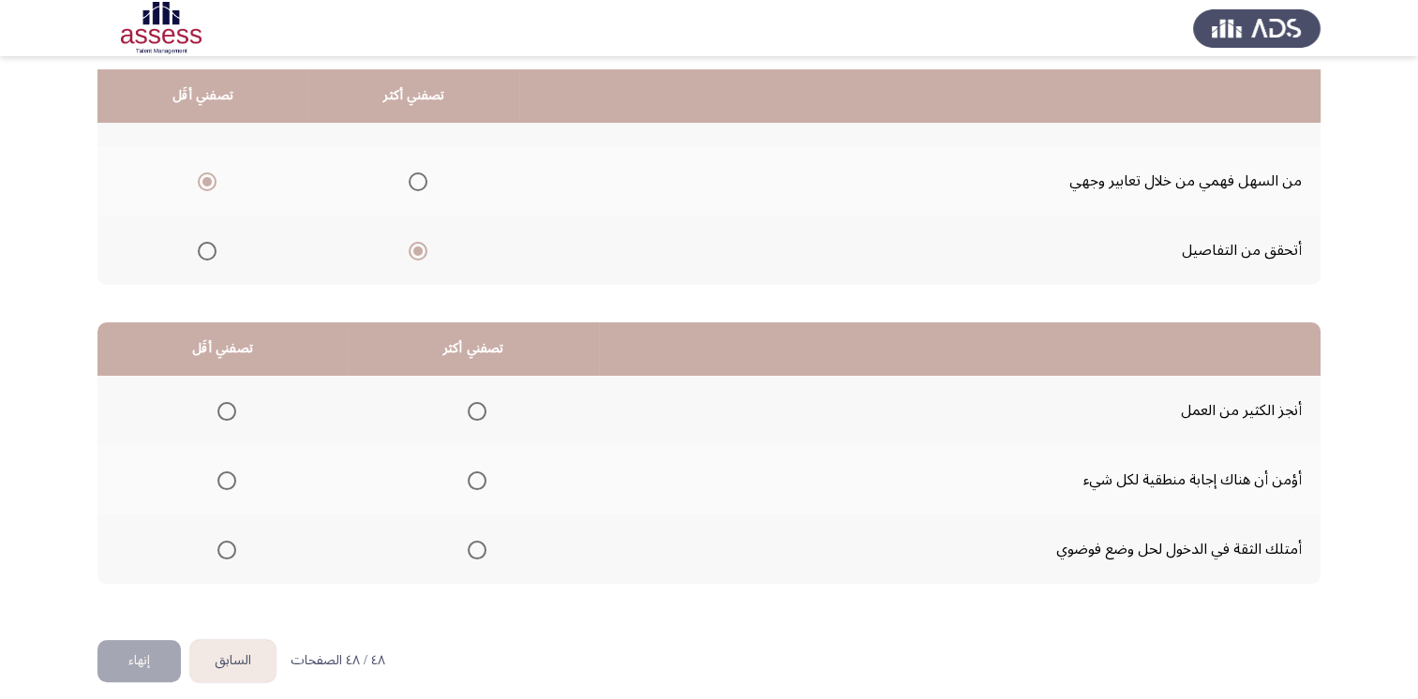
scroll to position [244, 0]
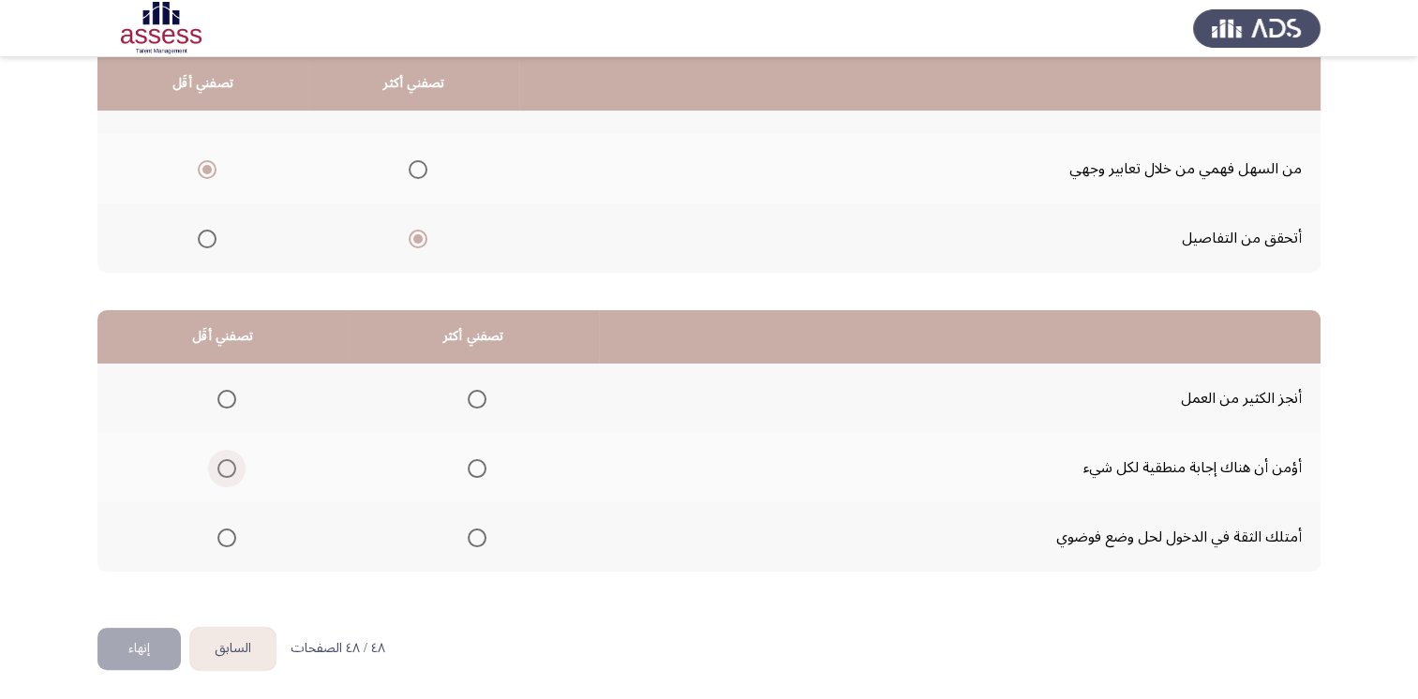
click at [224, 461] on span "Select an option" at bounding box center [226, 468] width 19 height 19
click at [224, 461] on input "Select an option" at bounding box center [226, 468] width 19 height 19
click at [476, 530] on span "Select an option" at bounding box center [477, 538] width 19 height 19
click at [476, 530] on input "Select an option" at bounding box center [477, 538] width 19 height 19
click at [152, 643] on button "إنهاء" at bounding box center [138, 649] width 83 height 42
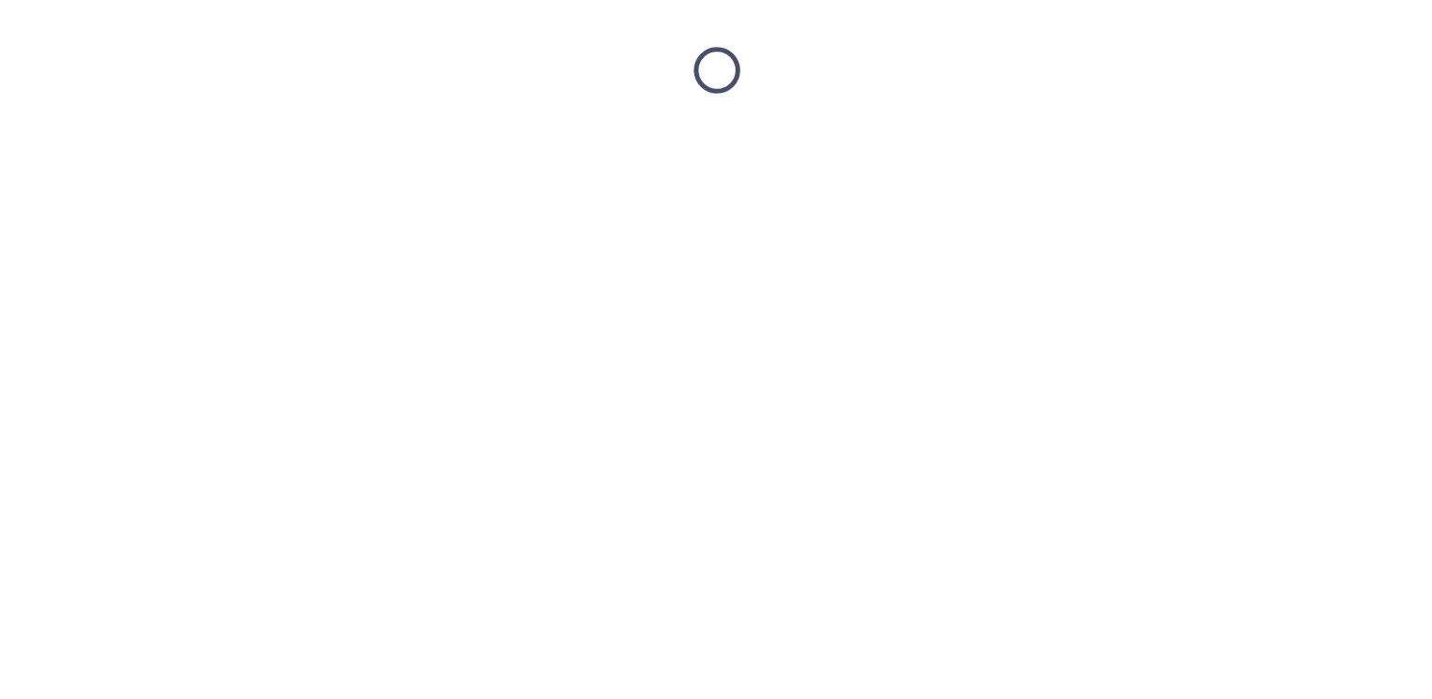
scroll to position [0, 0]
